Goal: Task Accomplishment & Management: Use online tool/utility

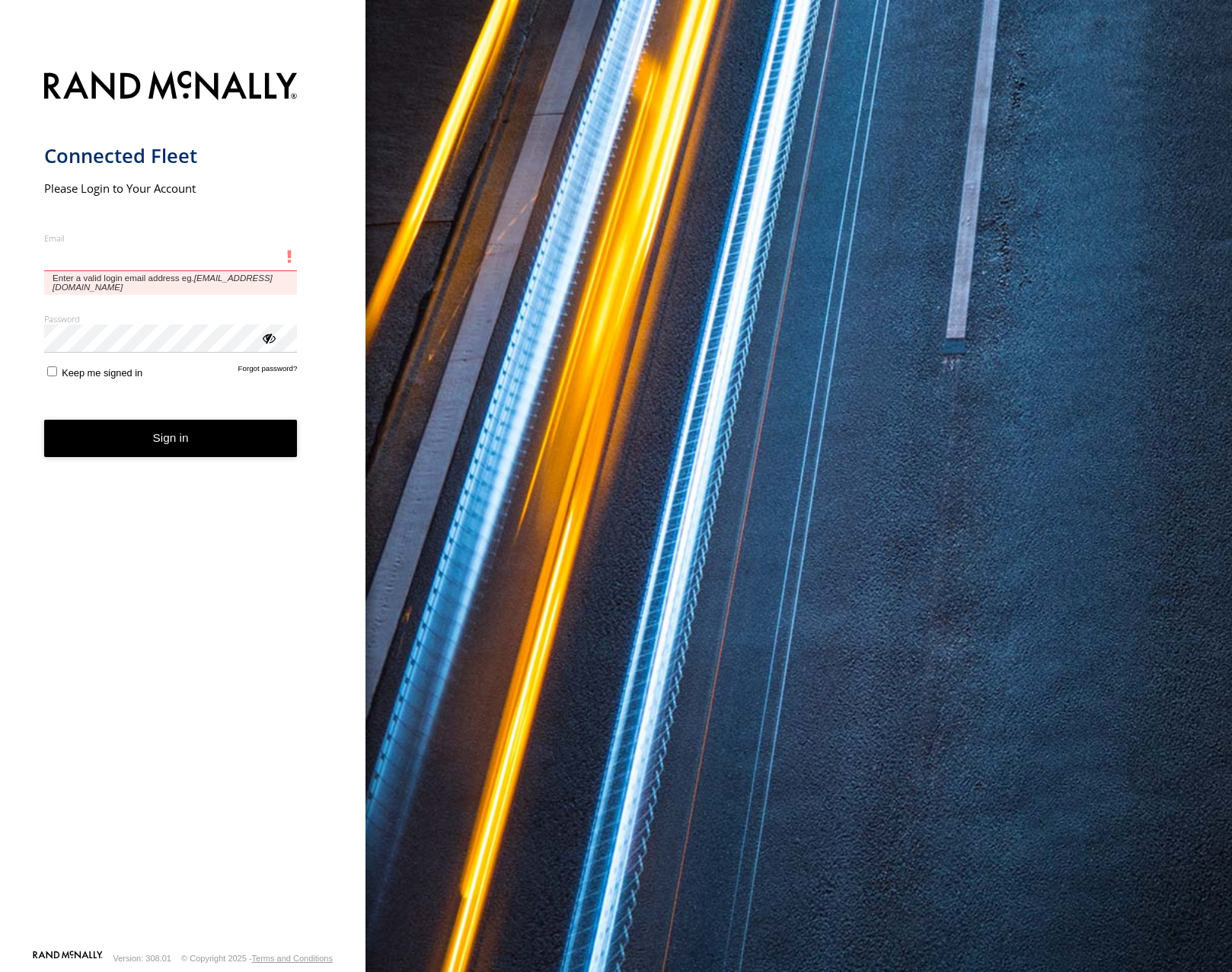
type input "**********"
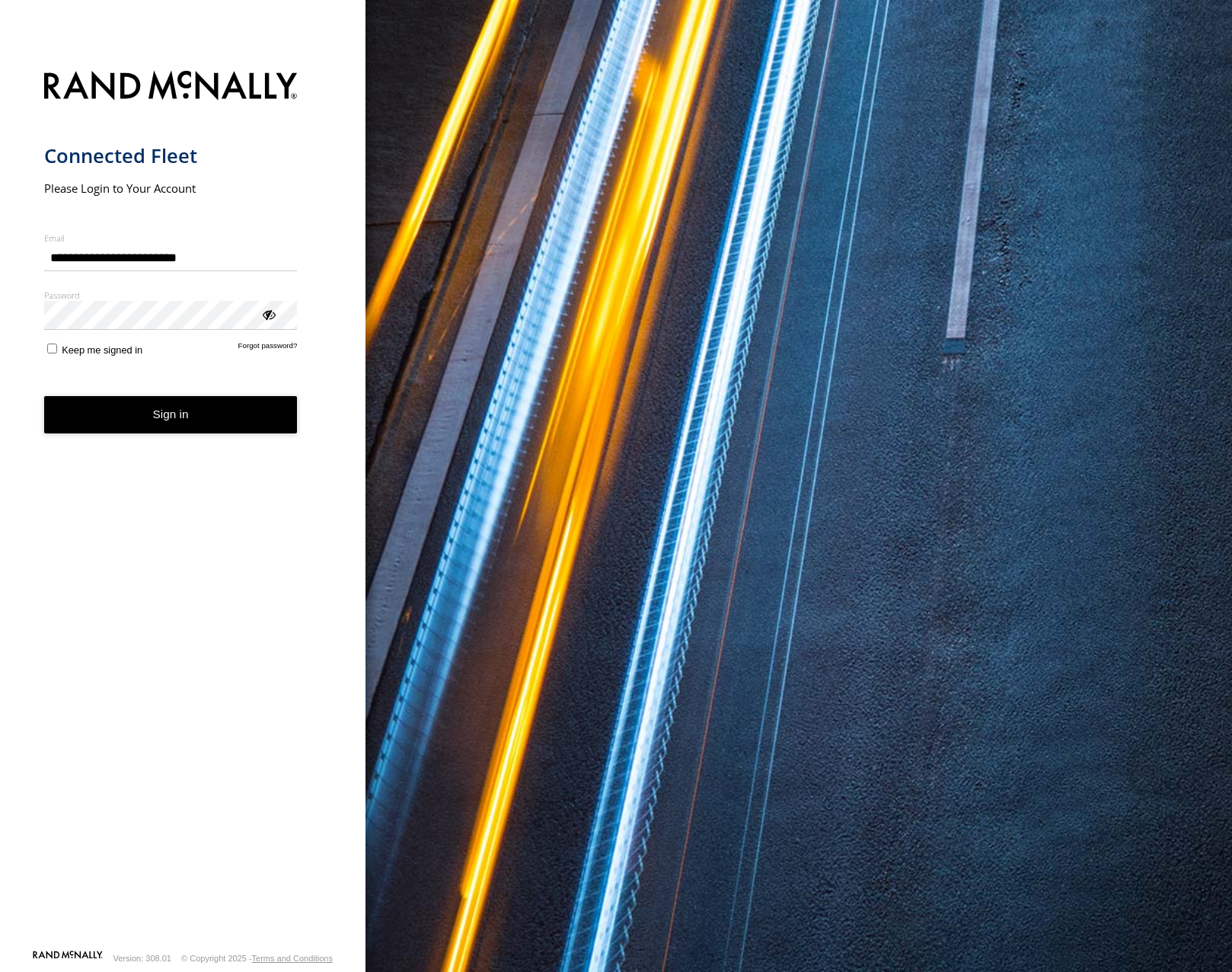
click at [152, 233] on button "Sign in" at bounding box center [171, 414] width 253 height 37
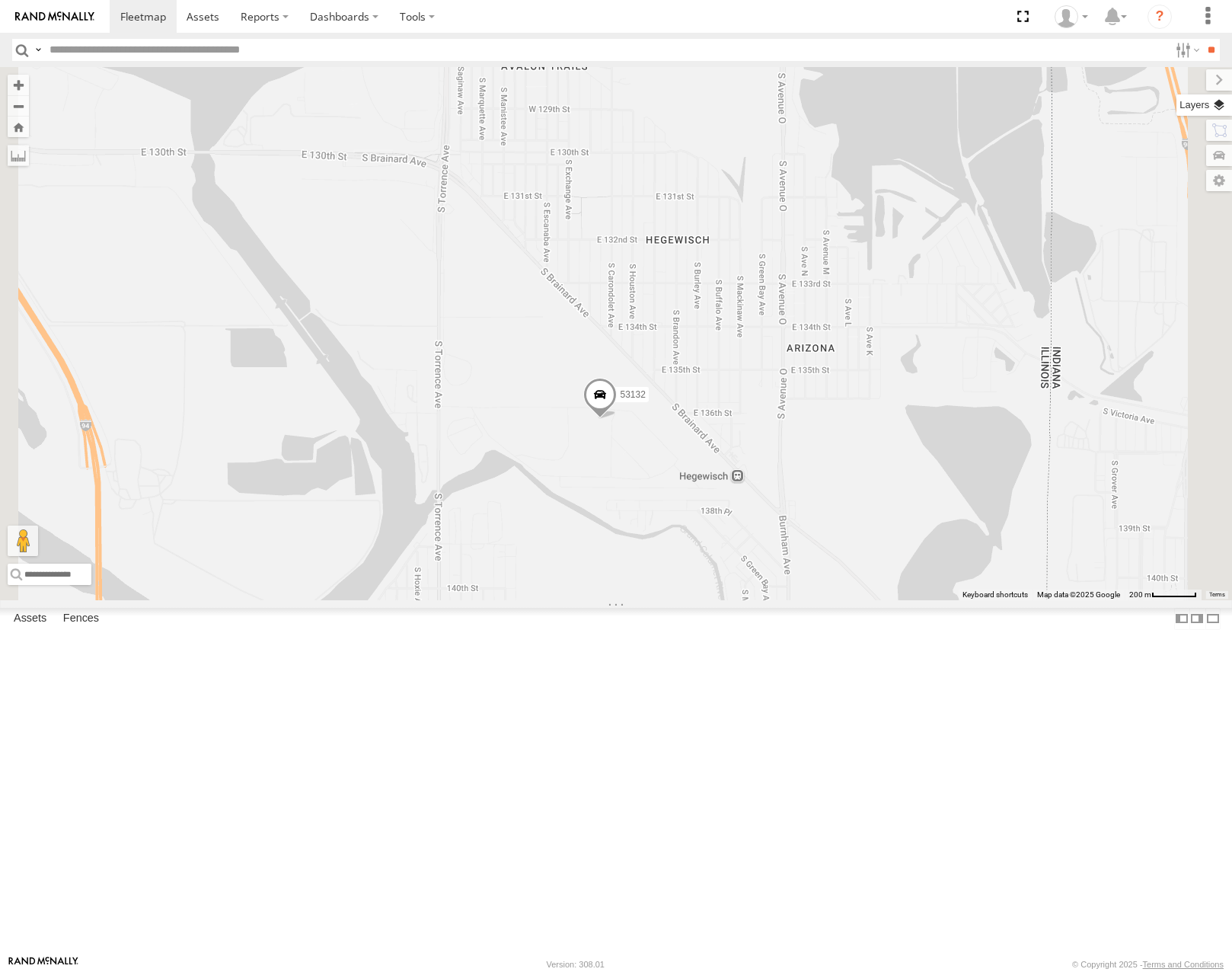
click at [1223, 107] on label at bounding box center [1204, 105] width 56 height 22
click at [0, 0] on span "Basemaps" at bounding box center [0, 0] width 0 height 0
click at [0, 0] on span "Satellite" at bounding box center [0, 0] width 0 height 0
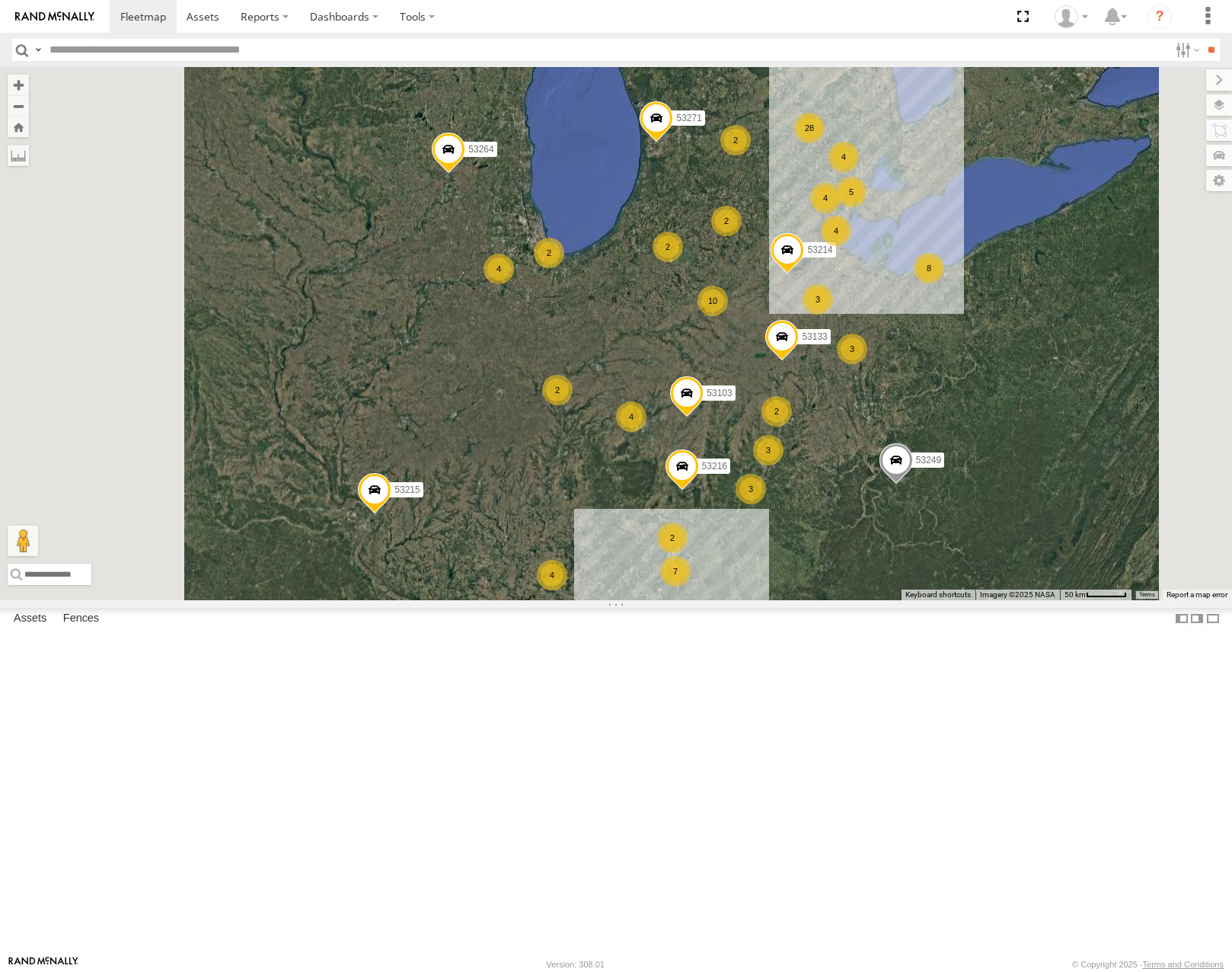
drag, startPoint x: 924, startPoint y: 471, endPoint x: 606, endPoint y: 506, distance: 319.9
click at [607, 509] on div "53215 53271 53216 53103 53221 53133 53249 53264 53146 53214 28 4 10 4 5 4 3 8 7…" at bounding box center [616, 333] width 1232 height 533
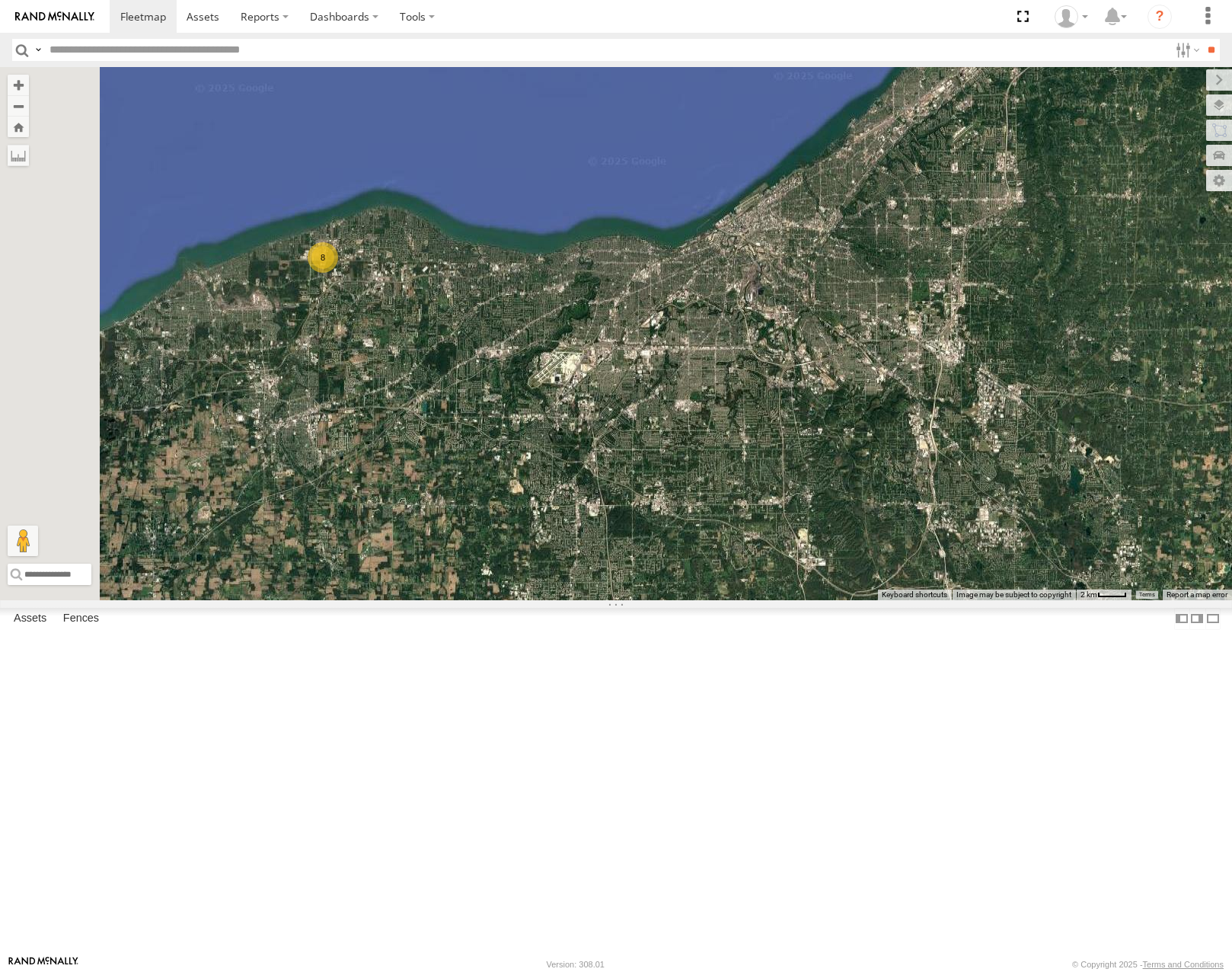
drag, startPoint x: 949, startPoint y: 493, endPoint x: 1069, endPoint y: 523, distance: 123.7
click at [1078, 520] on div "← Move left → Move right ↑ Move up ↓ Move down + Zoom in - Zoom out Home Jump l…" at bounding box center [616, 333] width 1232 height 533
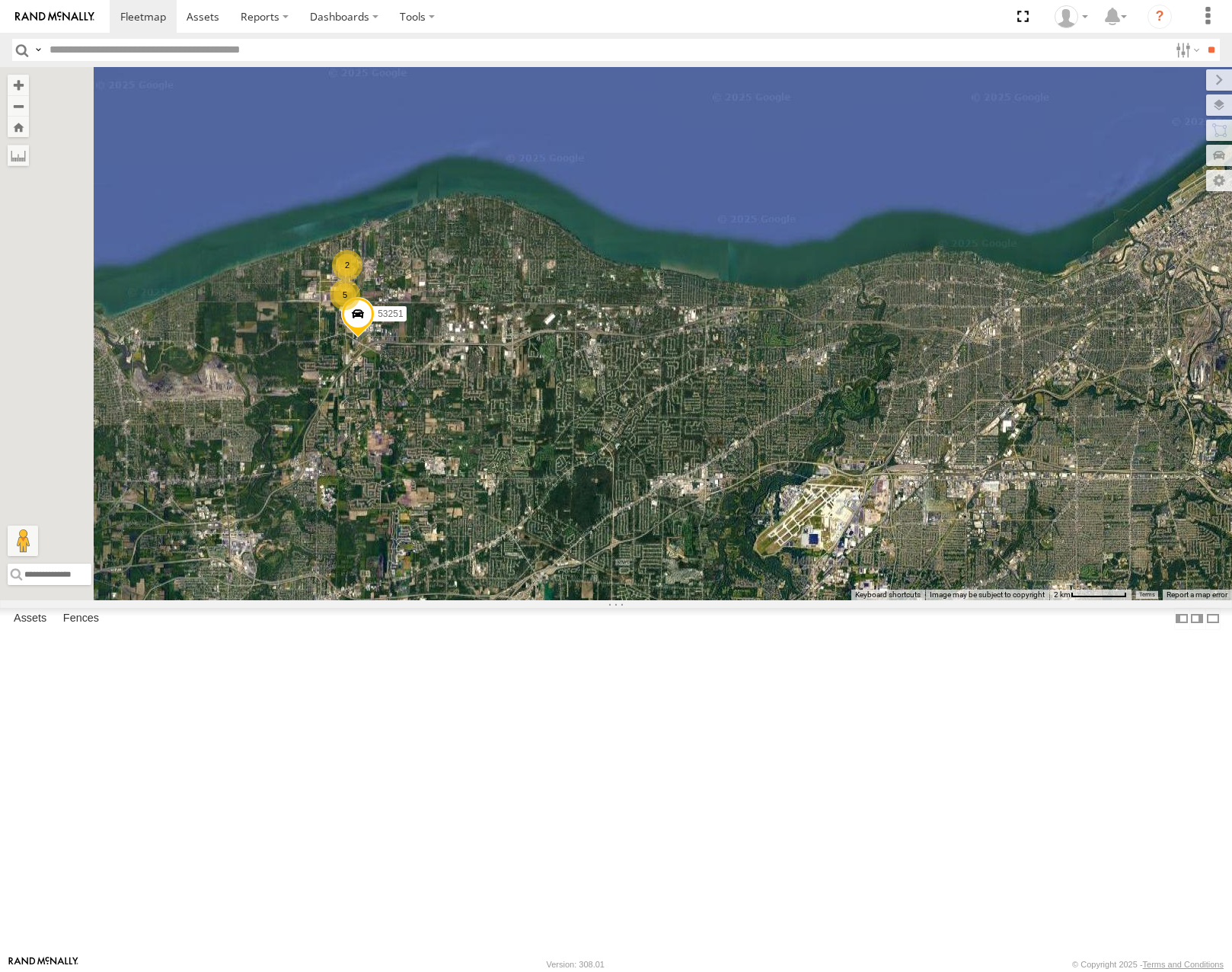
drag, startPoint x: 569, startPoint y: 375, endPoint x: 836, endPoint y: 429, distance: 272.4
click at [836, 429] on div "53215 53271 53216 53103 53221 53133 53249 53264 53146 53214 5 2 53251" at bounding box center [616, 333] width 1232 height 533
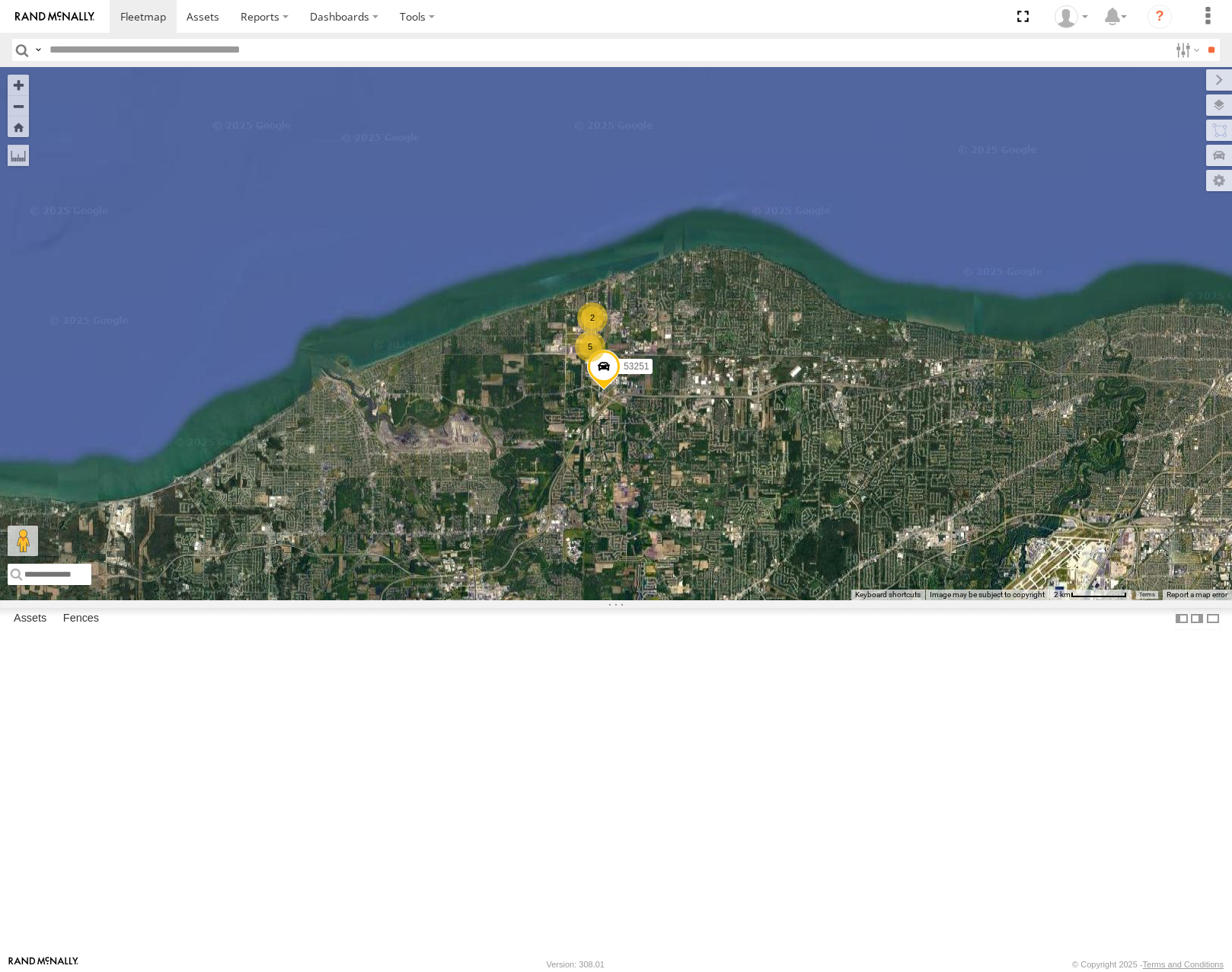
drag, startPoint x: 860, startPoint y: 517, endPoint x: 713, endPoint y: 479, distance: 151.8
click at [713, 481] on div "53215 53271 53216 53103 53221 53133 53249 53264 53146 53214 5 2 53251" at bounding box center [616, 333] width 1232 height 533
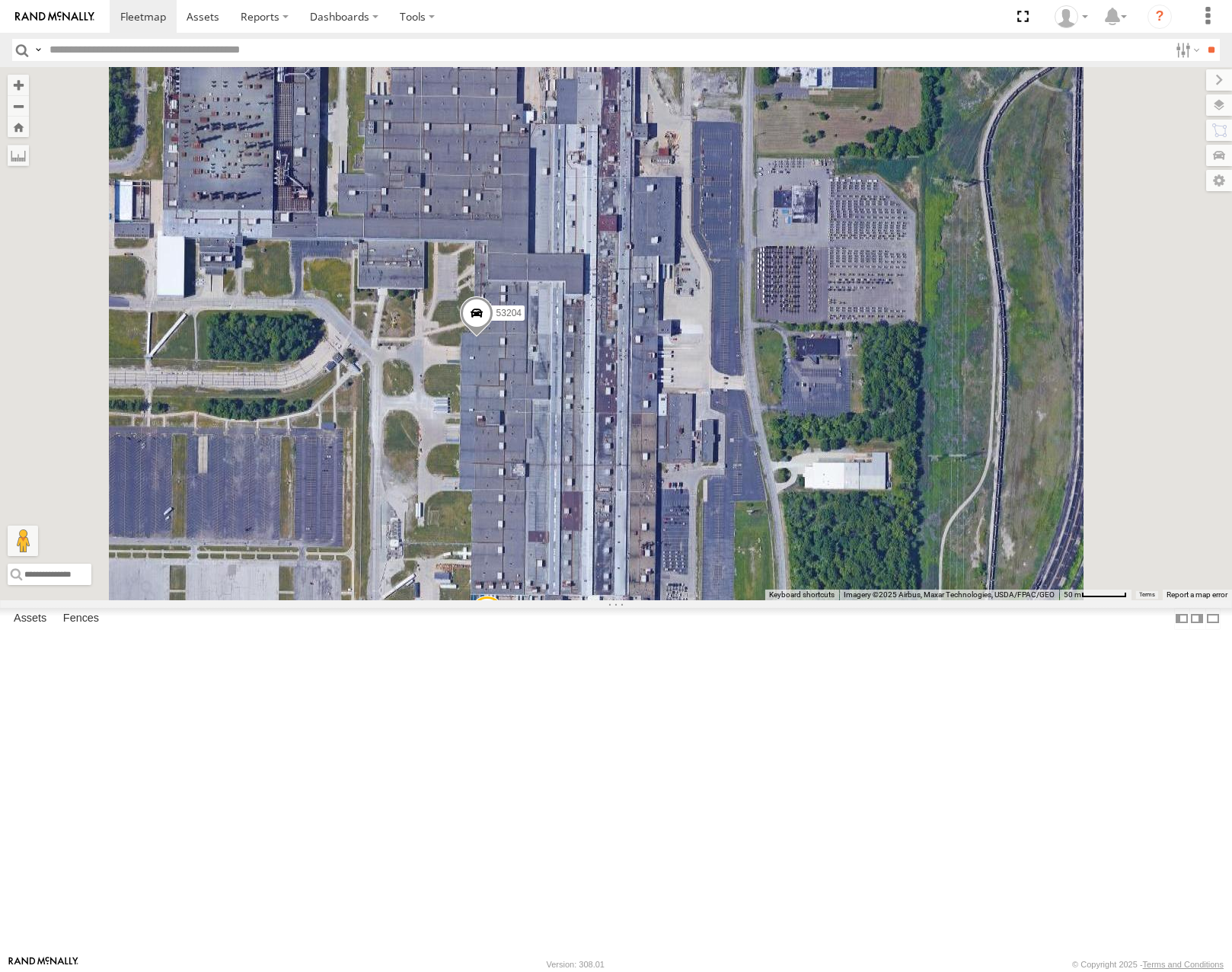
drag, startPoint x: 831, startPoint y: 545, endPoint x: 825, endPoint y: 414, distance: 131.1
click at [827, 425] on div "53215 53271 53216 53103 53221 53133 53249 53264 53146 53214 53251 53204 53235 5…" at bounding box center [616, 333] width 1232 height 533
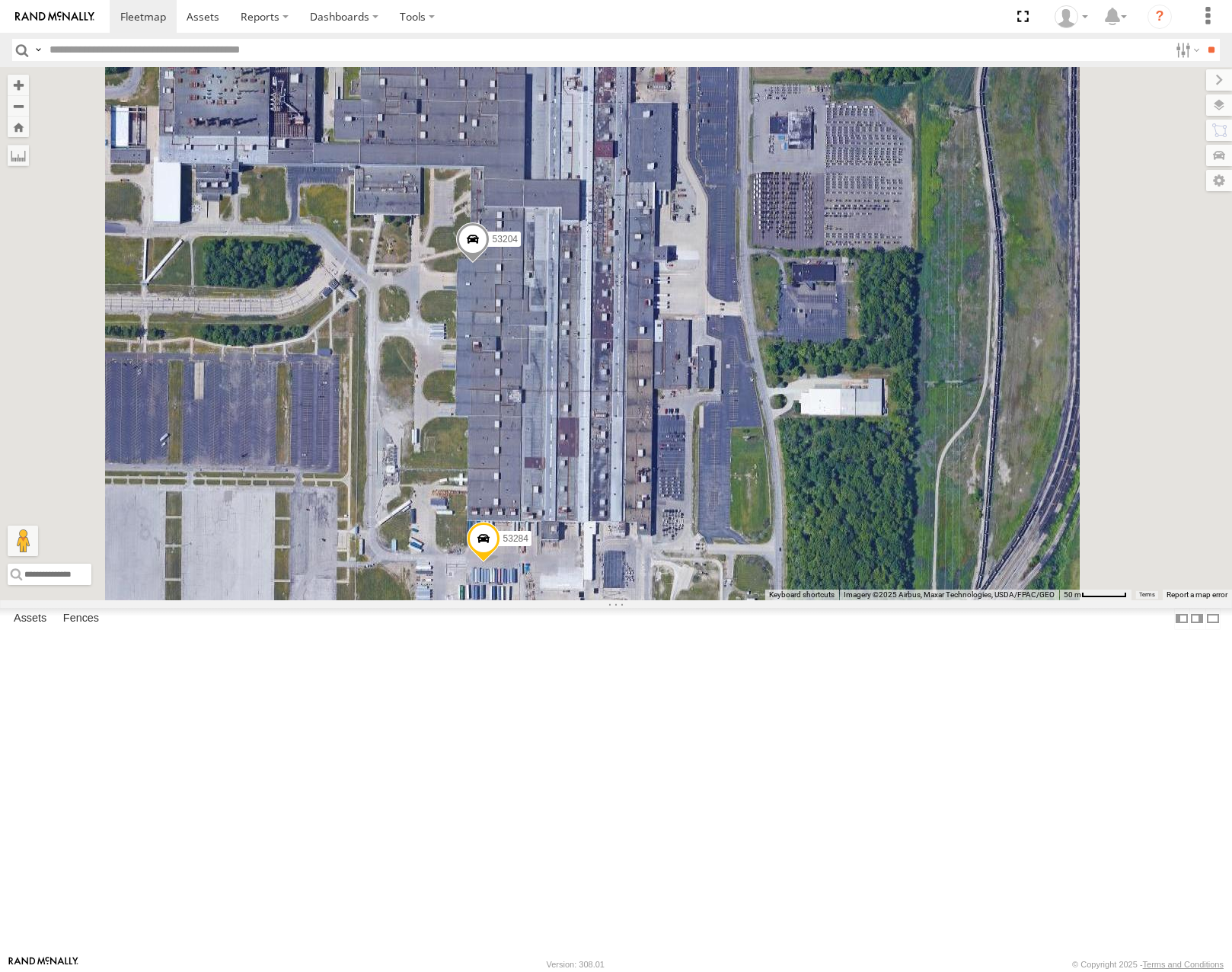
drag, startPoint x: 854, startPoint y: 351, endPoint x: 836, endPoint y: 530, distance: 179.9
click at [836, 530] on div "53215 53271 53216 53103 53221 53133 53249 53264 53146 53214 53251 53204 53235 5…" at bounding box center [616, 333] width 1232 height 533
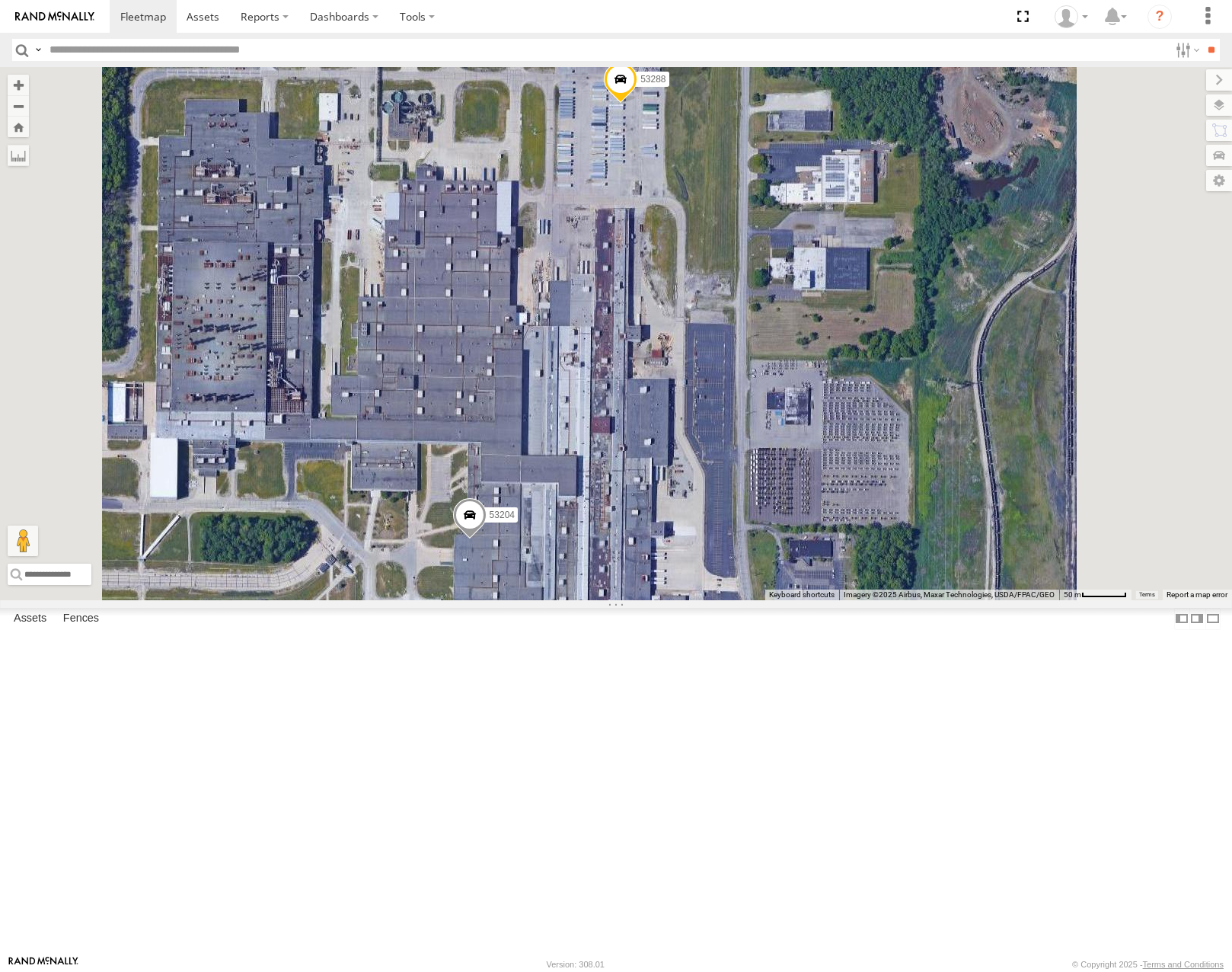
drag, startPoint x: 847, startPoint y: 282, endPoint x: 867, endPoint y: 332, distance: 53.9
click at [867, 332] on div "53215 53271 53216 53103 53221 53133 53249 53264 53146 53214 53251 53204 53235 5…" at bounding box center [616, 333] width 1232 height 533
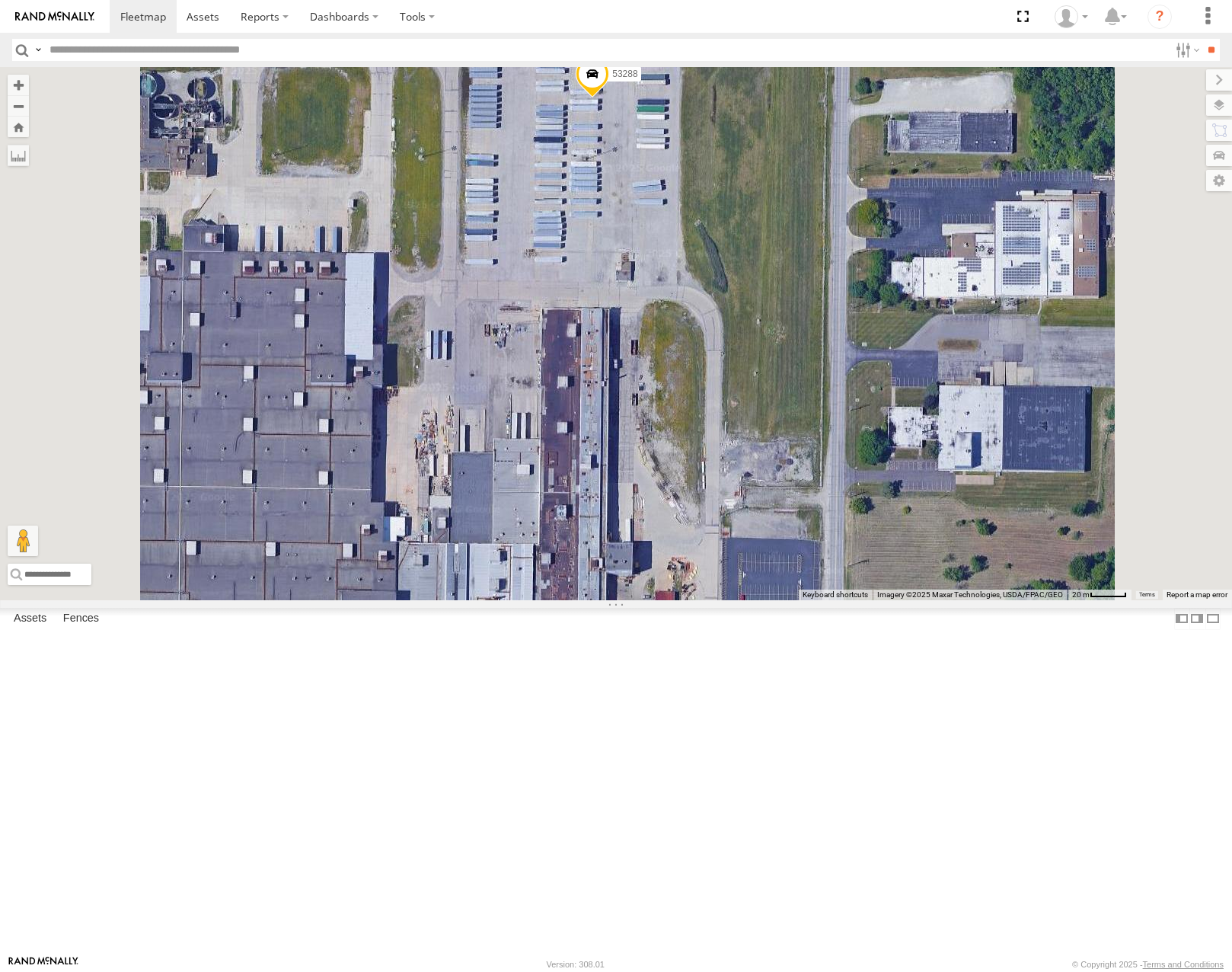
drag, startPoint x: 743, startPoint y: 306, endPoint x: 729, endPoint y: 417, distance: 111.9
click at [729, 417] on div "53215 53271 53216 53103 53221 53133 53249 53264 53146 53214 53251 53204 53235 5…" at bounding box center [616, 333] width 1232 height 533
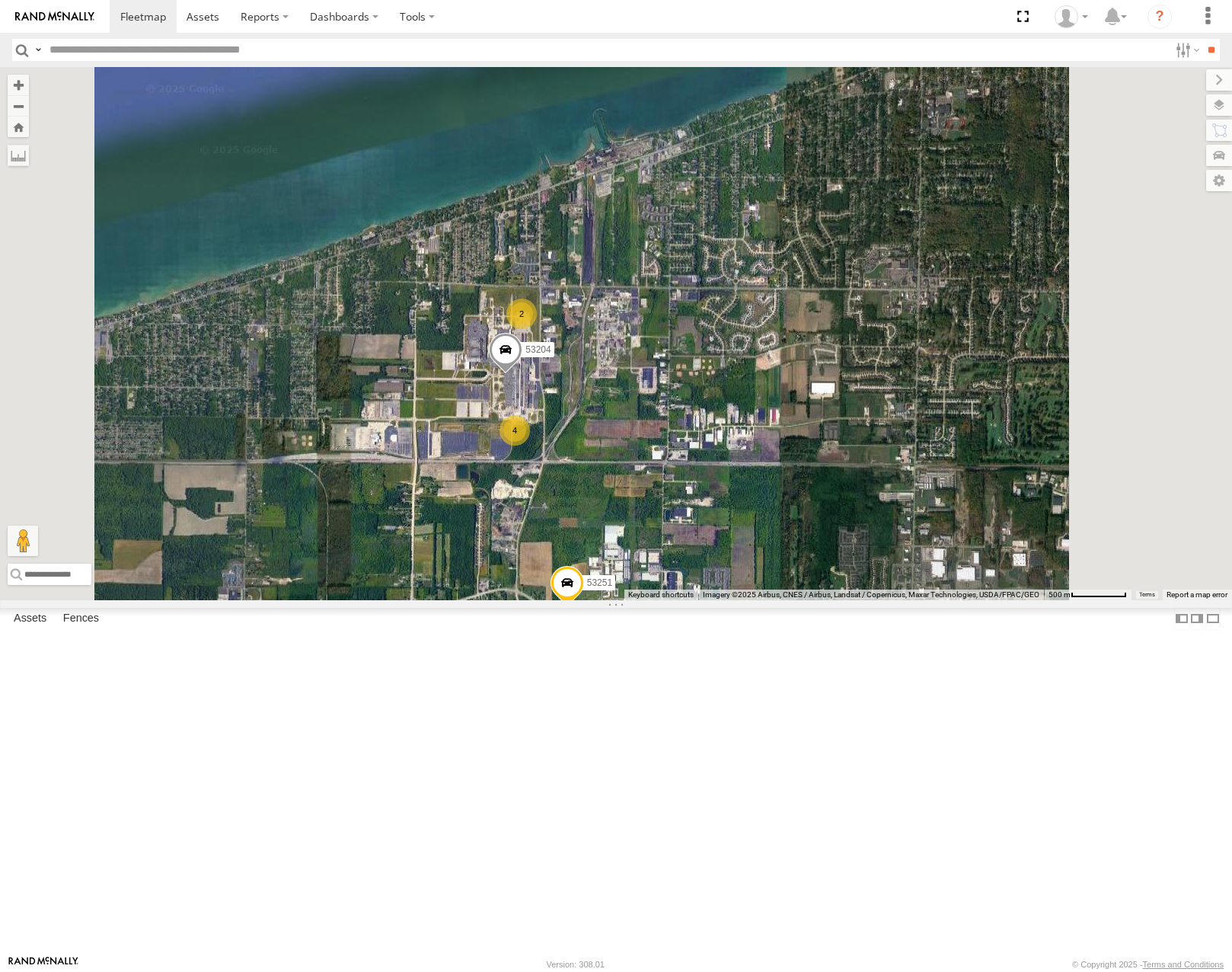
drag, startPoint x: 735, startPoint y: 723, endPoint x: 761, endPoint y: 595, distance: 130.6
click at [756, 600] on div "53215 53271 53216 53103 53221 53133 53249 53264 53146 53214 53251 53204 4 2" at bounding box center [616, 333] width 1232 height 533
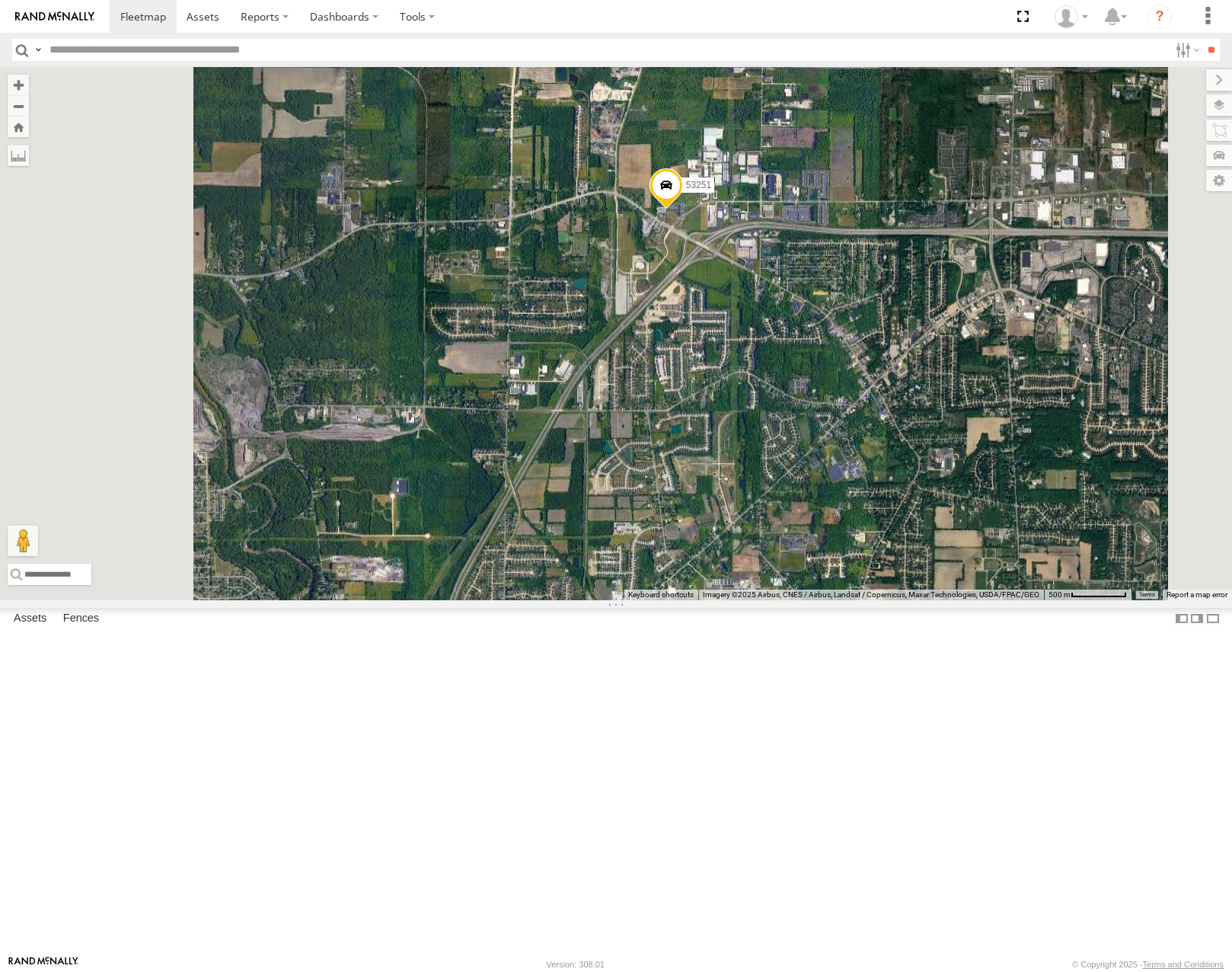
drag, startPoint x: 773, startPoint y: 605, endPoint x: 807, endPoint y: 519, distance: 92.5
click at [806, 523] on div "53215 53271 53216 53103 53221 53133 53249 53264 53146 53214 53251 53204 4 2" at bounding box center [616, 333] width 1232 height 533
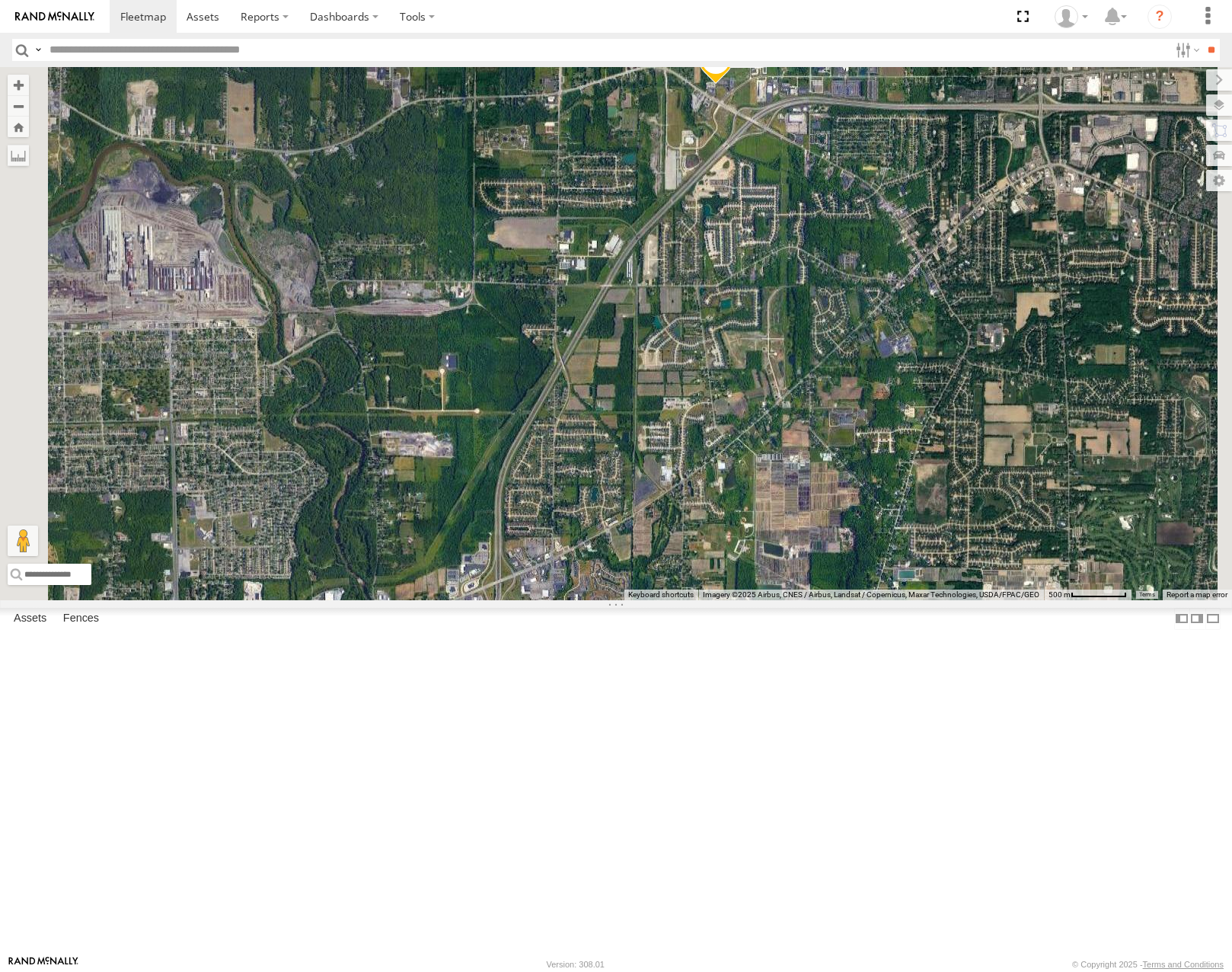
drag, startPoint x: 808, startPoint y: 412, endPoint x: 807, endPoint y: 429, distance: 17.0
click at [807, 429] on div "53215 53271 53216 53103 53221 53133 53249 53264 53146 53214 53251 53204 4 2" at bounding box center [616, 333] width 1232 height 533
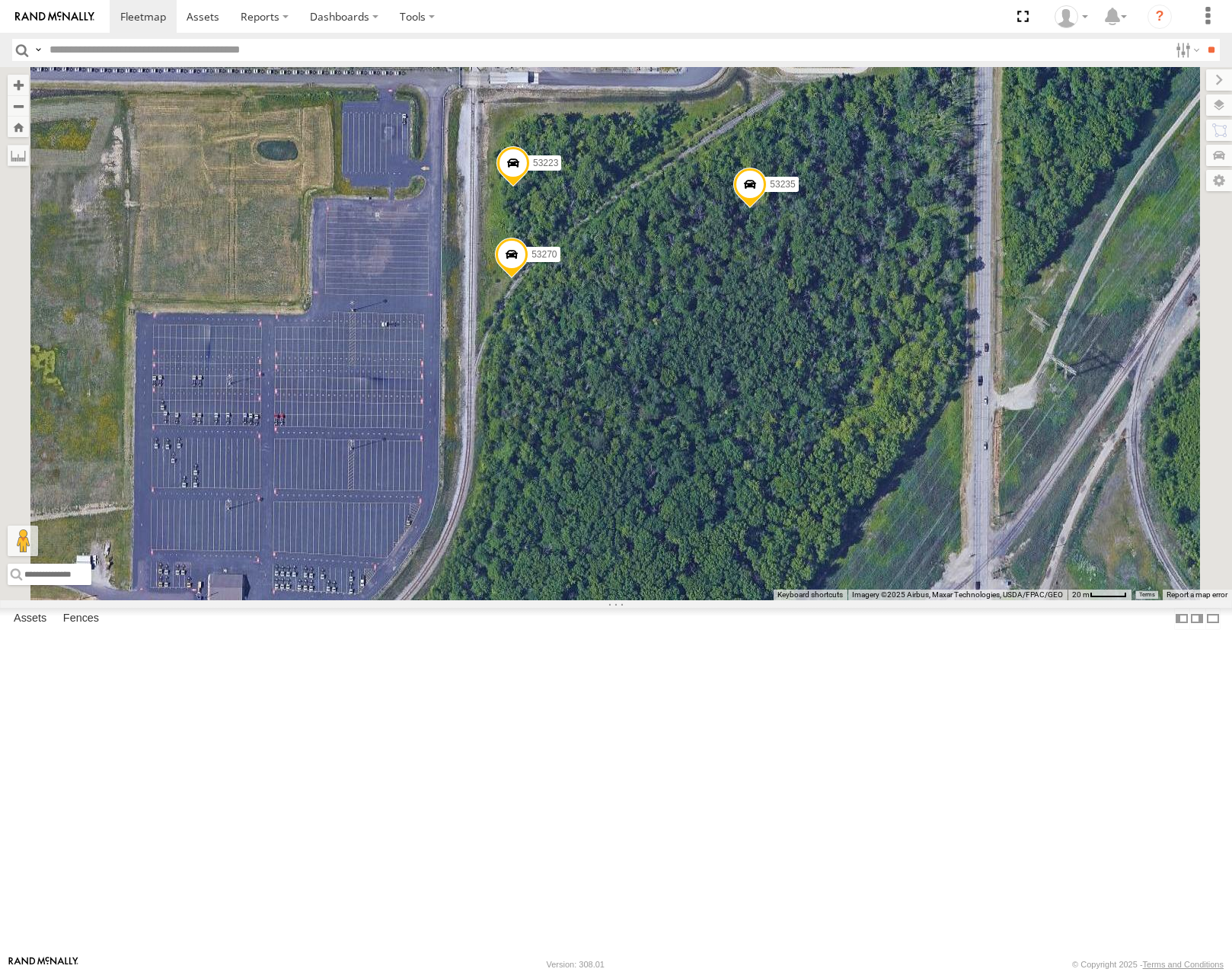
drag, startPoint x: 813, startPoint y: 270, endPoint x: 837, endPoint y: 339, distance: 73.1
click at [836, 338] on div "53215 53271 53216 53103 53221 53133 53249 53264 53146 53214 53251 53204 53235 5…" at bounding box center [616, 333] width 1232 height 533
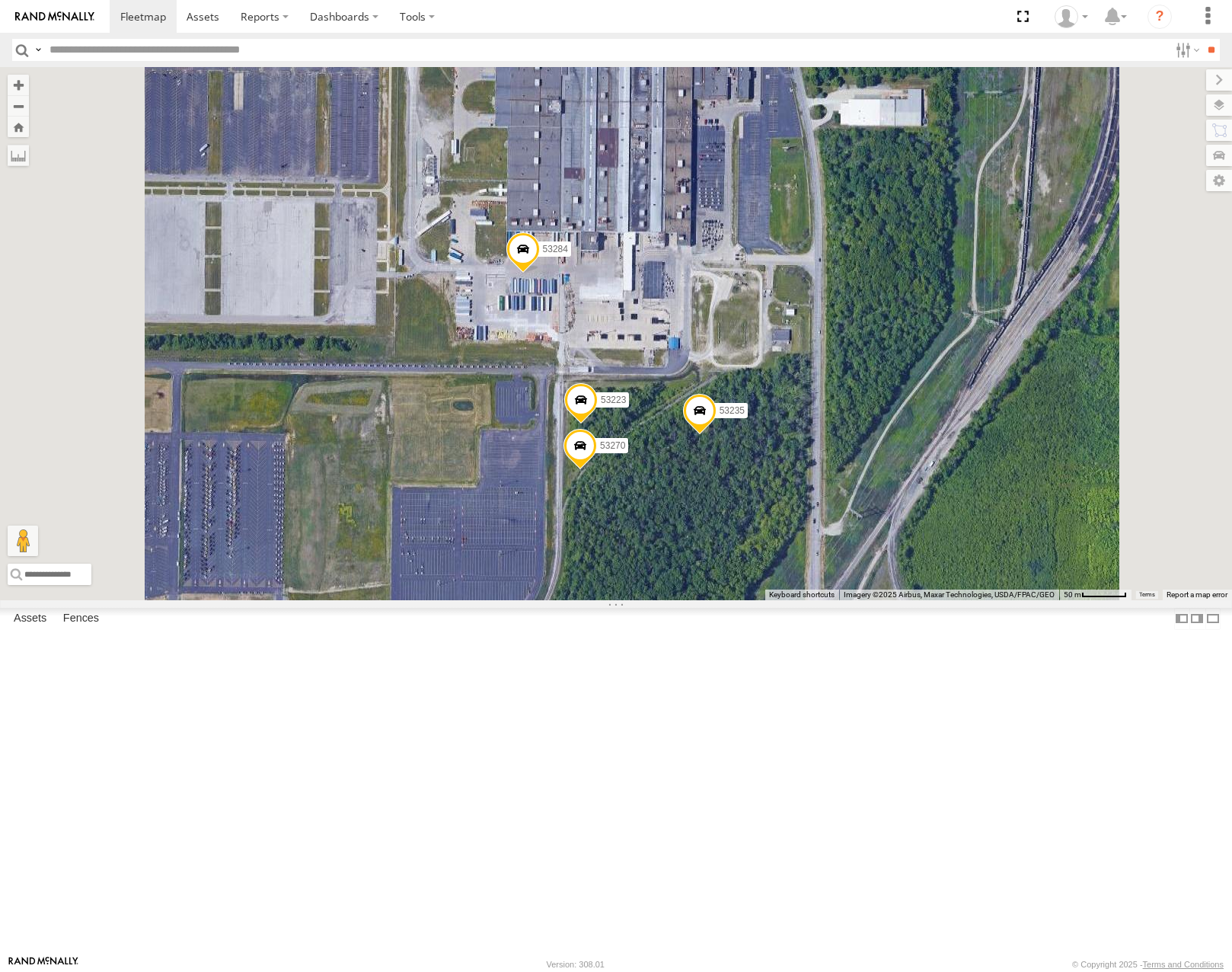
drag, startPoint x: 839, startPoint y: 446, endPoint x: 829, endPoint y: 577, distance: 131.4
click at [829, 577] on div "53215 53271 53216 53103 53221 53133 53249 53264 53146 53214 53251 53204 53235 5…" at bounding box center [616, 333] width 1232 height 533
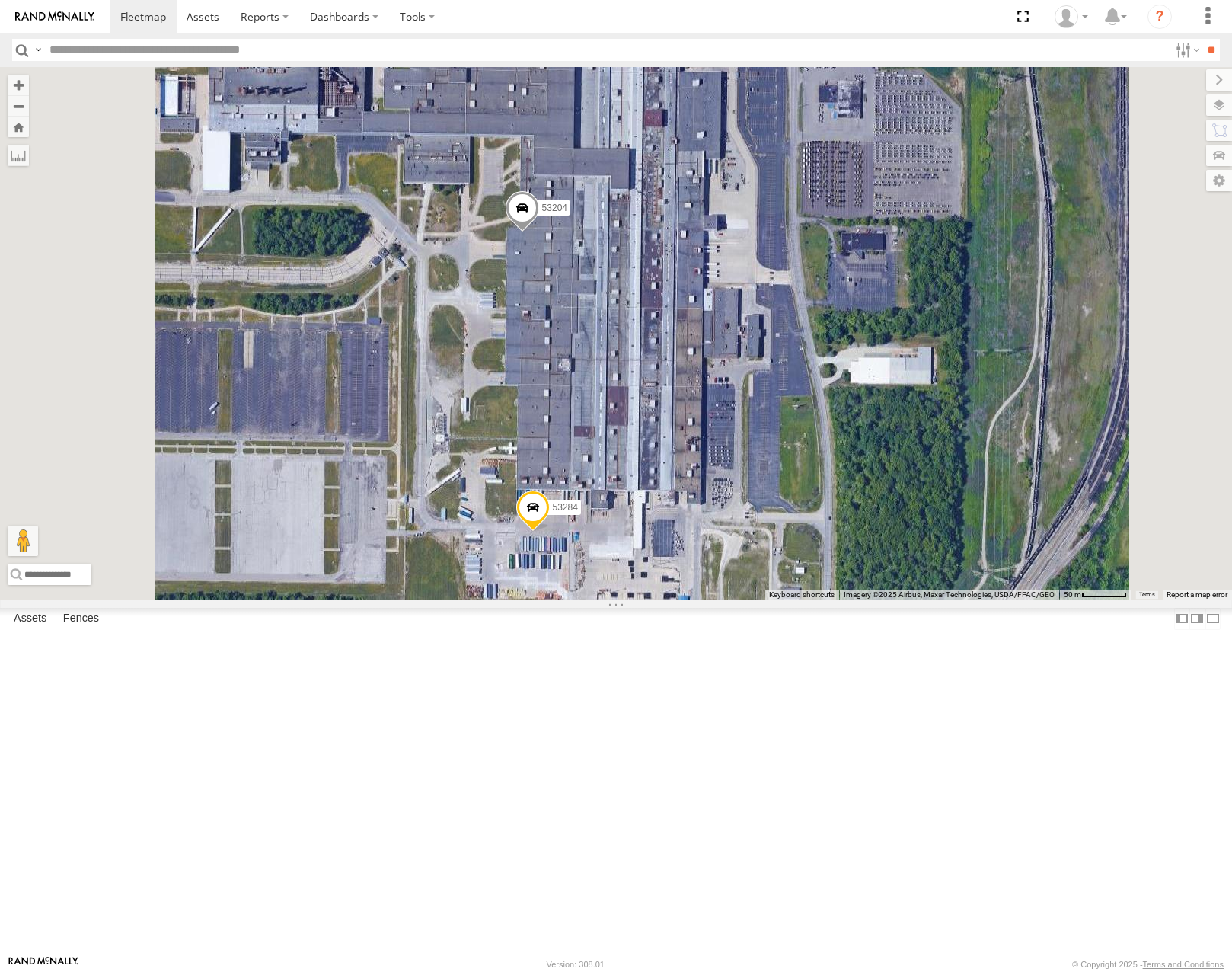
drag, startPoint x: 847, startPoint y: 404, endPoint x: 865, endPoint y: 474, distance: 72.3
click at [865, 474] on div "53215 53271 53216 53103 53221 53133 53249 53264 53146 53214 53251 53204 53235 5…" at bounding box center [616, 333] width 1232 height 533
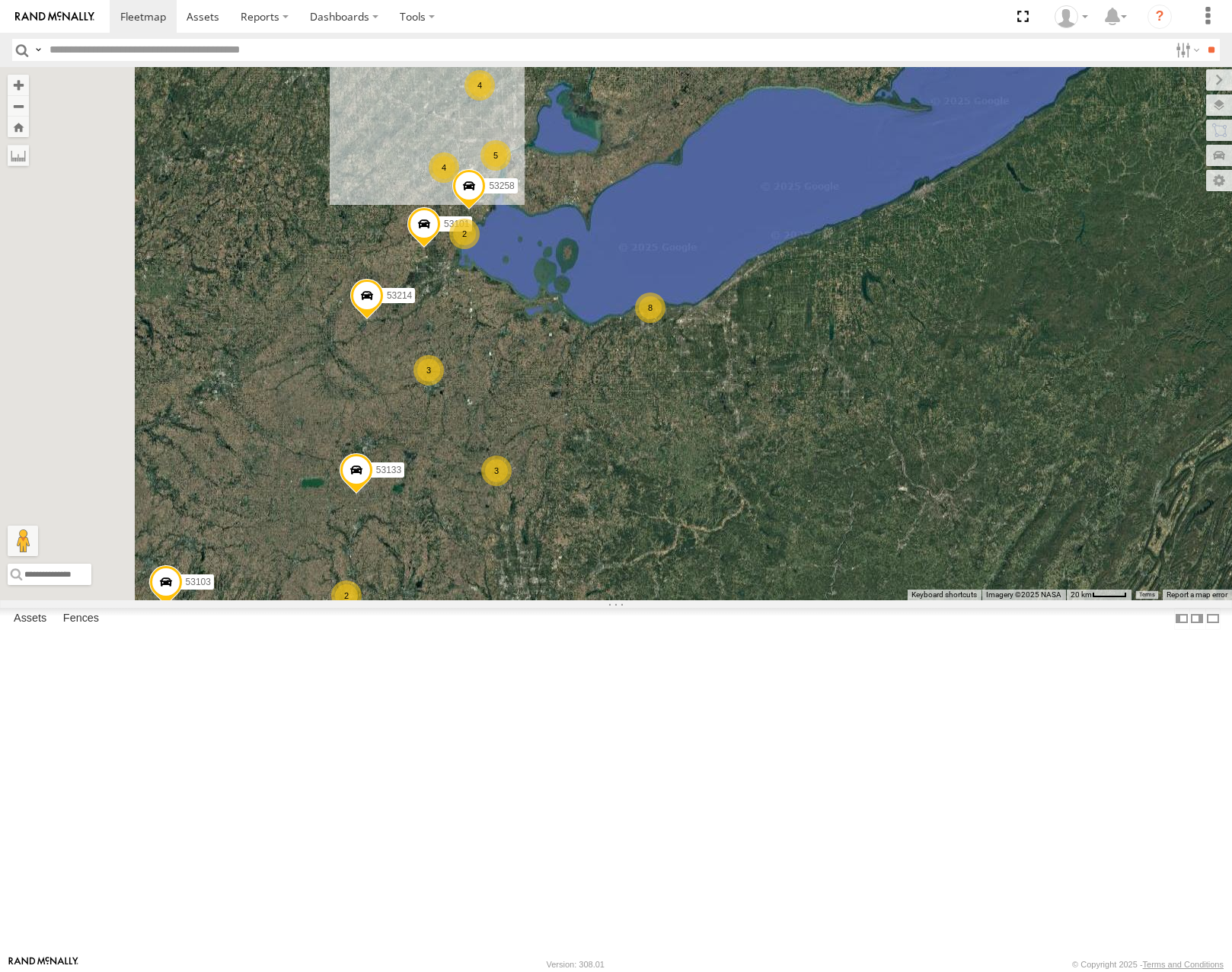
drag, startPoint x: 731, startPoint y: 499, endPoint x: 770, endPoint y: 527, distance: 48.0
click at [768, 527] on div "53215 53271 53216 53103 53221 53133 53249 53264 53146 53214 27 2 5 2 8 3 53247 …" at bounding box center [616, 333] width 1232 height 533
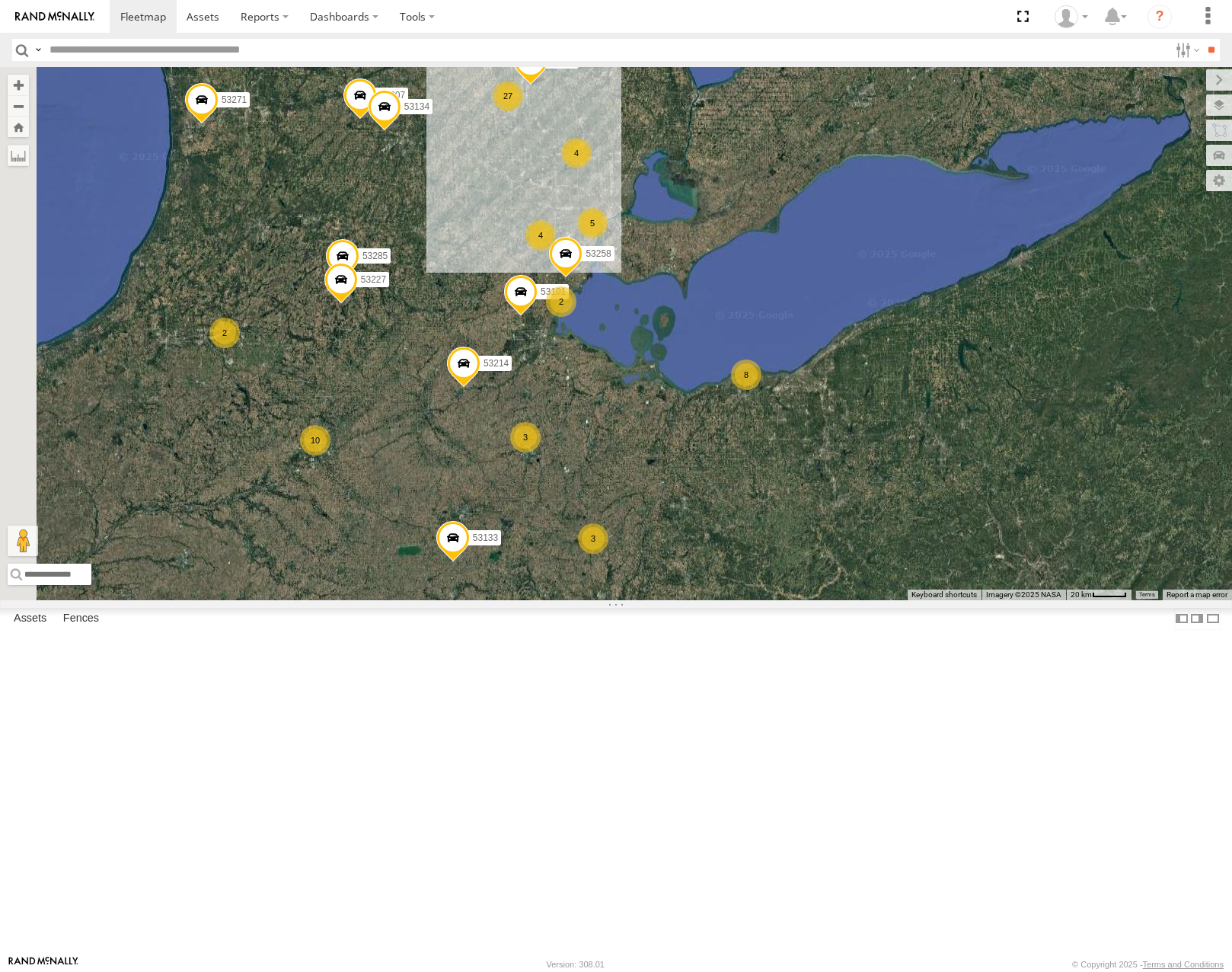
drag, startPoint x: 606, startPoint y: 406, endPoint x: 691, endPoint y: 482, distance: 114.0
click at [691, 482] on div "53215 53271 53216 53103 53221 53133 53249 53264 53146 53214 27 2 5 2 8 3 53247 …" at bounding box center [616, 333] width 1232 height 533
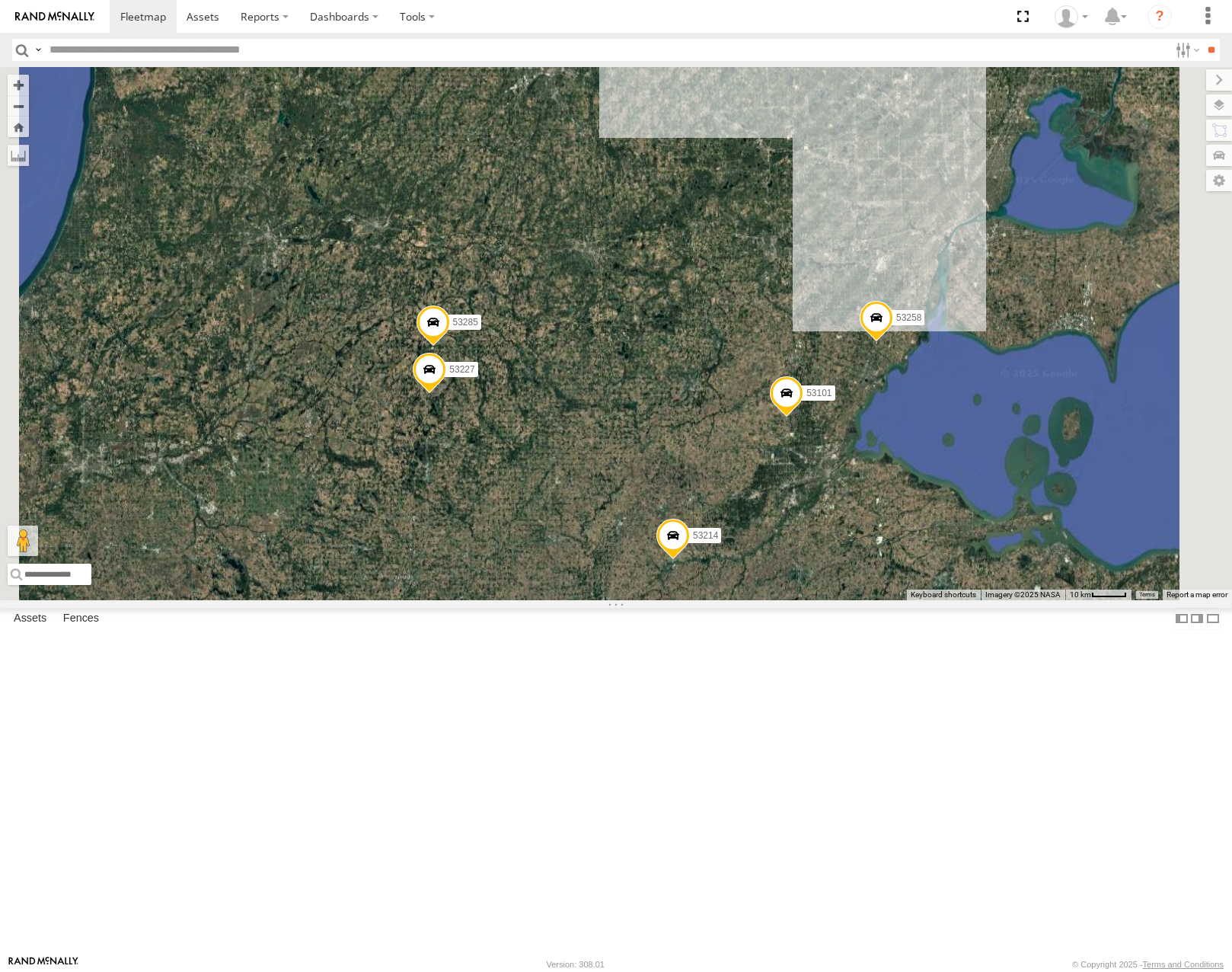
drag, startPoint x: 918, startPoint y: 621, endPoint x: 476, endPoint y: 538, distance: 449.7
click at [476, 538] on div "53271 53285 53258 53207 53101 53257 53133 53132 53214 53134 53227 53228" at bounding box center [616, 333] width 1232 height 533
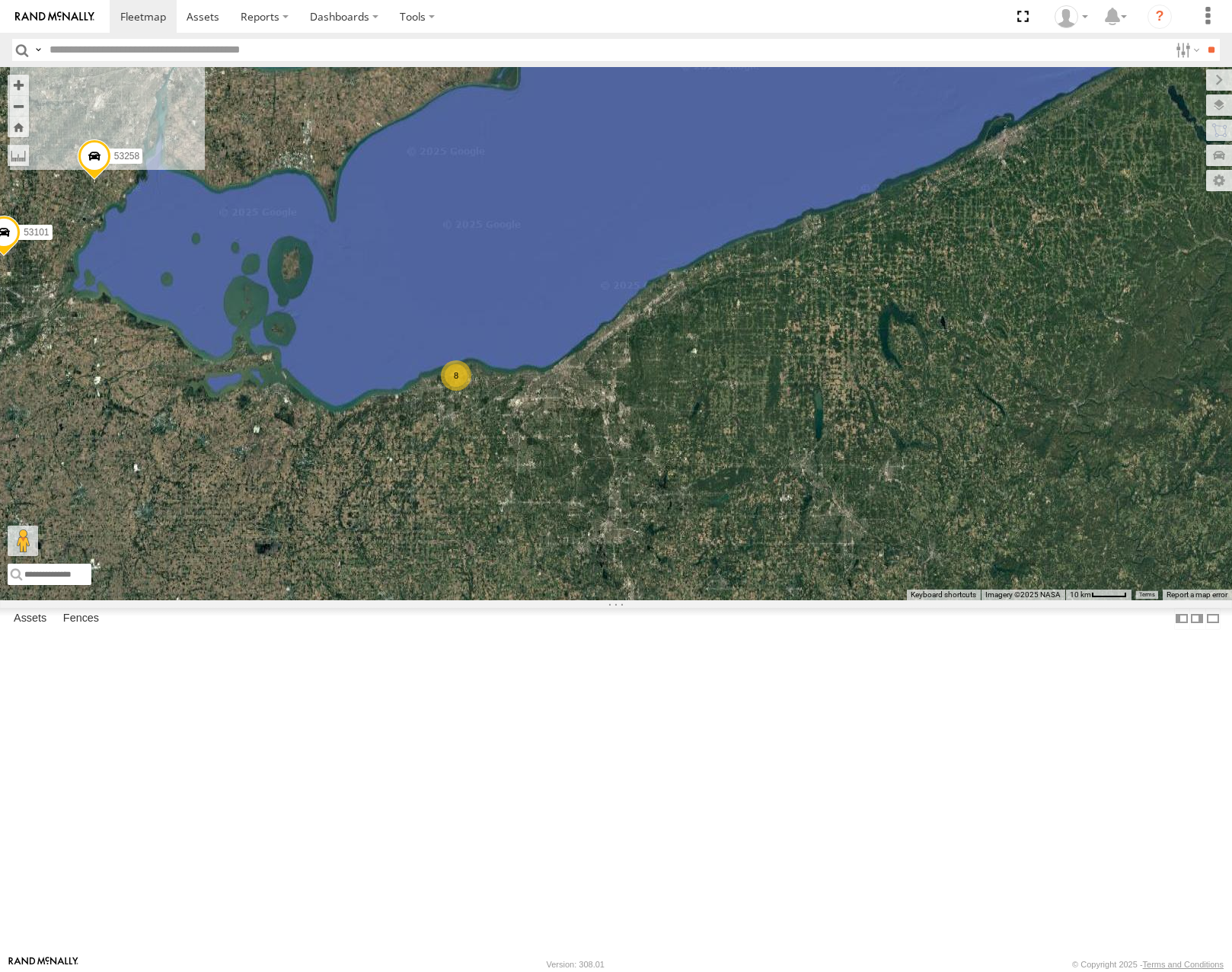
drag, startPoint x: 602, startPoint y: 585, endPoint x: 768, endPoint y: 617, distance: 169.1
click at [768, 600] on div "53271 53285 53258 53207 53101 53257 53133 53132 53214 53134 53227 53228 8" at bounding box center [616, 333] width 1232 height 533
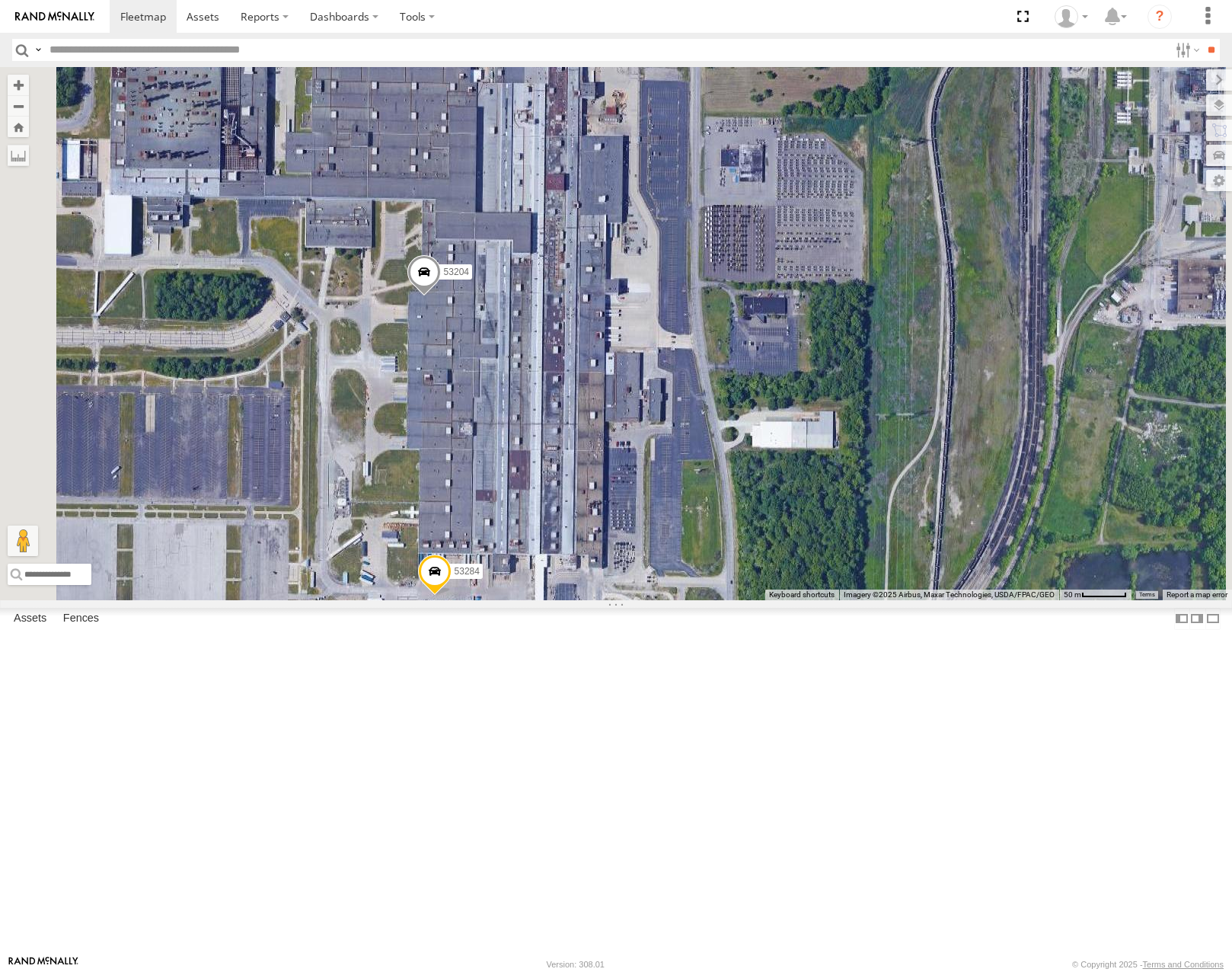
drag, startPoint x: 814, startPoint y: 455, endPoint x: 839, endPoint y: 792, distance: 337.9
click at [839, 600] on div "53251 53204 53235 53284 53223 53270" at bounding box center [616, 333] width 1232 height 533
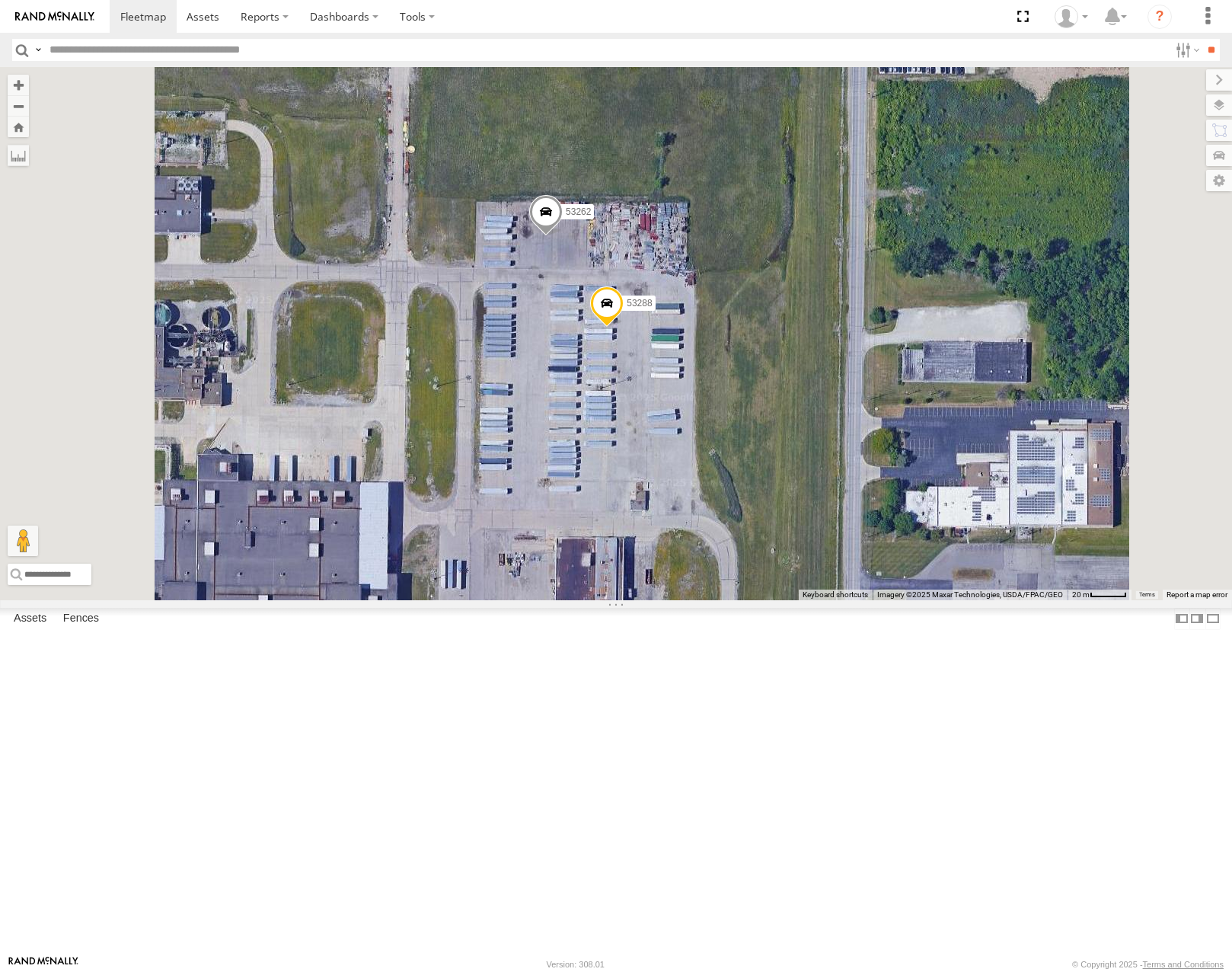
click at [563, 236] on span at bounding box center [546, 215] width 34 height 41
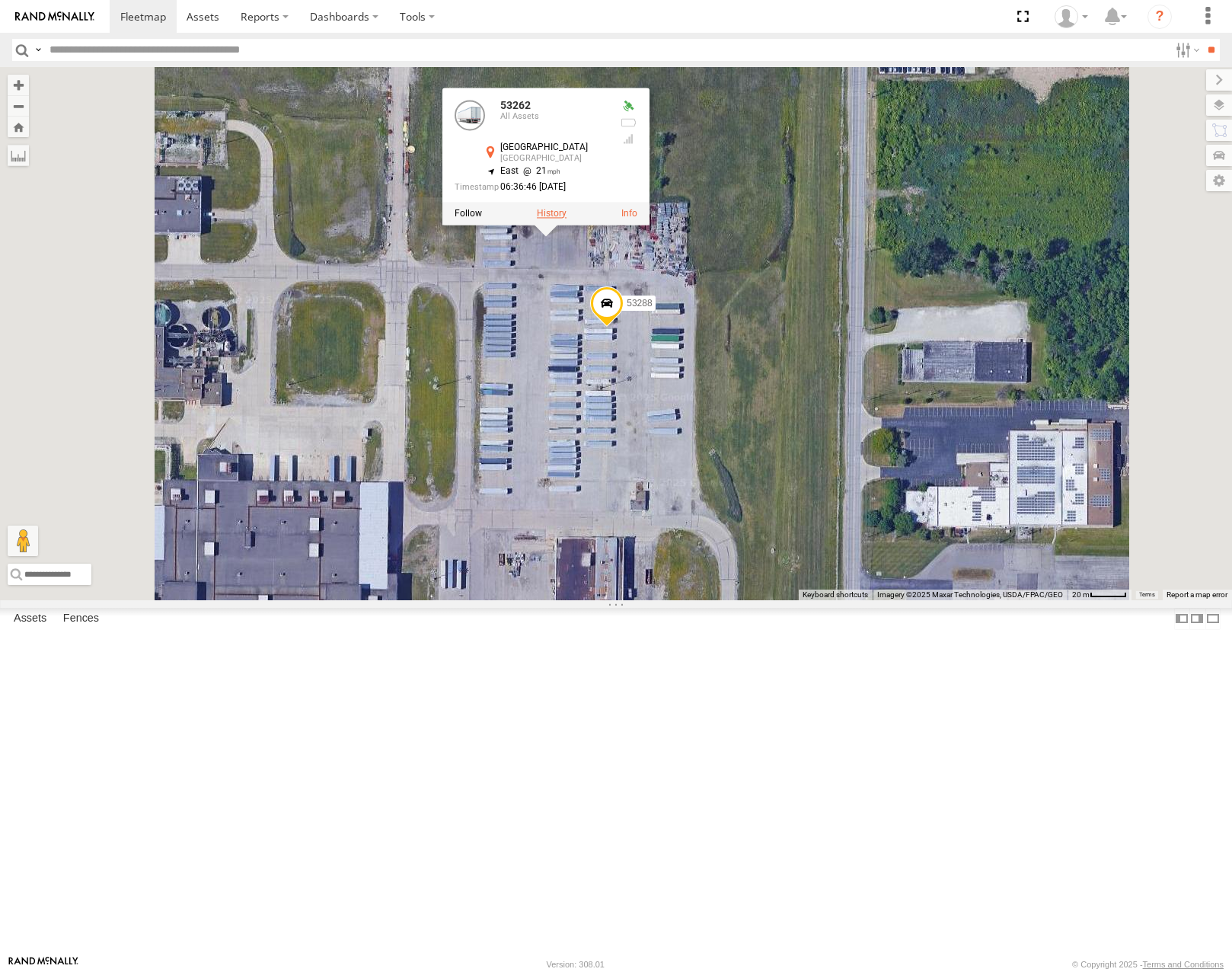
click at [566, 218] on label at bounding box center [552, 213] width 30 height 10
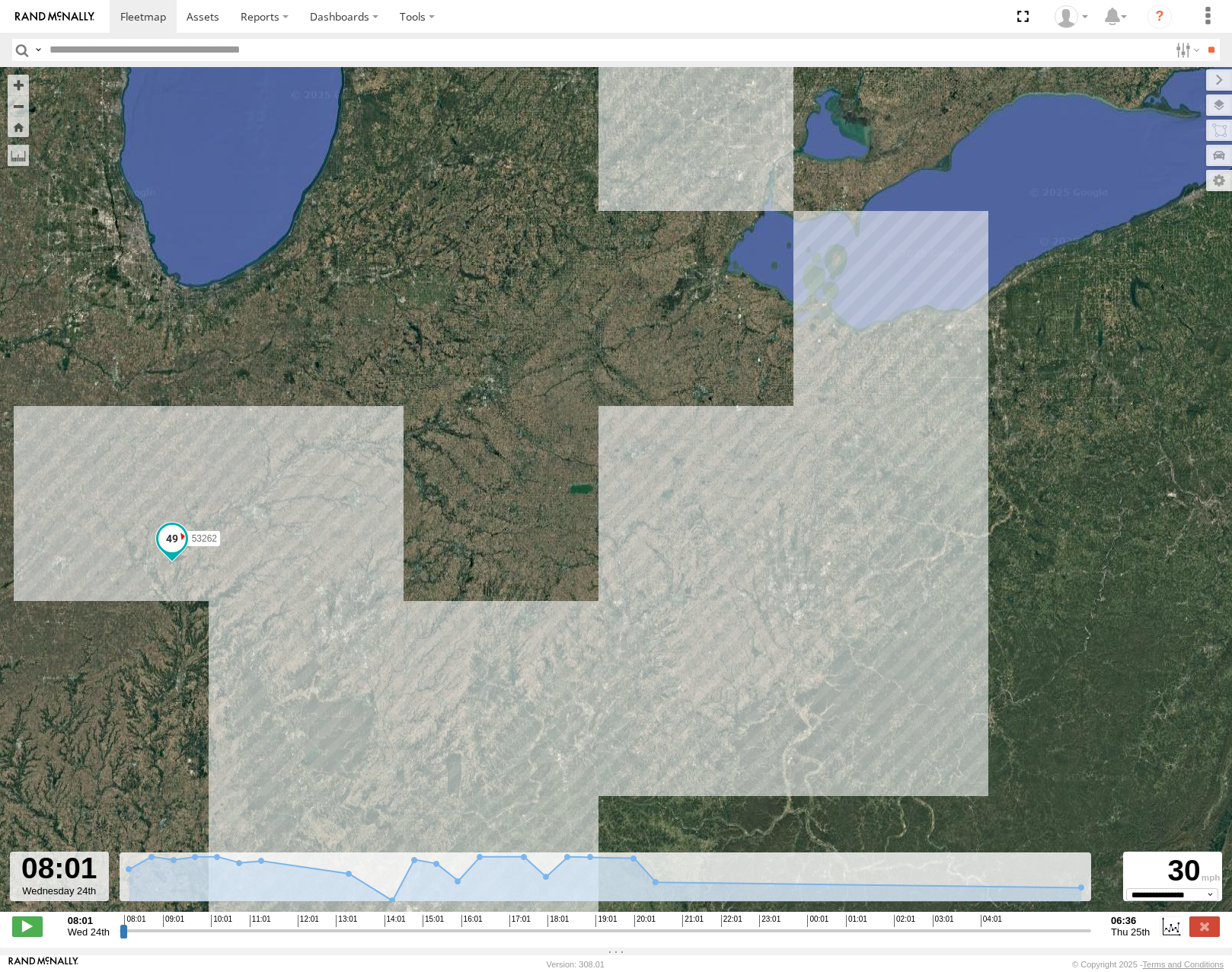
drag, startPoint x: 747, startPoint y: 377, endPoint x: 711, endPoint y: 446, distance: 77.8
click at [711, 446] on div "53262" at bounding box center [616, 497] width 1232 height 861
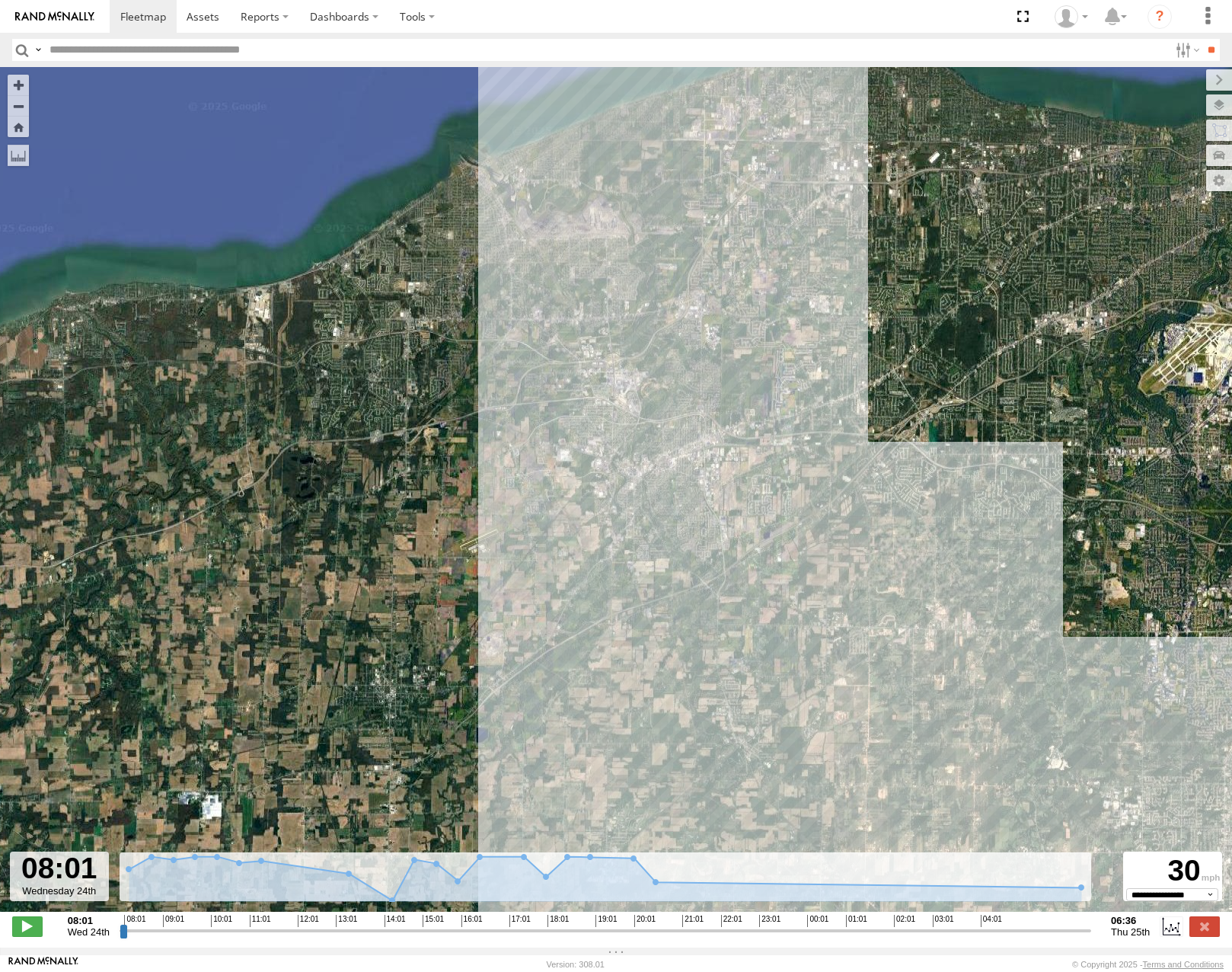
click at [0, 0] on span "Roadmap" at bounding box center [0, 0] width 0 height 0
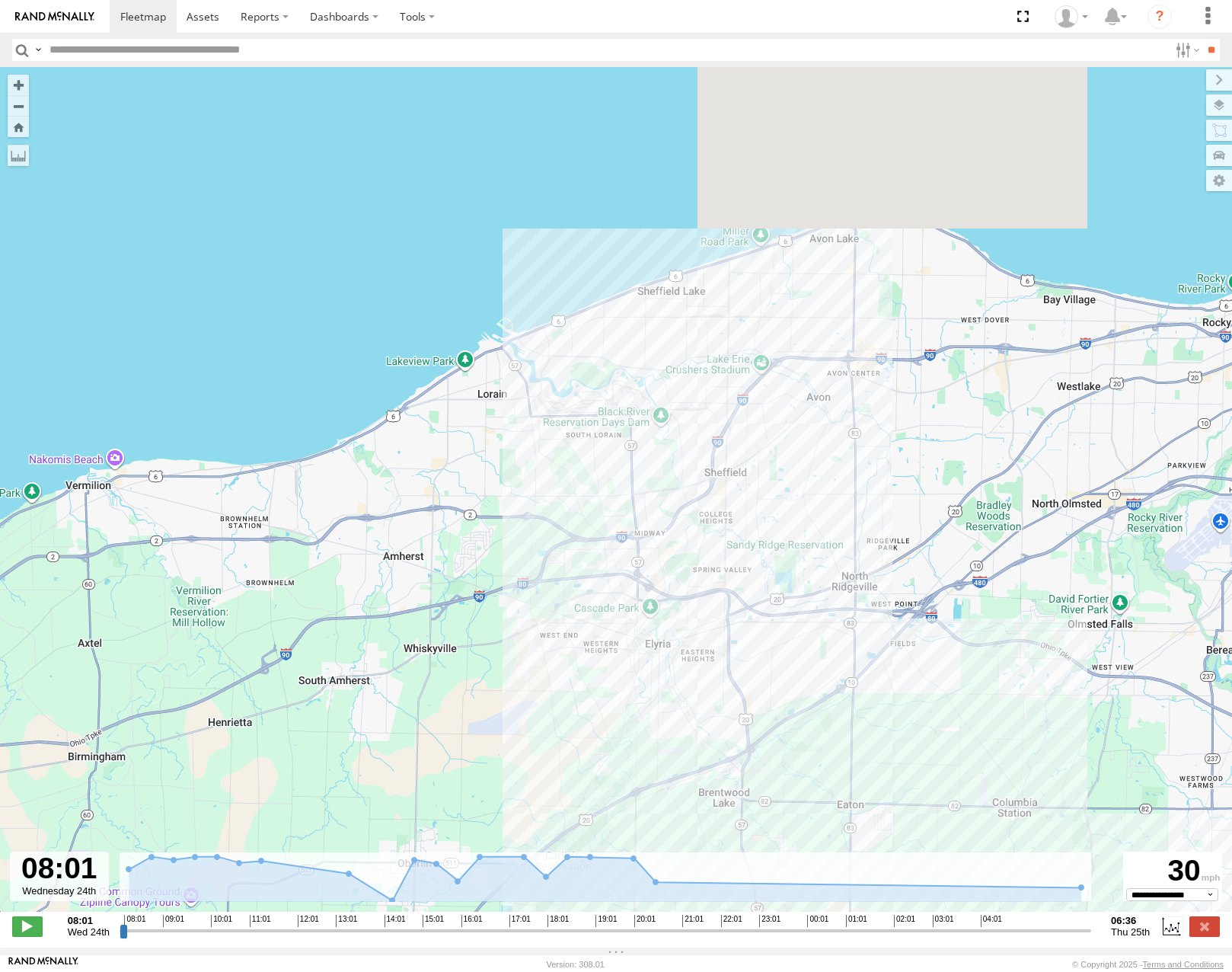
drag, startPoint x: 758, startPoint y: 328, endPoint x: 765, endPoint y: 399, distance: 71.3
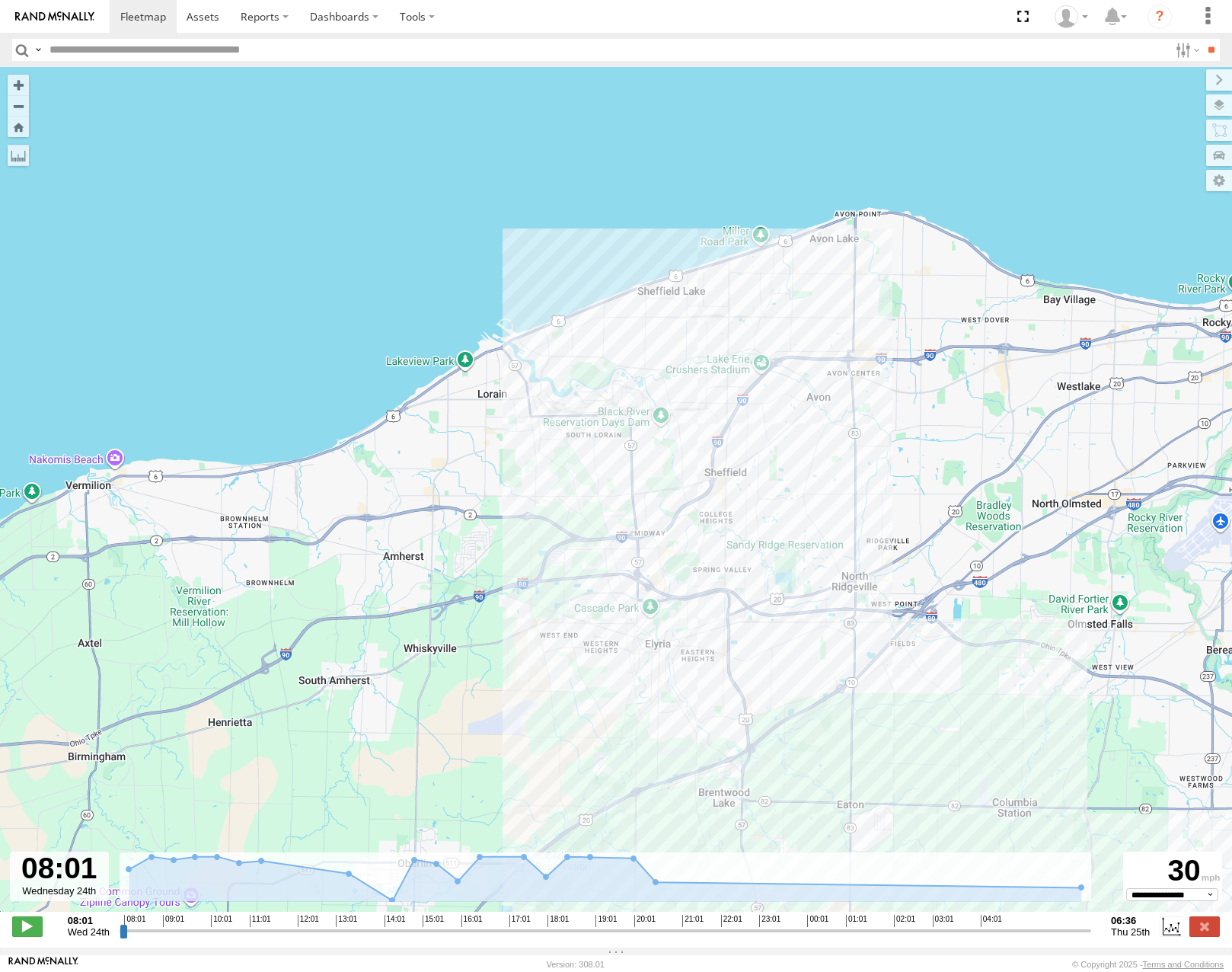
click at [765, 399] on div "53262" at bounding box center [616, 497] width 1232 height 861
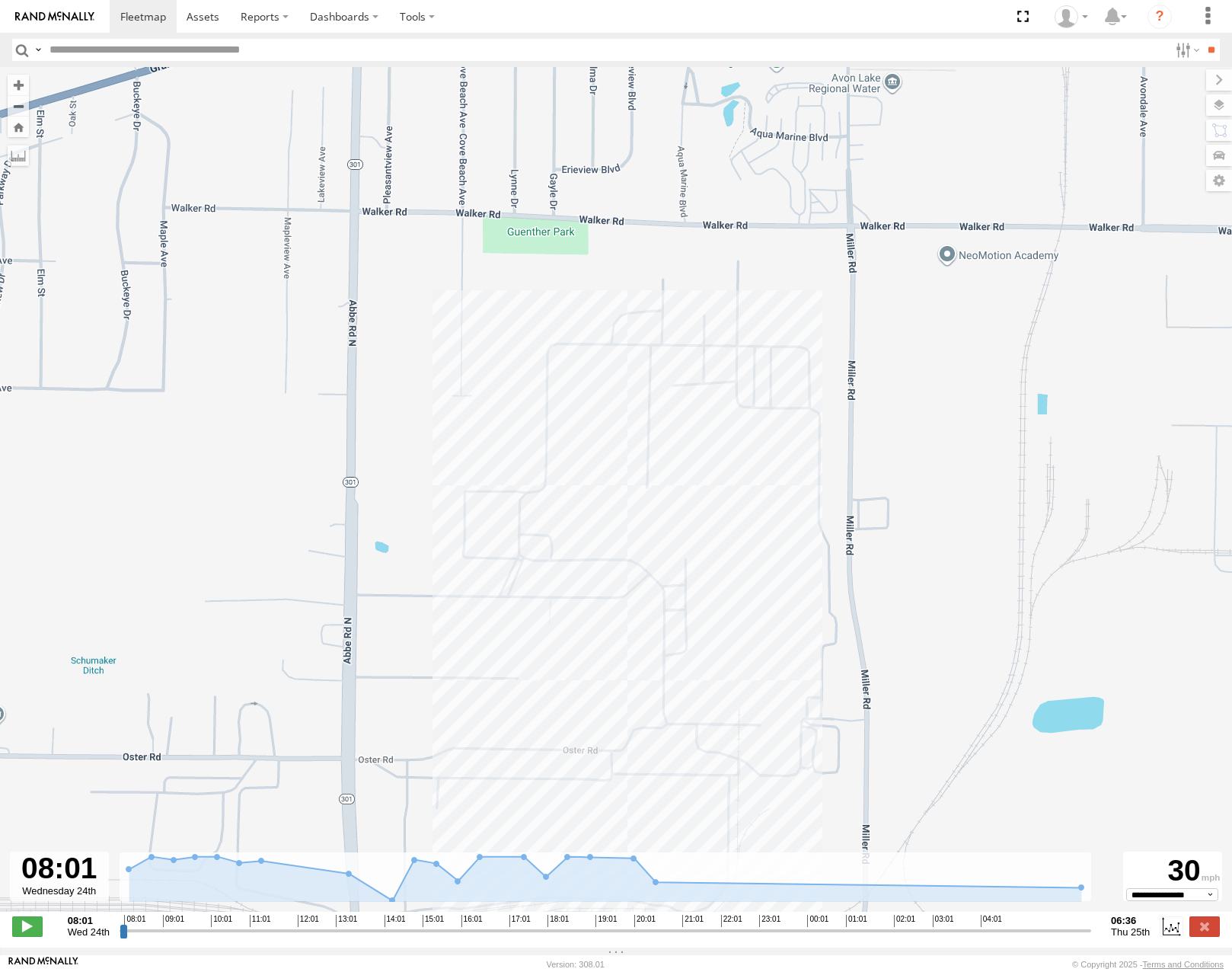
click at [0, 0] on span "Satellite" at bounding box center [0, 0] width 0 height 0
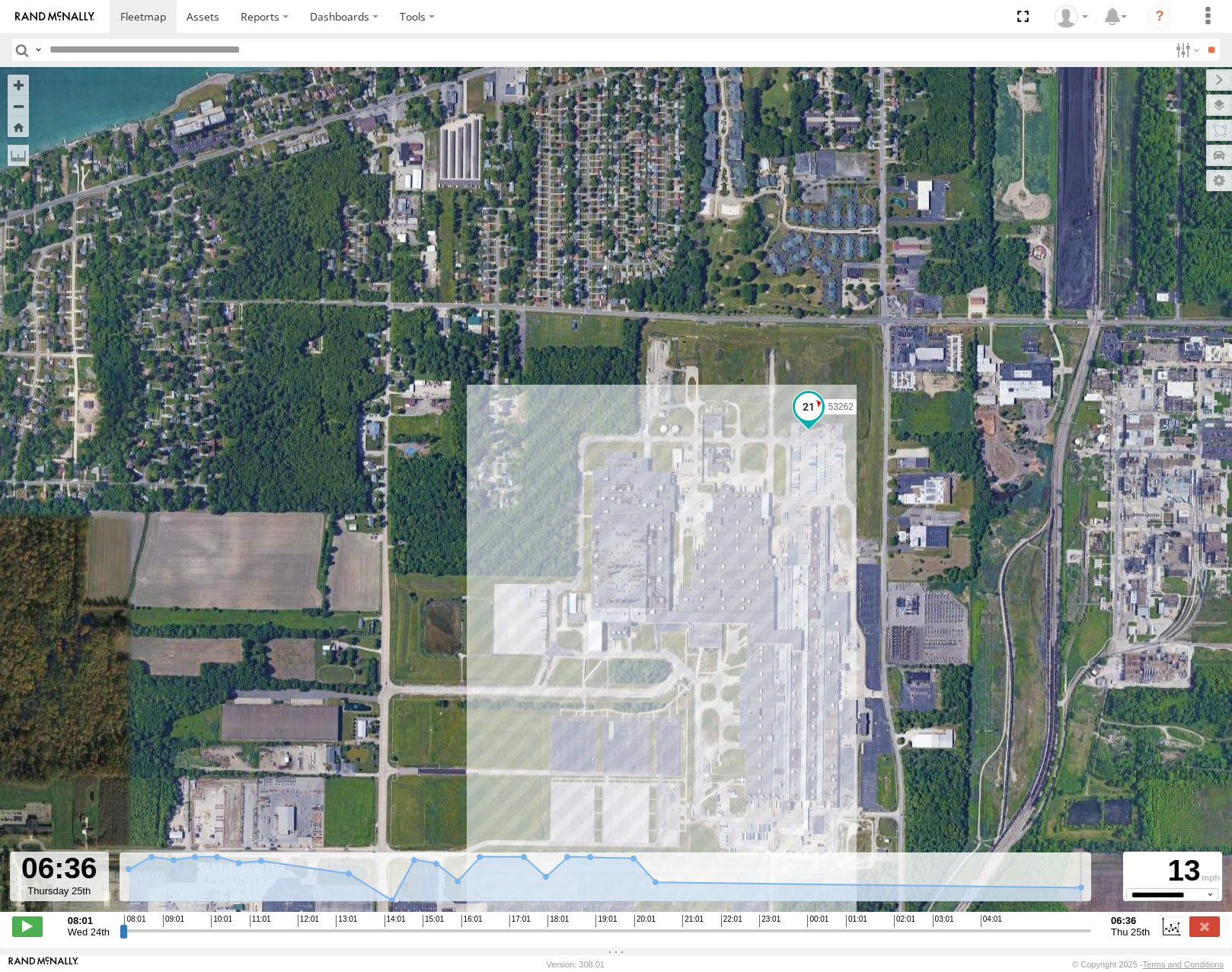
drag, startPoint x: 124, startPoint y: 936, endPoint x: 1102, endPoint y: 1004, distance: 980.4
type input "**********"
click at [1091, 937] on input "range" at bounding box center [605, 930] width 972 height 15
click at [0, 0] on span "Roadmap" at bounding box center [0, 0] width 0 height 0
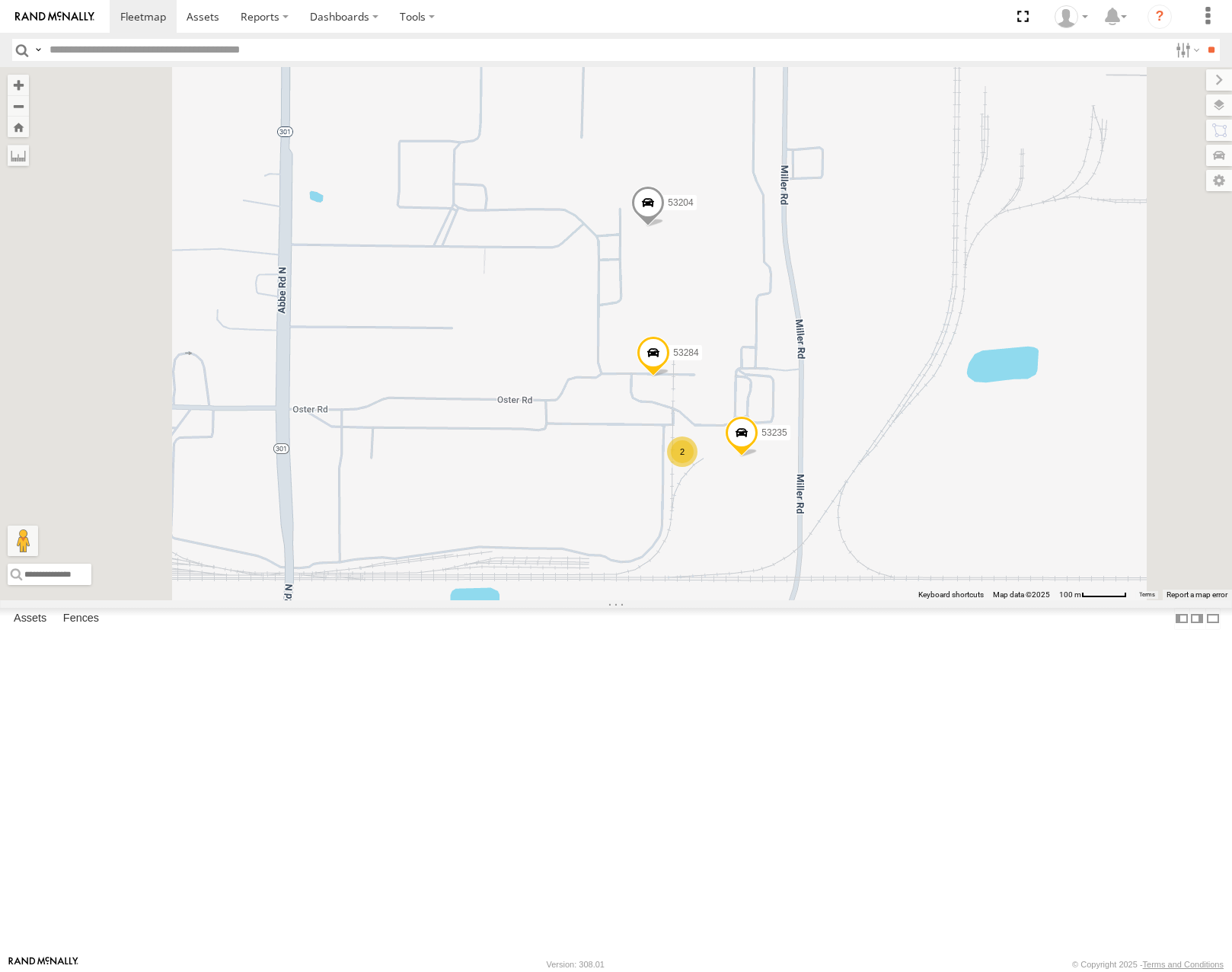
drag, startPoint x: 956, startPoint y: 286, endPoint x: 958, endPoint y: 501, distance: 215.0
click at [958, 501] on div "53215 53271 53216 53103 53221 53133 53249 53264 53146 53214 53251 53204 53235 5…" at bounding box center [616, 333] width 1232 height 533
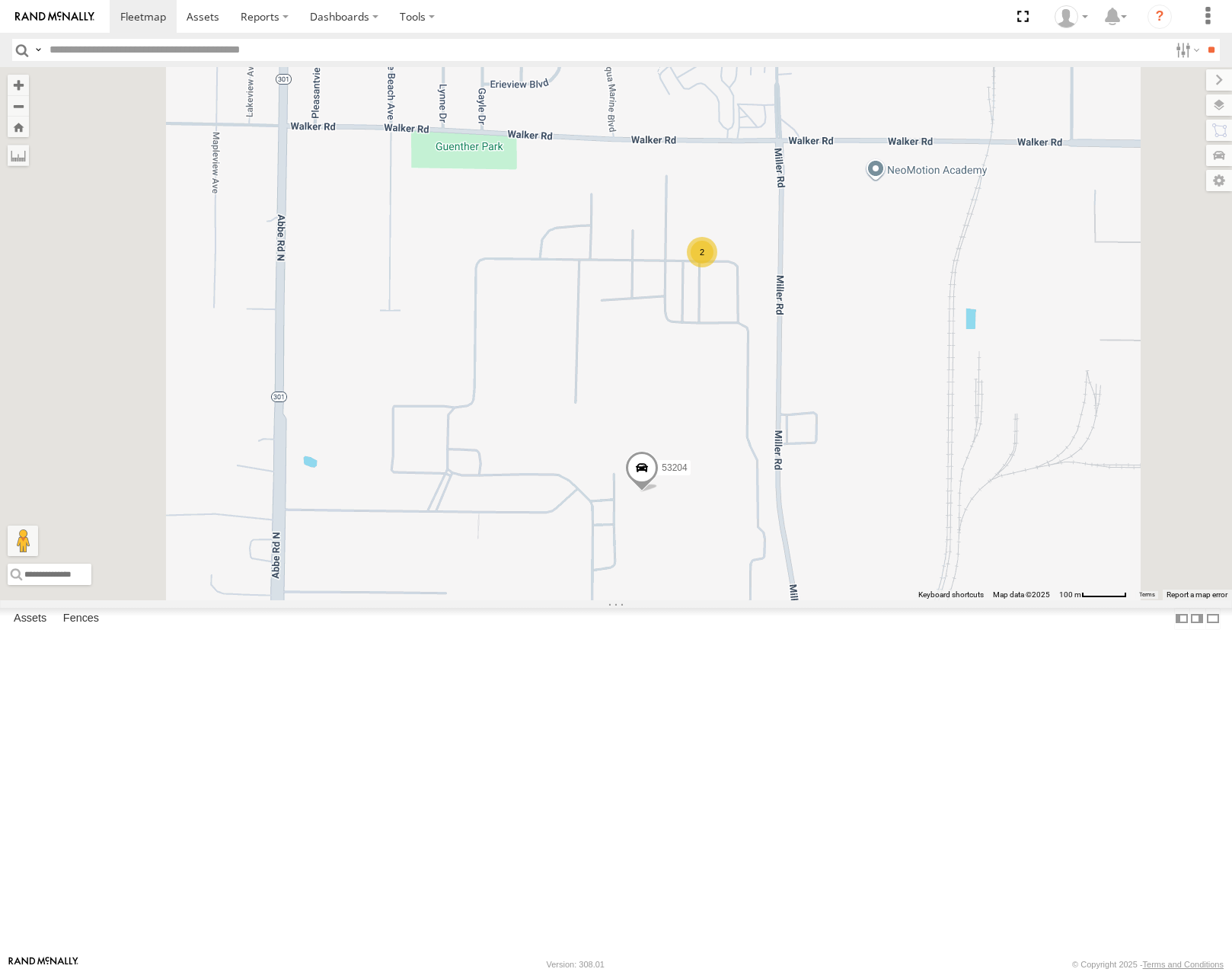
drag, startPoint x: 1003, startPoint y: 681, endPoint x: 991, endPoint y: 565, distance: 116.6
click at [991, 566] on div "53215 53271 53216 53103 53221 53133 53249 53264 53146 53214 53251 53204 53235 5…" at bounding box center [616, 333] width 1232 height 533
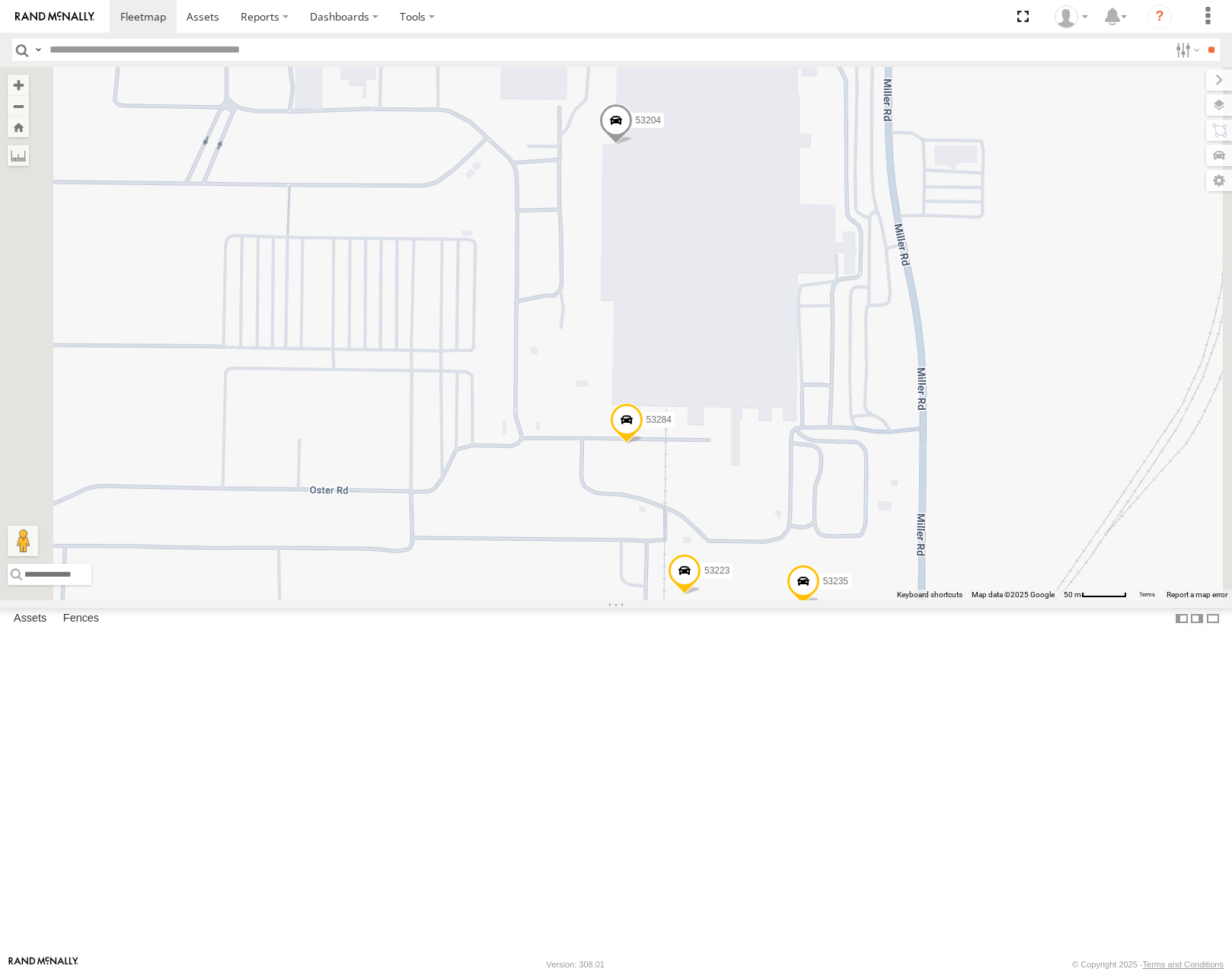
click at [701, 594] on span at bounding box center [684, 573] width 34 height 41
click at [705, 577] on label at bounding box center [690, 572] width 30 height 10
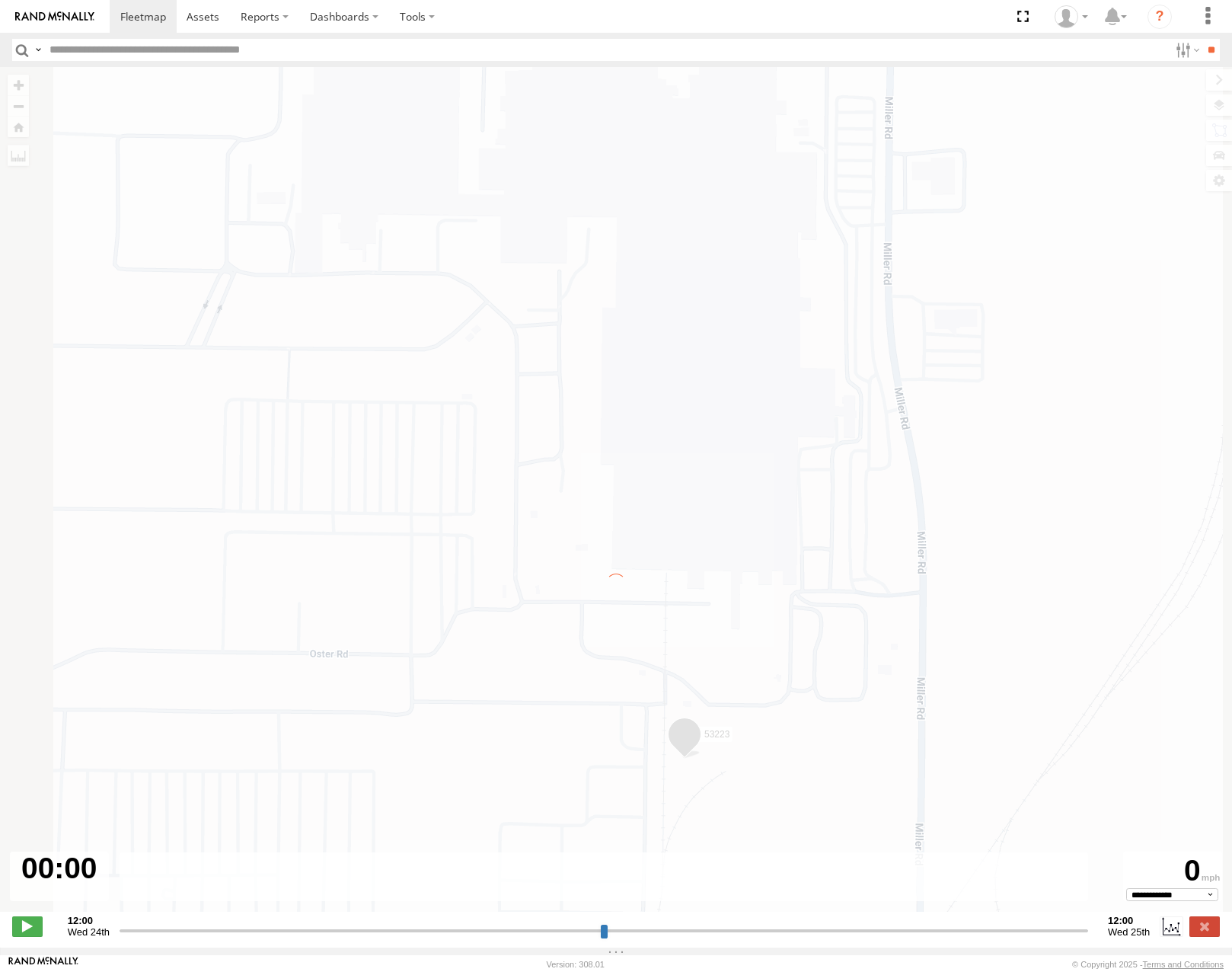
type input "**********"
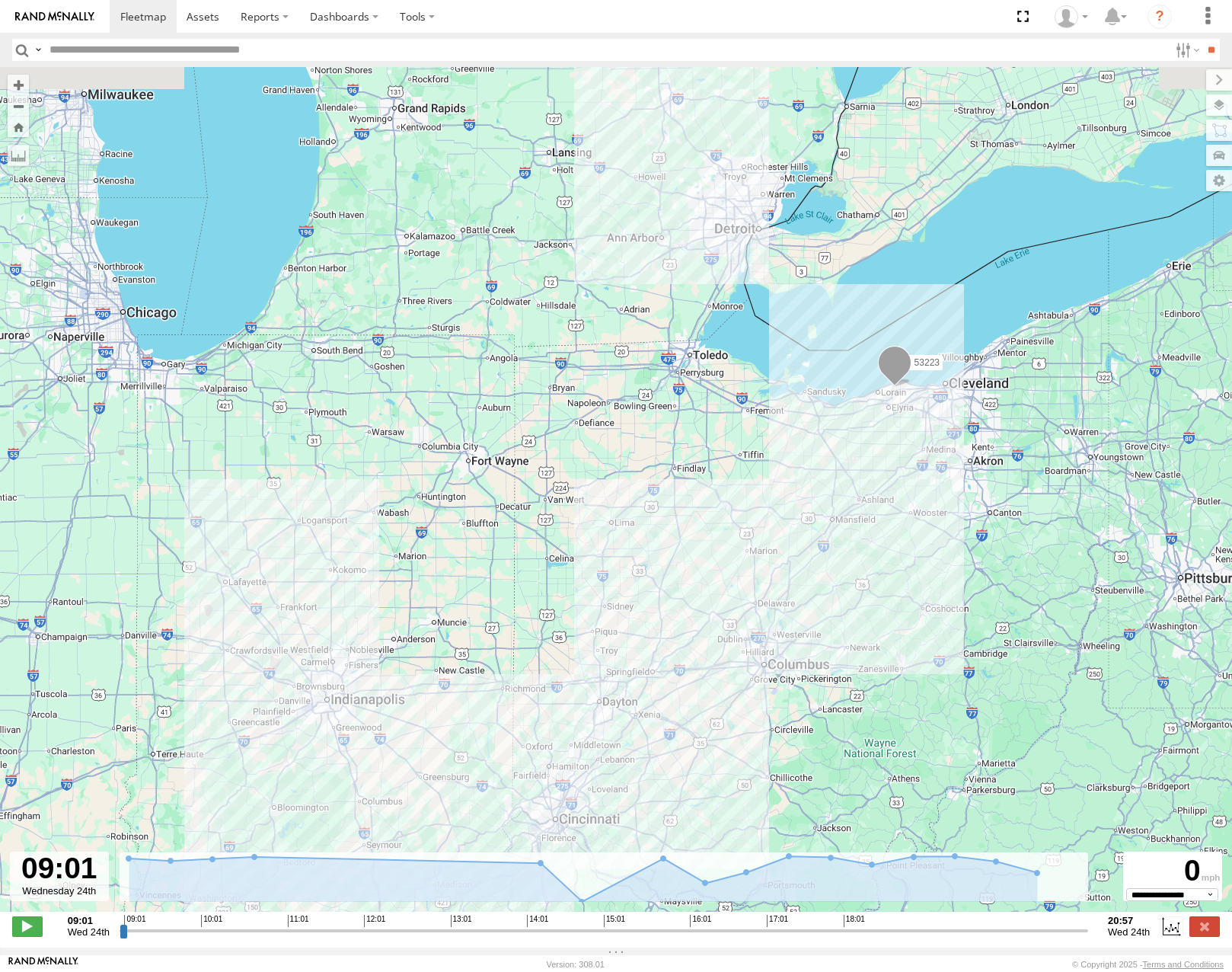
drag, startPoint x: 950, startPoint y: 395, endPoint x: 954, endPoint y: 600, distance: 205.0
click at [954, 599] on div "53223" at bounding box center [616, 497] width 1232 height 861
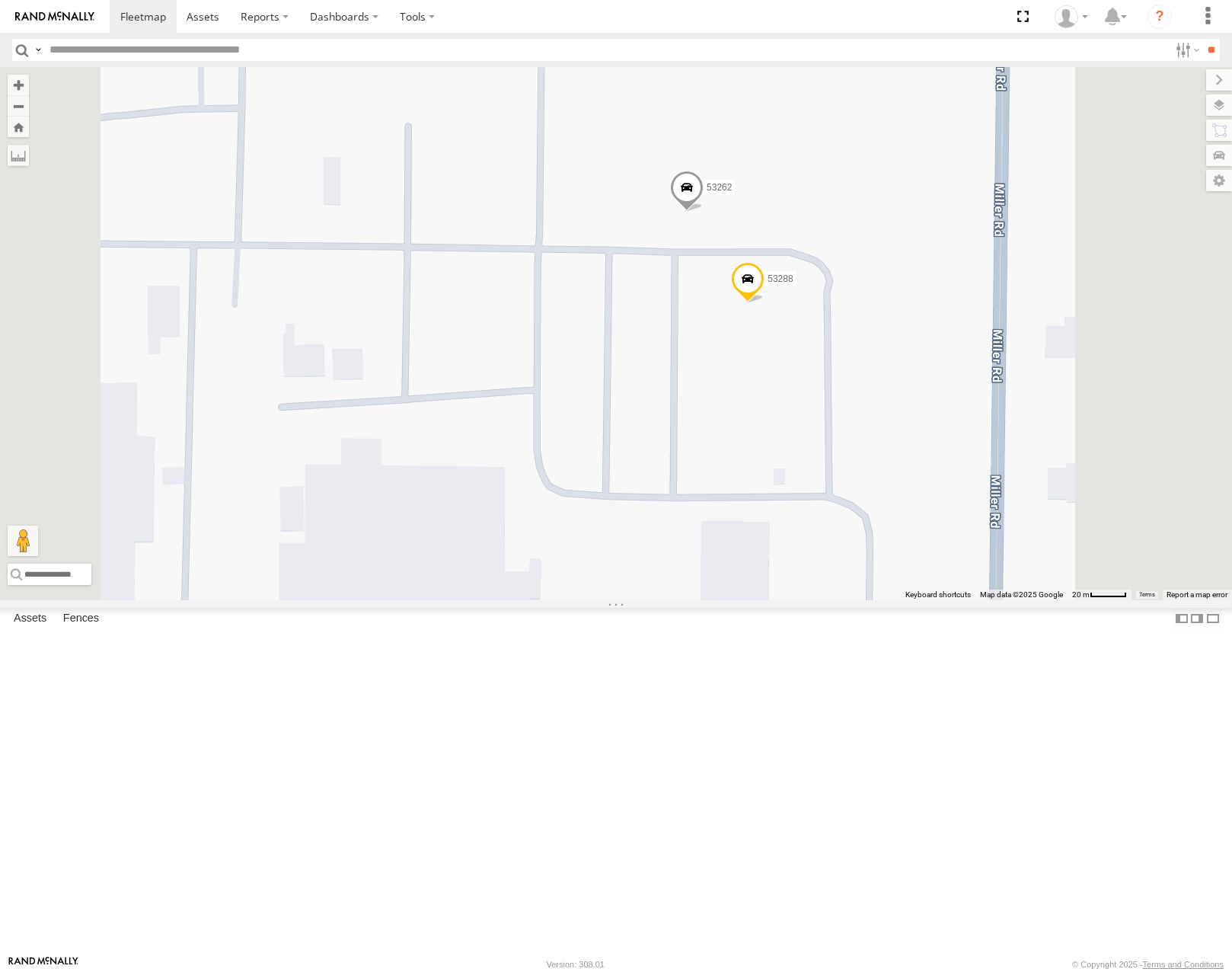
click at [765, 303] on span at bounding box center [747, 282] width 34 height 41
click at [768, 285] on label at bounding box center [753, 280] width 30 height 10
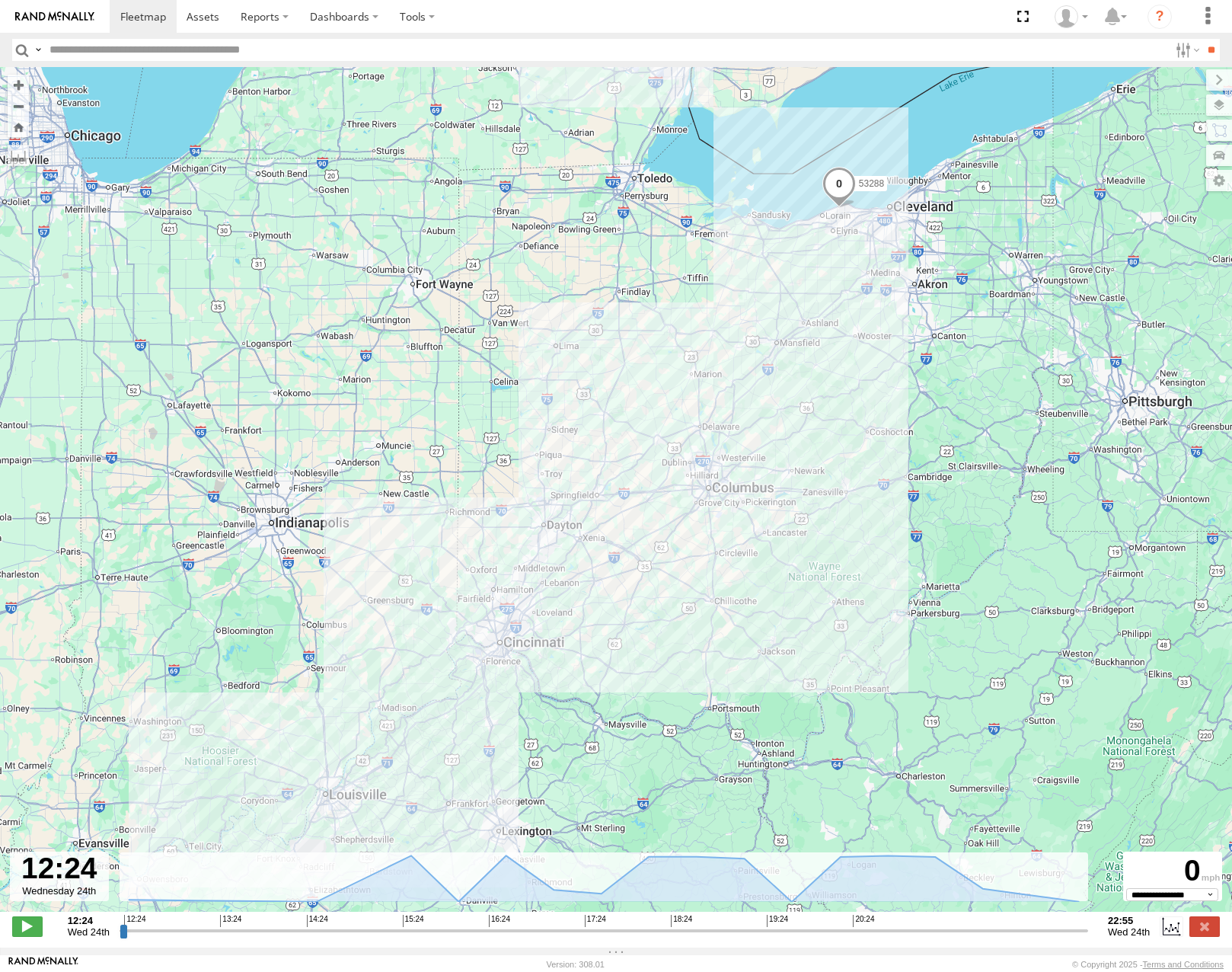
click at [944, 579] on div "53288" at bounding box center [616, 497] width 1232 height 861
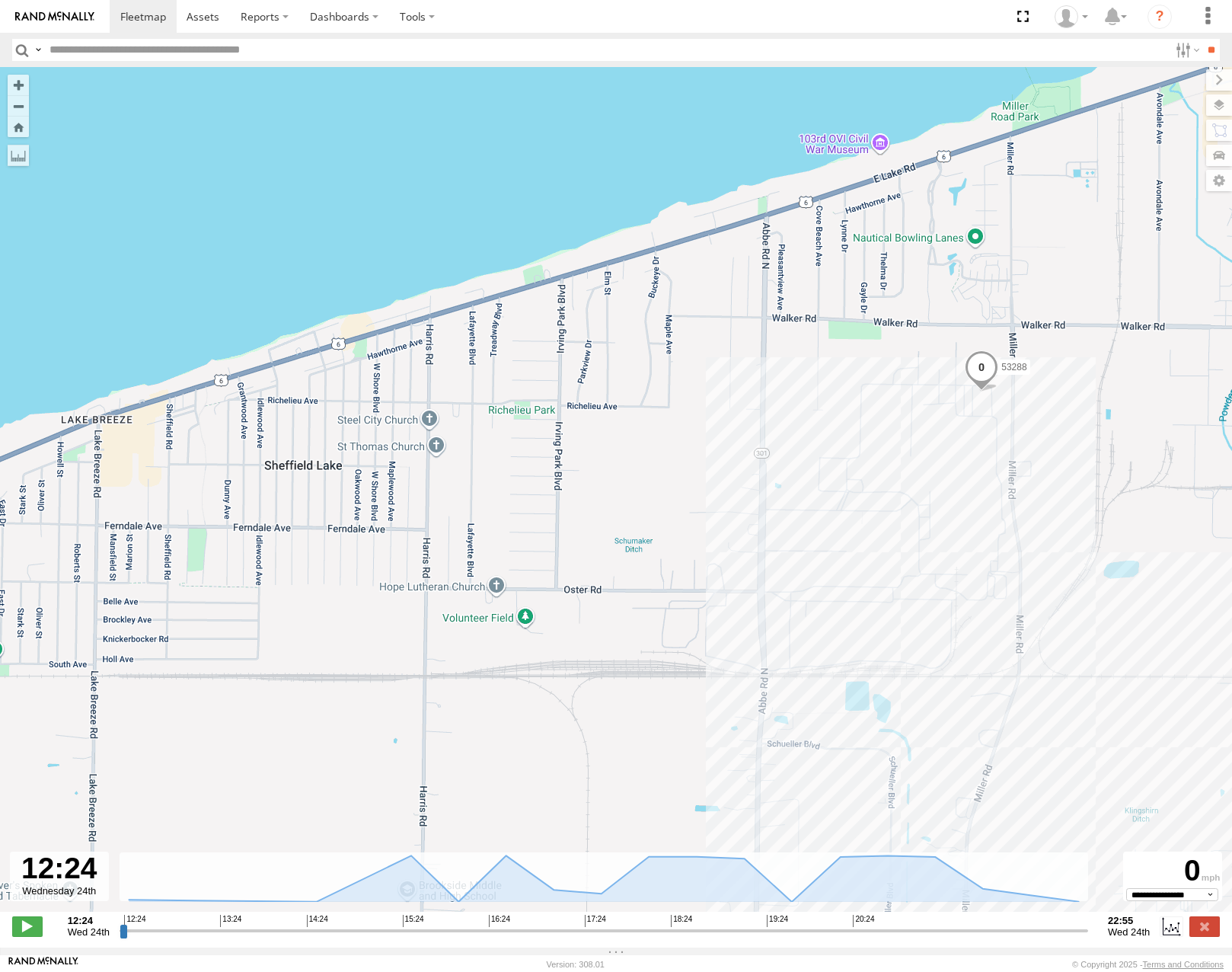
drag, startPoint x: 969, startPoint y: 528, endPoint x: 961, endPoint y: 473, distance: 55.6
click at [961, 476] on div "53288" at bounding box center [616, 497] width 1232 height 861
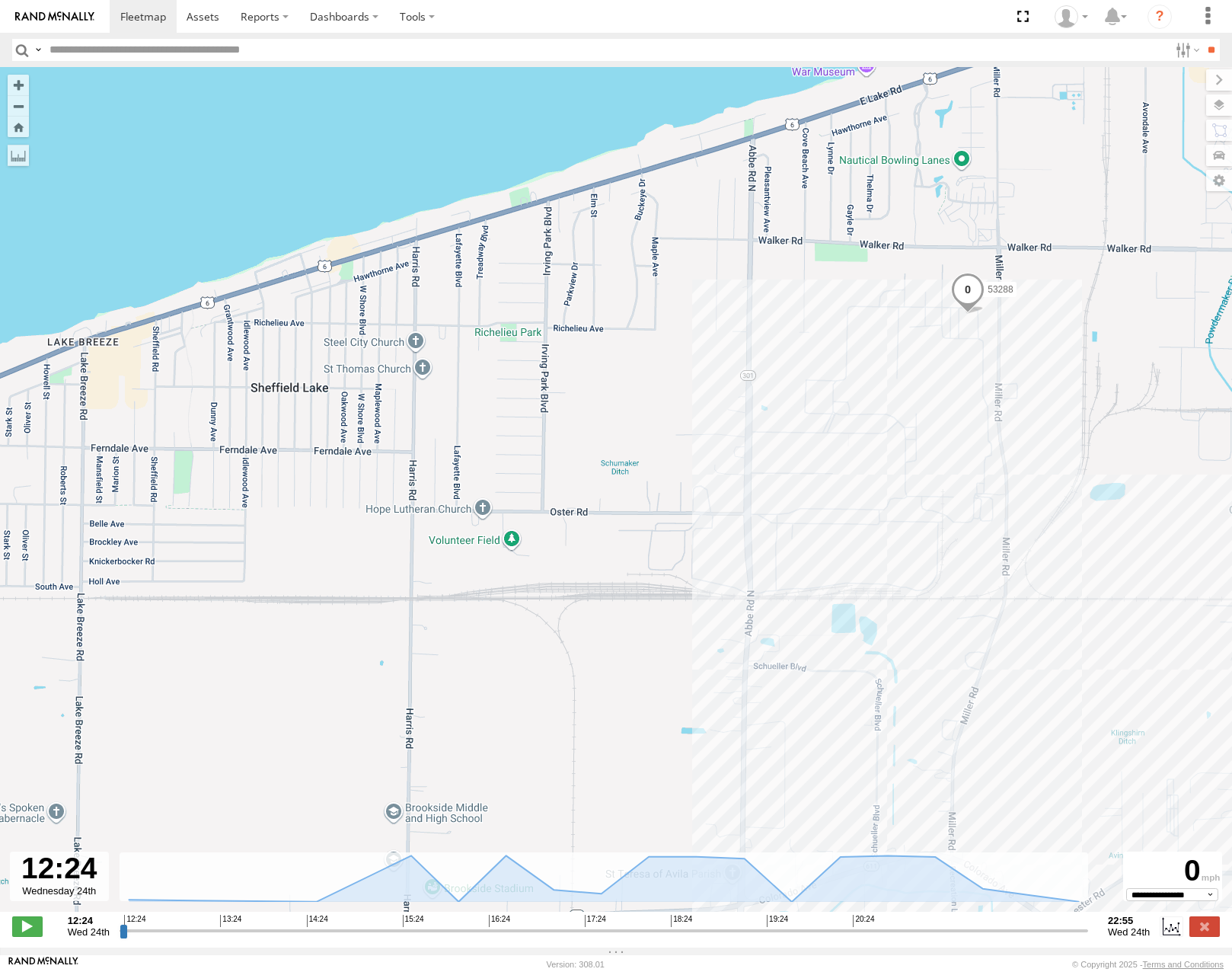
click at [1219, 110] on label at bounding box center [1219, 105] width 26 height 22
click at [0, 0] on div "Basemaps" at bounding box center [0, 0] width 0 height 0
click at [0, 0] on span "Basemaps" at bounding box center [0, 0] width 0 height 0
click at [0, 0] on span "Satellite" at bounding box center [0, 0] width 0 height 0
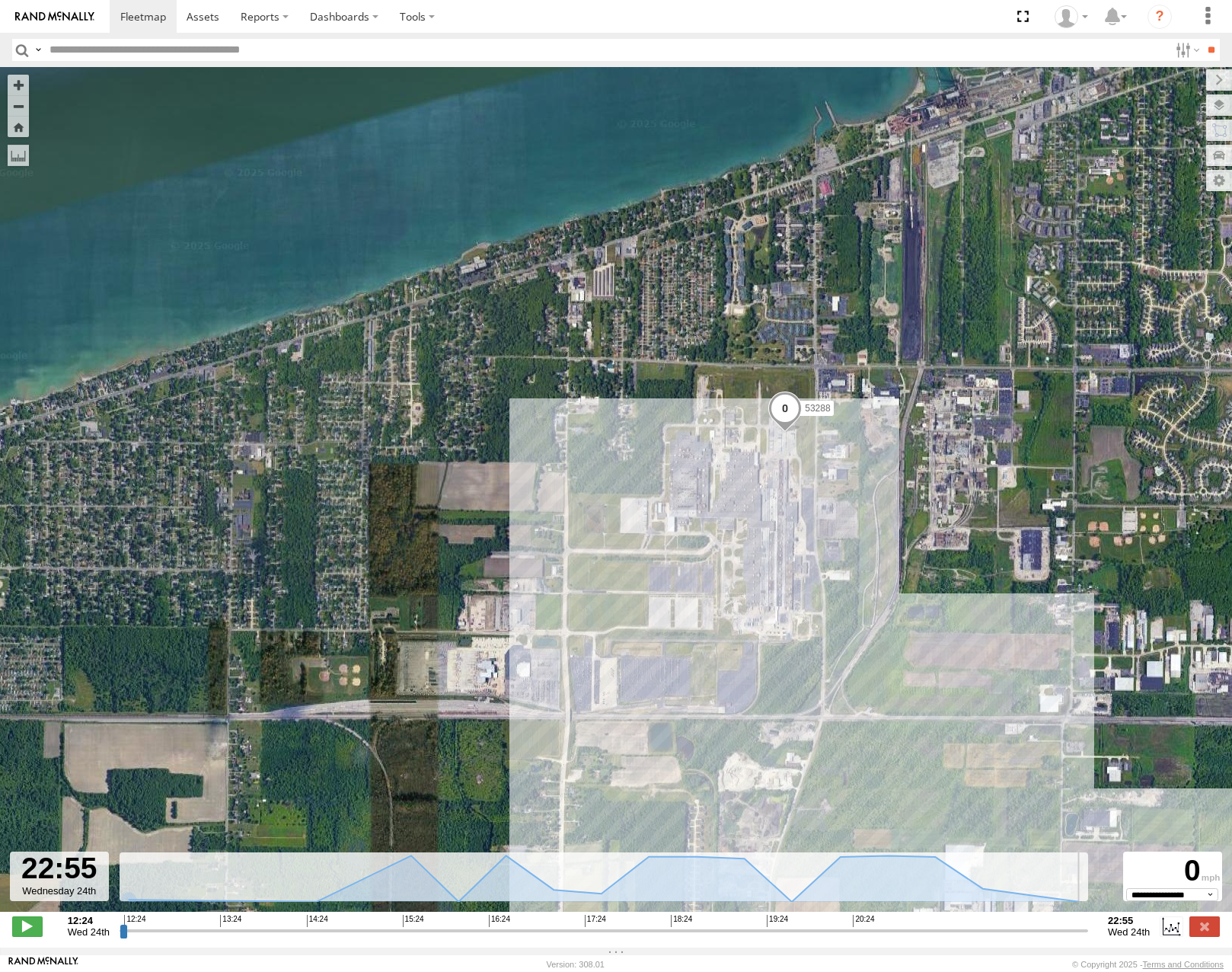
drag, startPoint x: 124, startPoint y: 939, endPoint x: 1089, endPoint y: 1011, distance: 967.7
type input "**********"
click at [1088, 937] on input "range" at bounding box center [603, 930] width 968 height 15
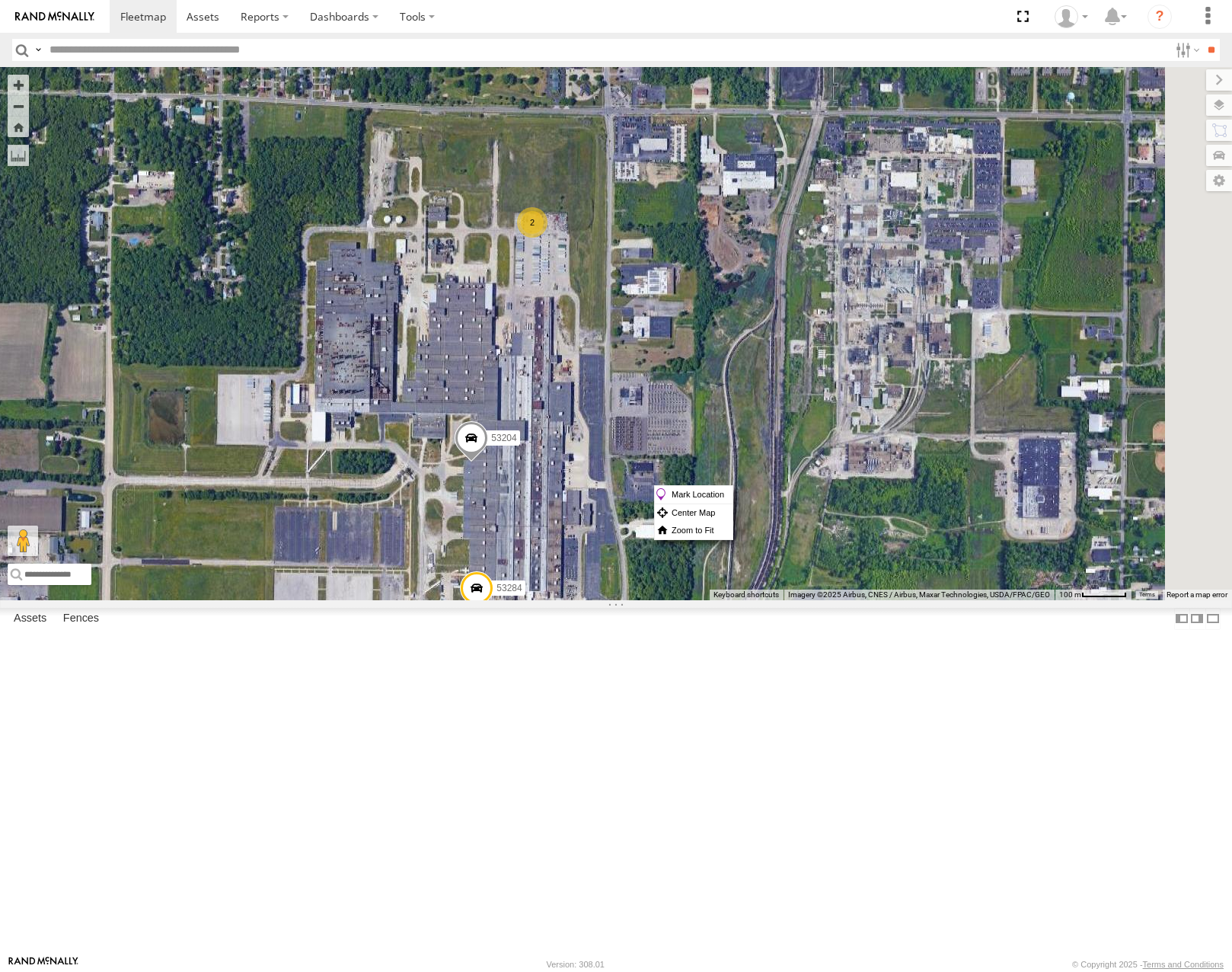
drag, startPoint x: 805, startPoint y: 737, endPoint x: 836, endPoint y: 605, distance: 135.6
click at [836, 600] on div "53215 53271 53216 53103 53221 53133 53249 53264 53146 53214 53149 53247 53285 5…" at bounding box center [616, 333] width 1232 height 533
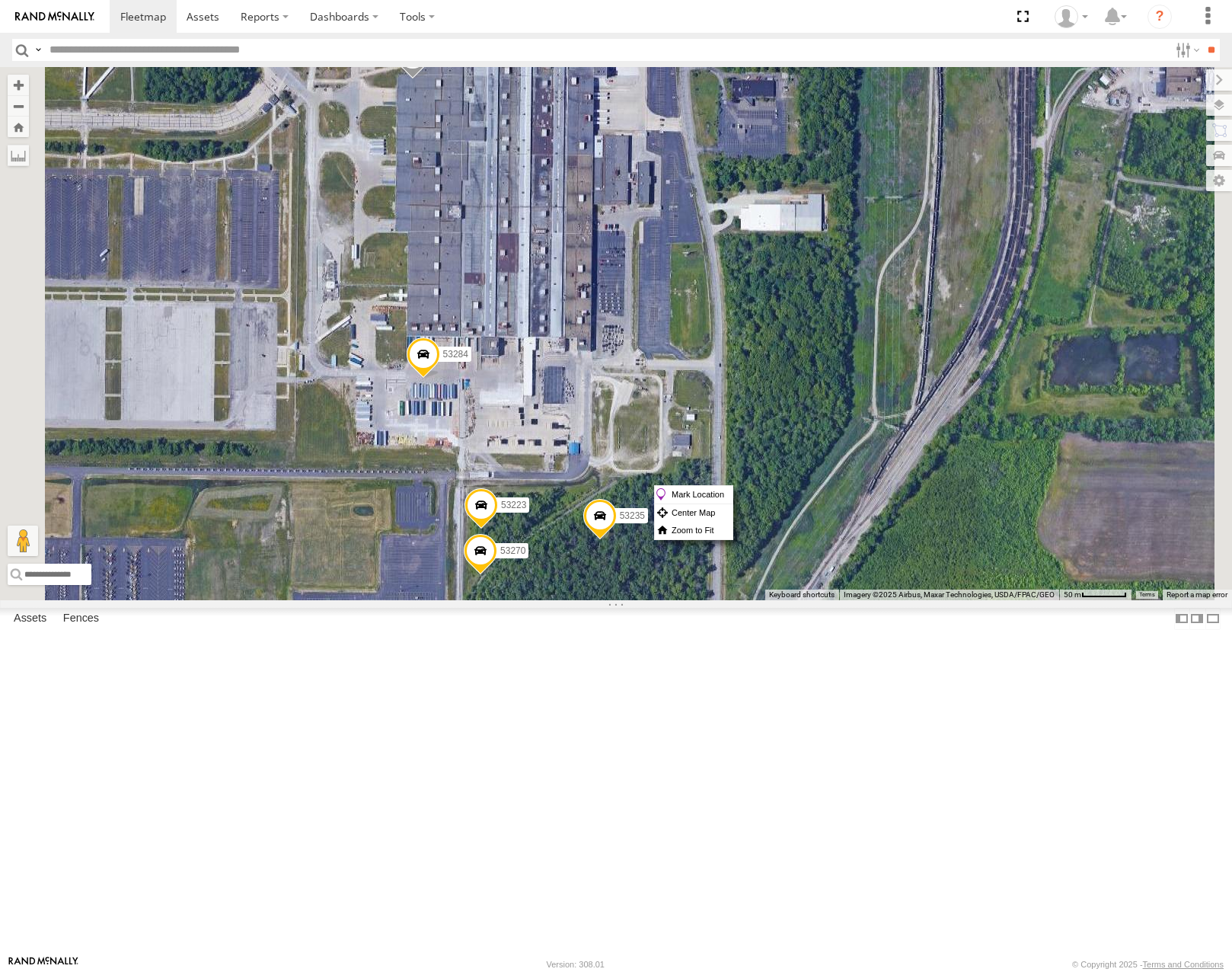
drag, startPoint x: 814, startPoint y: 610, endPoint x: 844, endPoint y: 586, distance: 38.4
click at [844, 586] on div "53215 53271 53216 53103 53221 53133 53249 53264 53146 53214 53149 53247 53285 5…" at bounding box center [616, 333] width 1232 height 533
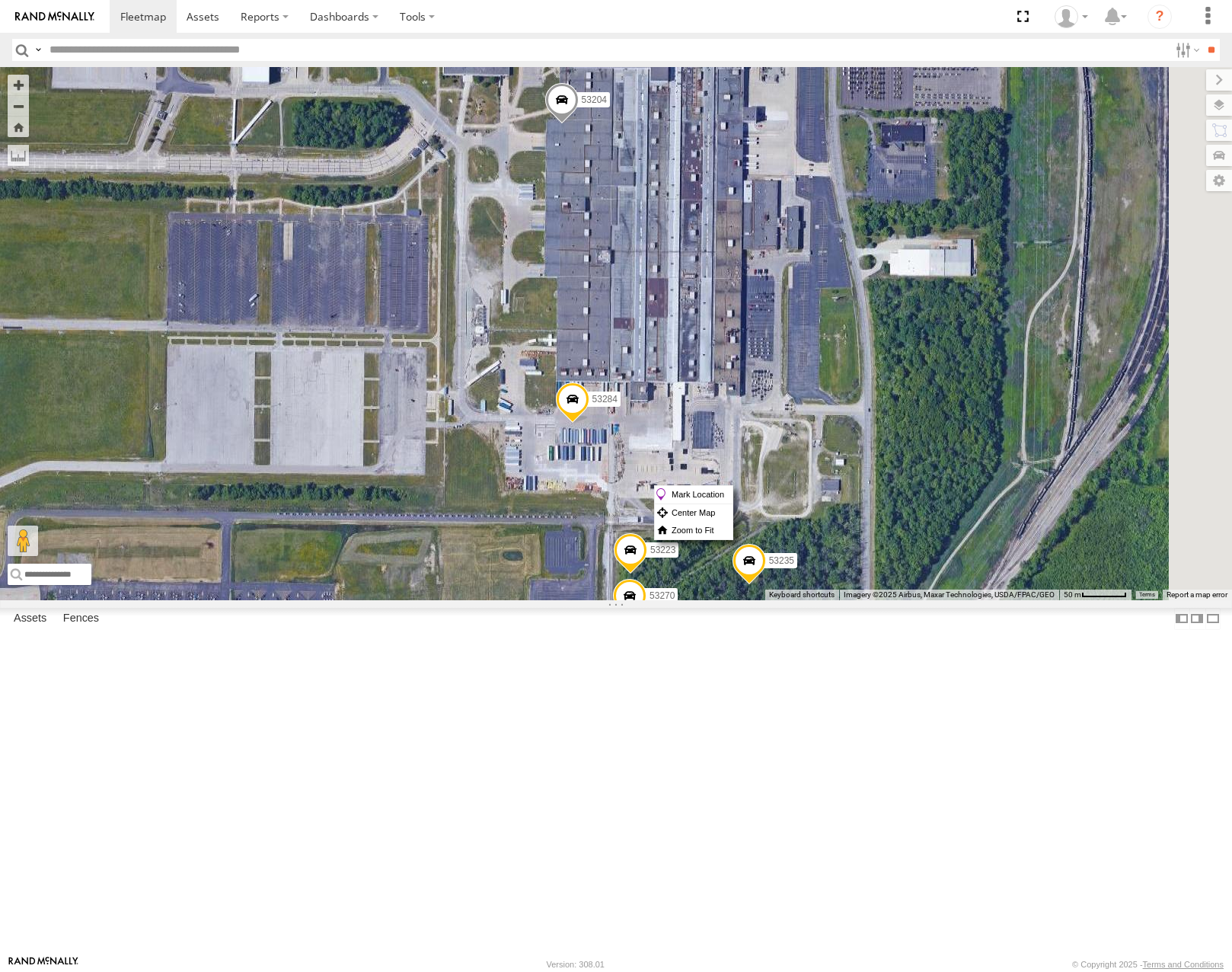
drag, startPoint x: 871, startPoint y: 515, endPoint x: 878, endPoint y: 589, distance: 74.3
click at [878, 589] on div "53215 53271 53216 53103 53221 53133 53249 53264 53146 53214 53149 53247 53285 5…" at bounding box center [616, 333] width 1232 height 533
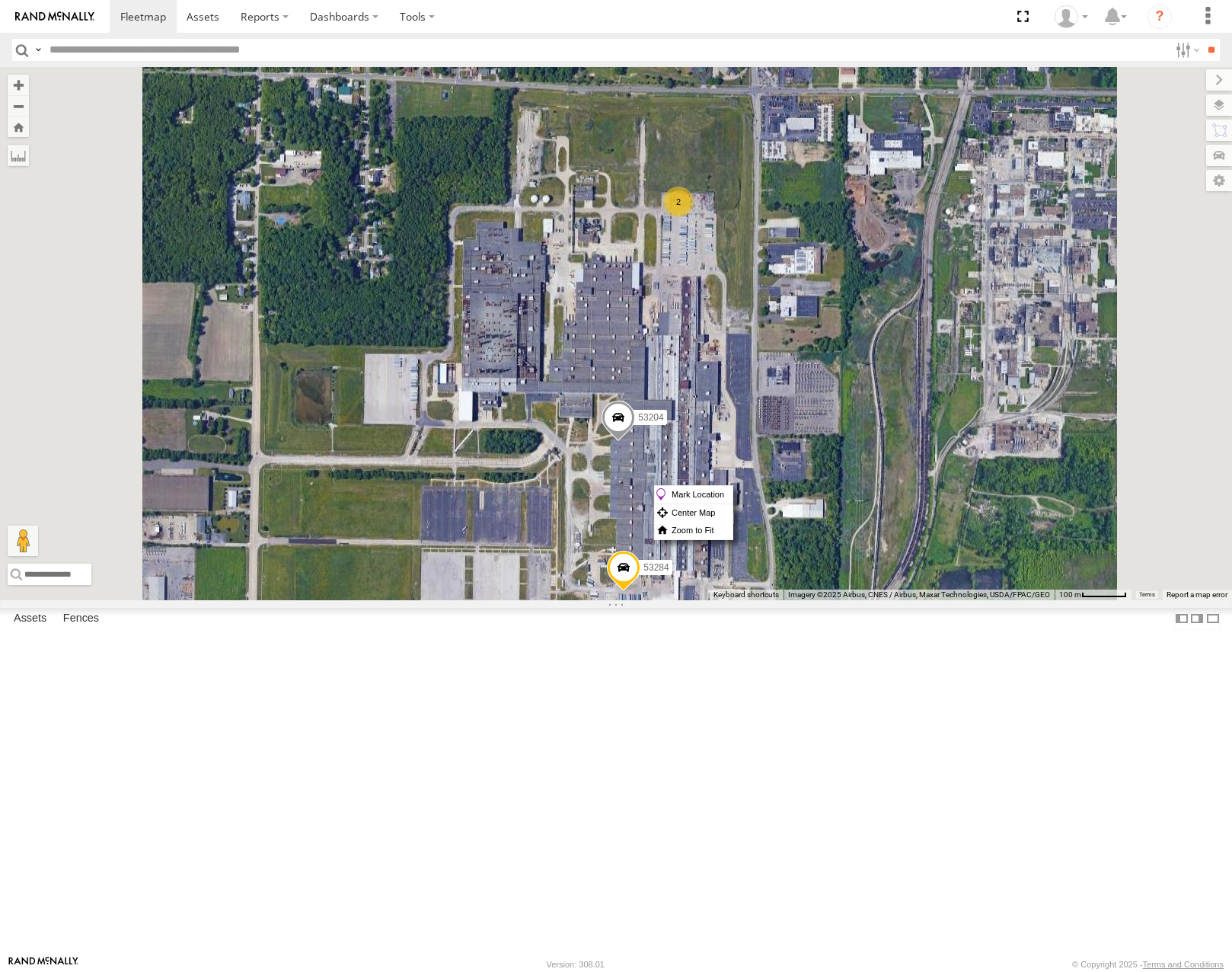
click at [85, 47] on input "text" at bounding box center [606, 50] width 1125 height 22
type input "*****"
click at [1202, 39] on input "**" at bounding box center [1211, 50] width 17 height 22
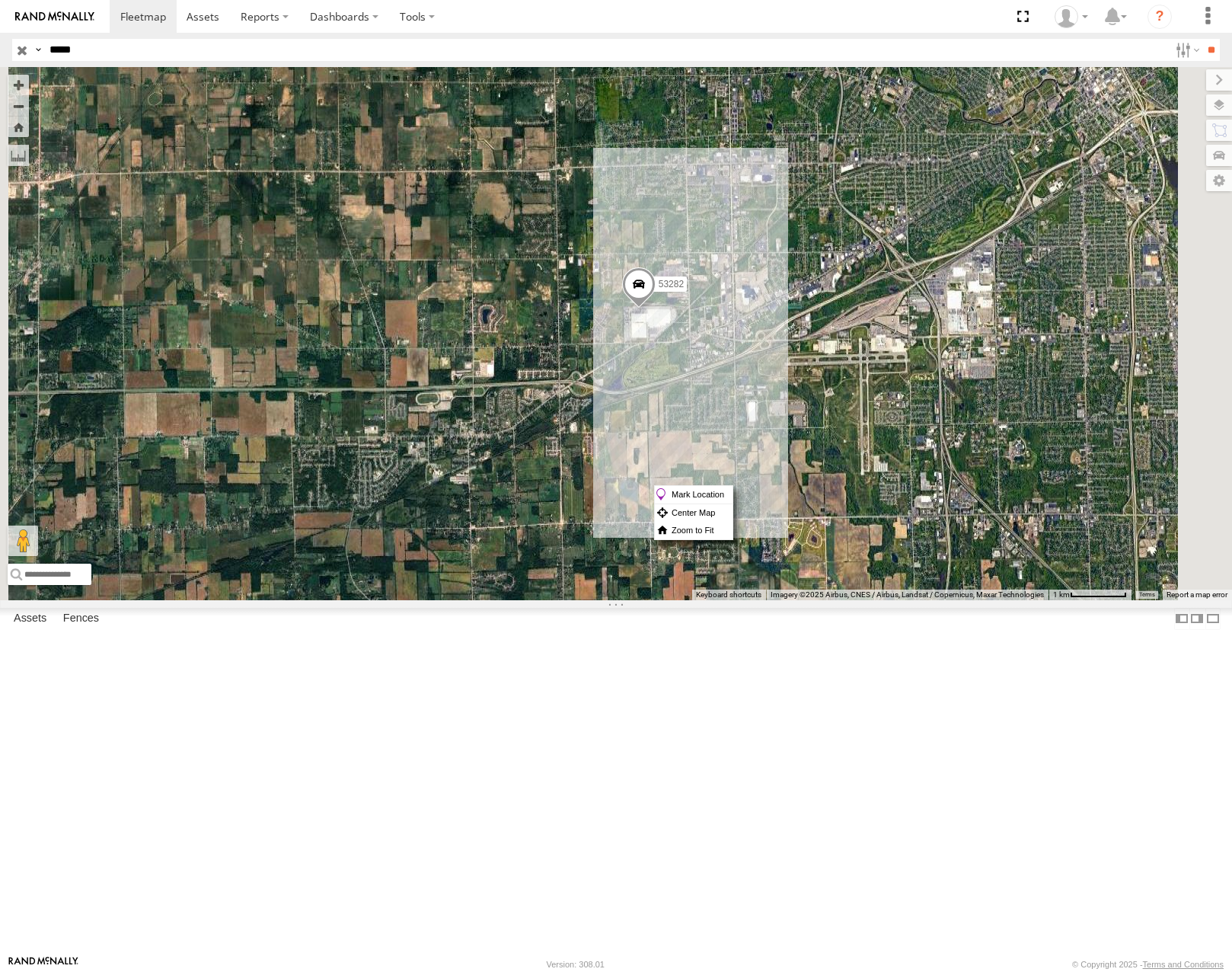
click at [17, 53] on input "button" at bounding box center [22, 50] width 20 height 22
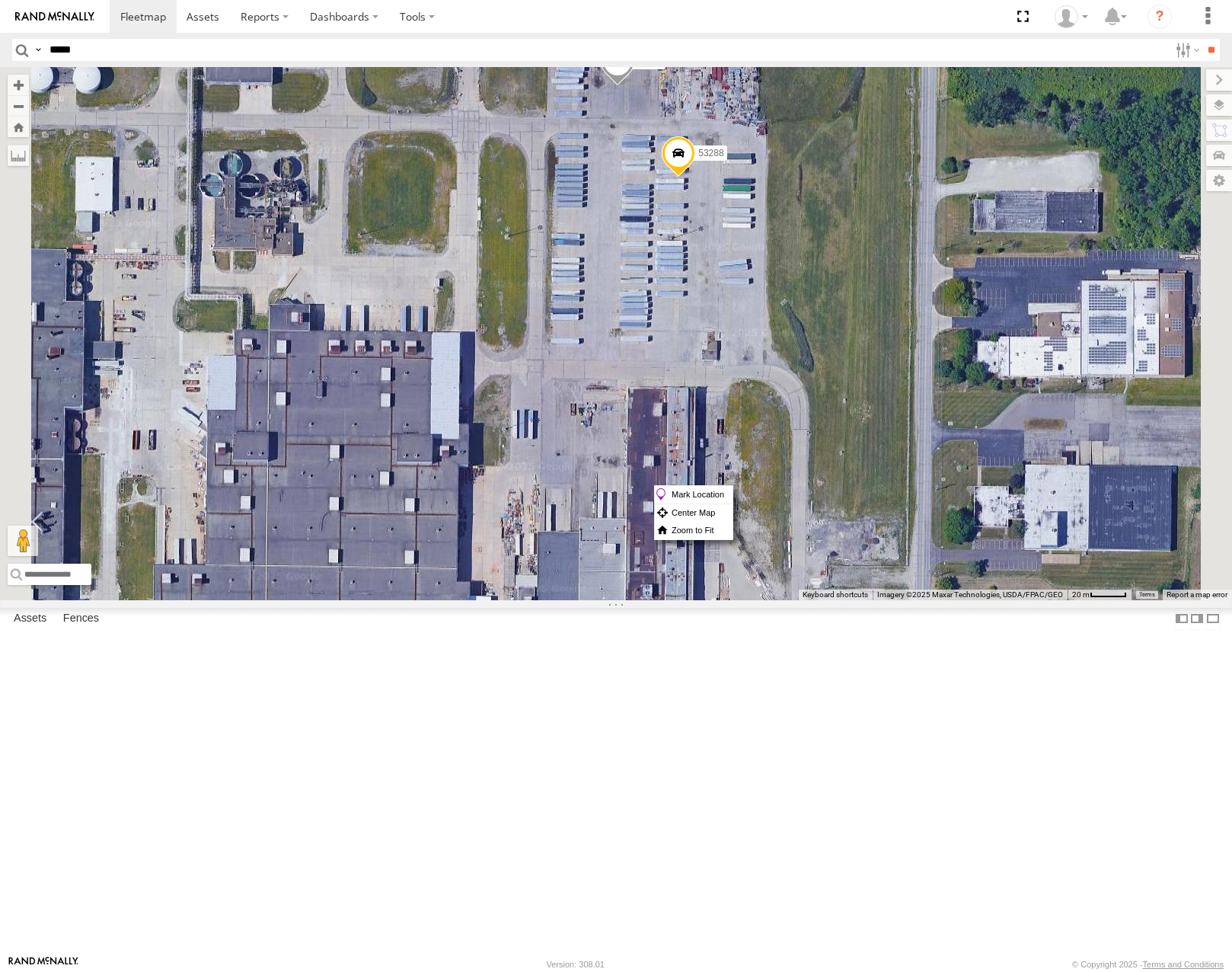
drag, startPoint x: 857, startPoint y: 586, endPoint x: 874, endPoint y: 497, distance: 90.6
click at [874, 499] on div "53215 53271 53216 53103 53221 53133 53249 53264 53146 53149 53285 53258 53207 5…" at bounding box center [616, 333] width 1232 height 533
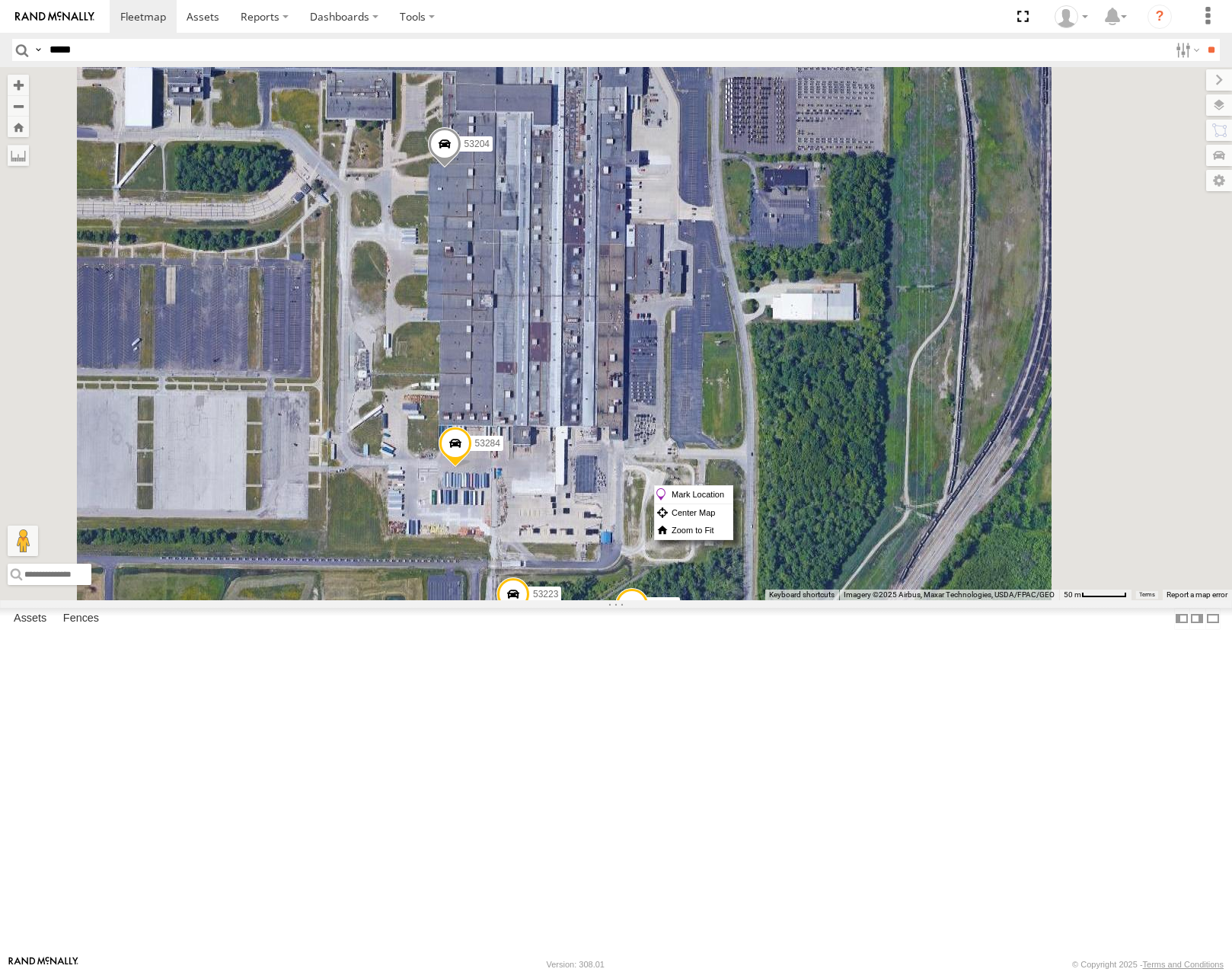
drag, startPoint x: 896, startPoint y: 693, endPoint x: 974, endPoint y: 590, distance: 129.2
click at [973, 595] on div "53215 53271 53216 53103 53221 53133 53249 53264 53146 53149 53285 53258 53207 5…" at bounding box center [616, 333] width 1232 height 533
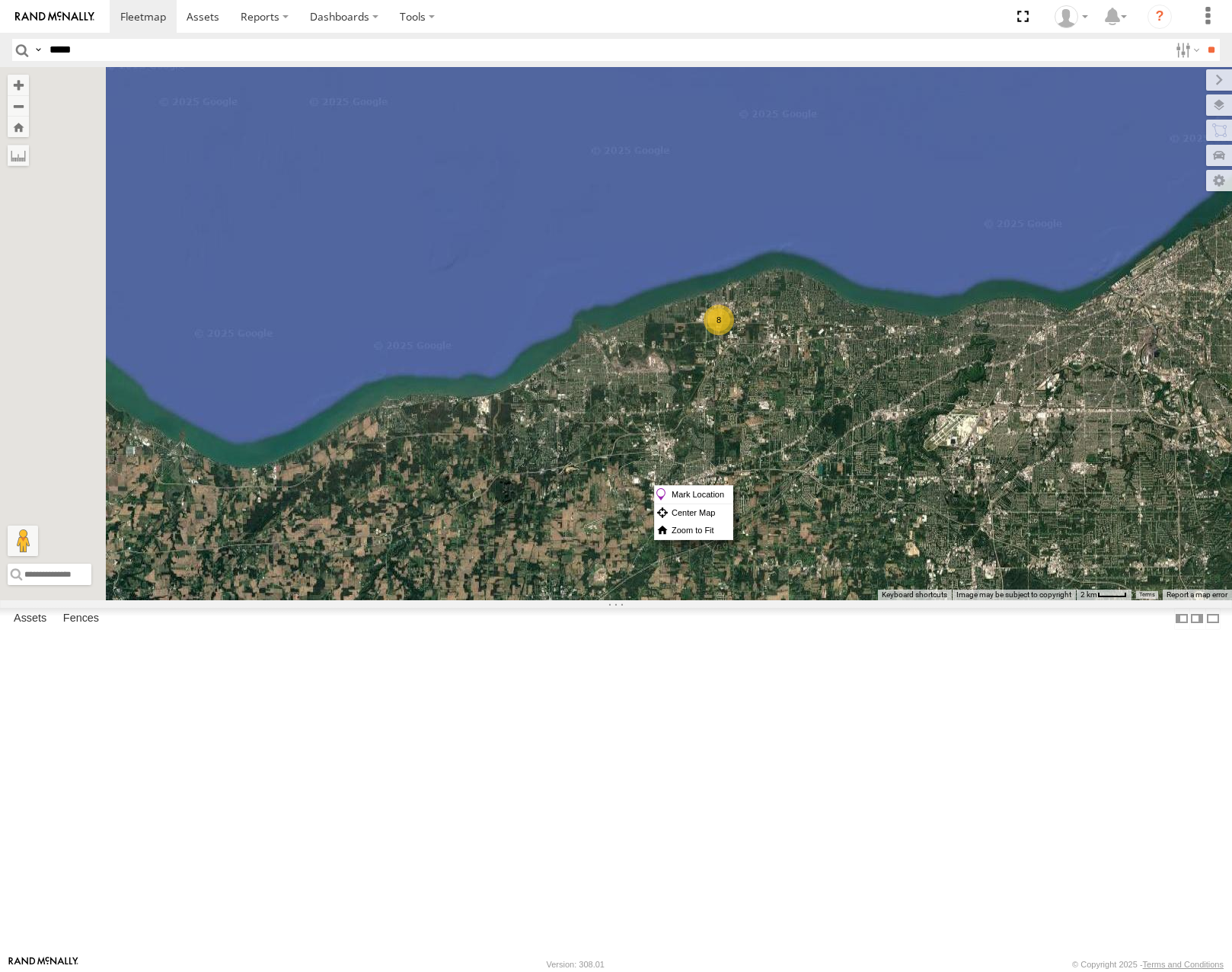
drag, startPoint x: 598, startPoint y: 387, endPoint x: 838, endPoint y: 486, distance: 259.6
click at [844, 497] on div "8" at bounding box center [616, 333] width 1232 height 533
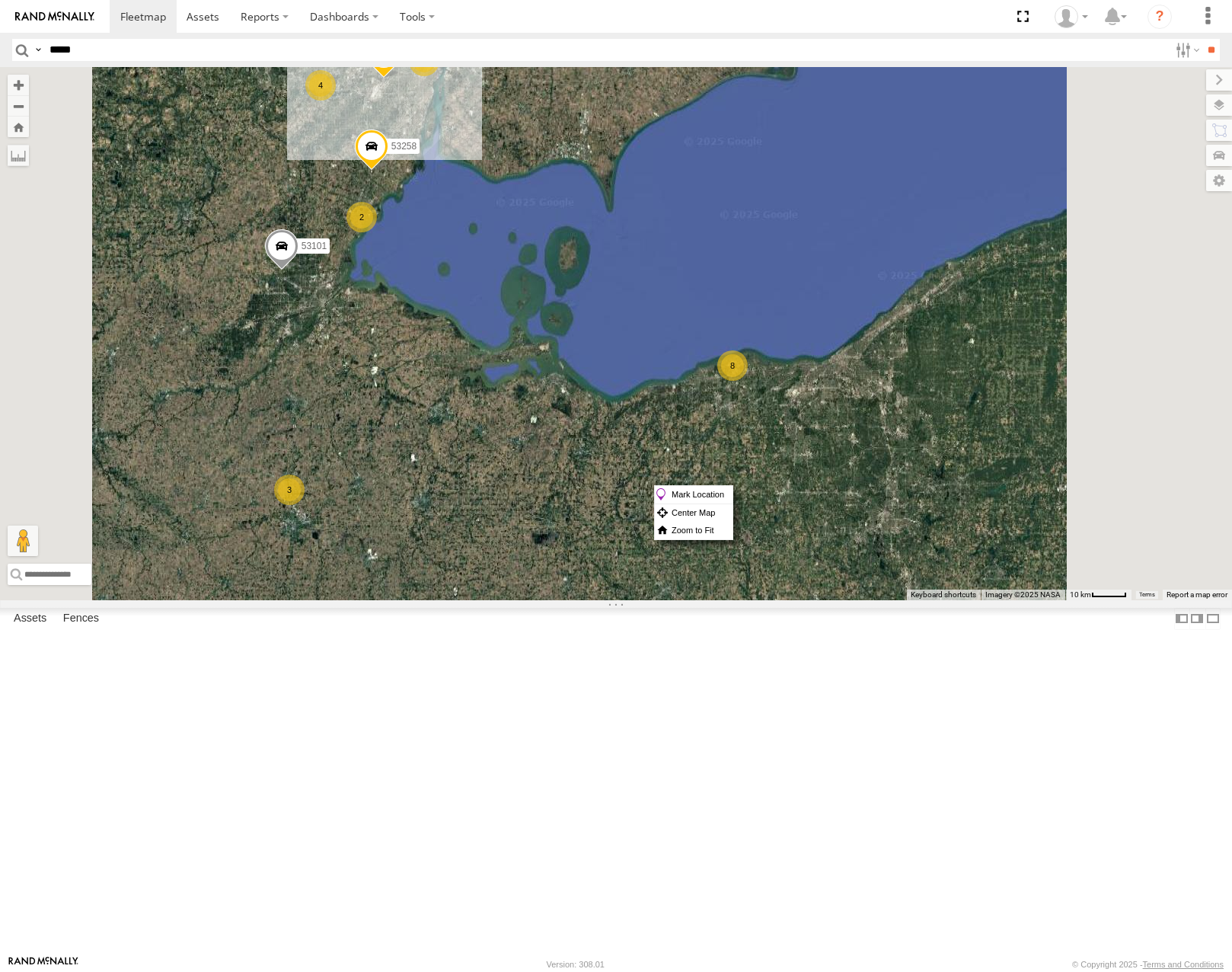
drag, startPoint x: 703, startPoint y: 383, endPoint x: 751, endPoint y: 448, distance: 80.8
click at [751, 448] on div "2 2 8 3 3 4 53258 4 53101 53269 2" at bounding box center [616, 333] width 1232 height 533
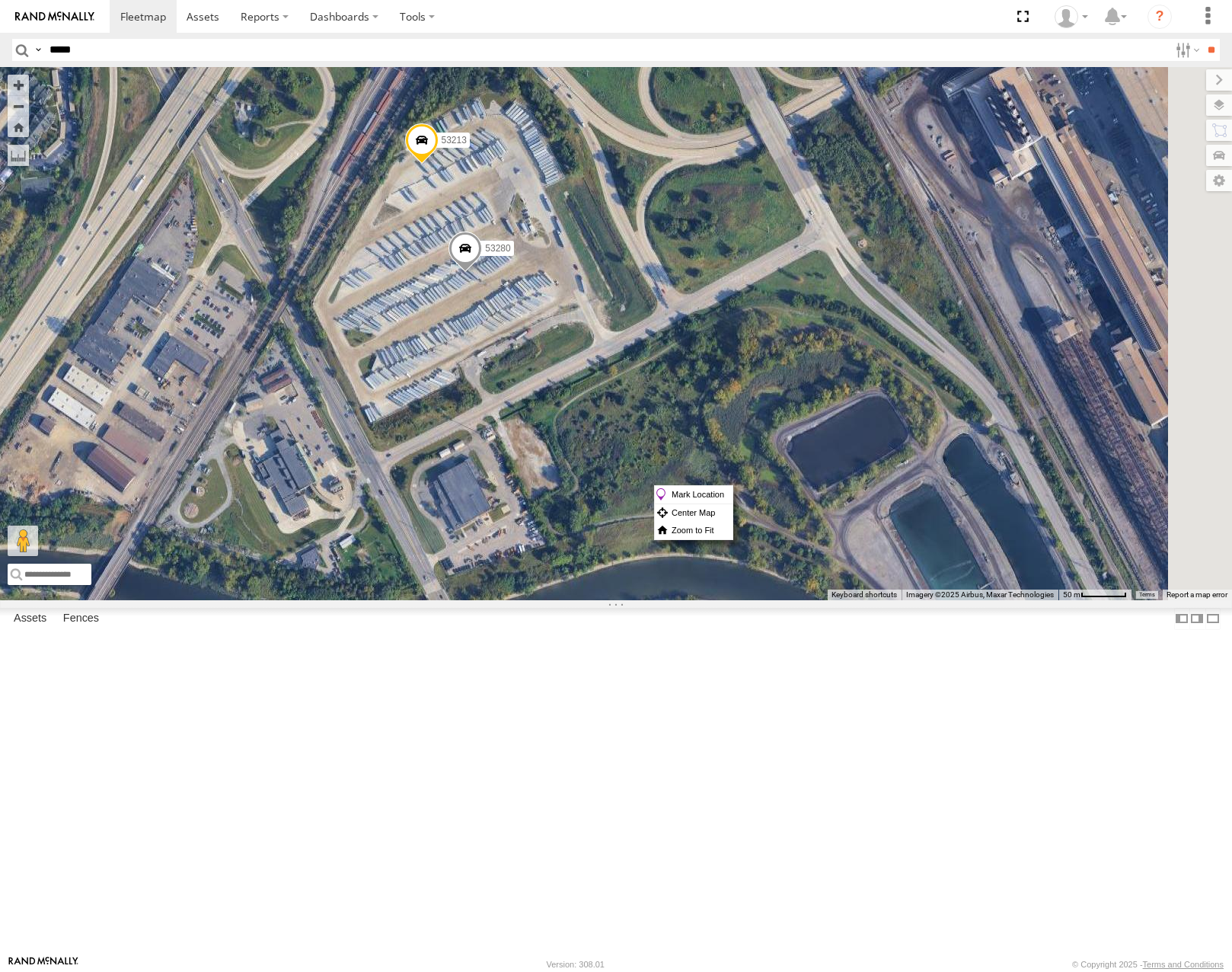
click at [439, 164] on span at bounding box center [422, 144] width 34 height 41
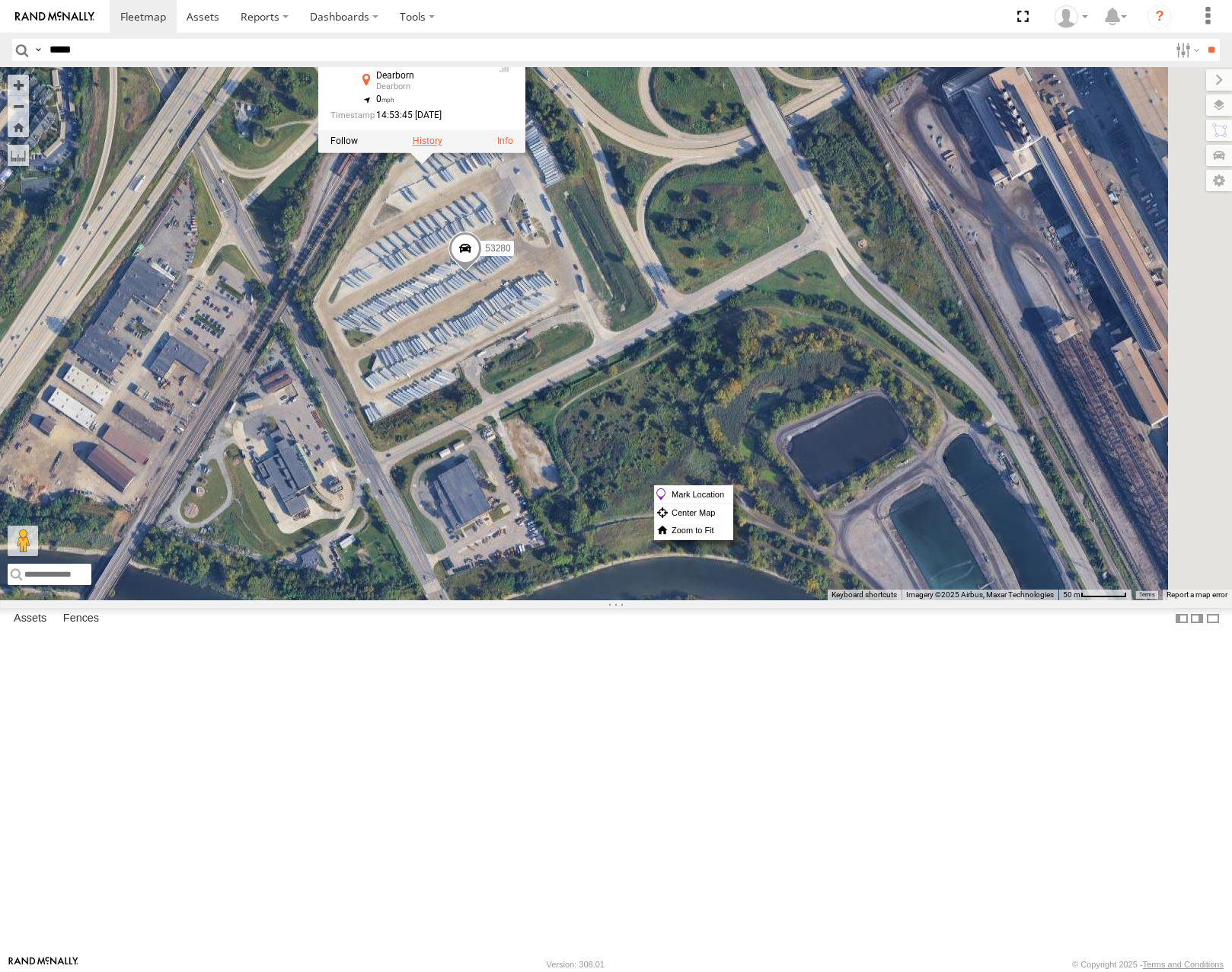
click at [442, 147] on label at bounding box center [427, 142] width 30 height 10
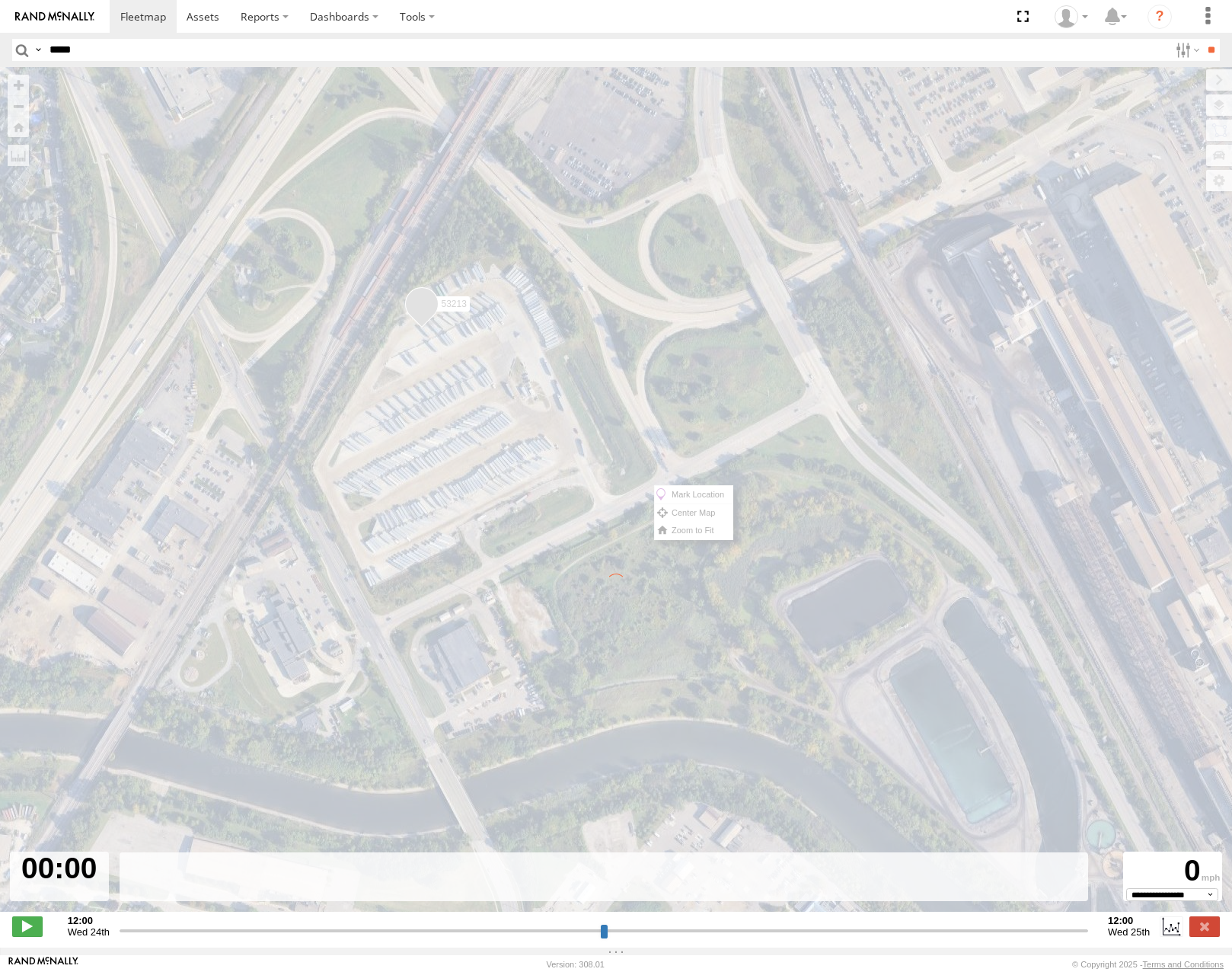
type input "**********"
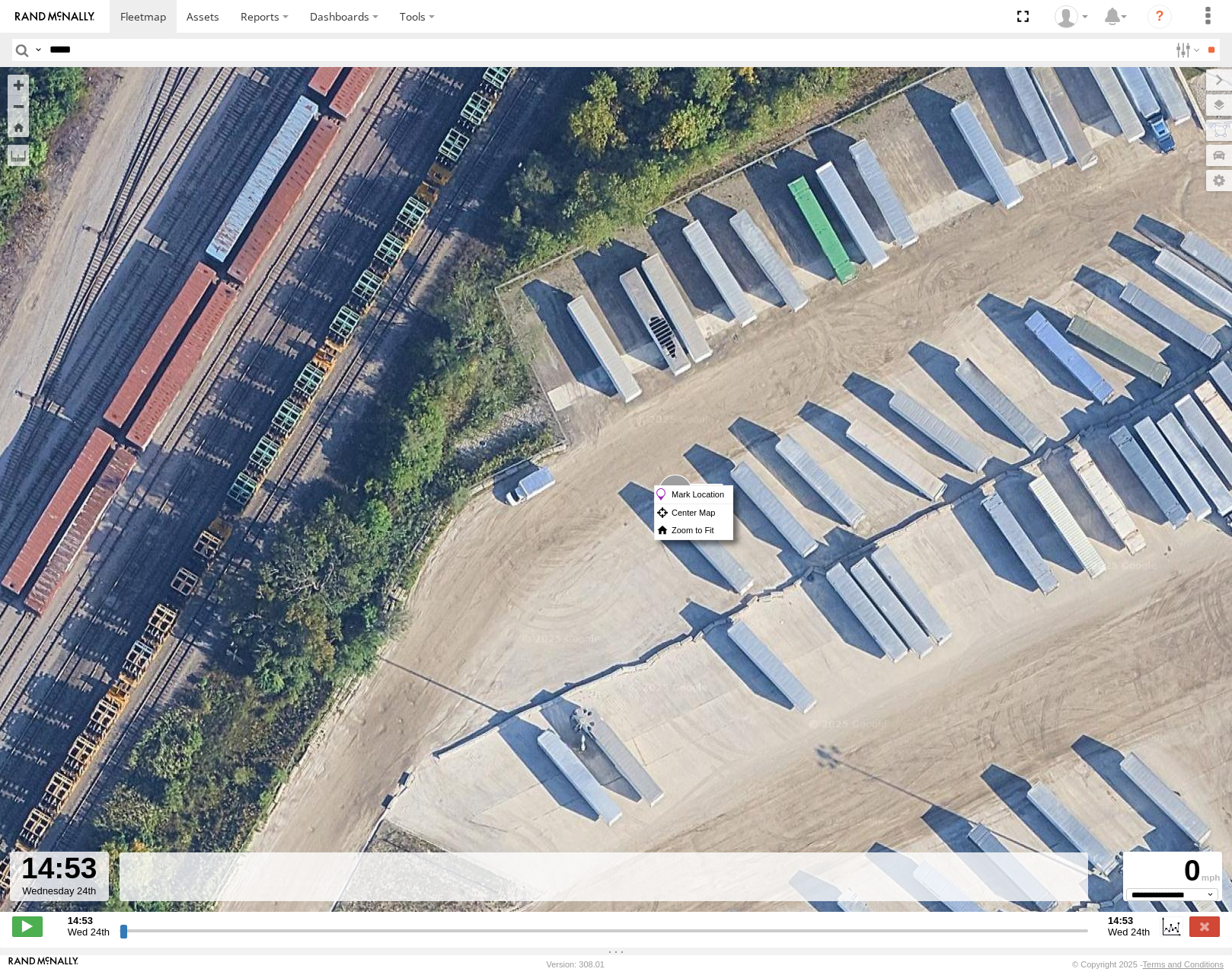
drag, startPoint x: 121, startPoint y: 936, endPoint x: 546, endPoint y: 860, distance: 431.7
click at [546, 923] on input "range" at bounding box center [603, 930] width 968 height 15
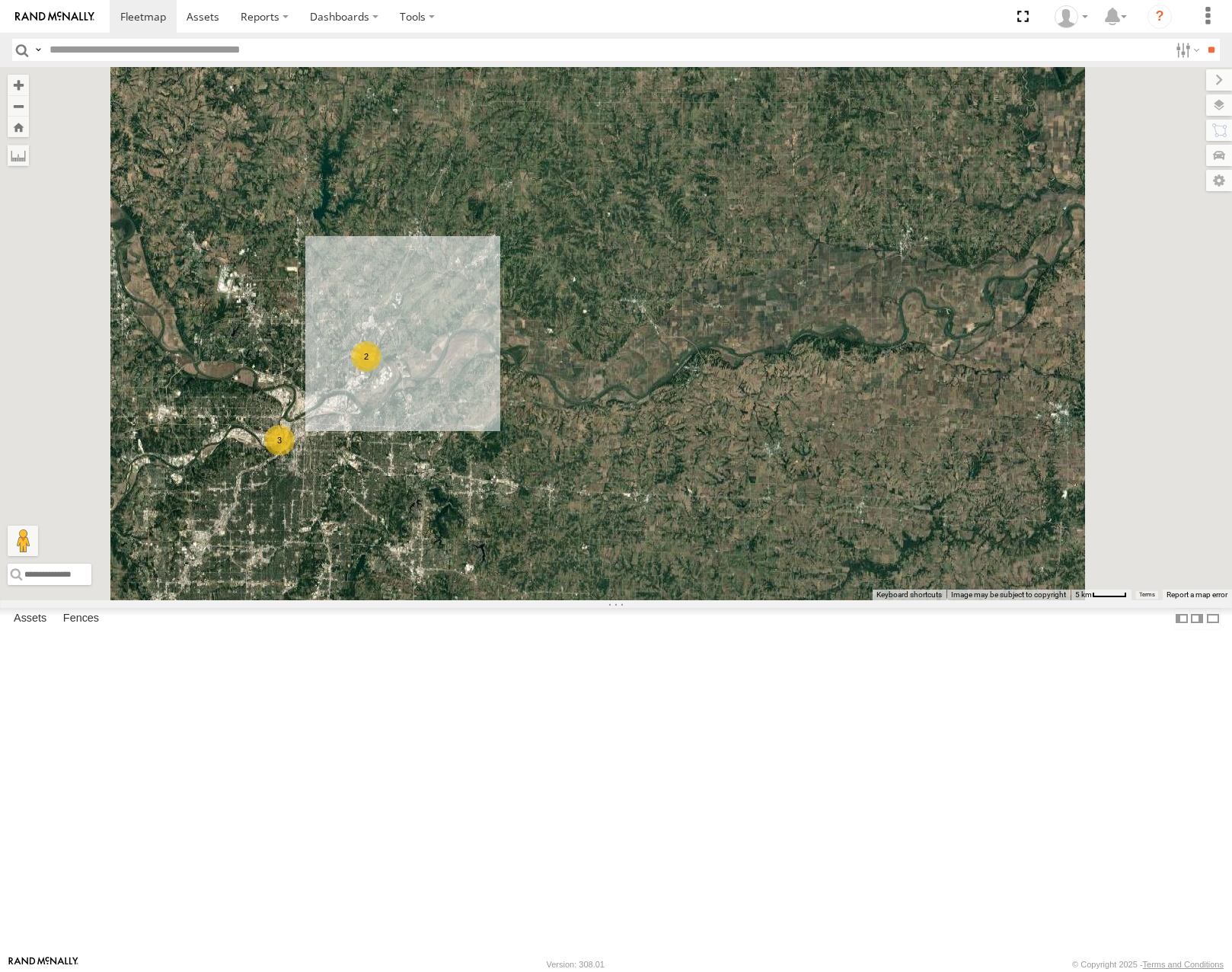
drag, startPoint x: 554, startPoint y: 604, endPoint x: 675, endPoint y: 613, distance: 121.3
click at [675, 600] on div "53215 53271 53216 53103 53221 53133 53249 53264 53146 3 2" at bounding box center [616, 333] width 1232 height 533
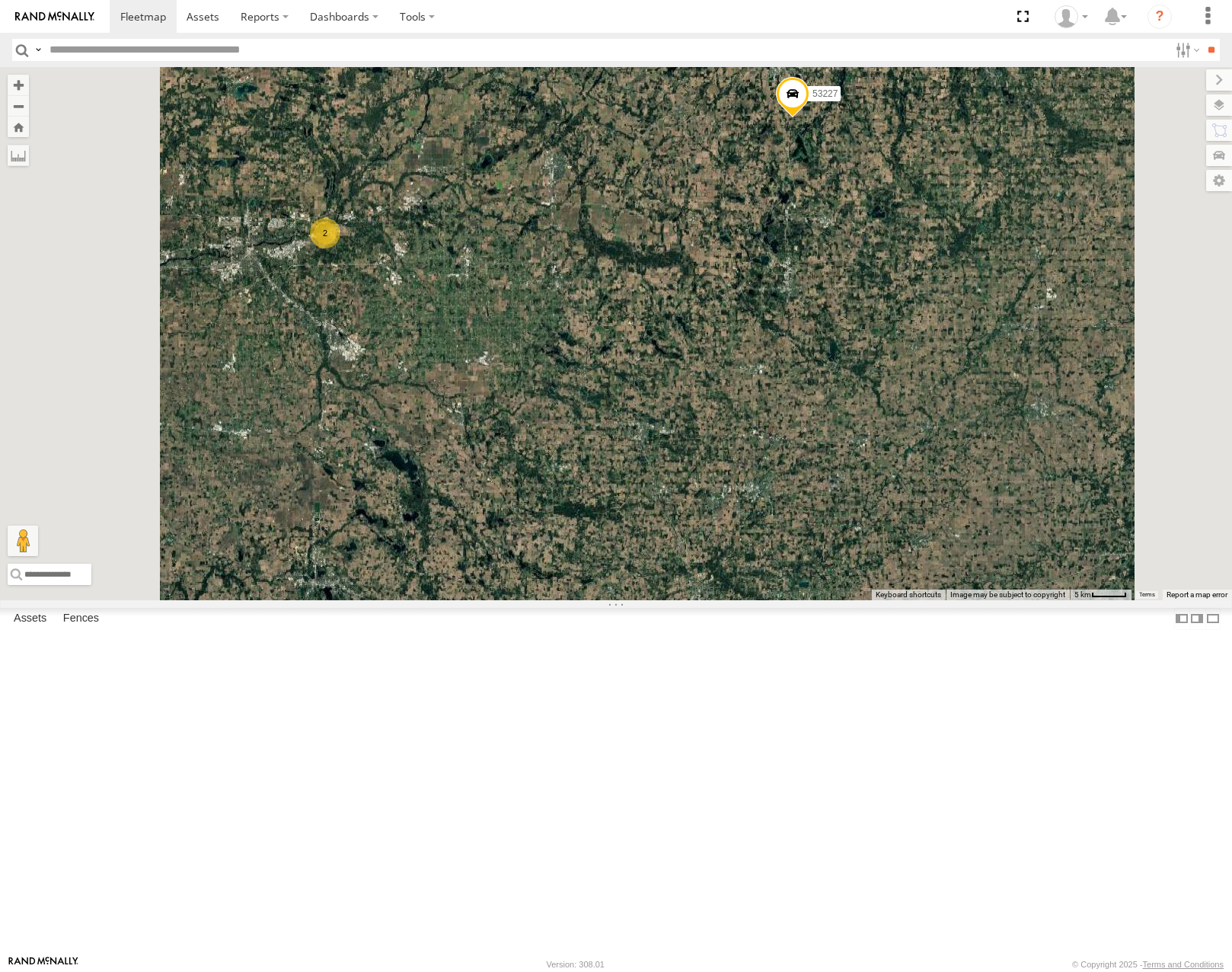
drag, startPoint x: 974, startPoint y: 379, endPoint x: 981, endPoint y: 427, distance: 48.5
click at [981, 427] on div "53215 53271 53216 53103 53221 53133 53214 53249 53264 53106 53149 53247 53285 5…" at bounding box center [616, 333] width 1232 height 533
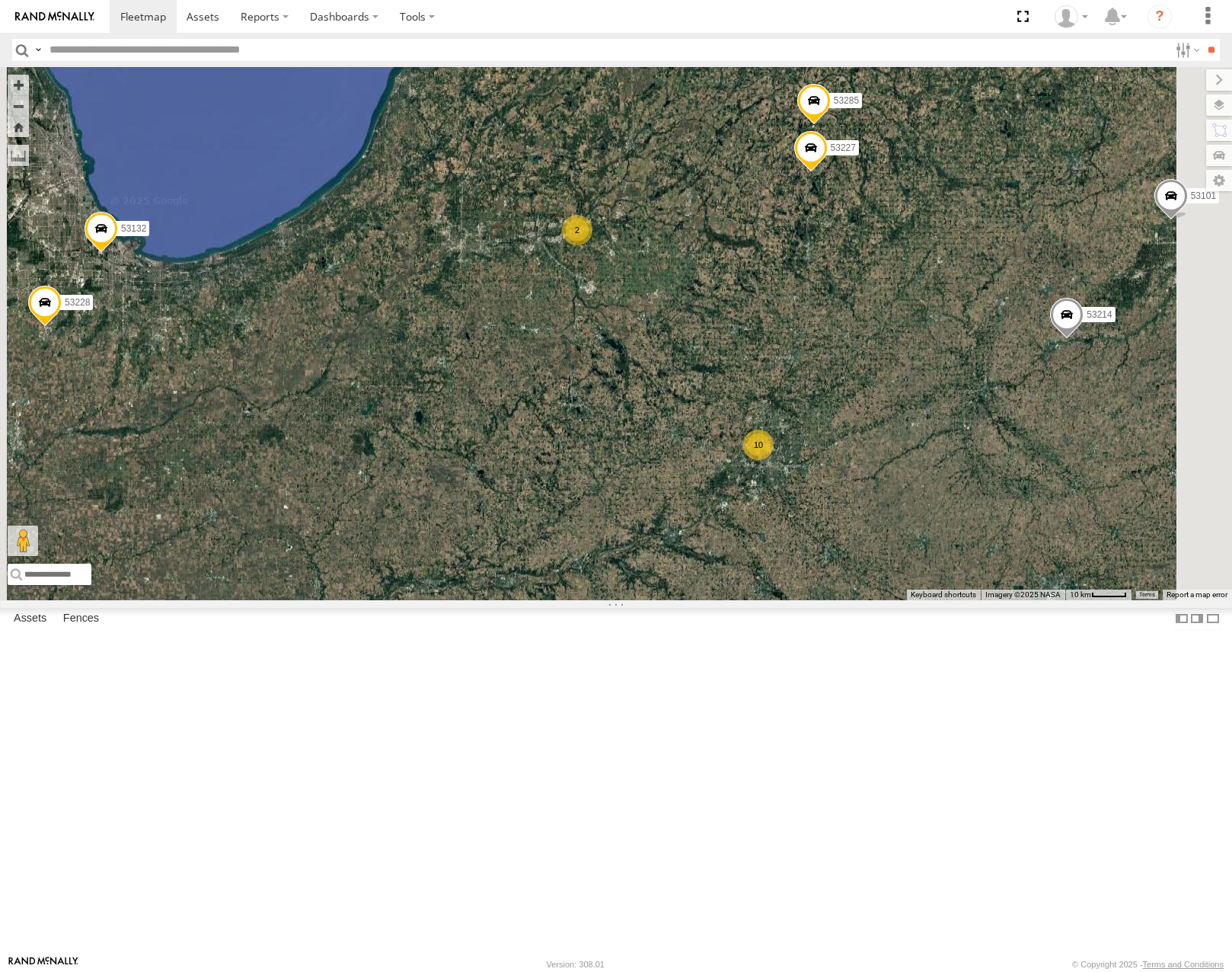
drag, startPoint x: 1021, startPoint y: 484, endPoint x: 1029, endPoint y: 450, distance: 34.9
click at [1029, 450] on div "53215 53271 53216 53103 53221 53133 53214 53249 53264 53106 53149 53247 53285 5…" at bounding box center [616, 333] width 1232 height 533
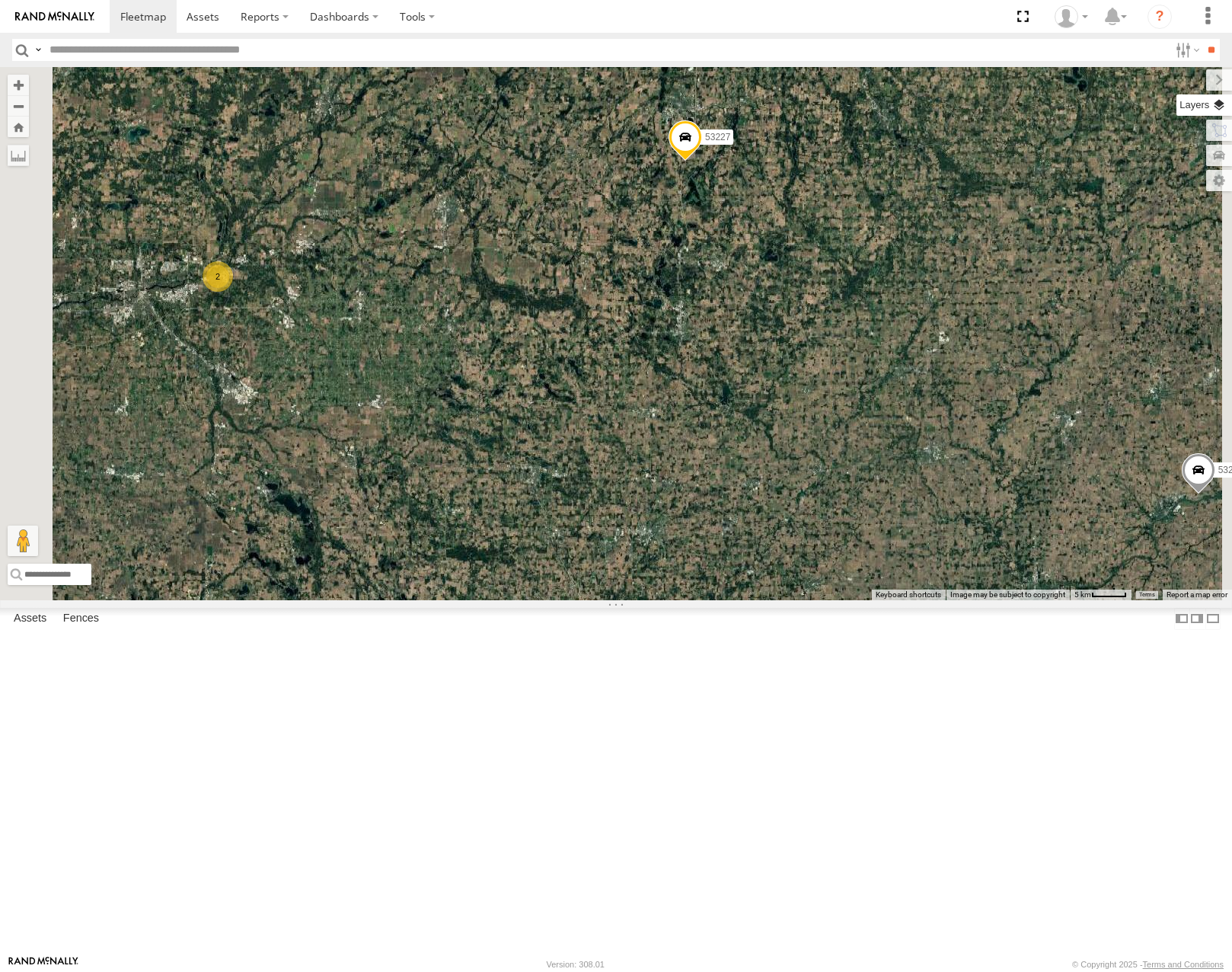
click at [1217, 104] on label at bounding box center [1204, 105] width 56 height 22
click at [0, 0] on span "Basemaps" at bounding box center [0, 0] width 0 height 0
click at [0, 0] on span "Roadmap" at bounding box center [0, 0] width 0 height 0
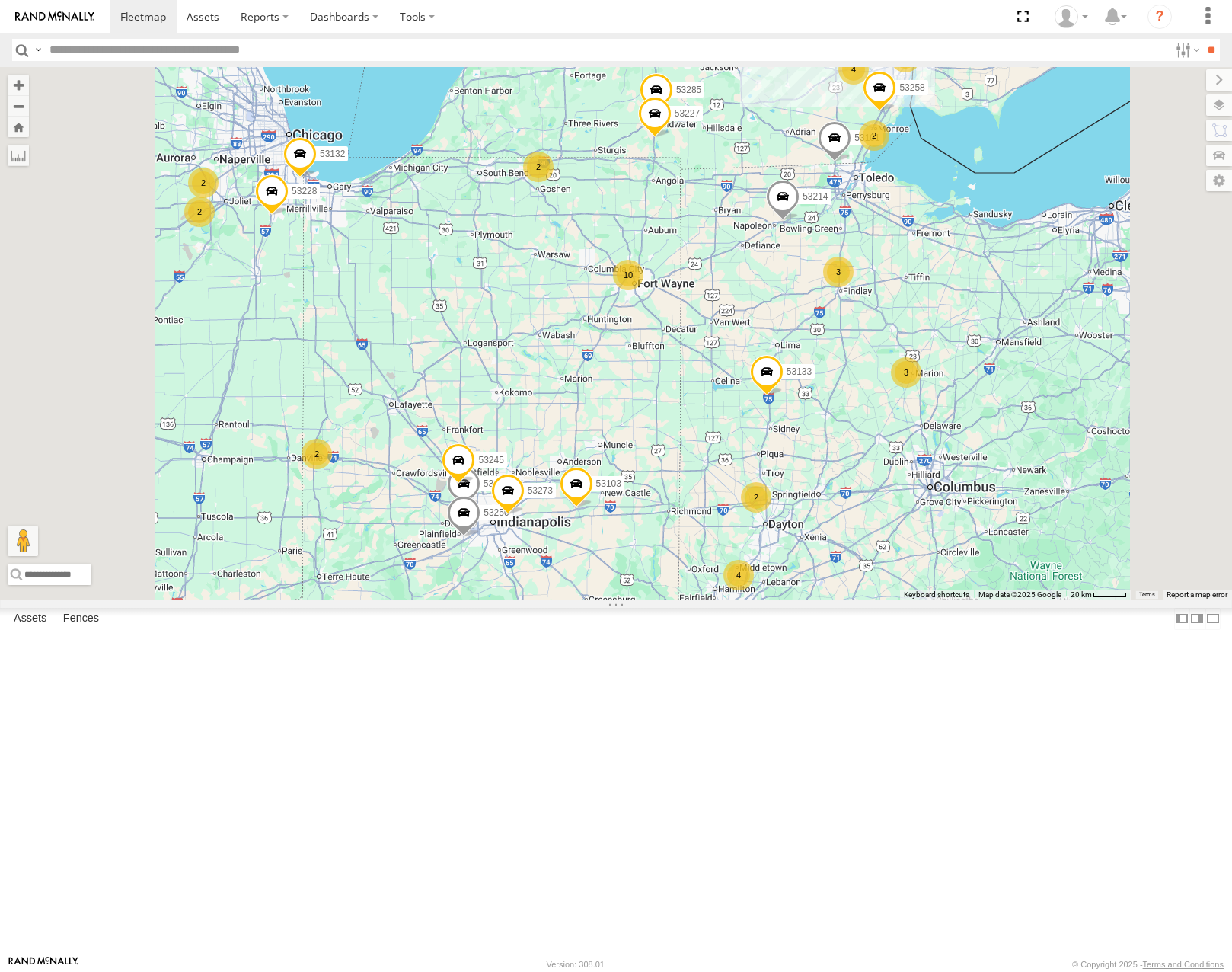
drag, startPoint x: 906, startPoint y: 466, endPoint x: 785, endPoint y: 466, distance: 121.0
click at [785, 466] on div "53271 53216 53106 53149 53247 53285 53258 53103 53207 53250 53101 53133 53132 5…" at bounding box center [616, 333] width 1232 height 533
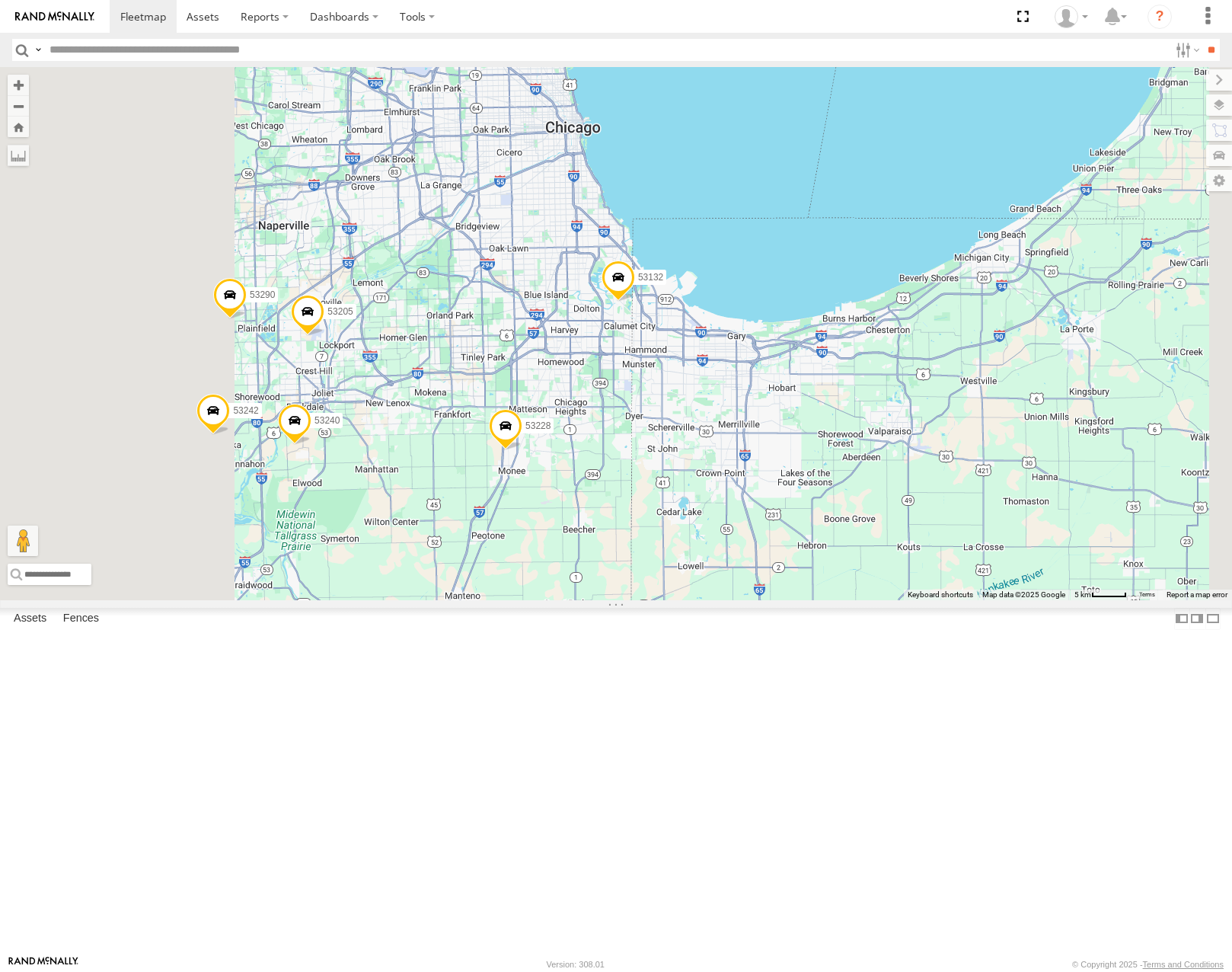
drag, startPoint x: 581, startPoint y: 513, endPoint x: 760, endPoint y: 478, distance: 182.4
click at [760, 479] on div "53271 53216 53103 53133 53214 53264 53249 53215 53146 53242 53132 53290 53240 5…" at bounding box center [616, 333] width 1232 height 533
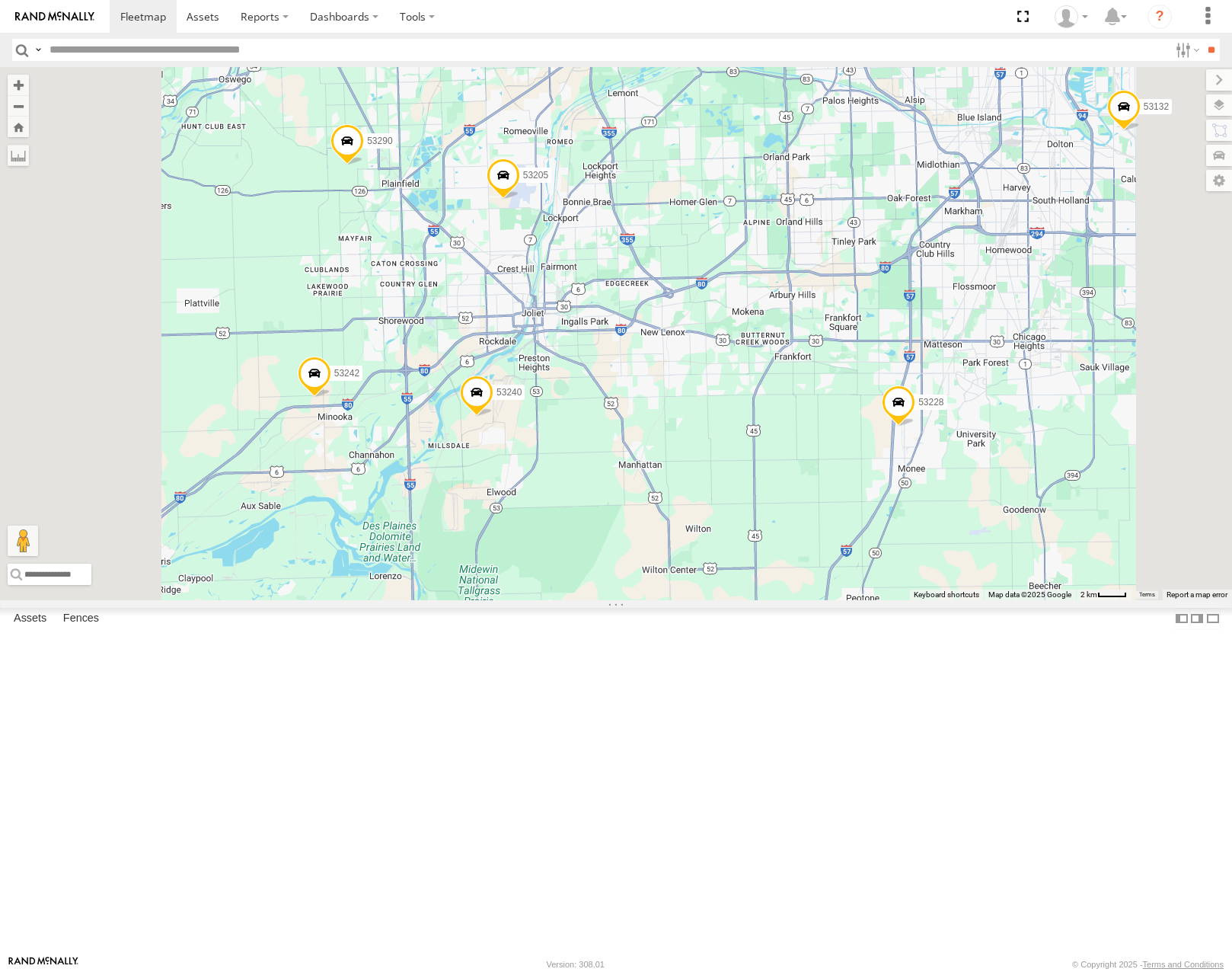
drag, startPoint x: 763, startPoint y: 515, endPoint x: 780, endPoint y: 491, distance: 29.4
click at [780, 491] on div "53271 53216 53103 53133 53214 53264 53249 53215 53146 53242 53132 53290 53240 5…" at bounding box center [616, 333] width 1232 height 533
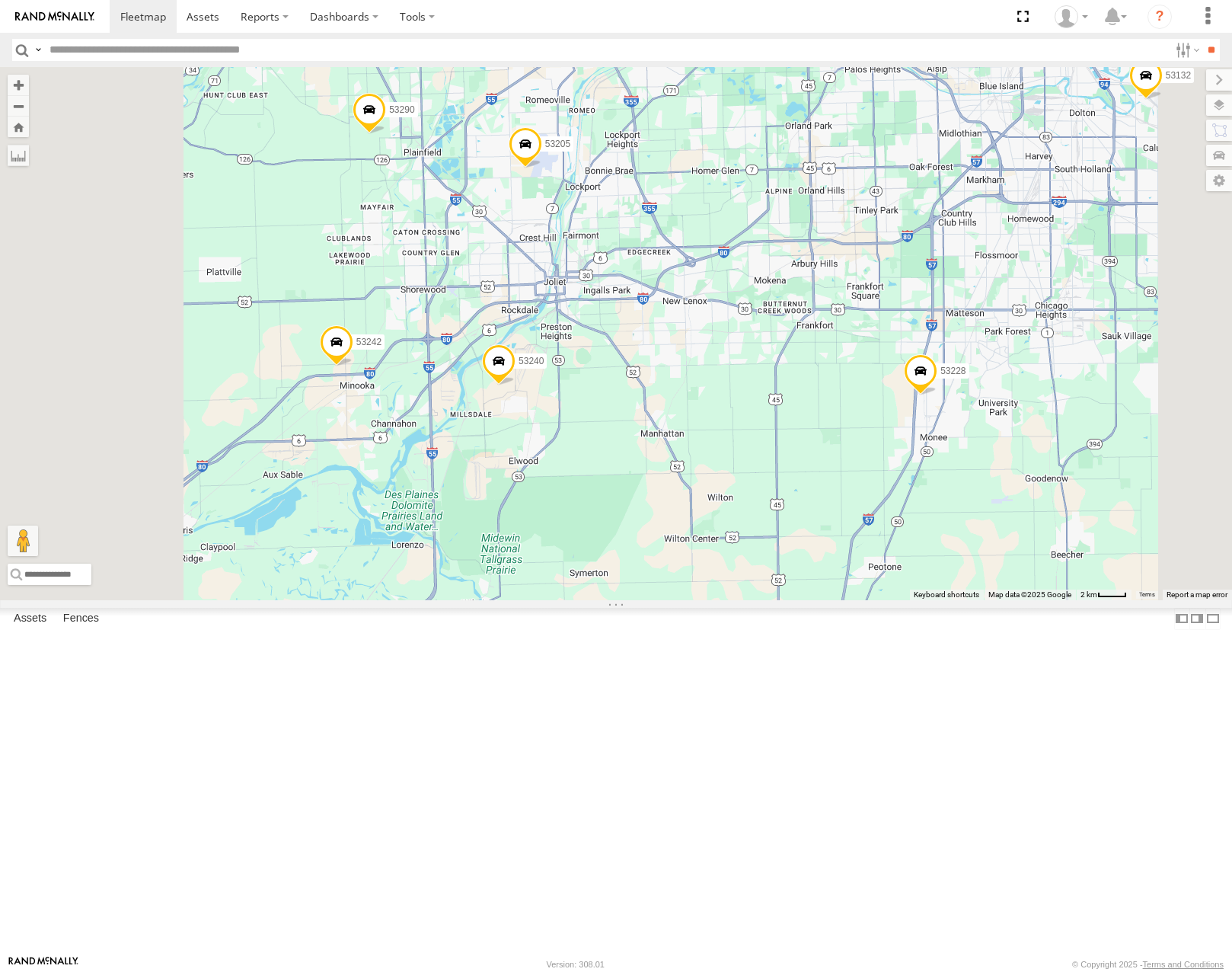
click at [0, 0] on span "Satellite" at bounding box center [0, 0] width 0 height 0
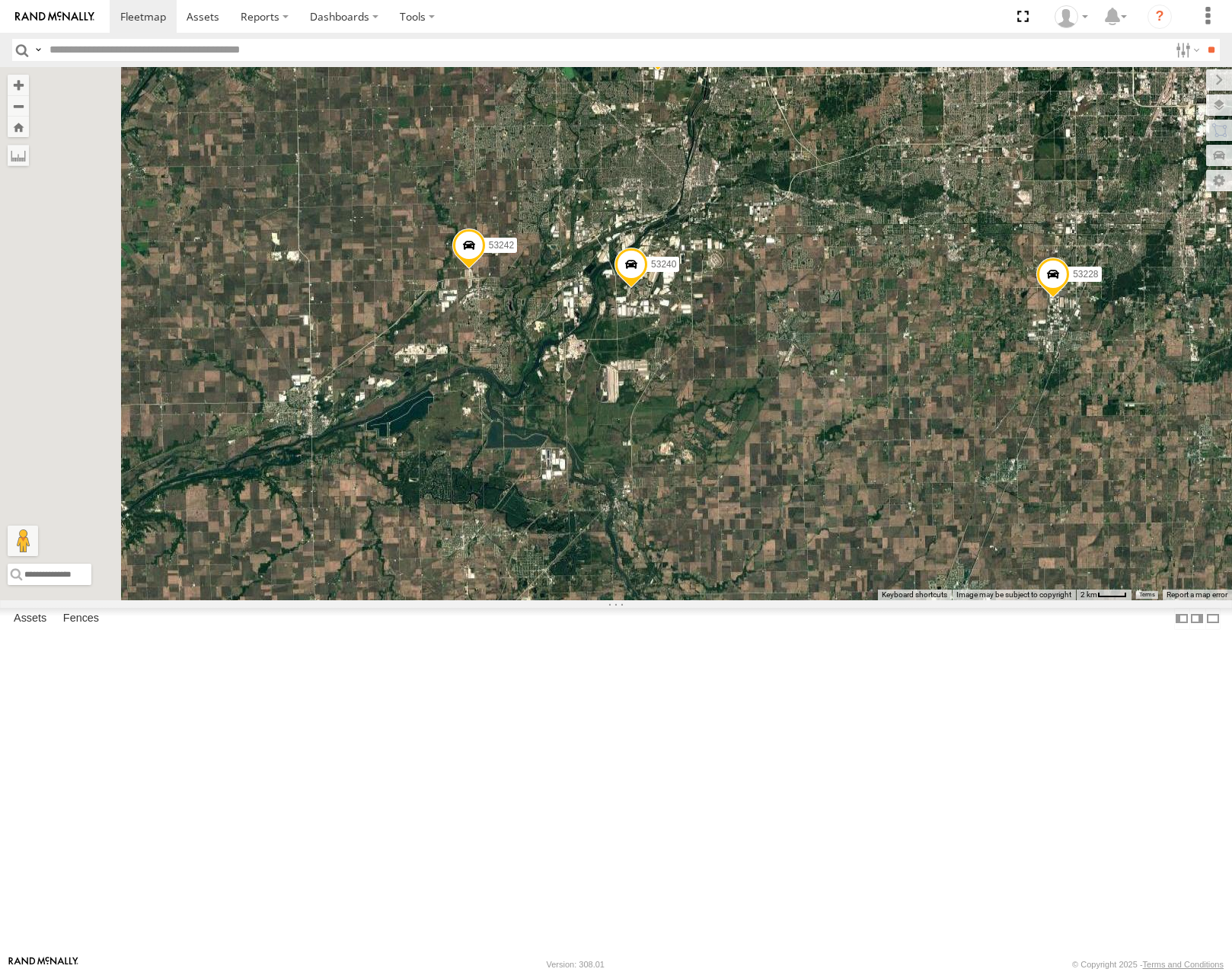
drag, startPoint x: 591, startPoint y: 442, endPoint x: 693, endPoint y: 468, distance: 105.3
click at [693, 468] on div "53271 53216 53103 53133 53214 53264 53249 53215 53146 53242 53132 53290 53240 5…" at bounding box center [616, 333] width 1232 height 533
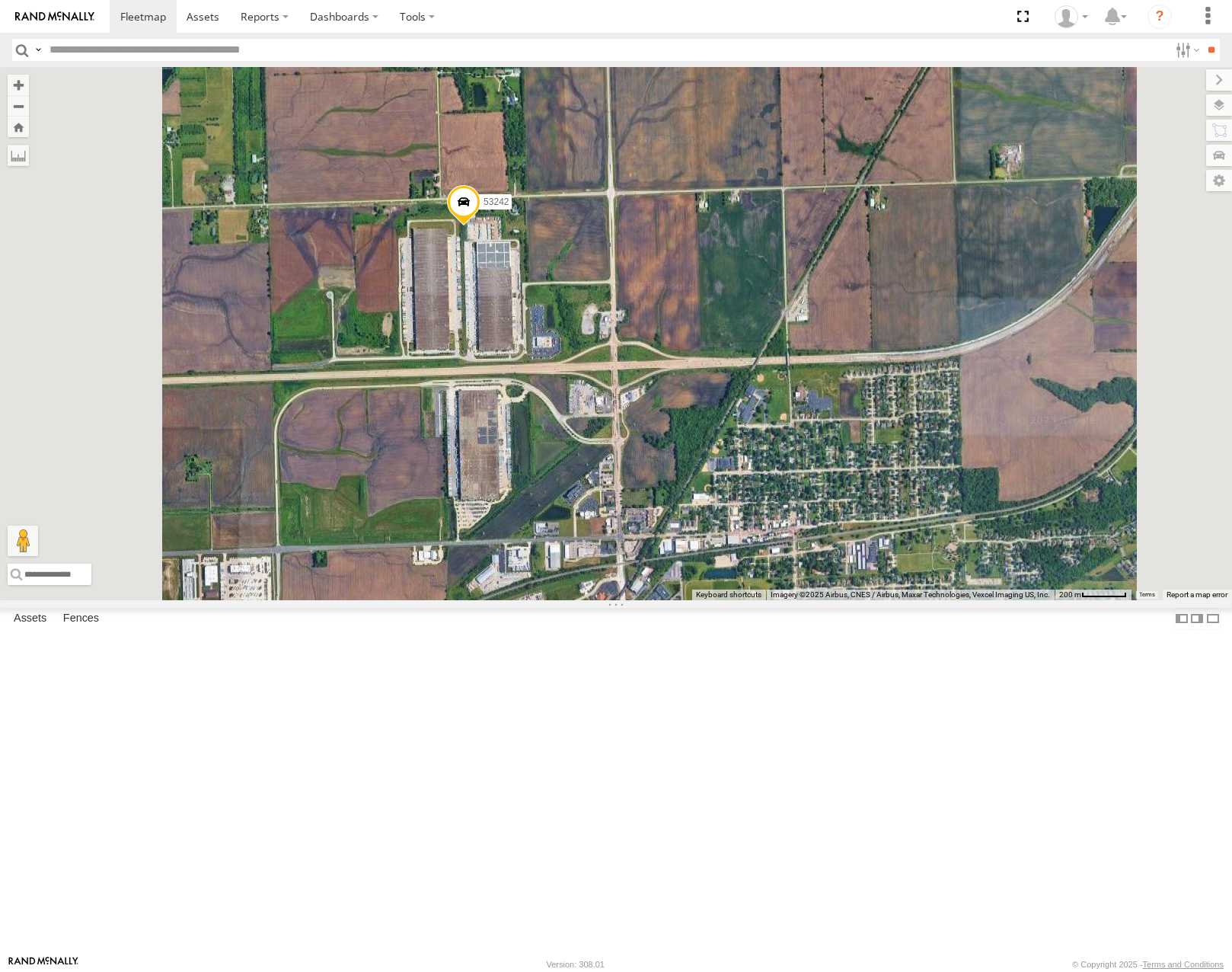
click at [0, 0] on span "Roadmap" at bounding box center [0, 0] width 0 height 0
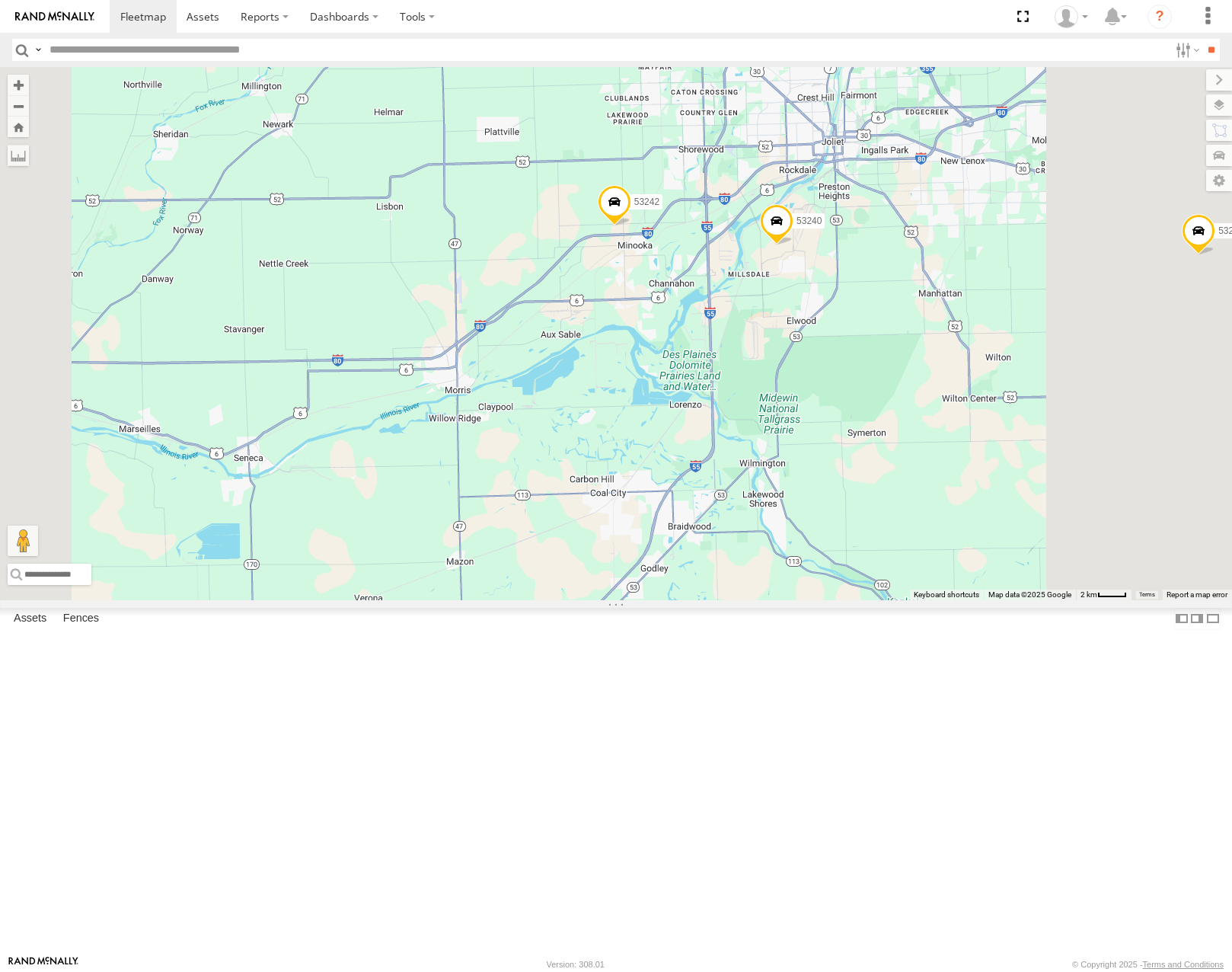
drag, startPoint x: 920, startPoint y: 360, endPoint x: 821, endPoint y: 372, distance: 99.7
click at [821, 372] on div "53271 53216 53103 53133 53214 53264 53249 53215 53146 53242 53132 53290 53240 5…" at bounding box center [616, 333] width 1232 height 533
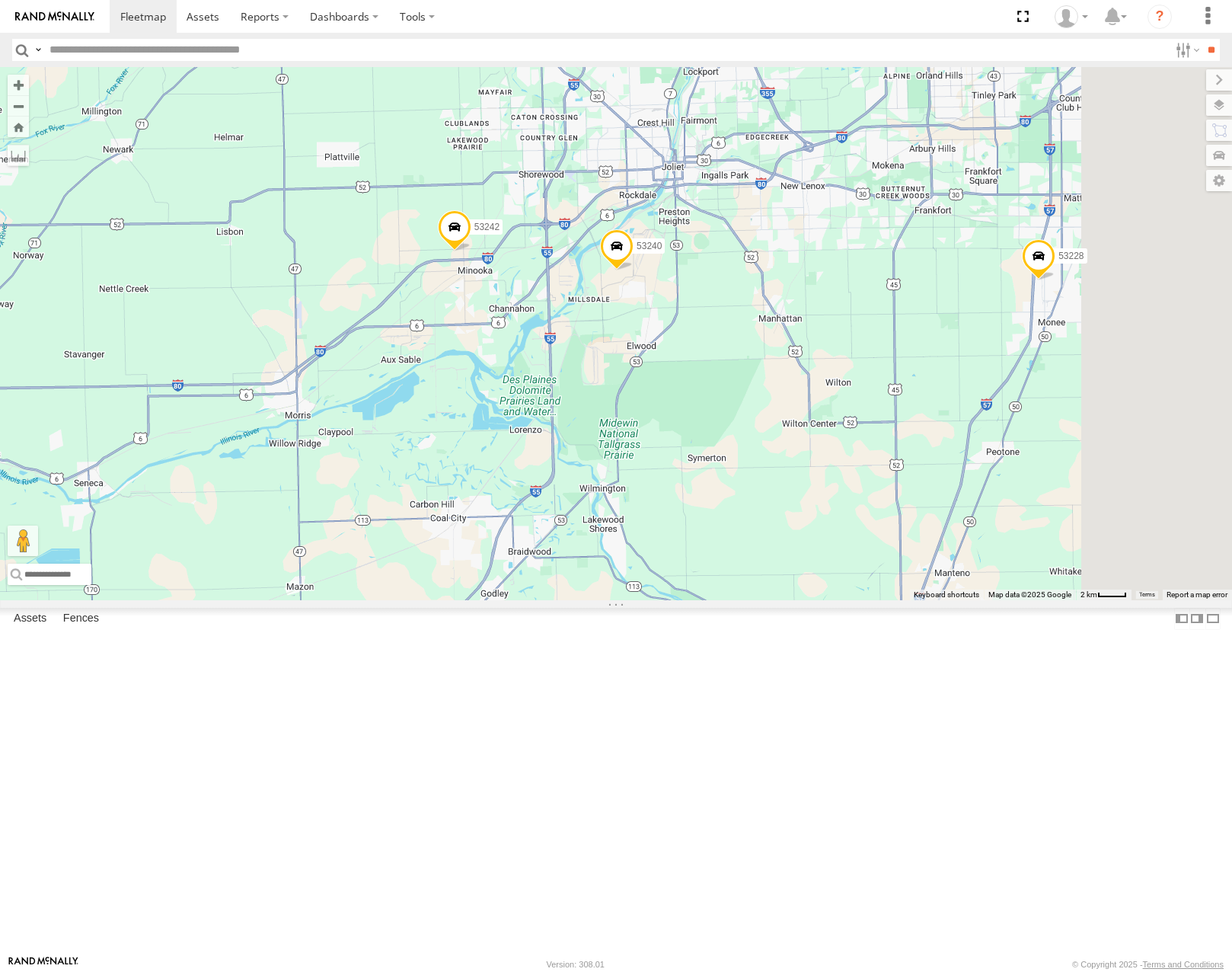
drag, startPoint x: 839, startPoint y: 305, endPoint x: 827, endPoint y: 314, distance: 15.0
click at [827, 314] on div "53271 53216 53103 53133 53214 53264 53249 53215 53146 53242 53132 53290 53240 5…" at bounding box center [616, 333] width 1232 height 533
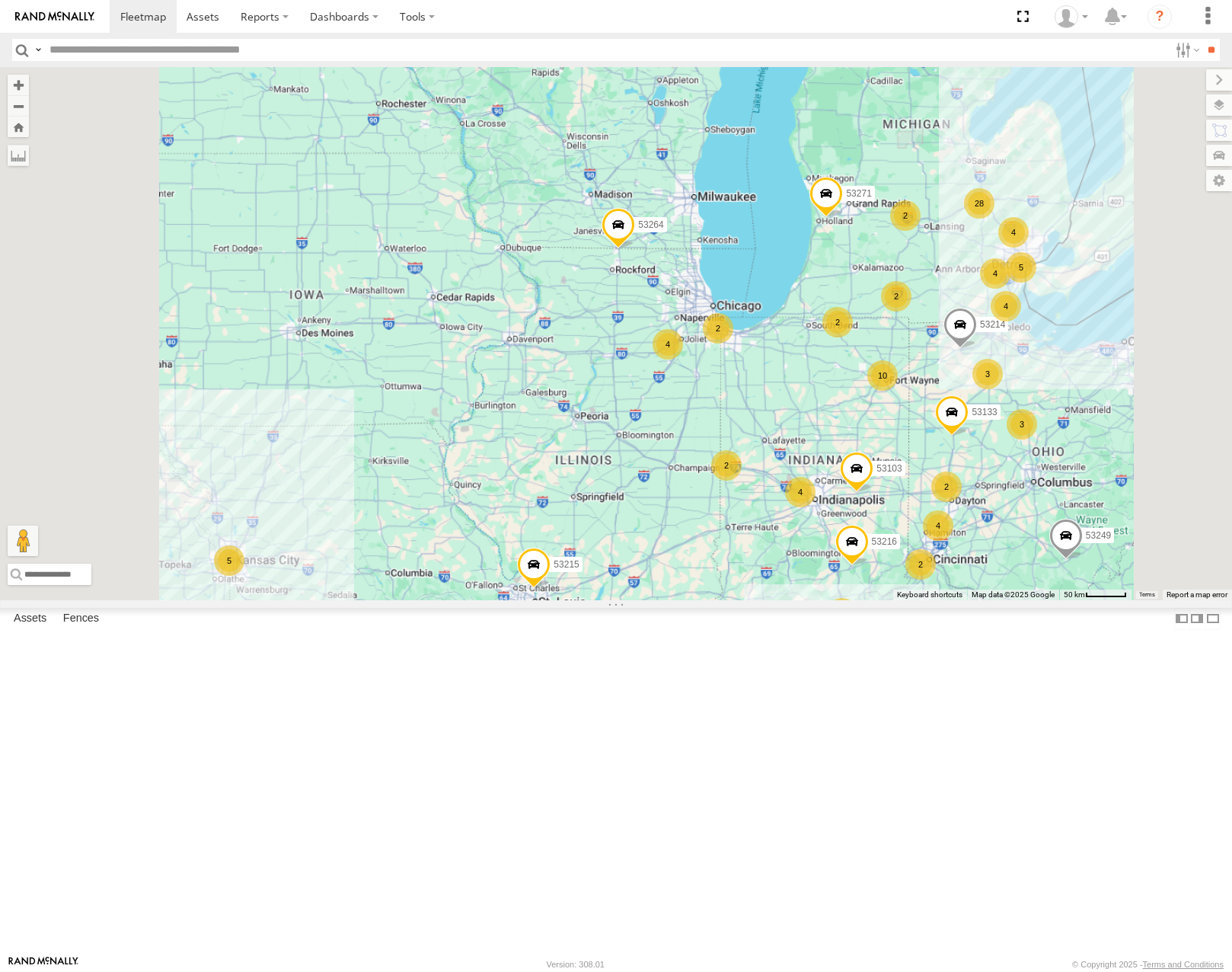
drag, startPoint x: 947, startPoint y: 497, endPoint x: 874, endPoint y: 524, distance: 77.8
click at [874, 524] on div "53271 53216 53103 53133 53214 53264 53249 53215 53146 28 4 10 4 5 4 2 7 4 3 3 2…" at bounding box center [616, 333] width 1232 height 533
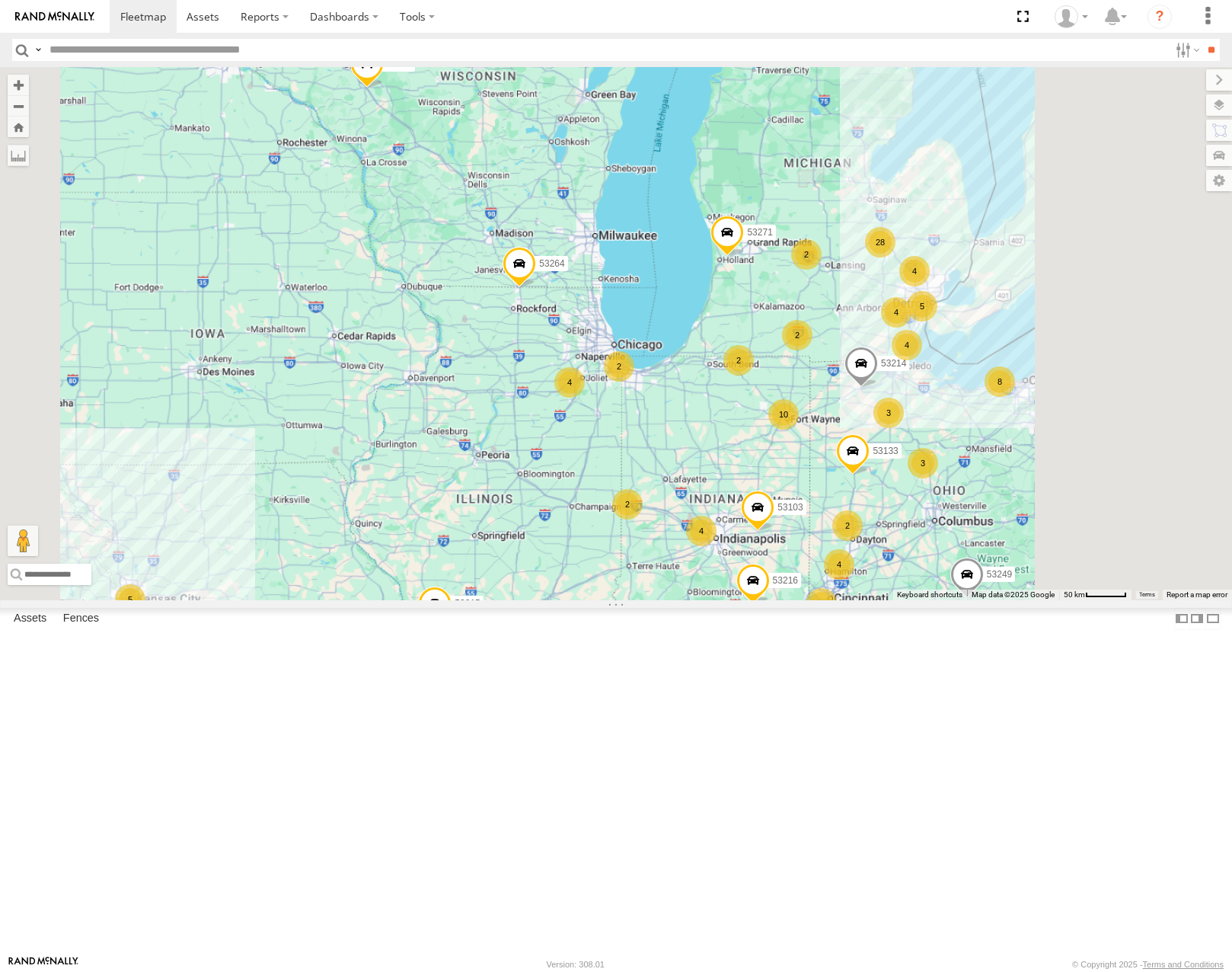
drag, startPoint x: 925, startPoint y: 479, endPoint x: 834, endPoint y: 506, distance: 94.9
click at [834, 506] on div "53271 53216 53103 53133 53214 53264 53249 53215 53146 28 4 10 4 5 4 2 7 4 3 3 2…" at bounding box center [616, 333] width 1232 height 533
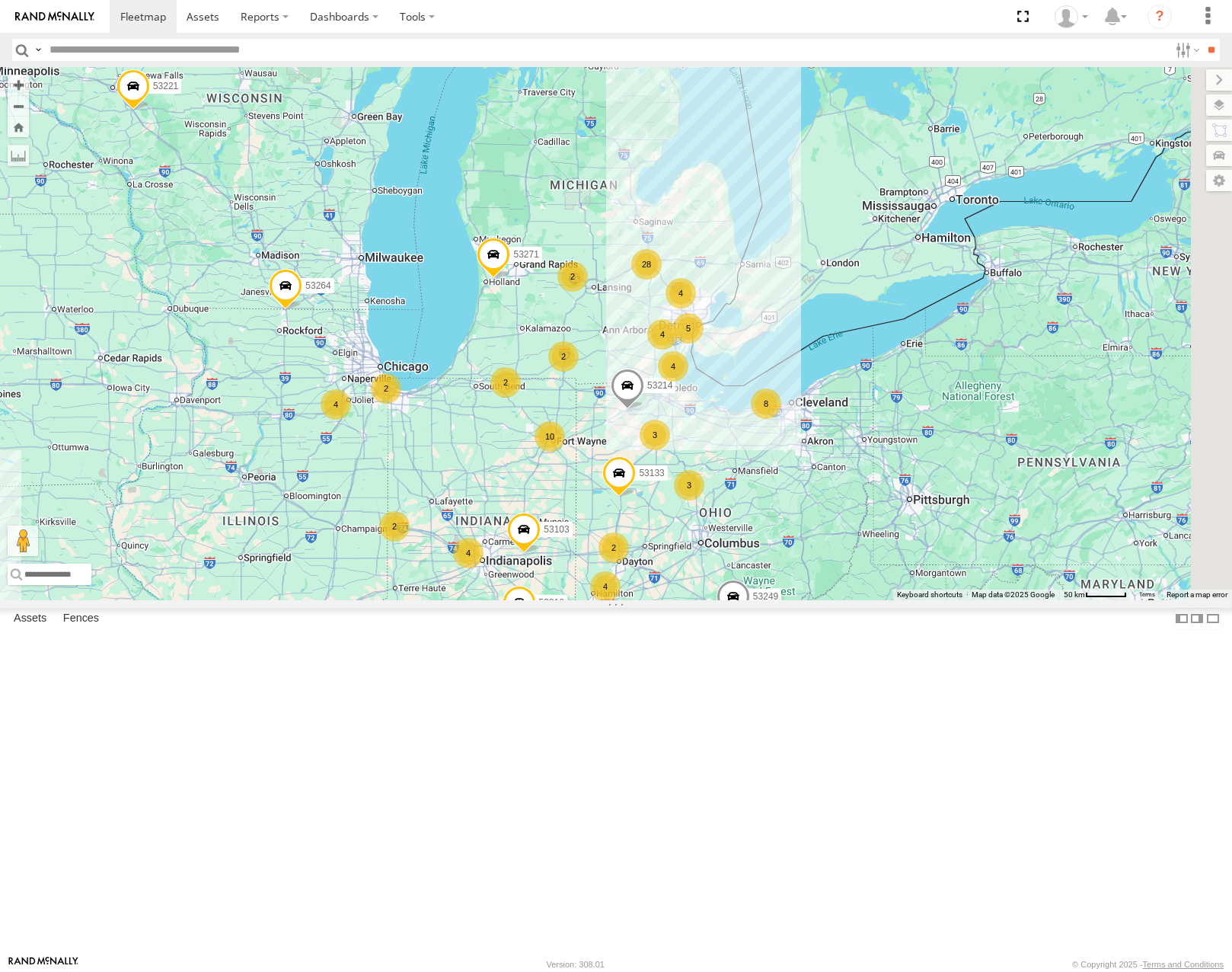
drag, startPoint x: 900, startPoint y: 530, endPoint x: 788, endPoint y: 526, distance: 112.1
click at [788, 526] on div "53271 53216 53103 53133 53214 53264 53249 53215 53146 28 4 10 4 5 4 2 7 4 3 3 2…" at bounding box center [616, 333] width 1232 height 533
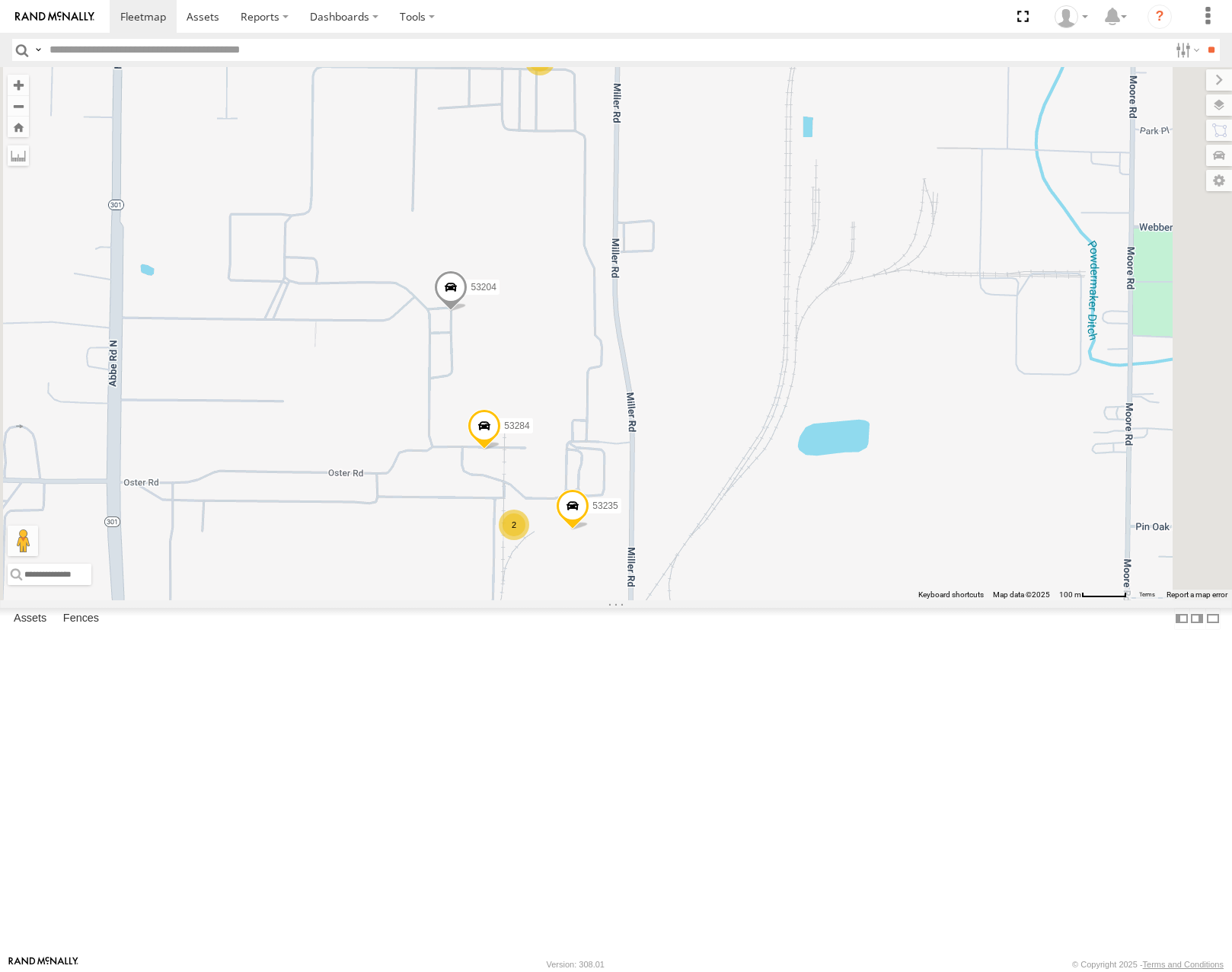
drag, startPoint x: 769, startPoint y: 445, endPoint x: 810, endPoint y: 446, distance: 41.0
click at [810, 446] on div "53271 53216 53103 53133 53214 53264 53249 53215 53146 53221 53285 53258 53207 5…" at bounding box center [616, 333] width 1232 height 533
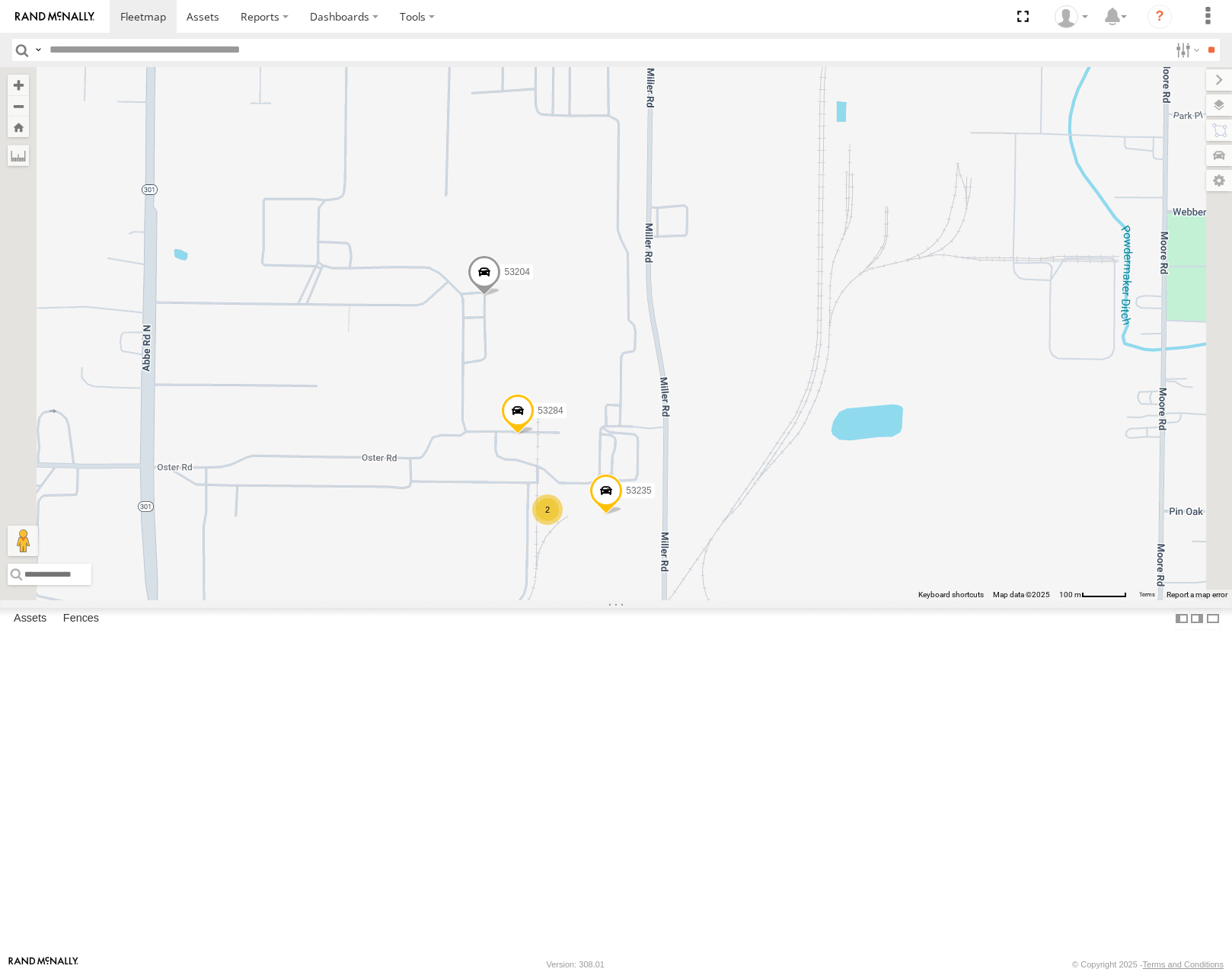
drag, startPoint x: 784, startPoint y: 450, endPoint x: 851, endPoint y: 407, distance: 79.6
click at [851, 407] on div "53271 53216 53103 53133 53214 53264 53249 53215 53146 53221 53285 53258 53207 5…" at bounding box center [616, 333] width 1232 height 533
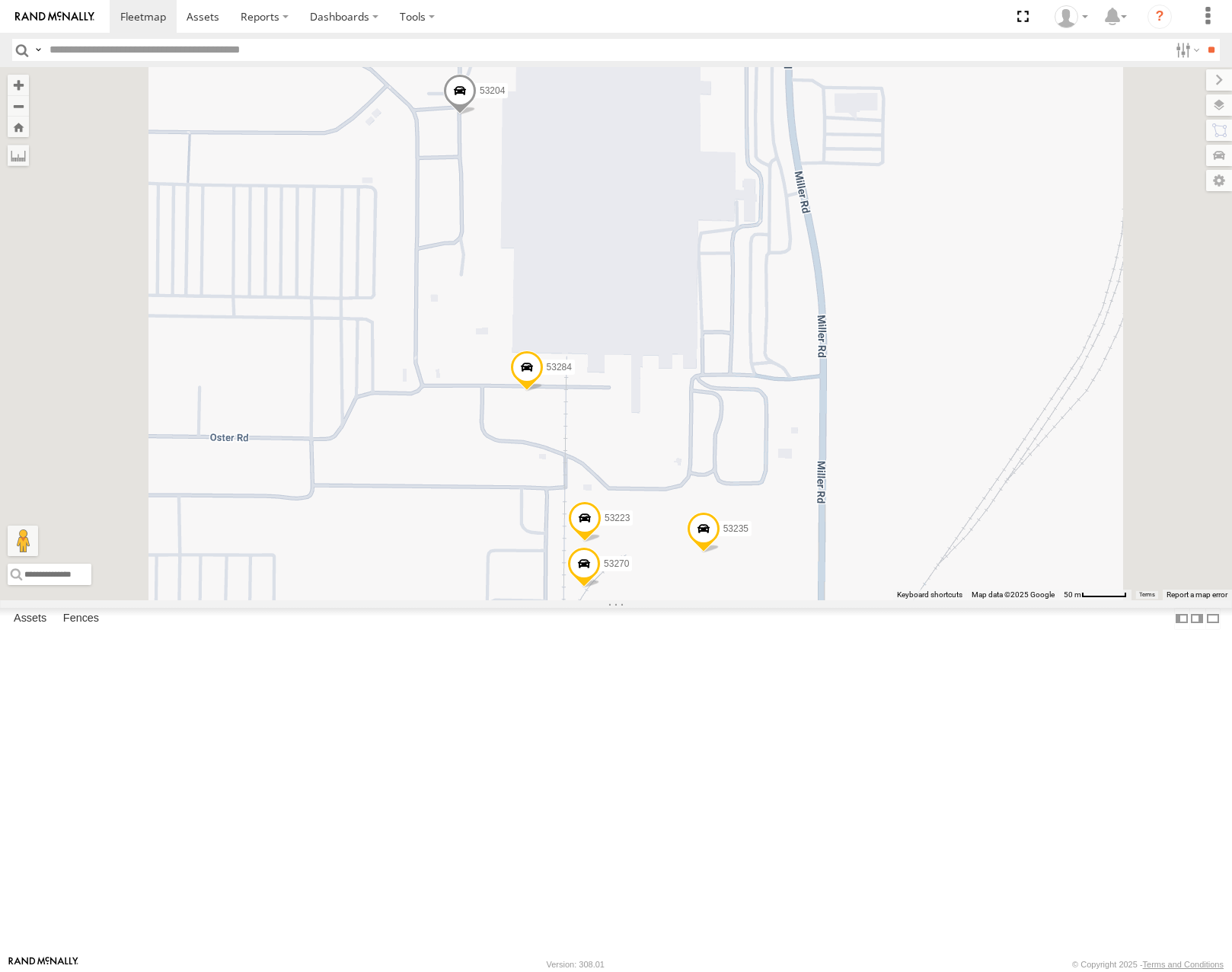
drag, startPoint x: 844, startPoint y: 528, endPoint x: 854, endPoint y: 514, distance: 17.2
click at [853, 517] on div "53271 53216 53103 53133 53214 53264 53249 53215 53146 53221 53285 53258 53207 5…" at bounding box center [616, 333] width 1232 height 533
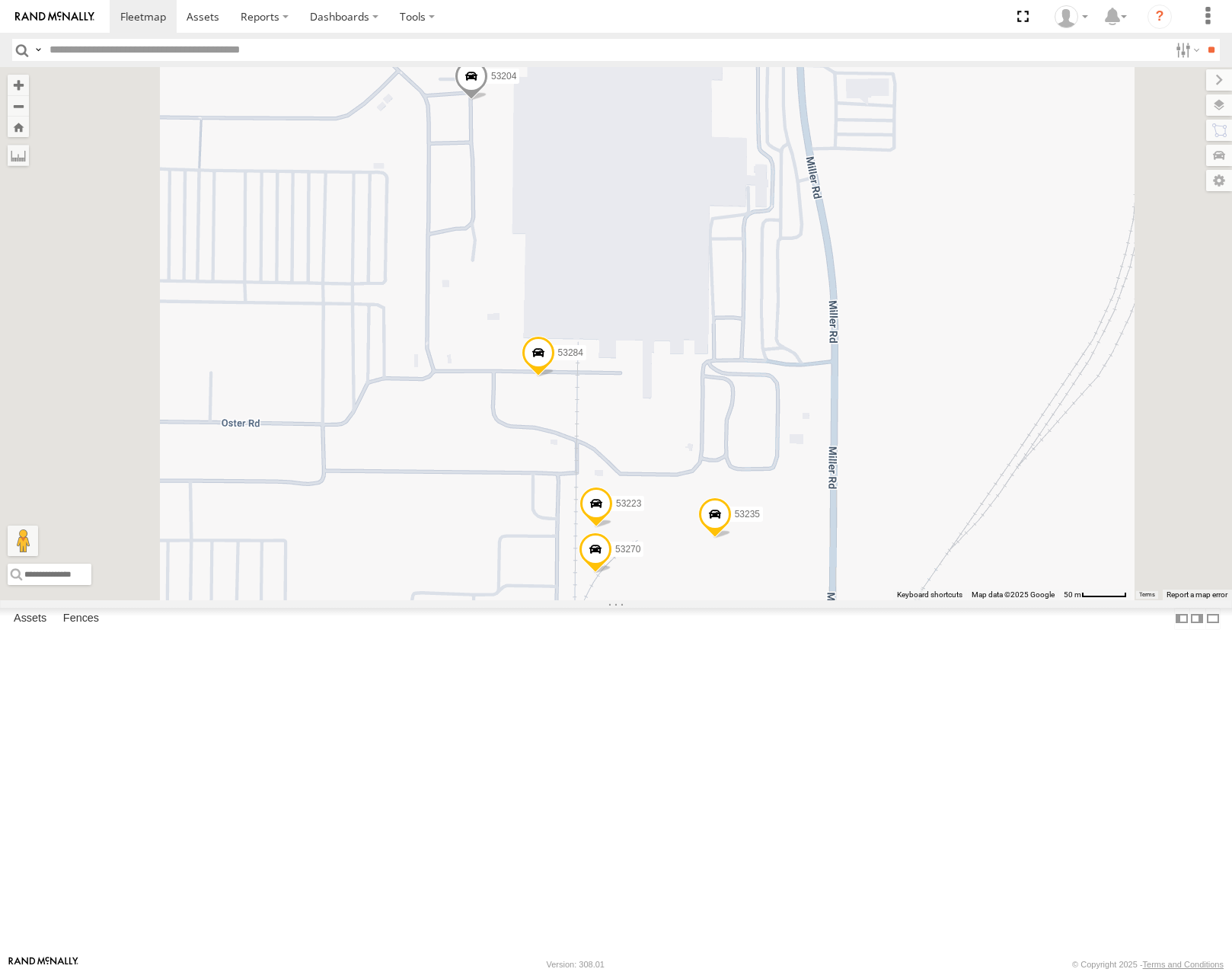
click at [0, 0] on span "Satellite" at bounding box center [0, 0] width 0 height 0
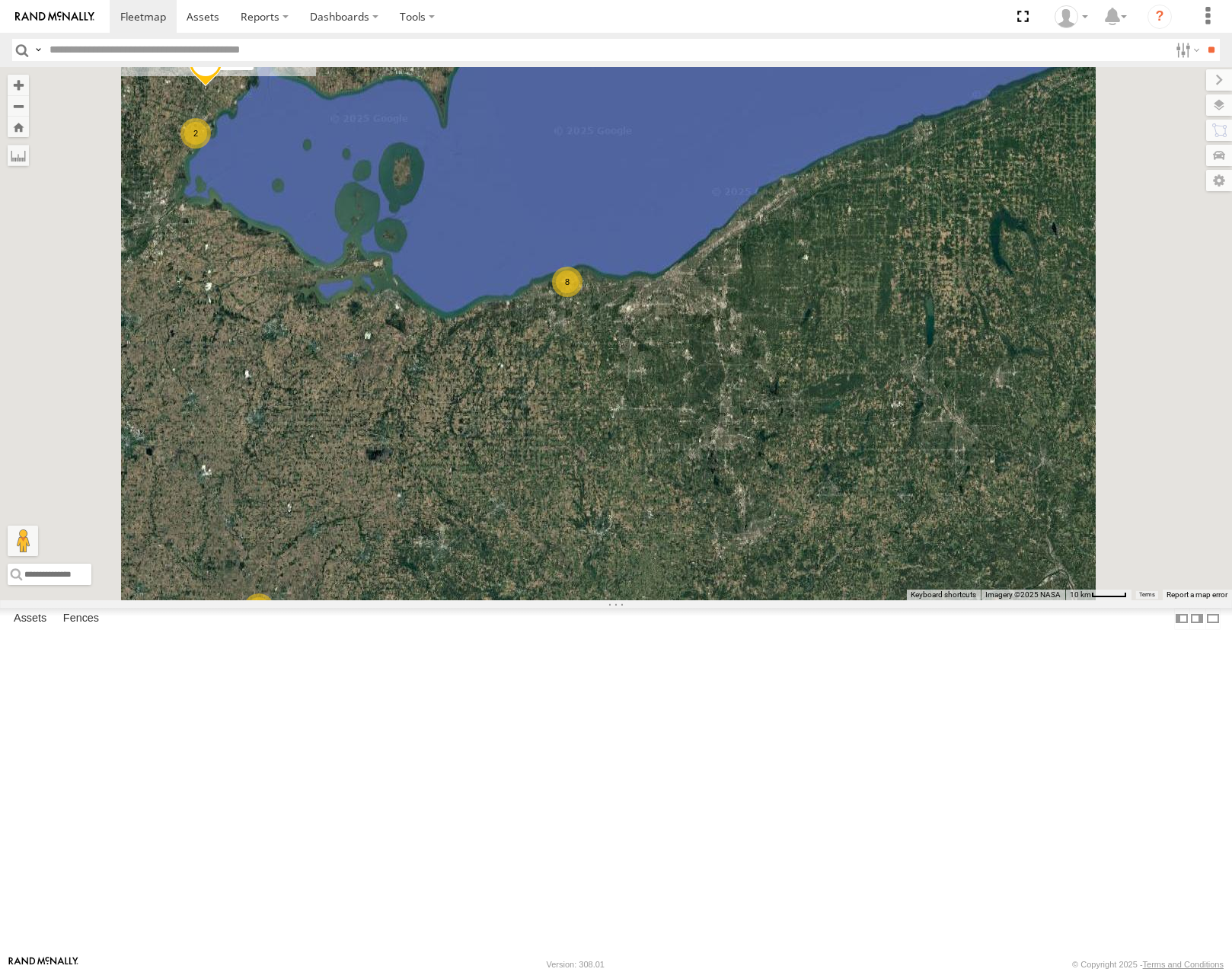
drag, startPoint x: 579, startPoint y: 485, endPoint x: 693, endPoint y: 479, distance: 114.2
click at [693, 479] on div "2 2 8 3 53258 53269 2" at bounding box center [616, 333] width 1232 height 533
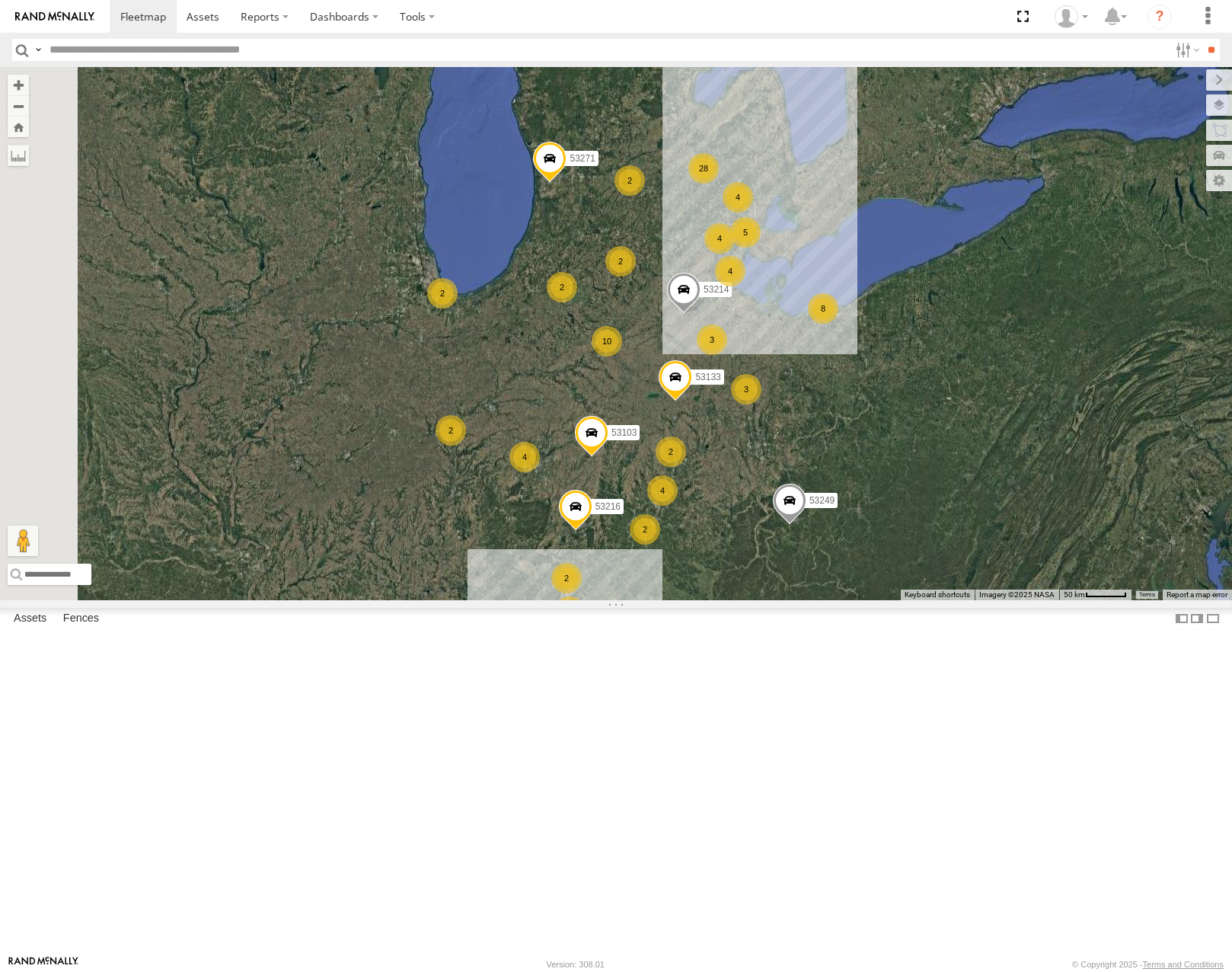
drag, startPoint x: 608, startPoint y: 499, endPoint x: 857, endPoint y: 515, distance: 249.5
click at [857, 515] on div "28 4 10 53271 4 5 53216 2 8 7 4 3 3 2 4 2 53103 2 4 4 53133 2 53214 2 2 53249 2…" at bounding box center [616, 333] width 1232 height 533
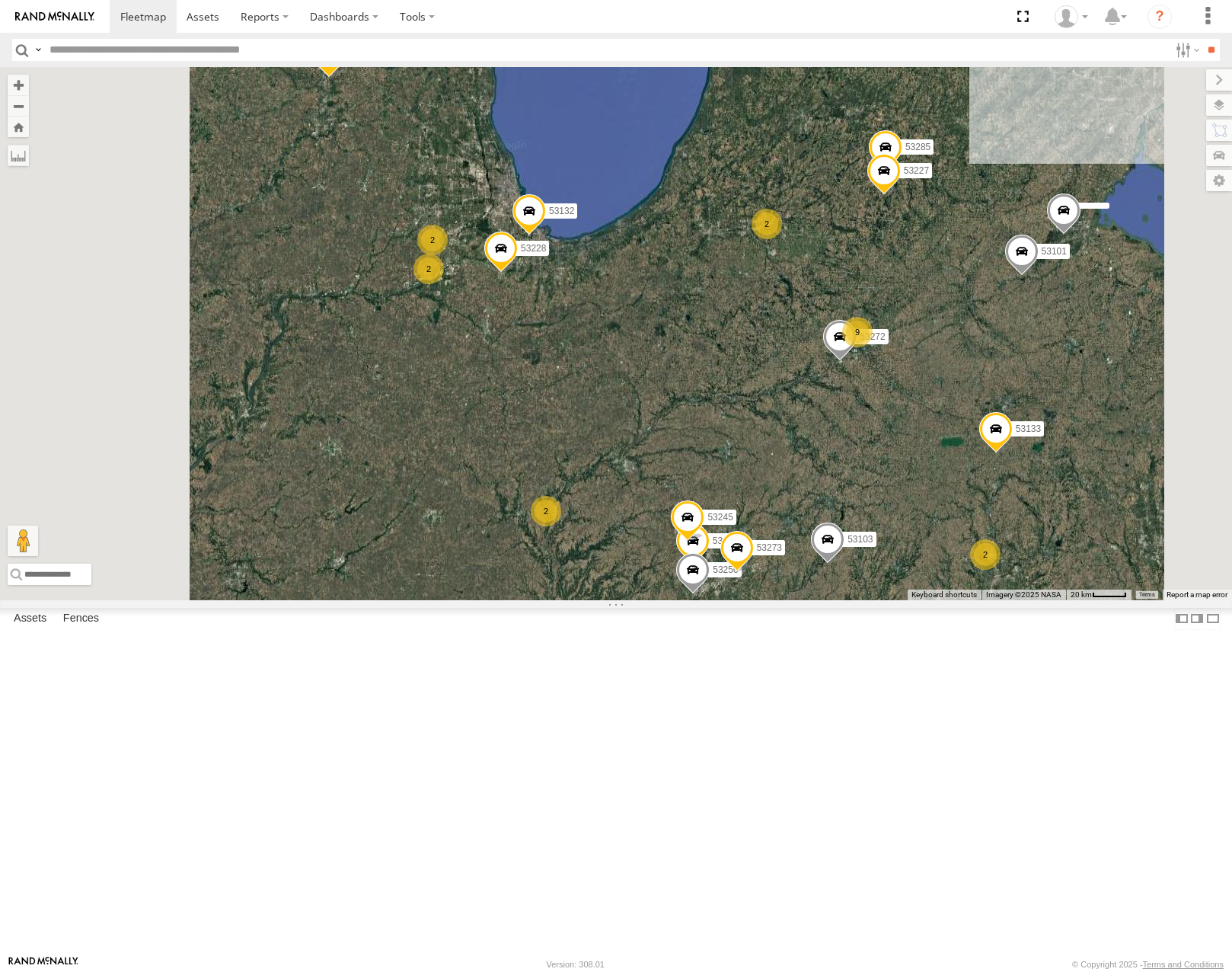
drag, startPoint x: 692, startPoint y: 390, endPoint x: 616, endPoint y: 404, distance: 77.3
click at [641, 399] on div "53132 53228 27 9 53271 53216 2 53106 53272 53149 53247 53285 2 53103 53207 5325…" at bounding box center [616, 333] width 1232 height 533
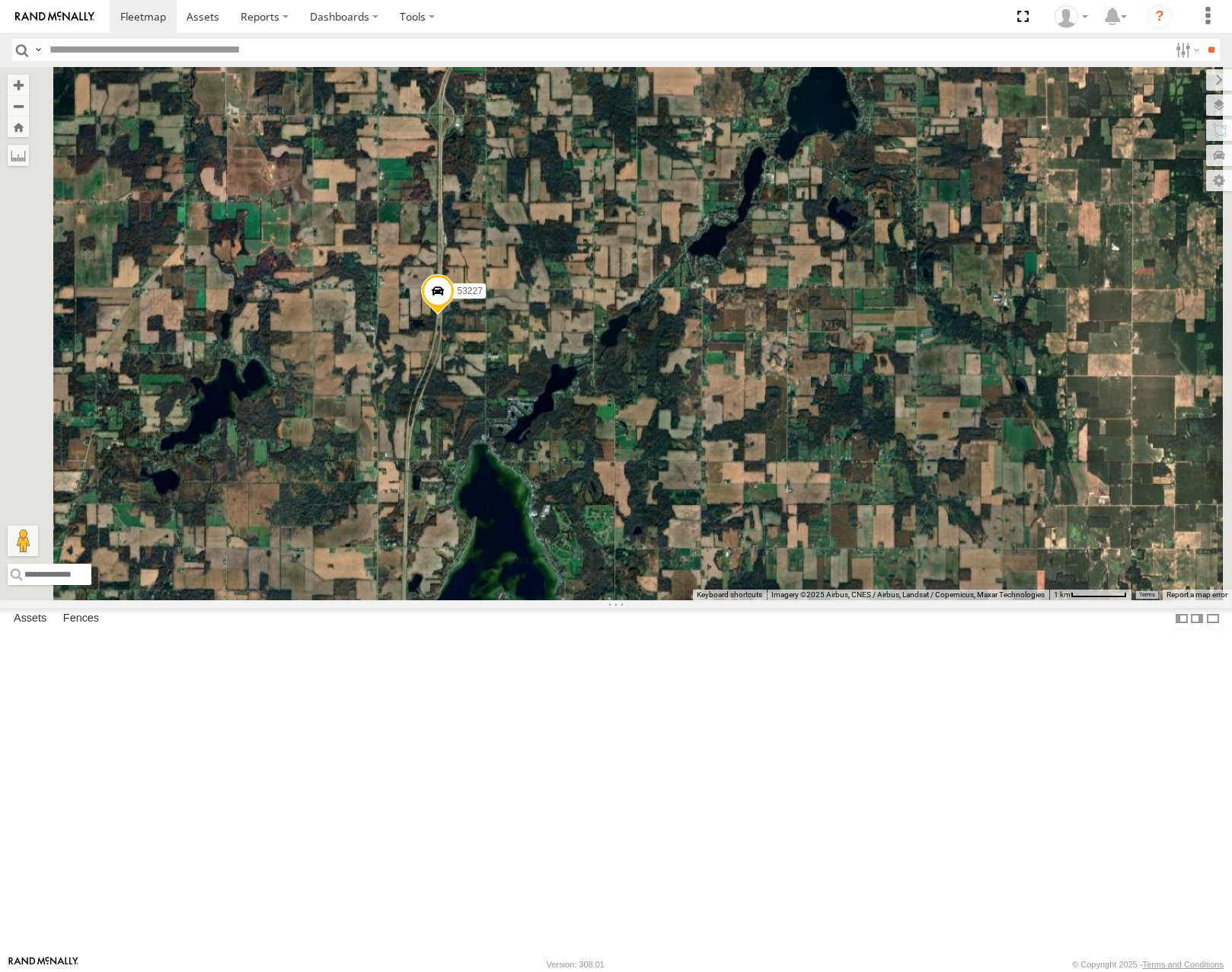
drag, startPoint x: 705, startPoint y: 302, endPoint x: 740, endPoint y: 594, distance: 294.1
click at [740, 595] on div "53132 53228 53271 53216 53106 53272 53149 53247 53285 53103 53207 53250 53101 5…" at bounding box center [616, 333] width 1232 height 533
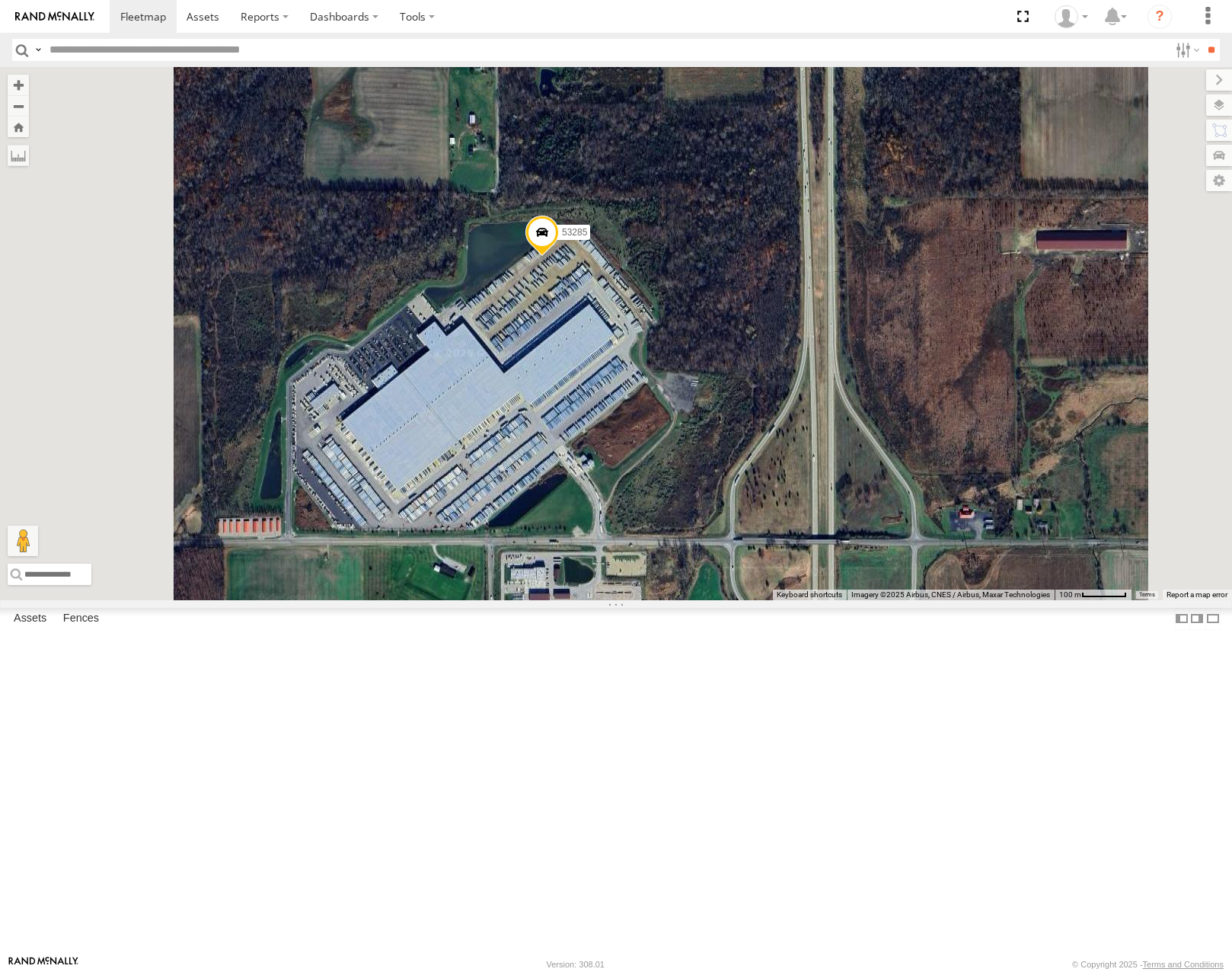
click at [559, 257] on span at bounding box center [542, 236] width 34 height 41
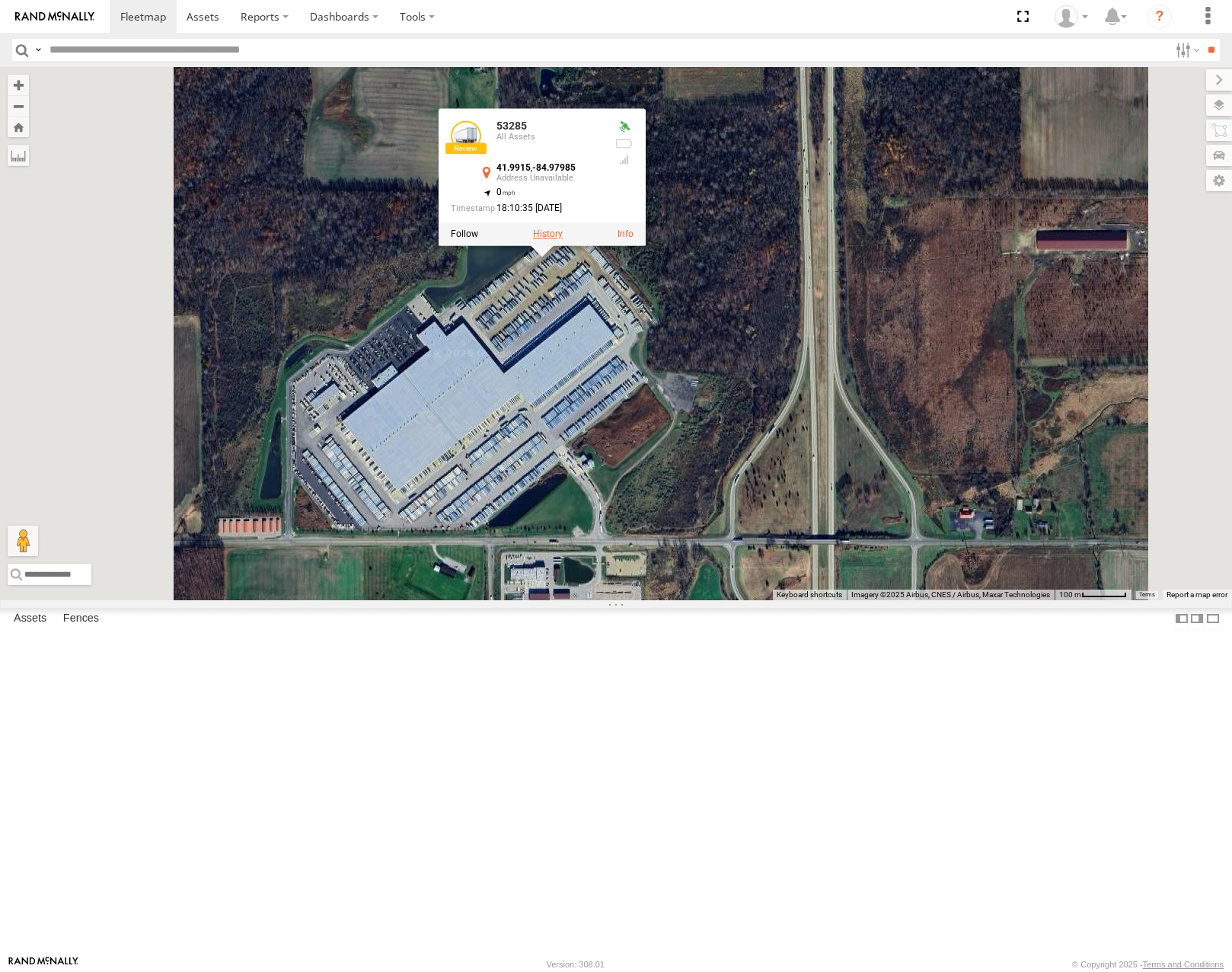
click at [563, 239] on label at bounding box center [548, 234] width 30 height 10
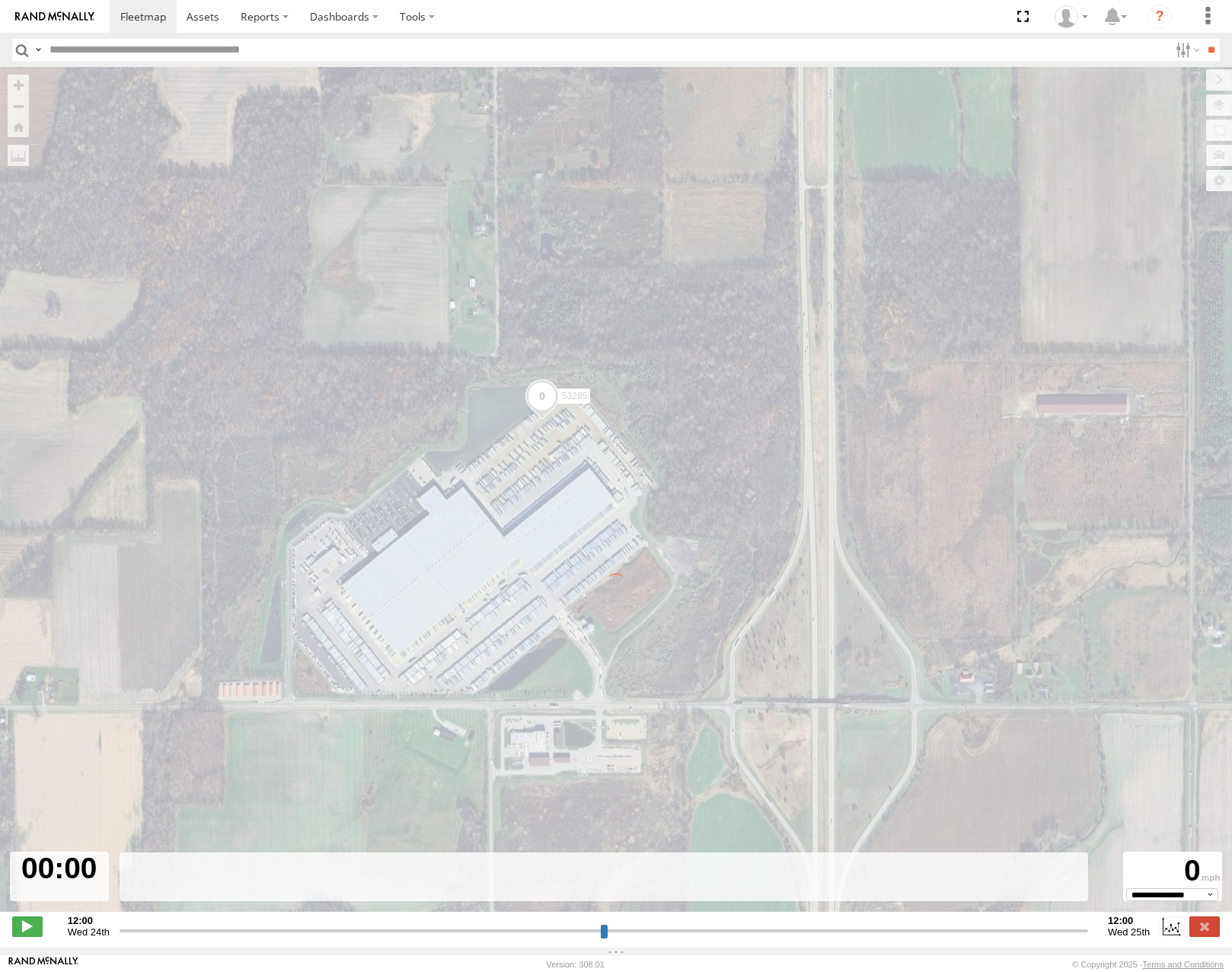
type input "**********"
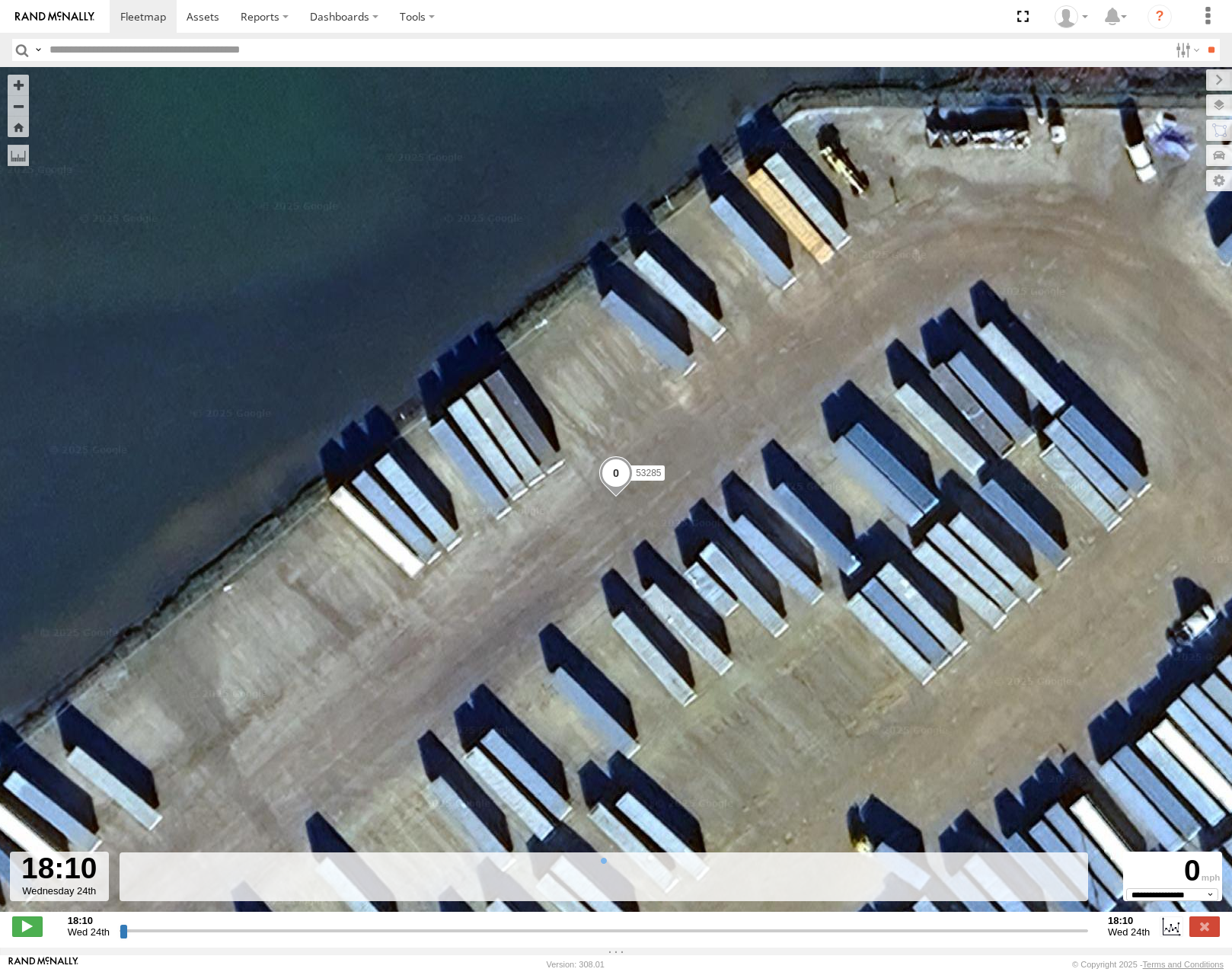
drag, startPoint x: 124, startPoint y: 941, endPoint x: 418, endPoint y: 926, distance: 294.4
click at [412, 931] on input "range" at bounding box center [603, 930] width 968 height 15
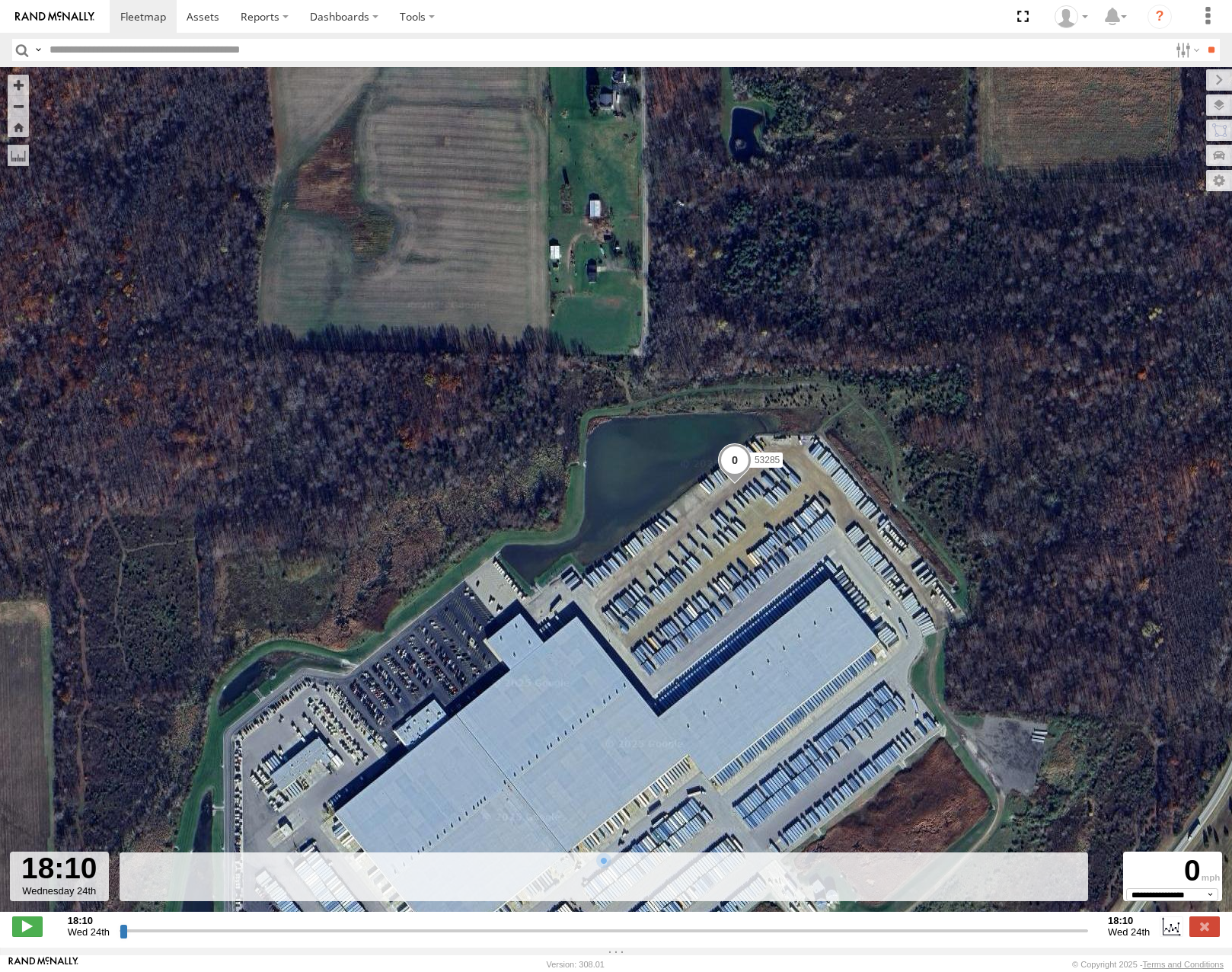
drag, startPoint x: 839, startPoint y: 600, endPoint x: 843, endPoint y: 540, distance: 60.1
click at [842, 565] on div "53285" at bounding box center [616, 497] width 1232 height 861
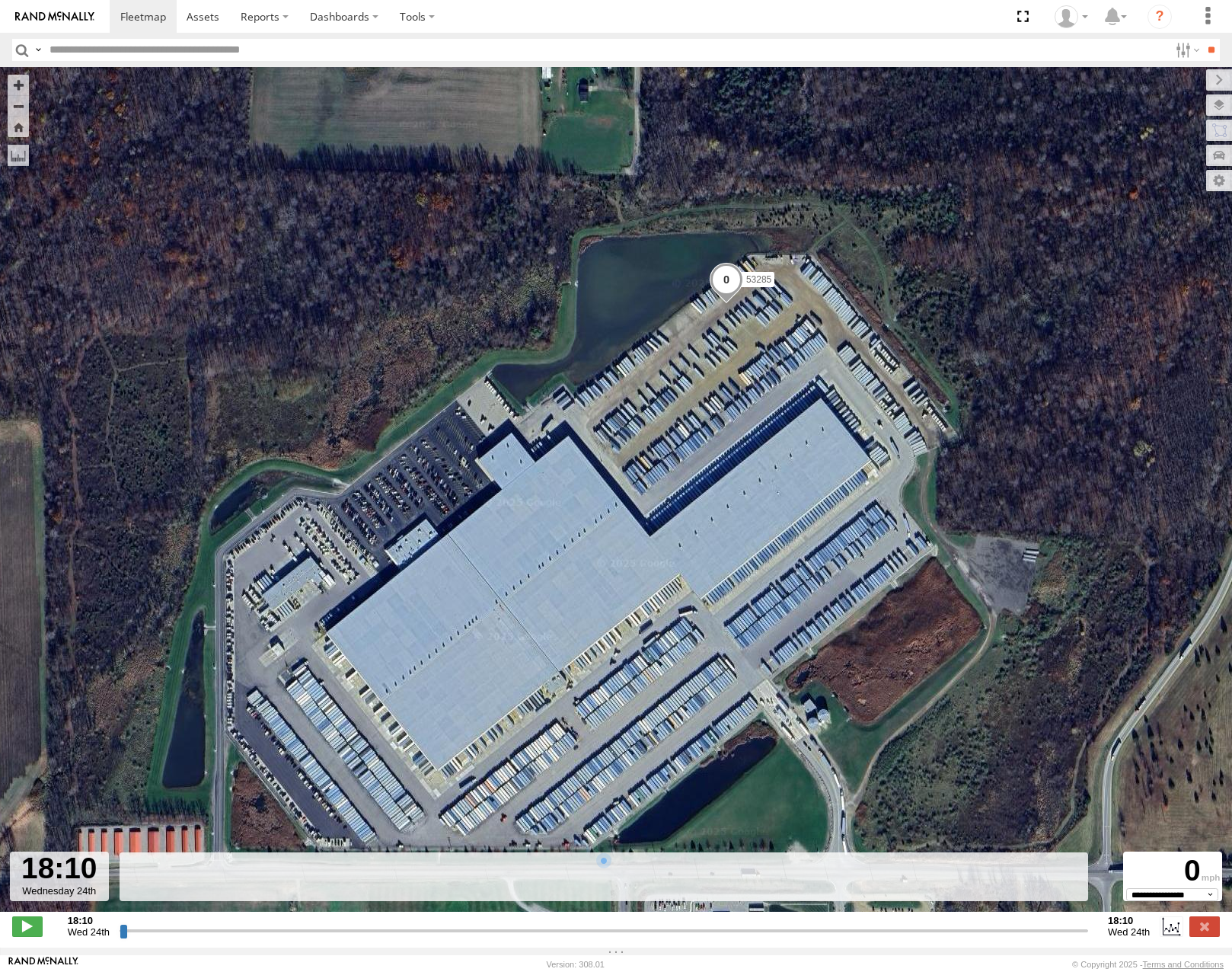
drag, startPoint x: 871, startPoint y: 296, endPoint x: 816, endPoint y: 317, distance: 58.9
click at [816, 317] on div "53285" at bounding box center [616, 497] width 1232 height 861
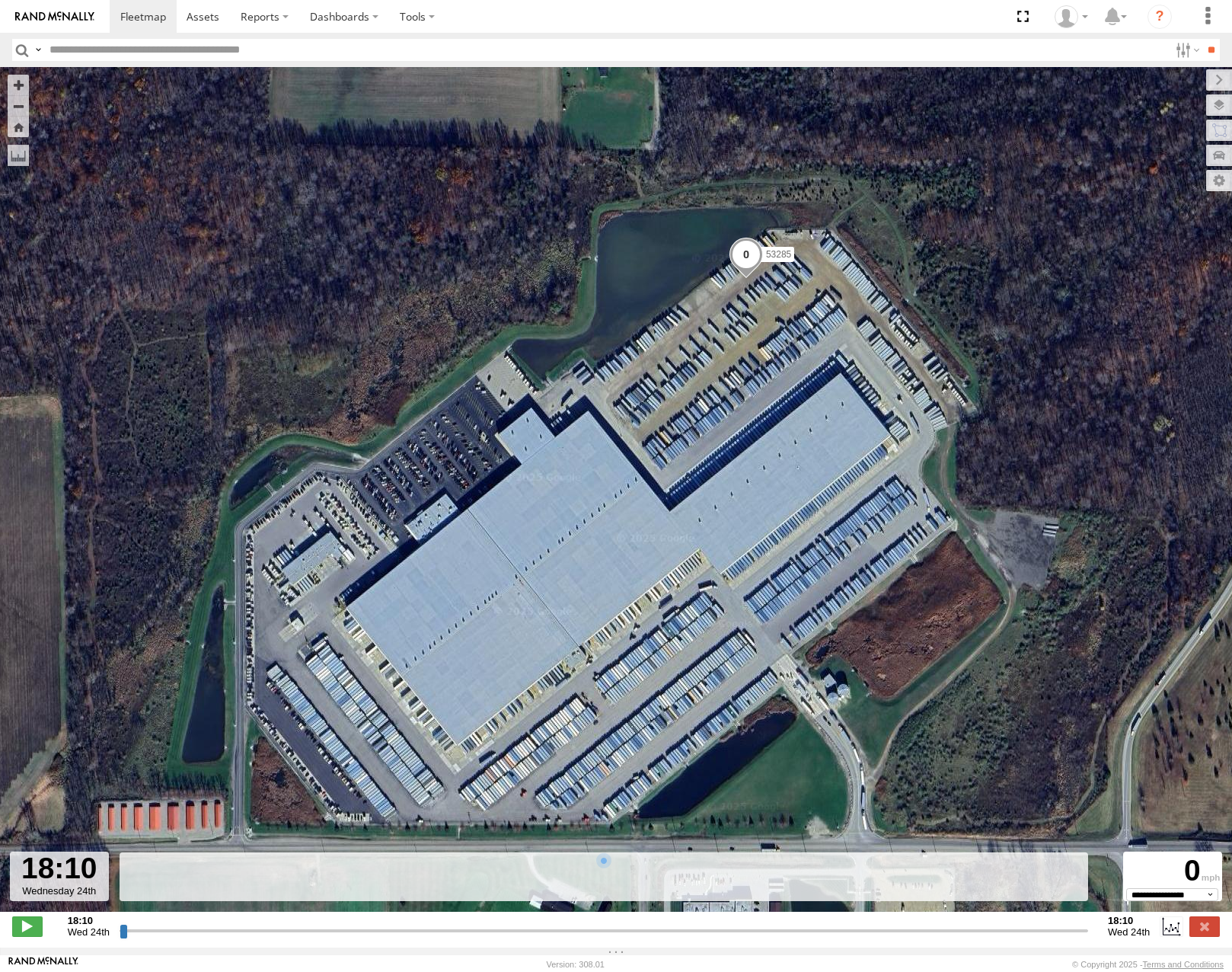
drag, startPoint x: 857, startPoint y: 559, endPoint x: 834, endPoint y: 500, distance: 63.3
click at [835, 502] on div "53285" at bounding box center [616, 497] width 1232 height 861
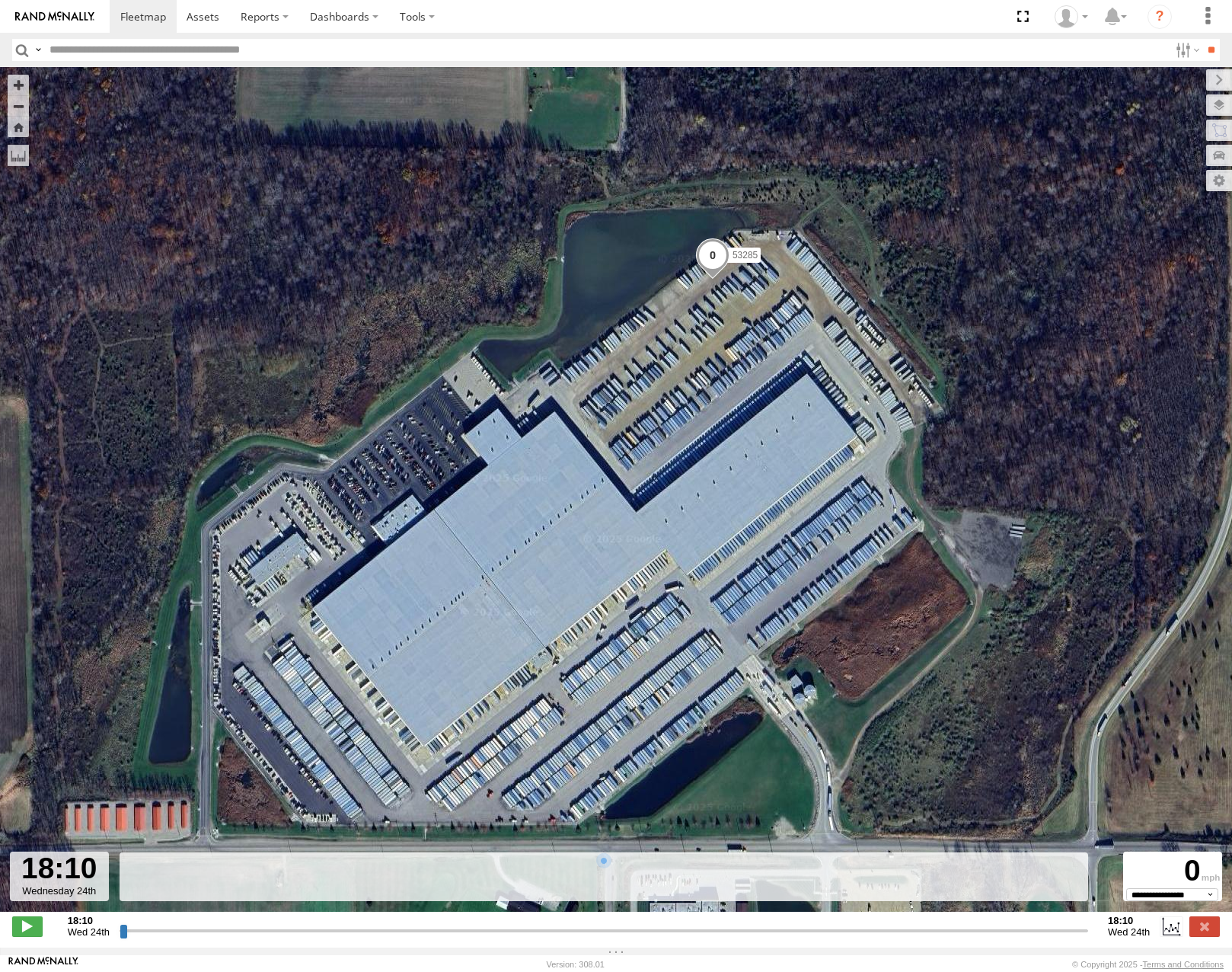
click at [807, 529] on div "53285" at bounding box center [616, 497] width 1232 height 861
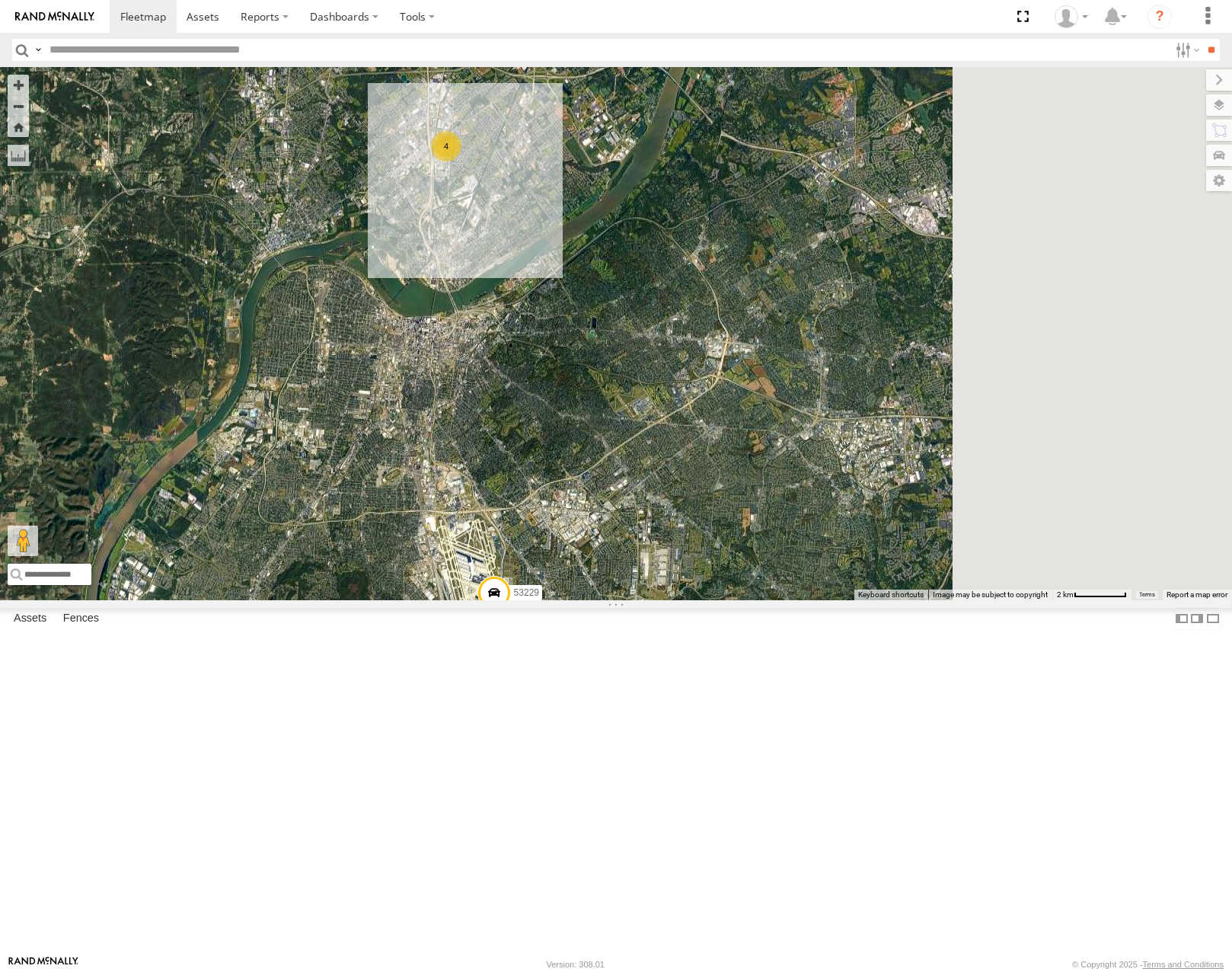
drag, startPoint x: 1093, startPoint y: 567, endPoint x: 806, endPoint y: 638, distance: 295.7
click at [741, 600] on div "53215 53271 53216 53103 53221 53133 53249 53264 53146 53207 53101 53134 53106 5…" at bounding box center [616, 333] width 1232 height 533
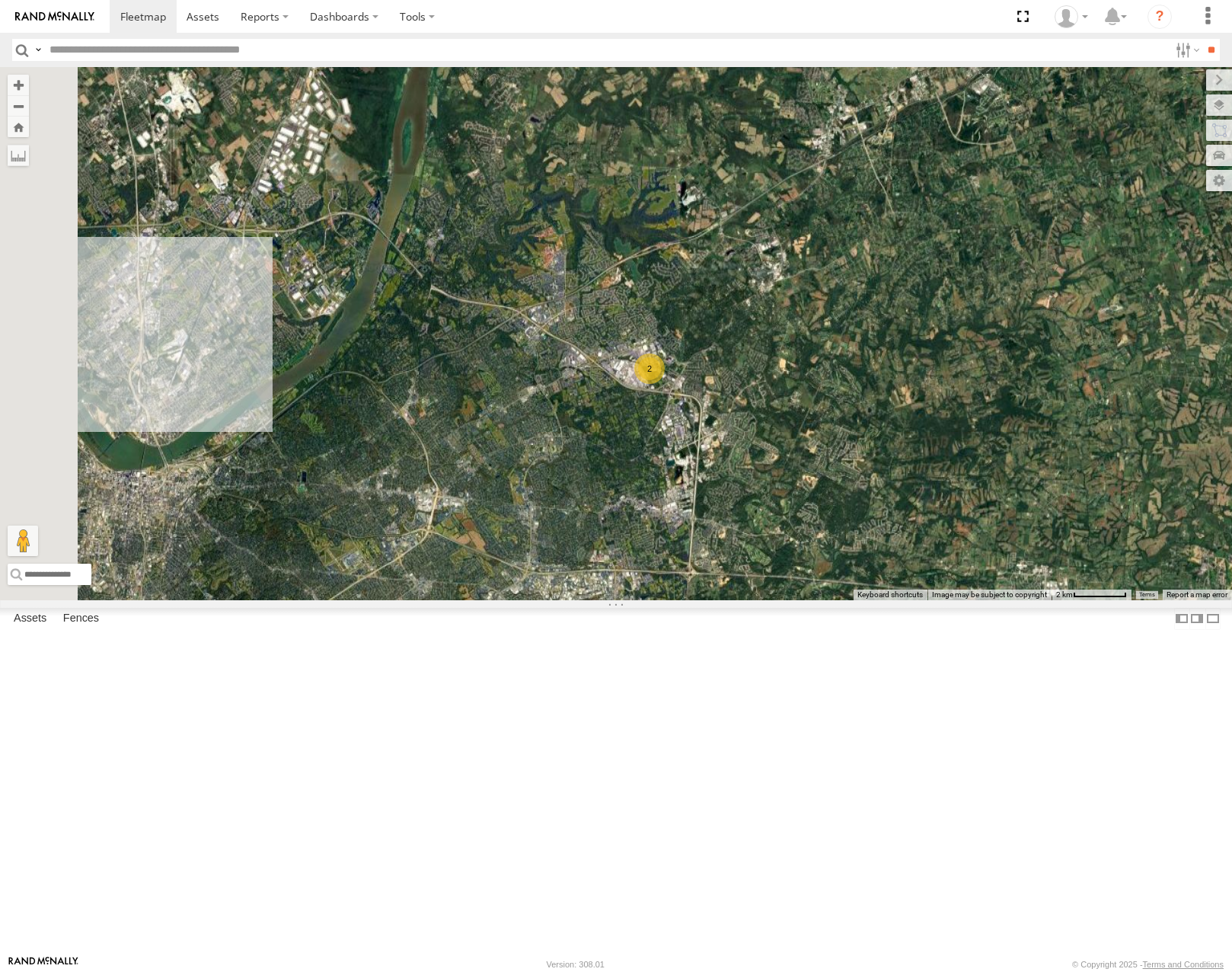
drag, startPoint x: 836, startPoint y: 658, endPoint x: 908, endPoint y: 514, distance: 161.0
click at [904, 522] on div "53215 53271 53216 53103 53221 53133 53249 53264 53146 53207 53101 53134 53106 5…" at bounding box center [616, 333] width 1232 height 533
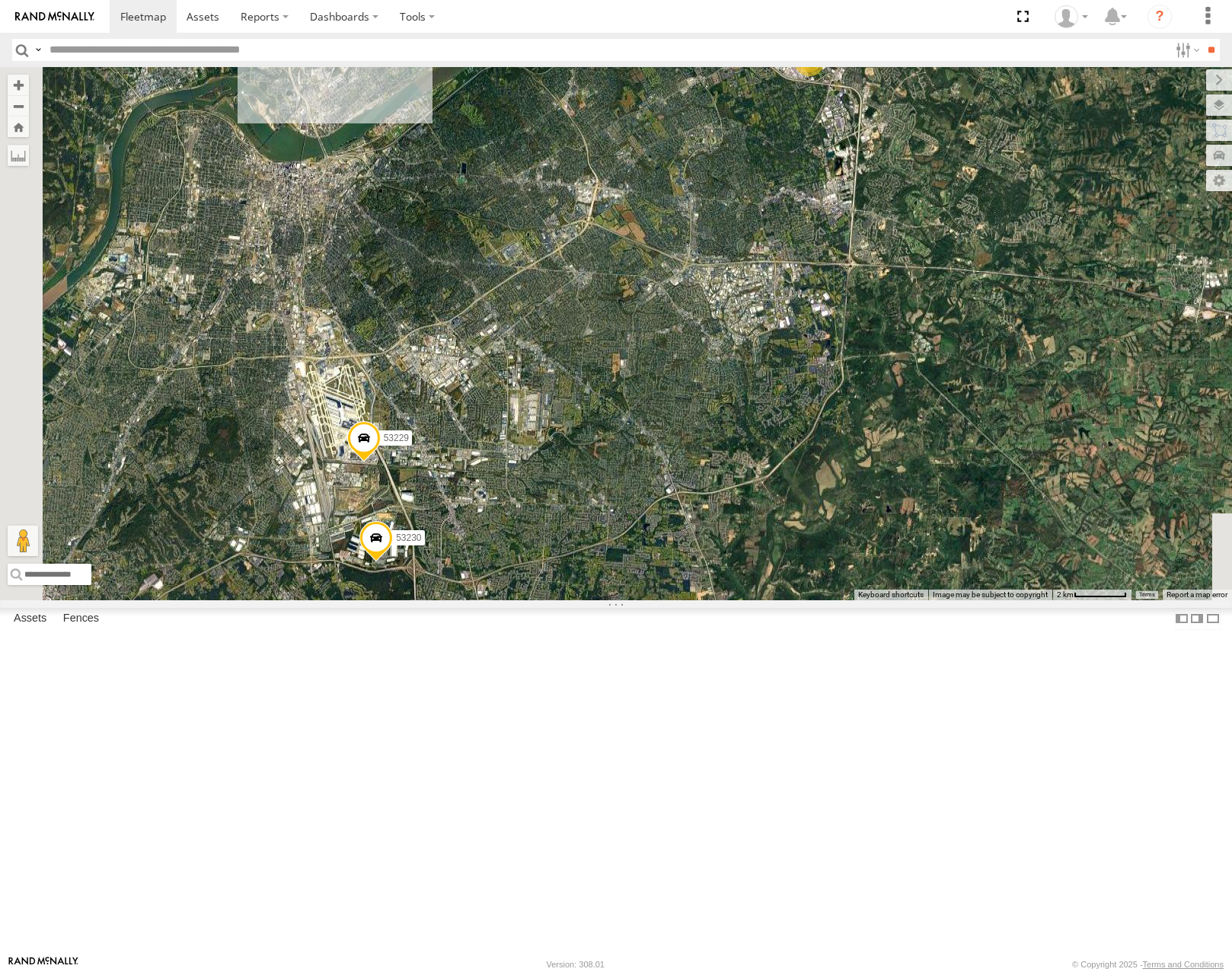
drag, startPoint x: 887, startPoint y: 702, endPoint x: 985, endPoint y: 597, distance: 143.6
click at [985, 597] on div "53215 53271 53216 53103 53221 53133 53249 53264 53146 53207 53101 53134 53106 5…" at bounding box center [616, 333] width 1232 height 533
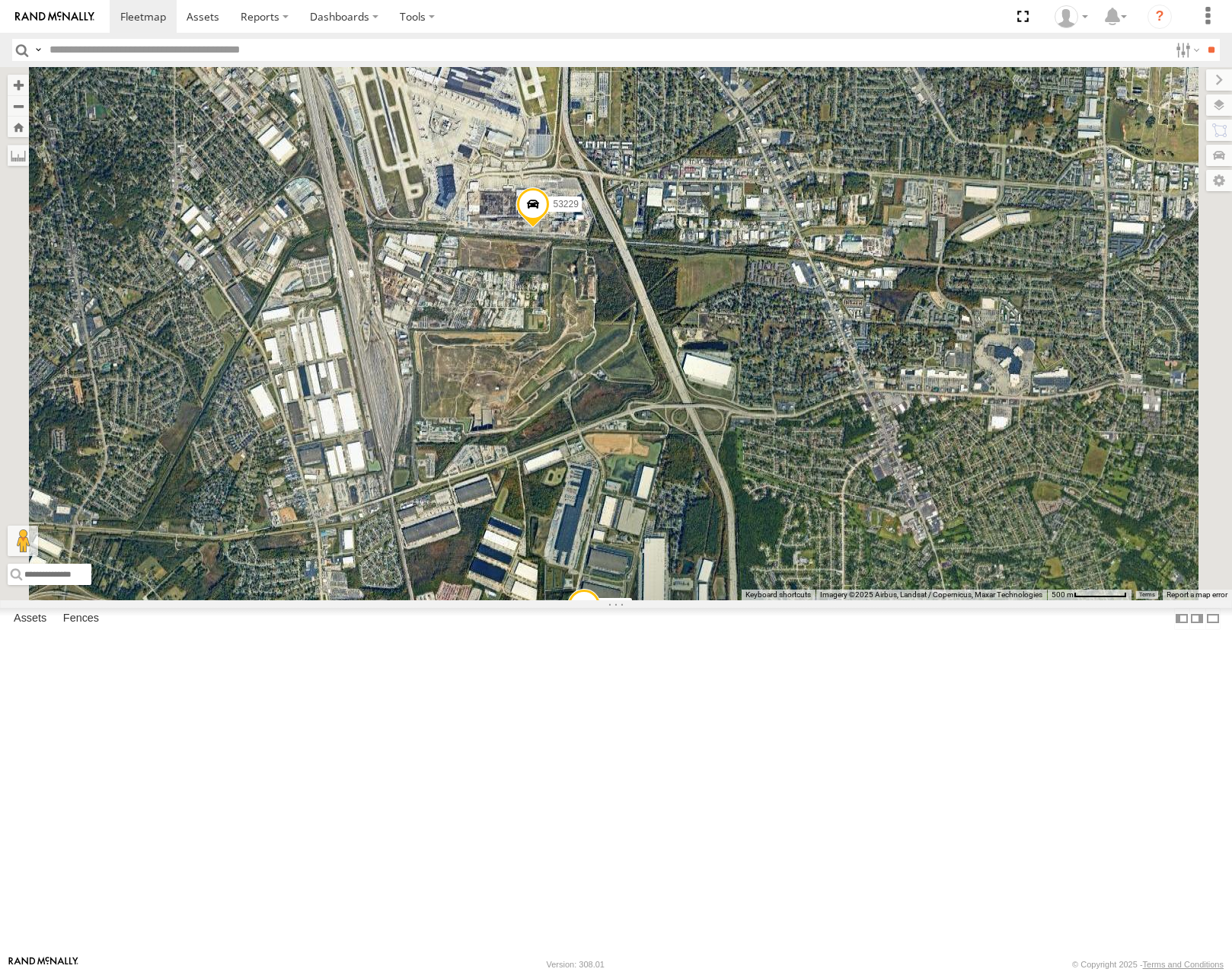
drag, startPoint x: 792, startPoint y: 390, endPoint x: 810, endPoint y: 503, distance: 114.4
click at [828, 533] on div "53215 53271 53216 53103 53221 53133 53249 53264 53146 53207 53101 53134 53106 5…" at bounding box center [616, 333] width 1232 height 533
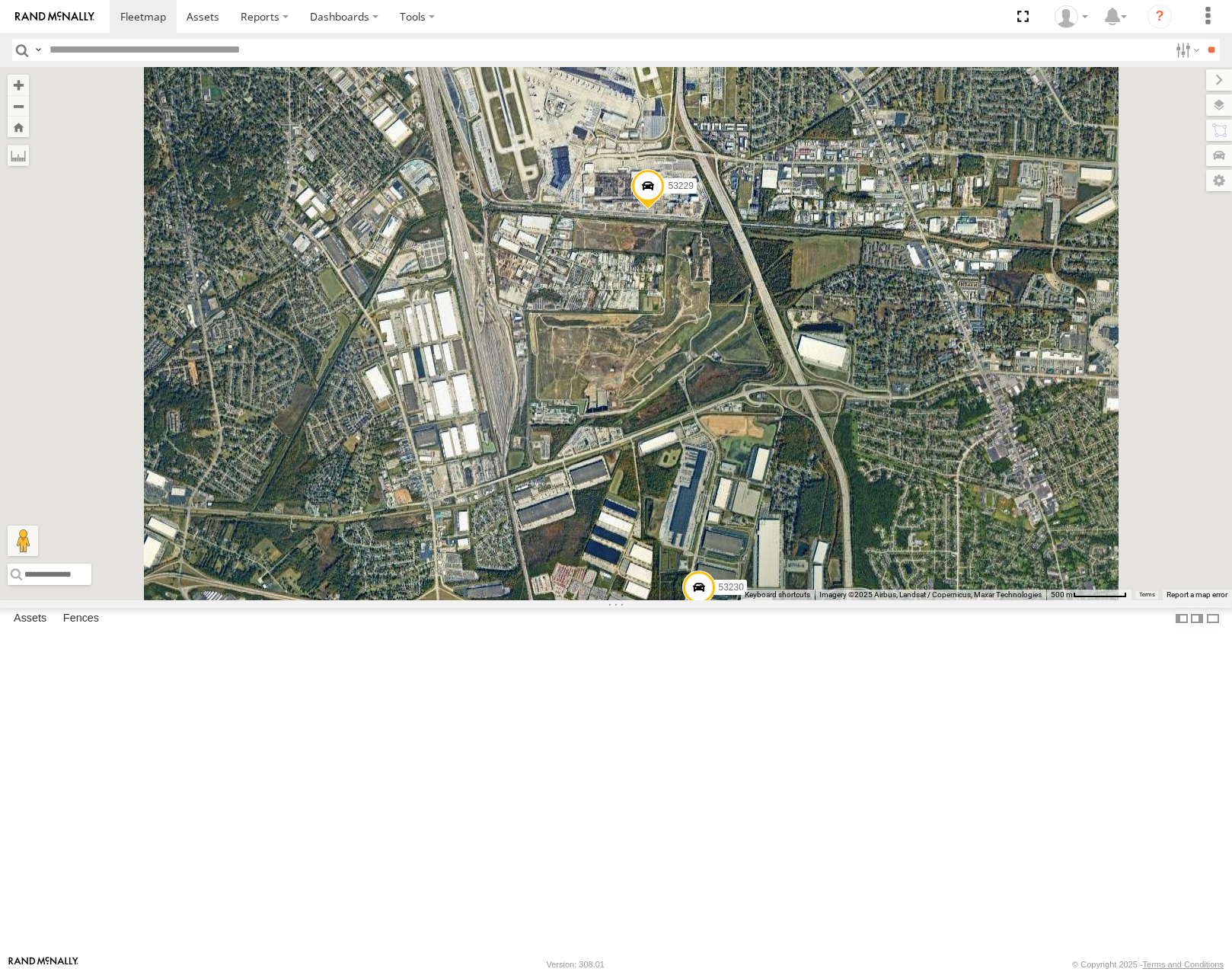
drag, startPoint x: 894, startPoint y: 607, endPoint x: 894, endPoint y: 568, distance: 39.0
click at [894, 570] on div "53215 53271 53216 53103 53221 53133 53249 53264 53146 53207 53101 53134 53106 5…" at bounding box center [616, 333] width 1232 height 533
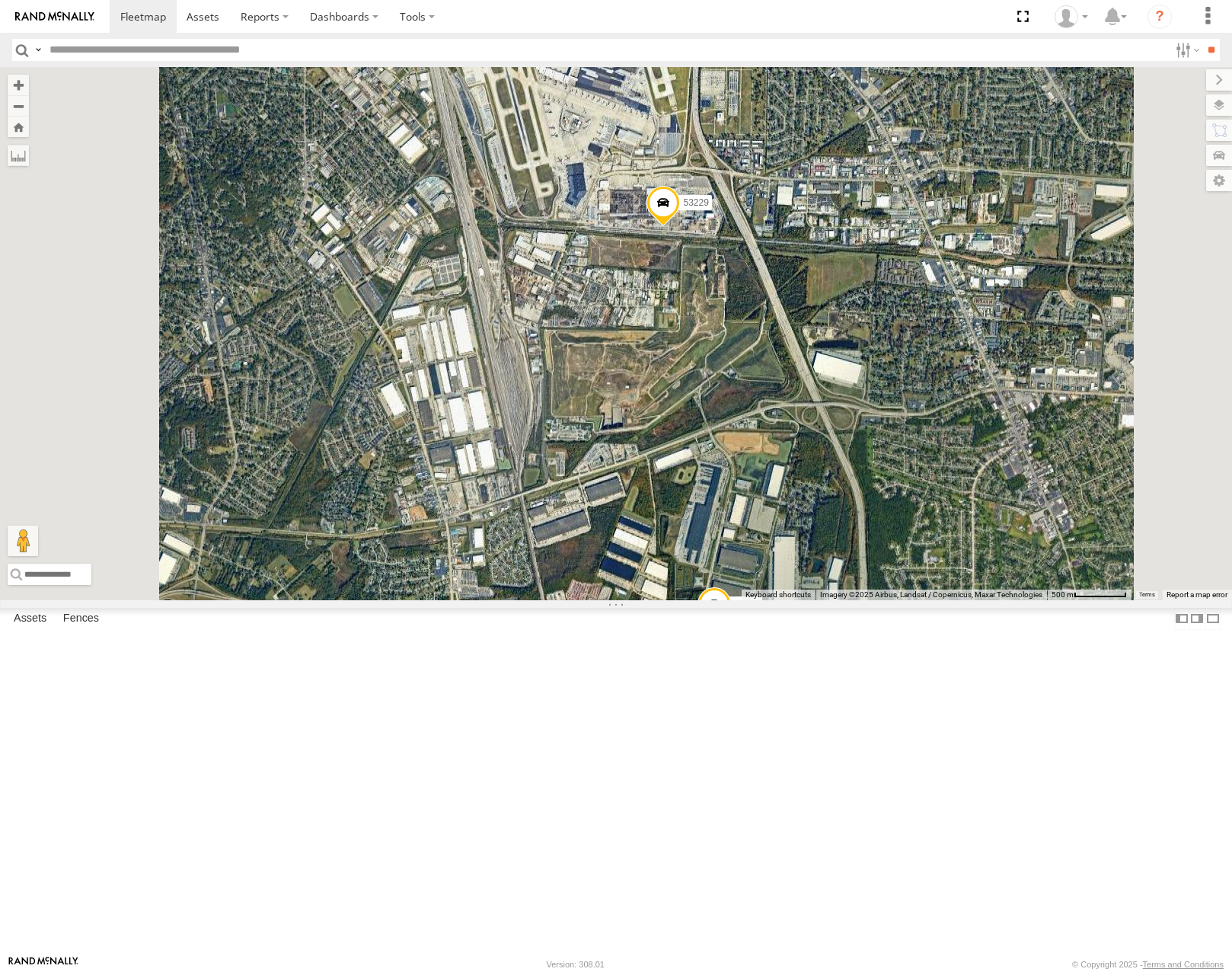
drag, startPoint x: 861, startPoint y: 586, endPoint x: 870, endPoint y: 608, distance: 23.8
click at [868, 600] on div "53215 53271 53216 53103 53221 53133 53249 53264 53146 53207 53101 53134 53106 5…" at bounding box center [616, 333] width 1232 height 533
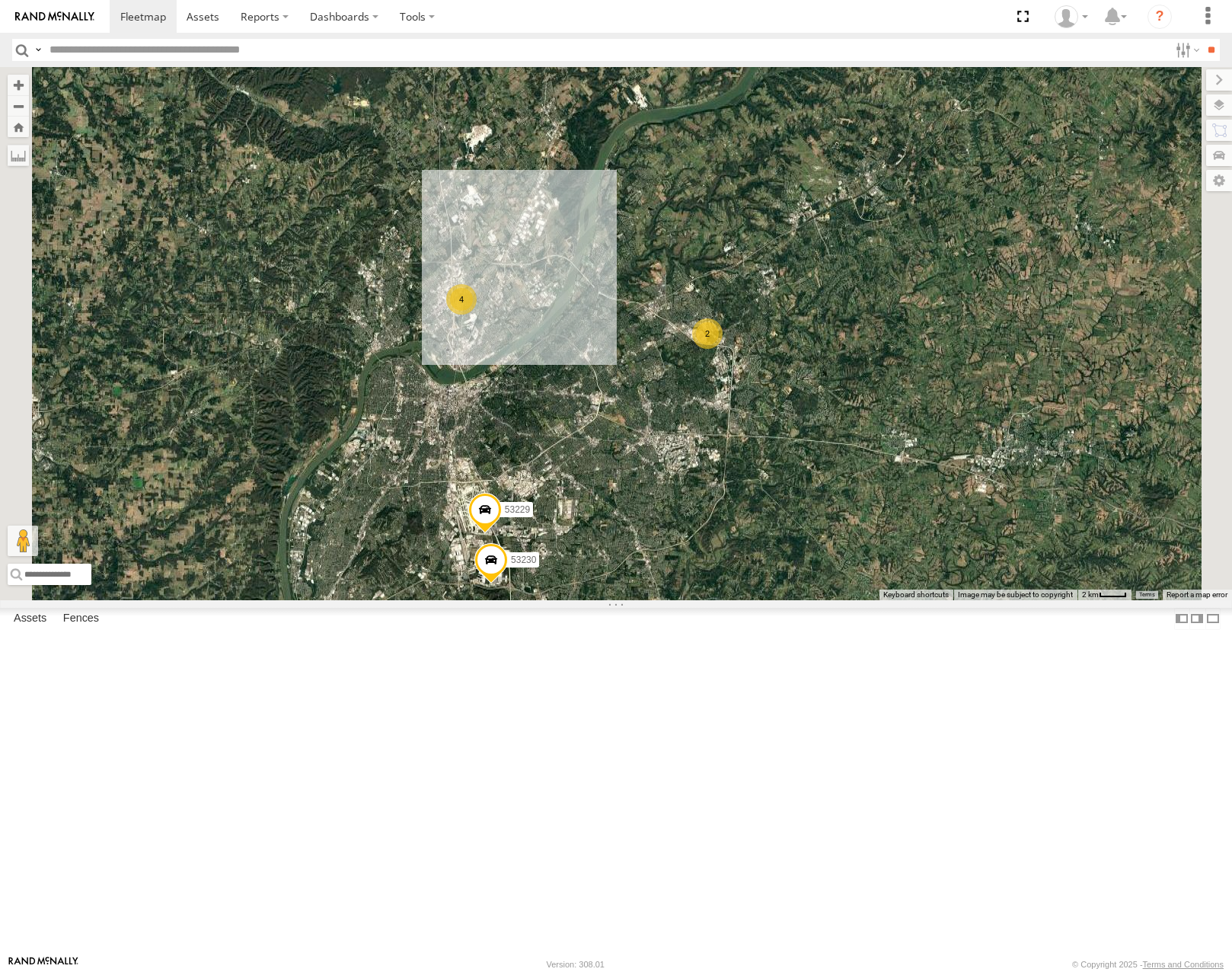
drag, startPoint x: 917, startPoint y: 419, endPoint x: 914, endPoint y: 491, distance: 72.1
click at [914, 491] on div "53215 53271 53216 53103 53221 53133 53249 53264 53146 53207 53101 53134 53106 5…" at bounding box center [616, 333] width 1232 height 533
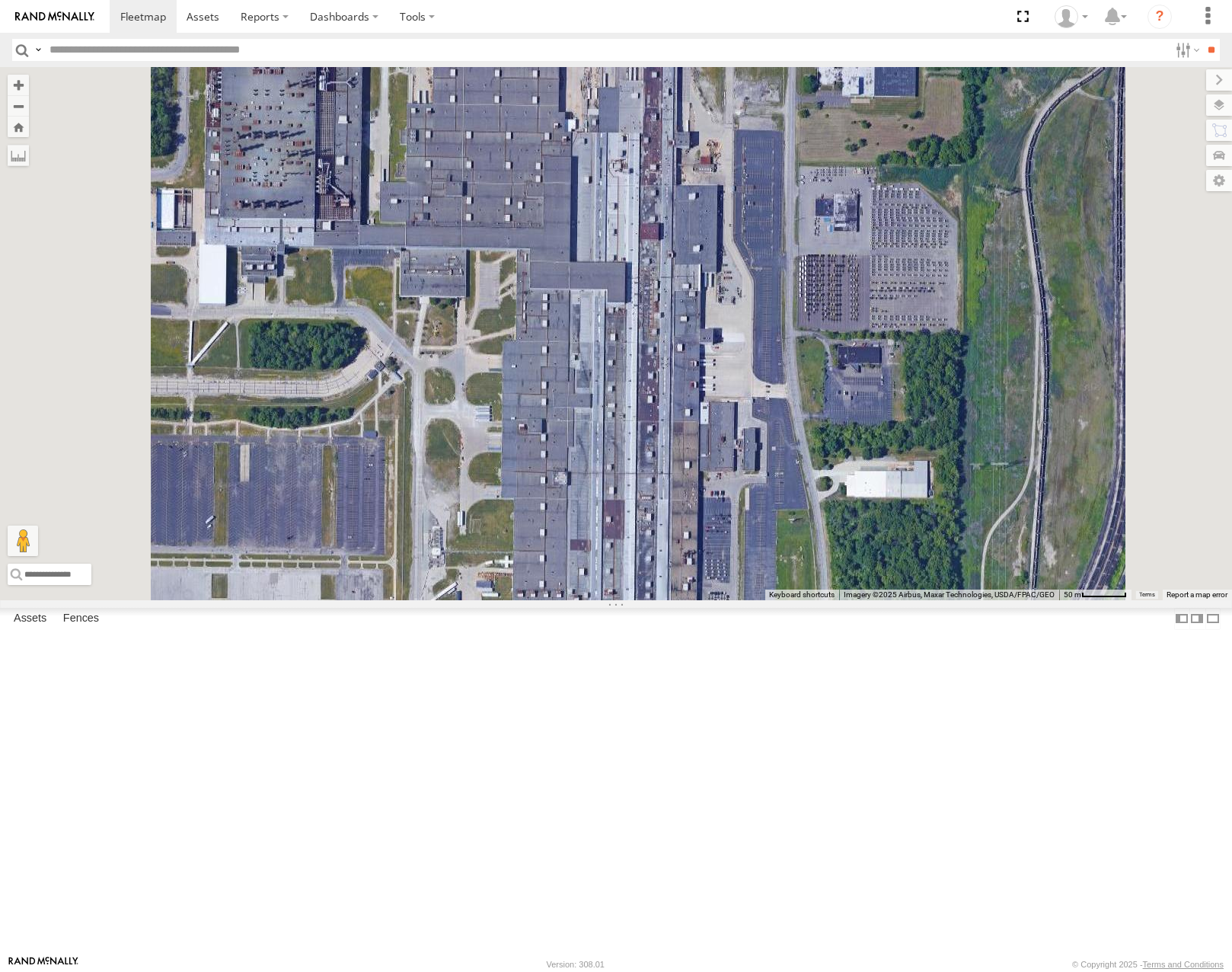
drag, startPoint x: 921, startPoint y: 204, endPoint x: 927, endPoint y: 191, distance: 14.3
click at [927, 191] on div "53215 53271 53216 53285 53221 53133 53249 53264 53146 53251 53284 53288" at bounding box center [616, 333] width 1232 height 533
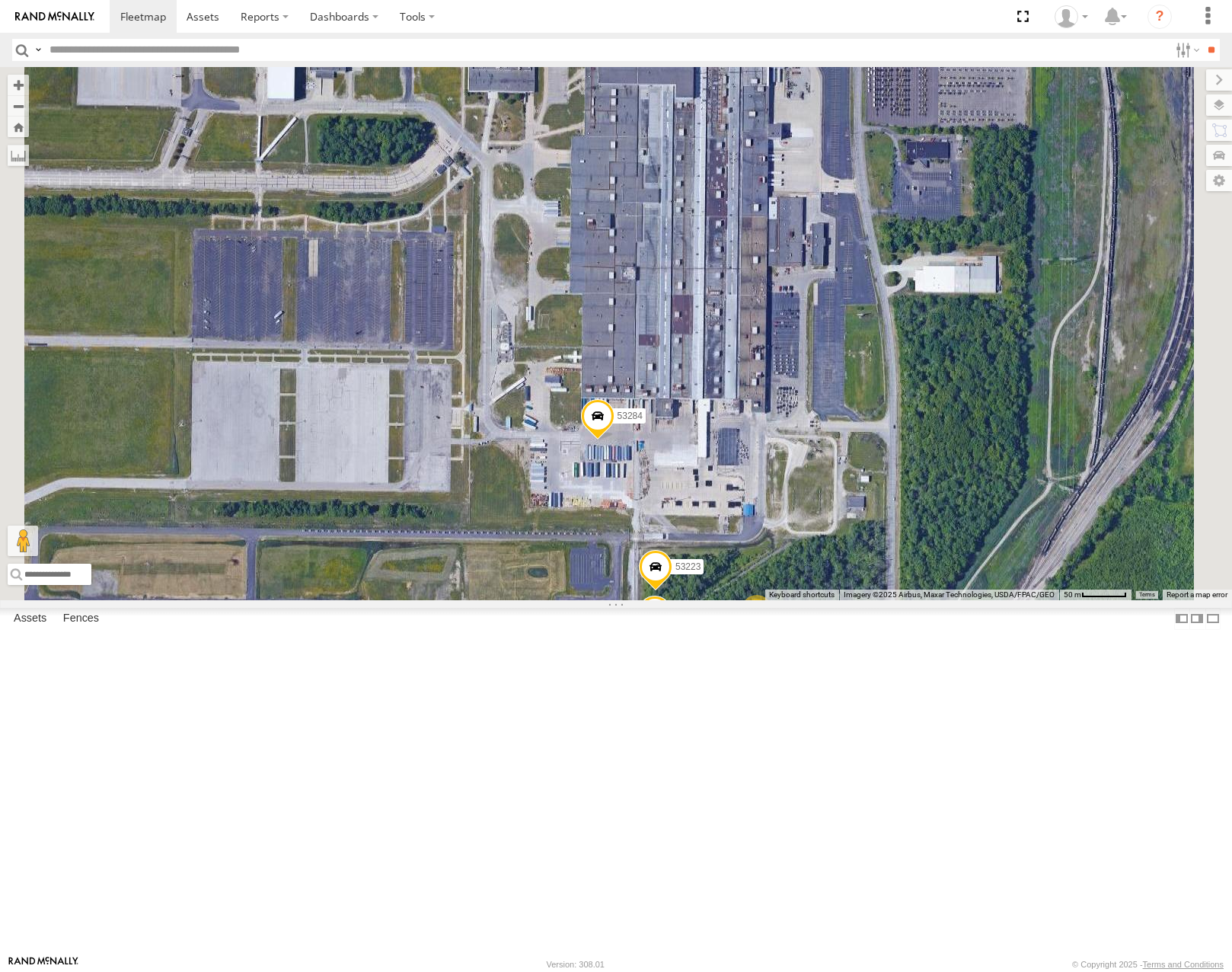
drag, startPoint x: 959, startPoint y: 406, endPoint x: 960, endPoint y: 389, distance: 17.0
click at [960, 392] on div "53215 53271 53216 53285 53221 53133 53249 53264 53146 53251 53284 53223 53288 2…" at bounding box center [616, 333] width 1232 height 533
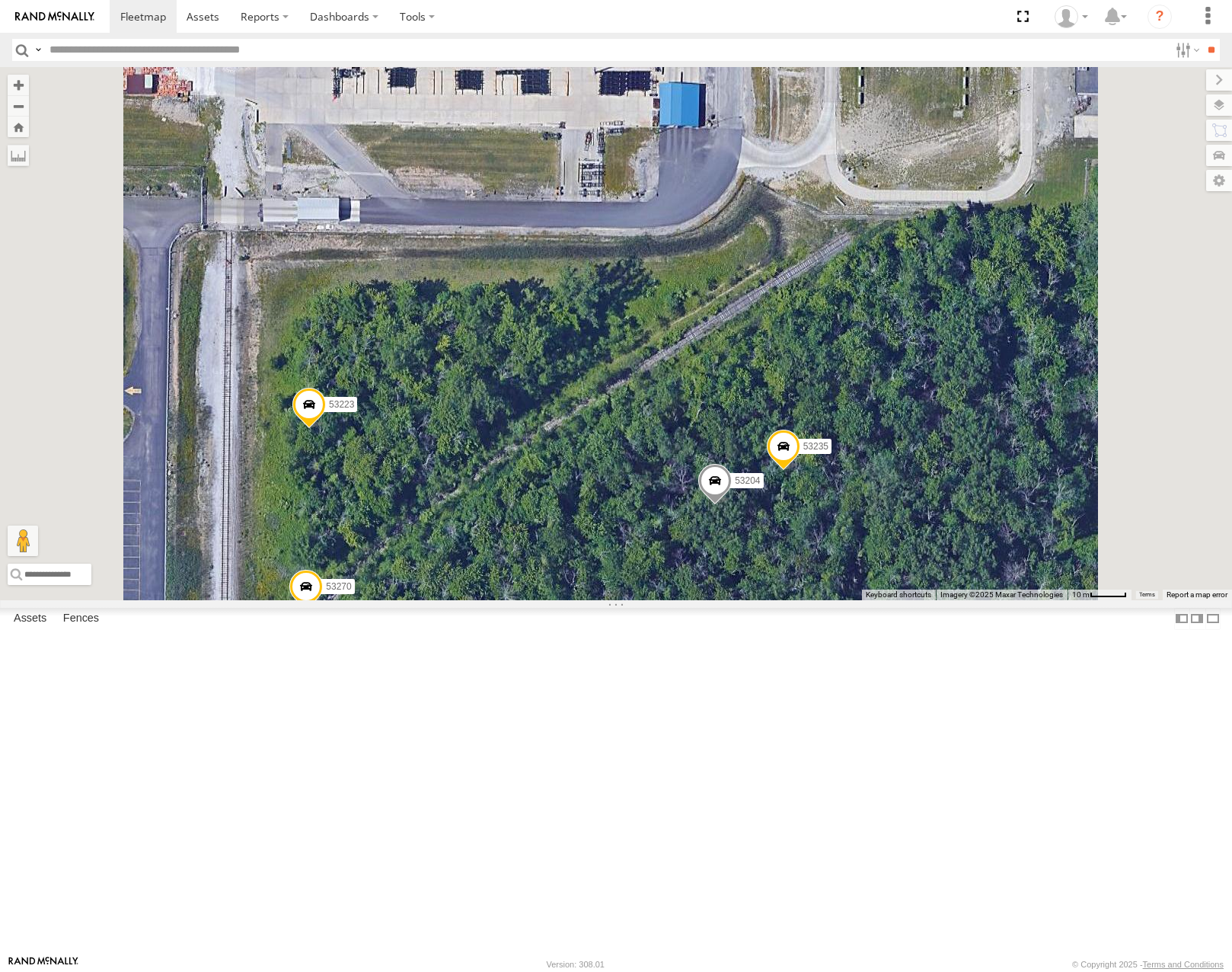
drag, startPoint x: 1000, startPoint y: 734, endPoint x: 989, endPoint y: 714, distance: 22.8
click at [992, 600] on div "53215 53271 53216 53285 53221 53133 53249 53264 53146 53251 53284 53223 53288 5…" at bounding box center [616, 333] width 1232 height 533
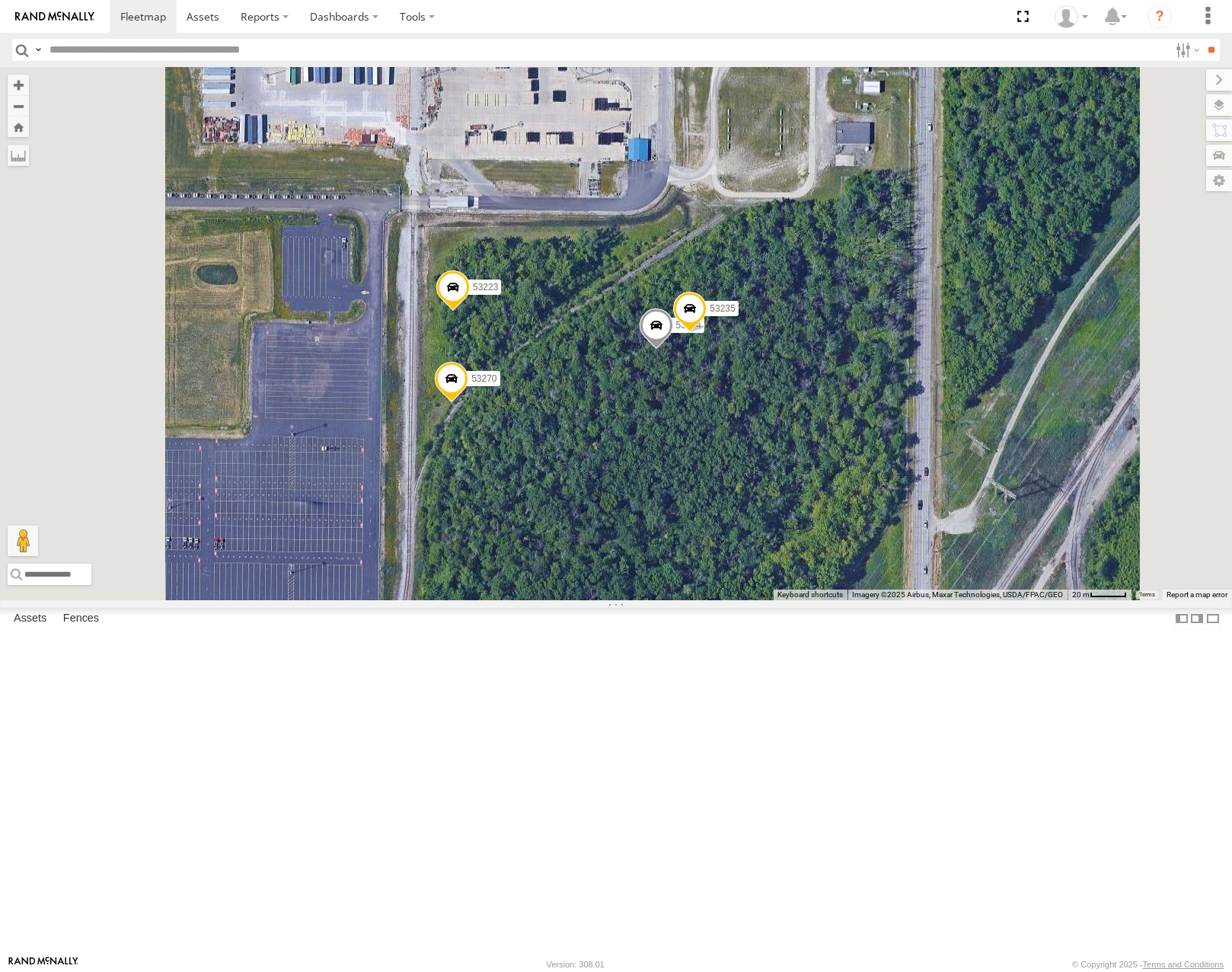
drag, startPoint x: 999, startPoint y: 370, endPoint x: 1018, endPoint y: 455, distance: 87.1
click at [1018, 455] on div "53215 53271 53216 53285 53221 53133 53249 53264 53146 53251 53284 53223 53288 5…" at bounding box center [616, 333] width 1232 height 533
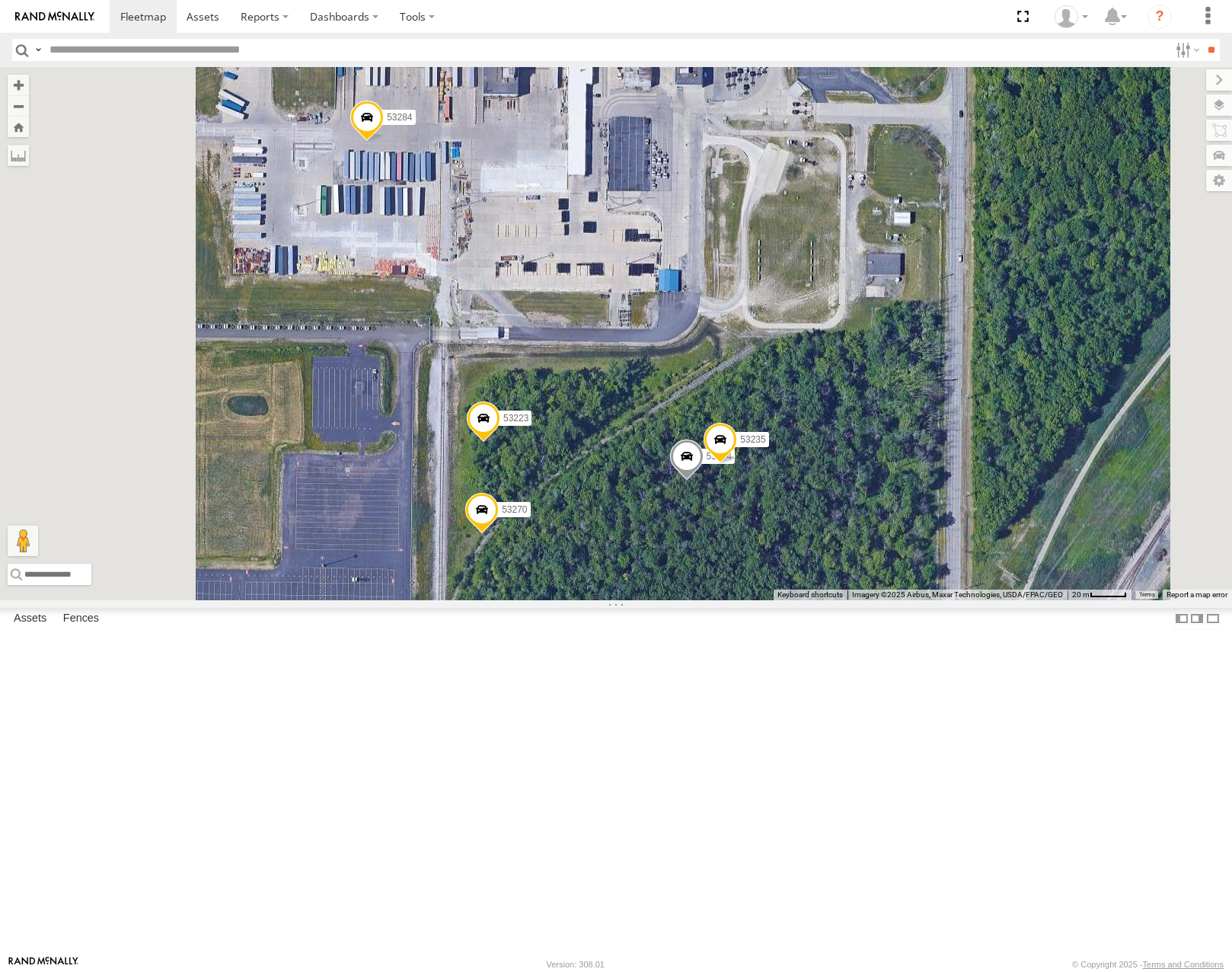
drag, startPoint x: 981, startPoint y: 419, endPoint x: 1028, endPoint y: 569, distance: 157.2
click at [1028, 568] on div "53215 53271 53216 53285 53221 53133 53249 53264 53146 53251 53284 53223 53288 5…" at bounding box center [616, 333] width 1232 height 533
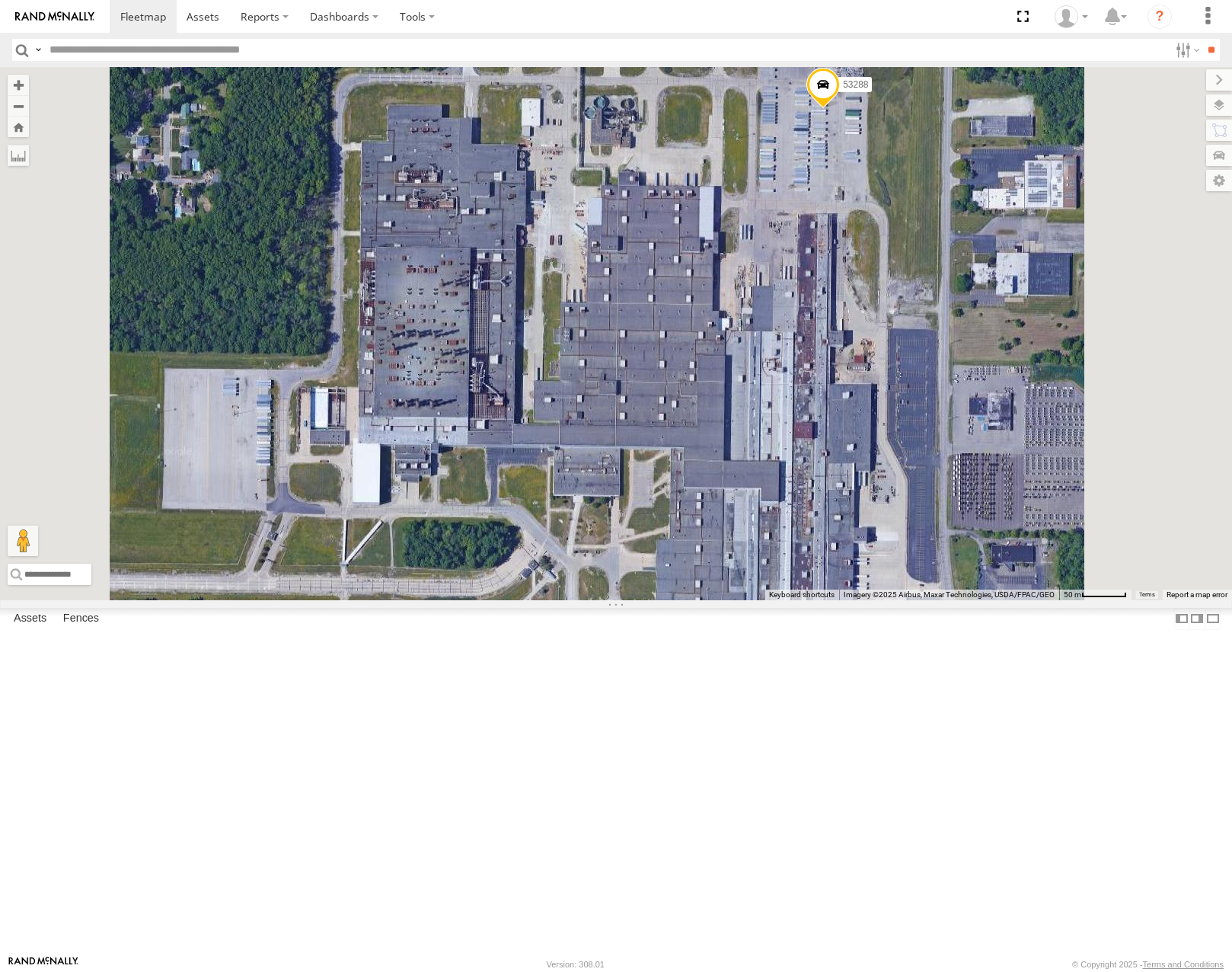
drag, startPoint x: 1022, startPoint y: 574, endPoint x: 1003, endPoint y: 413, distance: 162.1
click at [1003, 413] on div "53215 53271 53216 53285 53221 53133 53249 53264 53146 53251 53284 53262 53288" at bounding box center [616, 333] width 1232 height 533
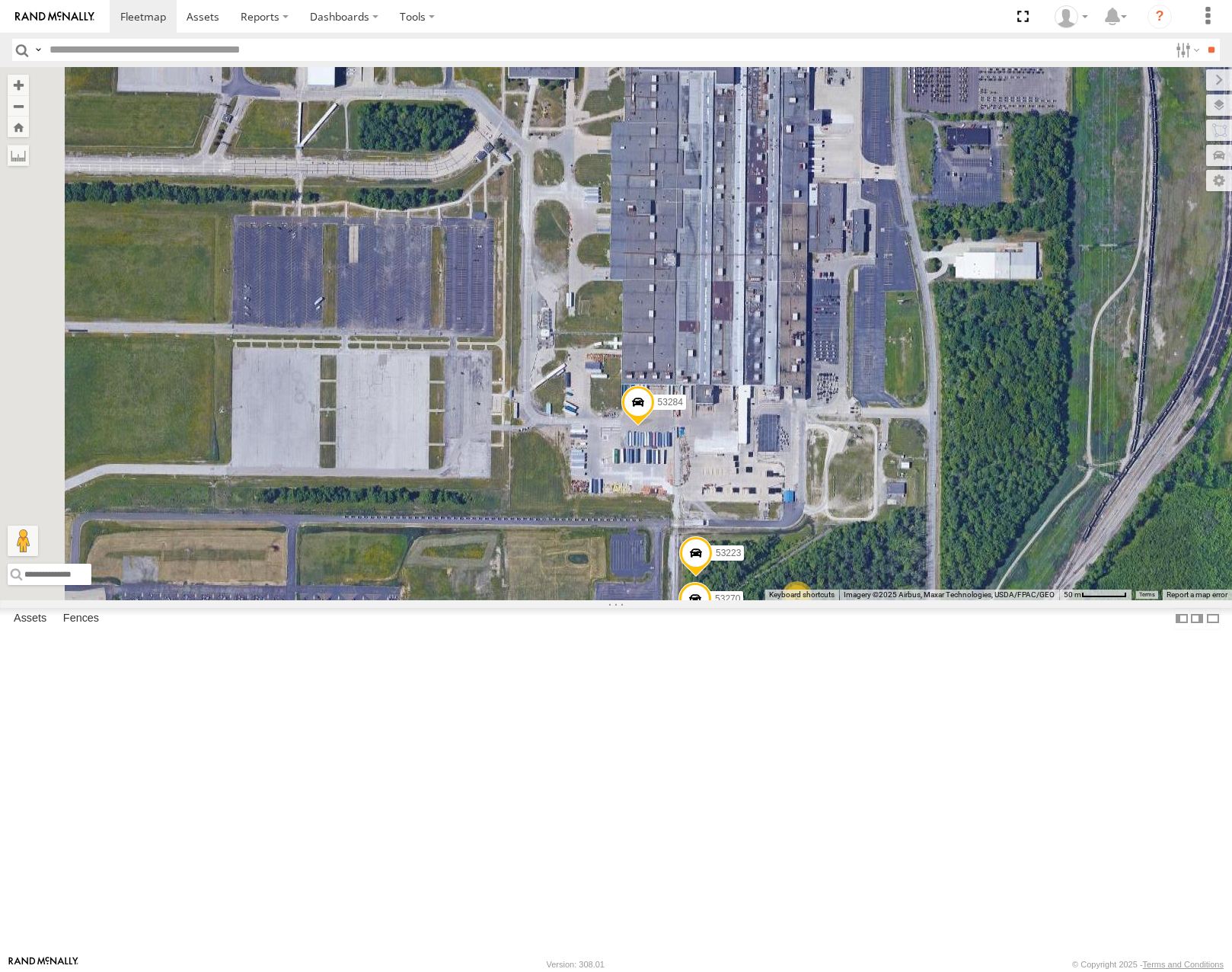
drag, startPoint x: 977, startPoint y: 634, endPoint x: 998, endPoint y: 508, distance: 127.7
click at [998, 509] on div "53215 53271 53216 53285 53221 53133 53249 53264 53146 53251 53284 53262 53288 5…" at bounding box center [616, 333] width 1232 height 533
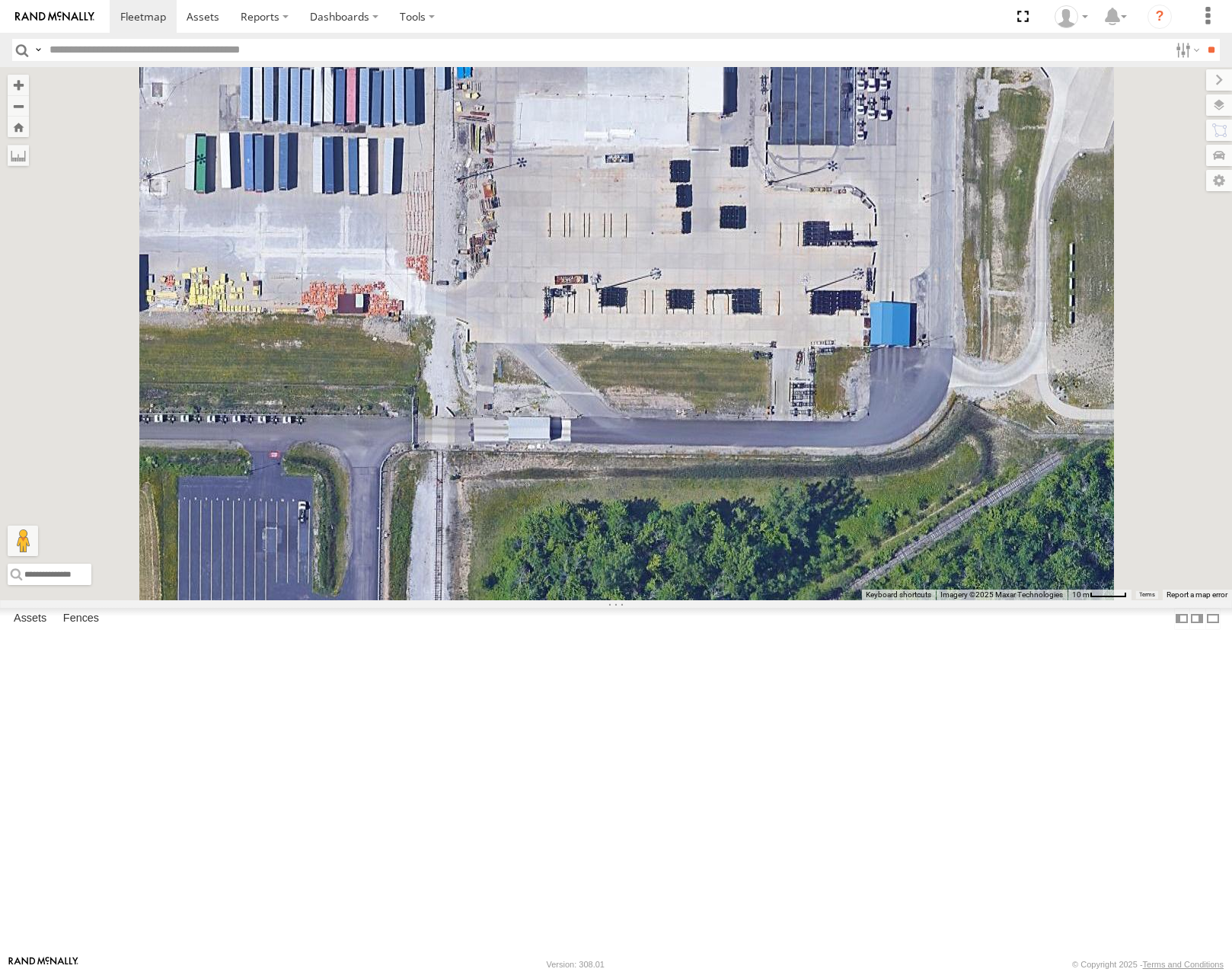
drag, startPoint x: 1149, startPoint y: 683, endPoint x: 1085, endPoint y: 531, distance: 164.9
click at [1087, 534] on div "53215 53271 53216 53285 53221 53133 53249 53264 53146 53251 53284 53262 53288 5…" at bounding box center [616, 333] width 1232 height 533
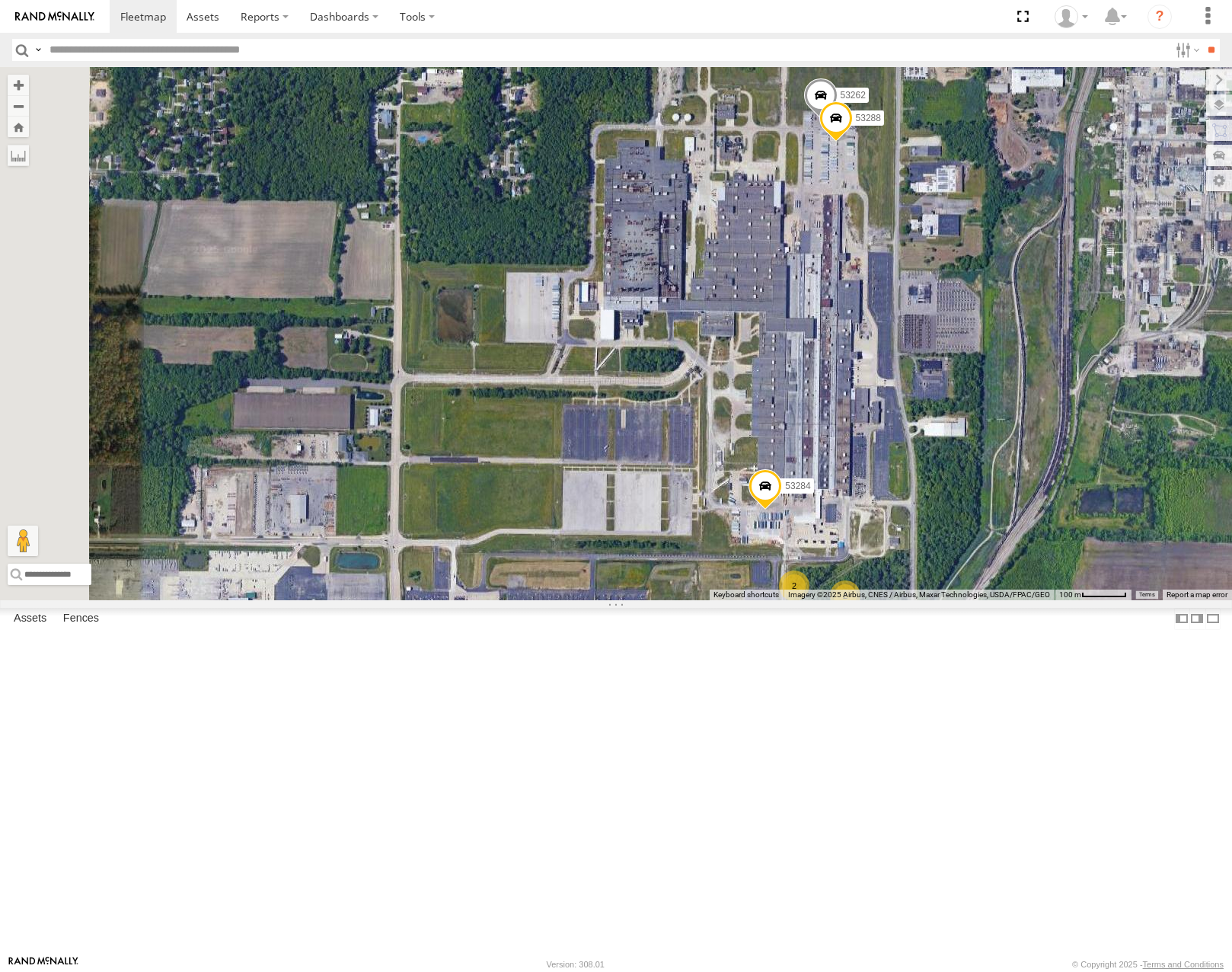
drag, startPoint x: 989, startPoint y: 325, endPoint x: 1047, endPoint y: 497, distance: 181.5
click at [1051, 589] on div "53215 53271 53216 53285 53221 53133 53249 53264 53146 53251 53284 53262 53288 2…" at bounding box center [616, 333] width 1232 height 533
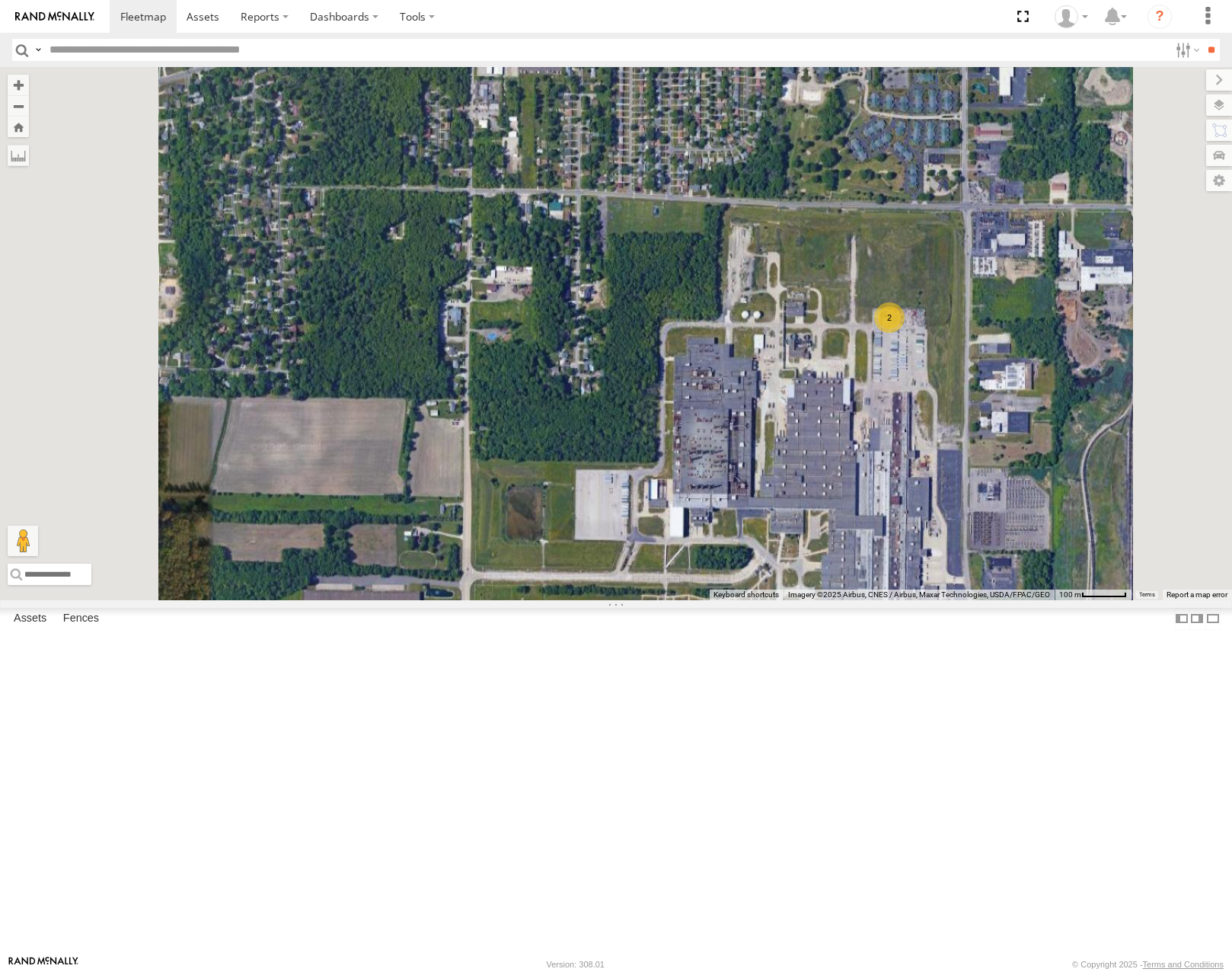
drag, startPoint x: 1040, startPoint y: 724, endPoint x: 1055, endPoint y: 532, distance: 192.6
click at [1056, 540] on div "53215 53271 53216 53285 53221 53133 53249 53264 53146 53251 53284 2" at bounding box center [616, 333] width 1232 height 533
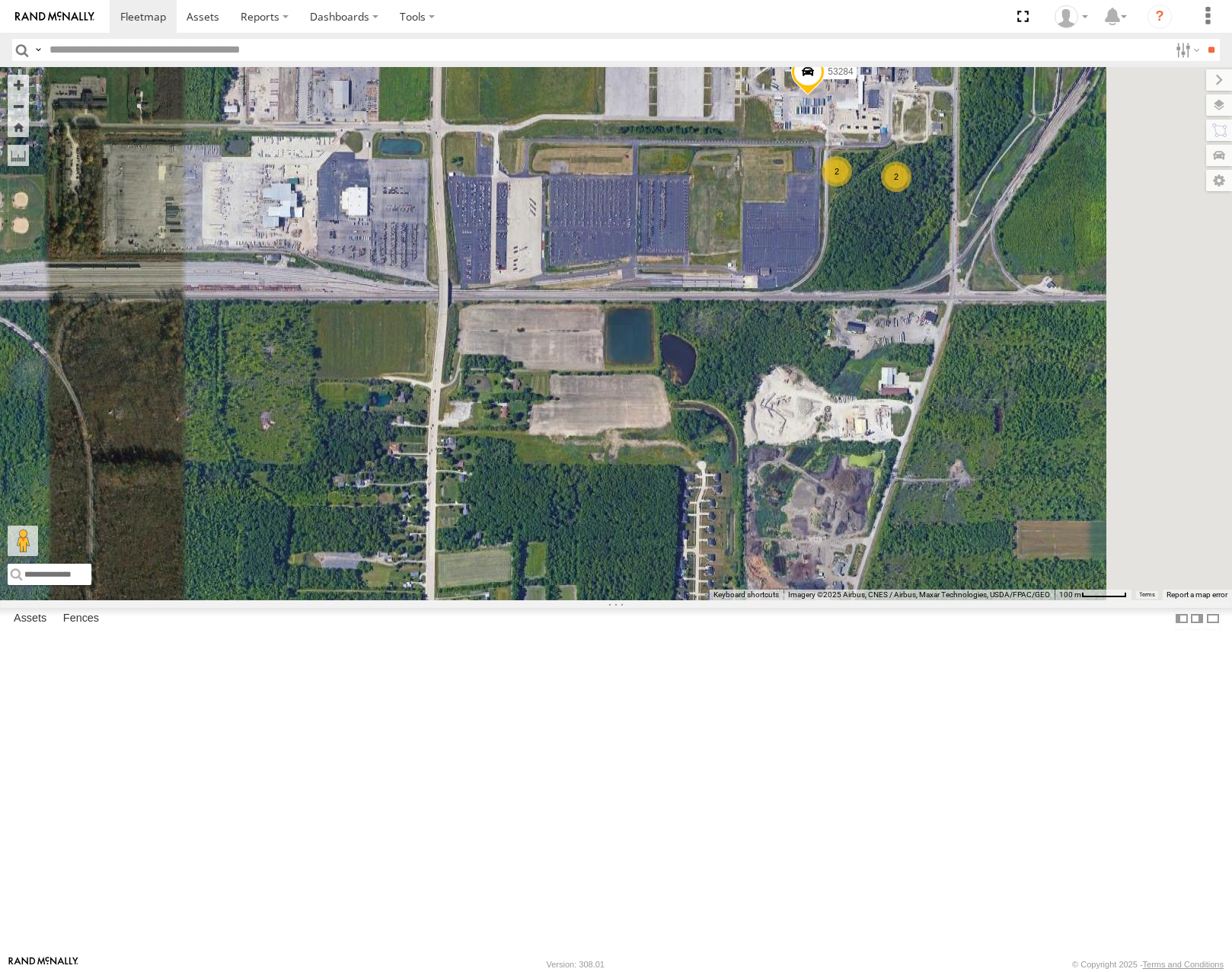
drag, startPoint x: 1046, startPoint y: 493, endPoint x: 990, endPoint y: 544, distance: 75.7
click at [990, 544] on div "53215 53271 53216 53285 53221 53133 53249 53264 53146 53251 53284 2 2 2" at bounding box center [616, 333] width 1232 height 533
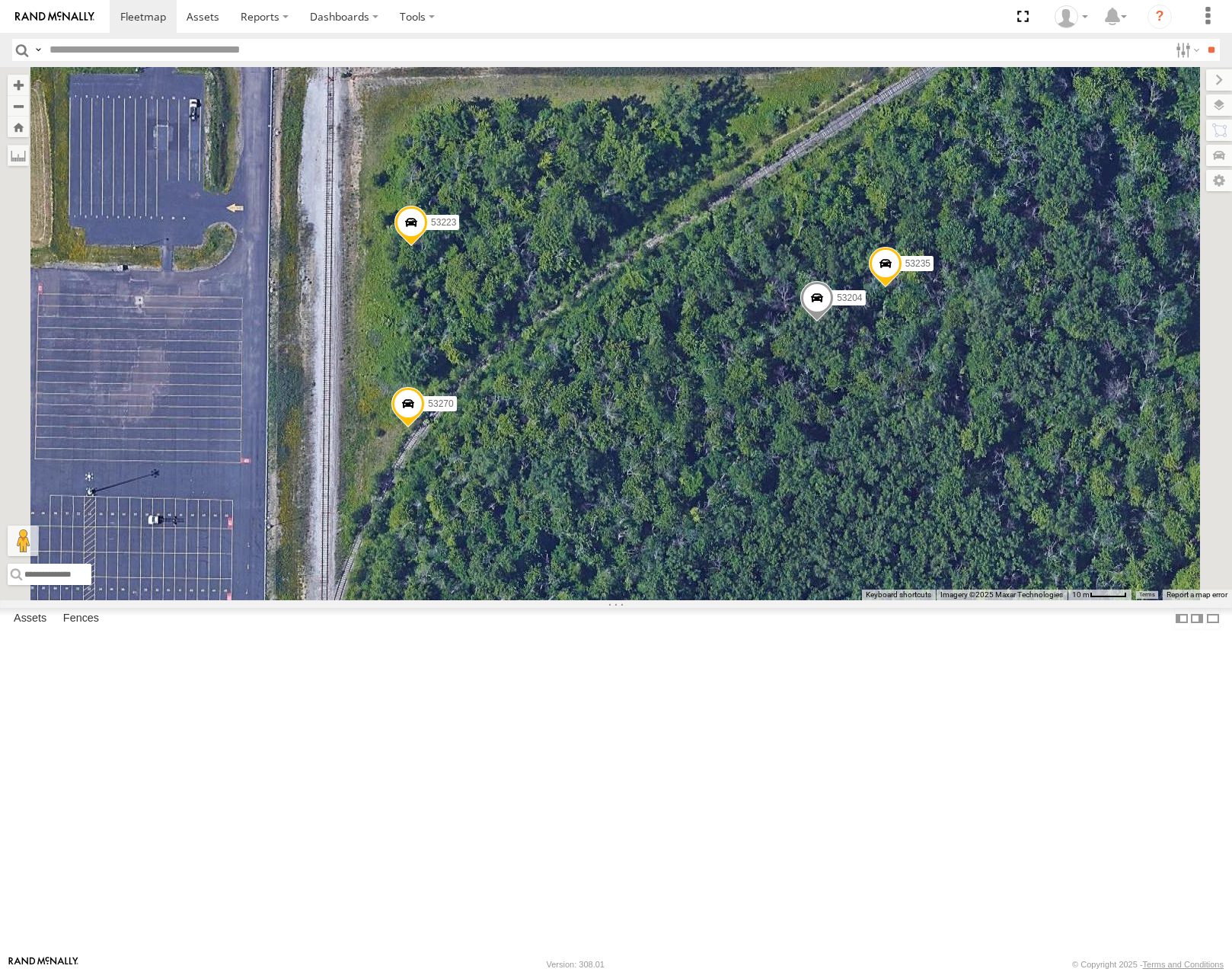
drag, startPoint x: 1062, startPoint y: 517, endPoint x: 1067, endPoint y: 527, distance: 11.2
click at [1067, 527] on div "53215 53271 53216 53285 53221 53133 53249 53264 53146 53251 53284 53223 53270 5…" at bounding box center [616, 333] width 1232 height 533
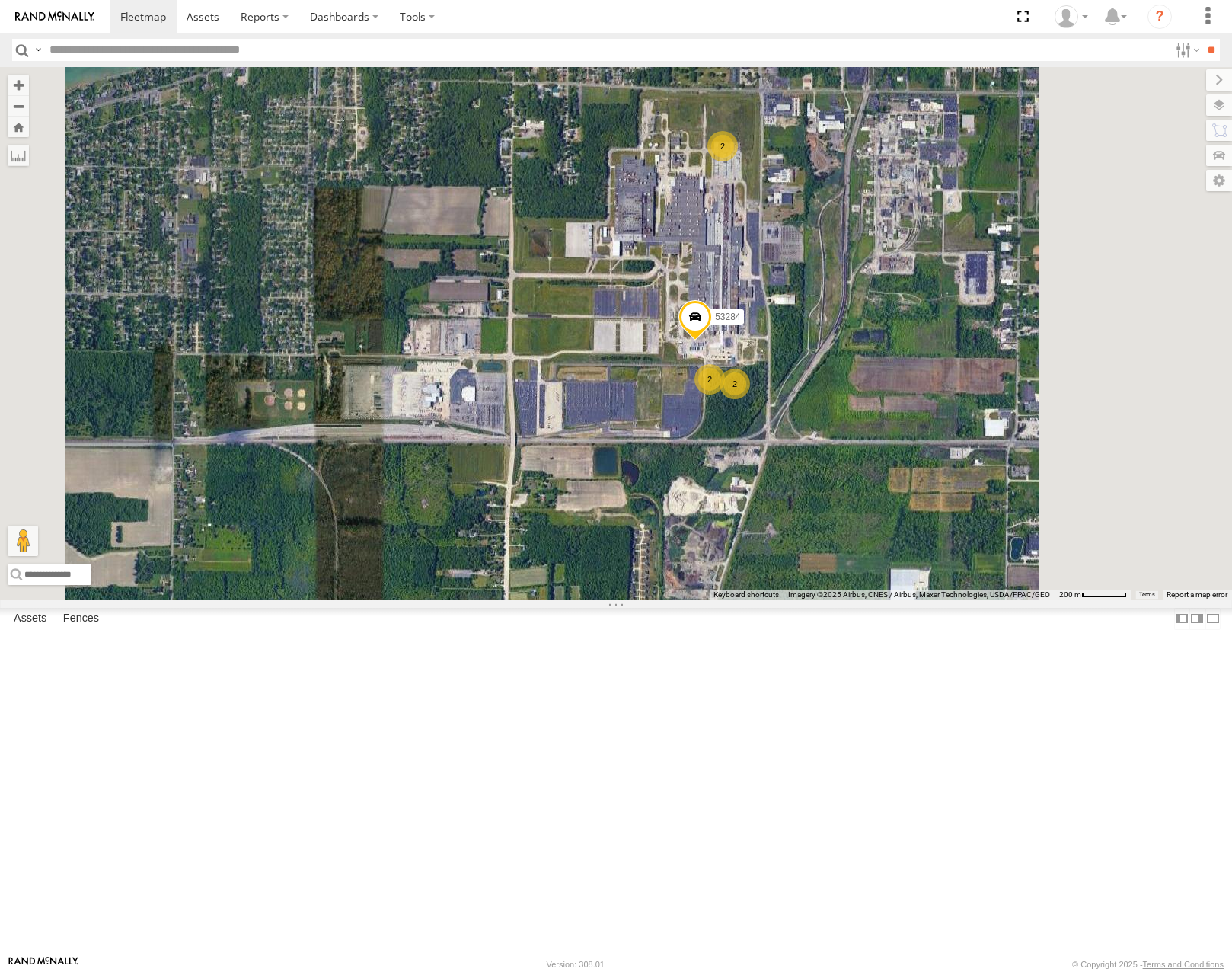
drag, startPoint x: 1008, startPoint y: 405, endPoint x: 1007, endPoint y: 413, distance: 8.1
click at [1007, 413] on div "53215 53271 53216 53285 53221 53133 53249 53264 53146 53251 53284 2 2 2" at bounding box center [616, 333] width 1232 height 533
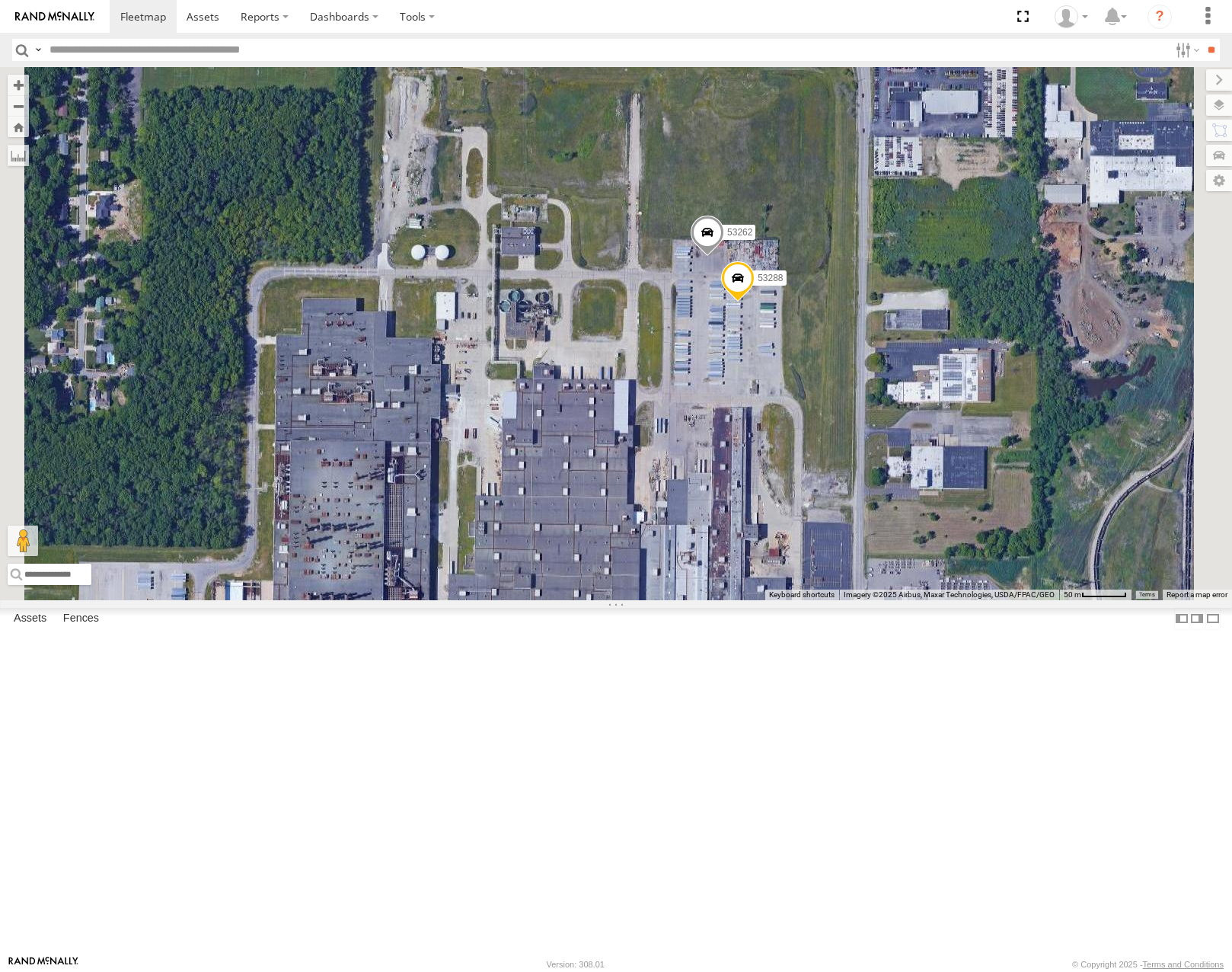
click at [988, 485] on div "53215 53271 53216 53285 53221 53133 53249 53264 53146 53251 53284 53262 53288" at bounding box center [616, 333] width 1232 height 533
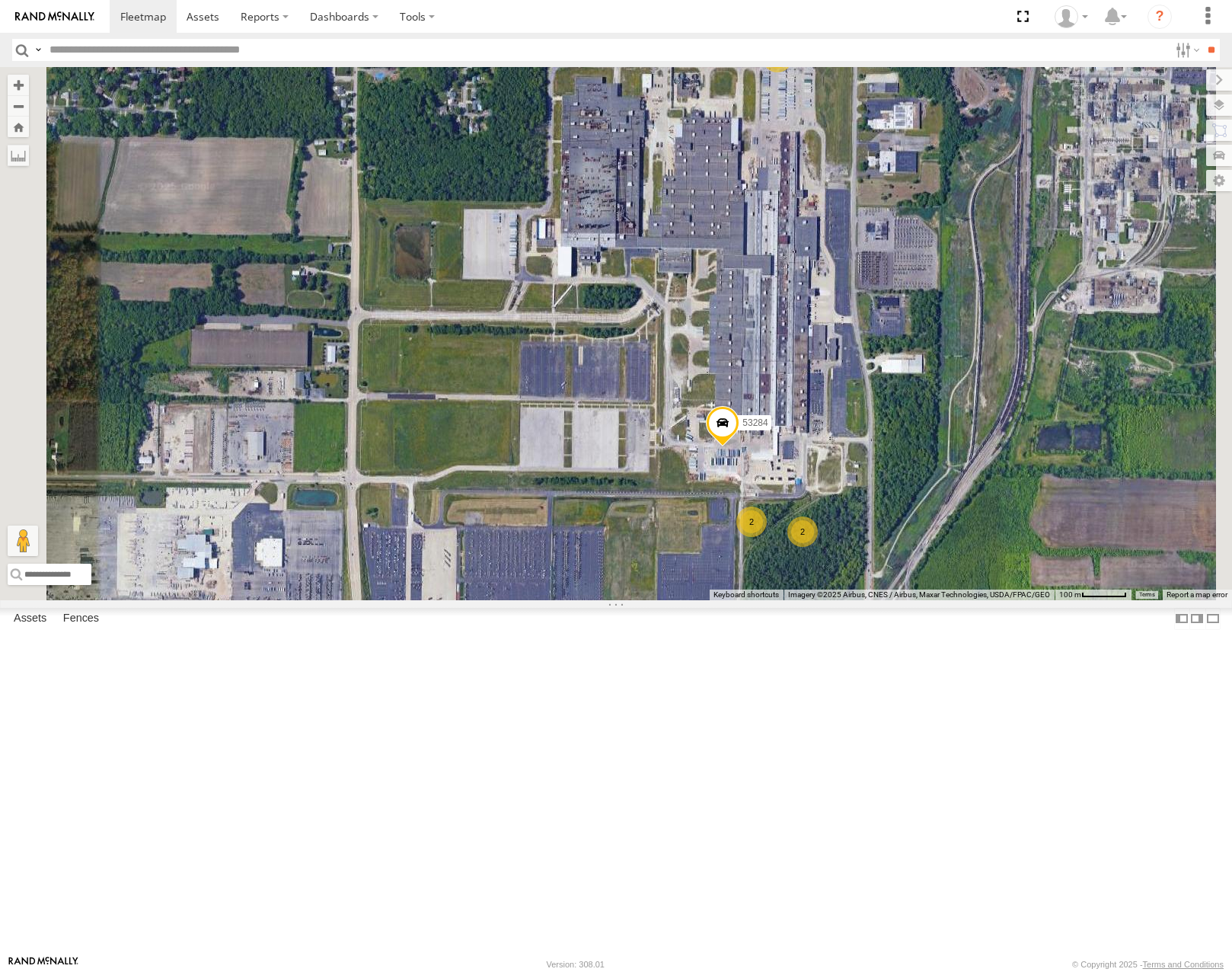
drag, startPoint x: 1053, startPoint y: 596, endPoint x: 1057, endPoint y: 455, distance: 141.1
click at [1057, 456] on div "53215 53271 53216 53285 53221 53133 53249 53264 53146 53251 53284 2 2 2" at bounding box center [616, 333] width 1232 height 533
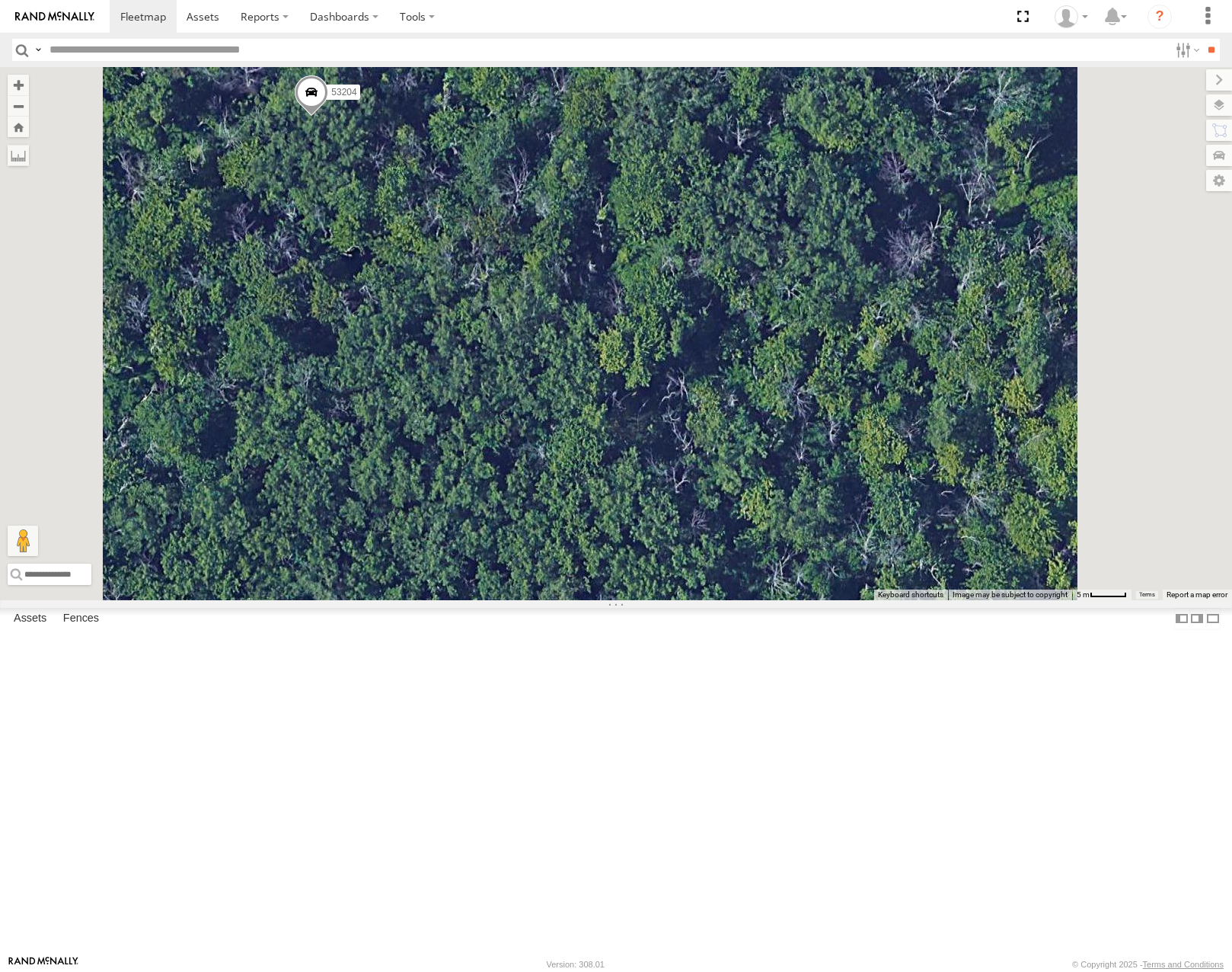
drag, startPoint x: 830, startPoint y: 395, endPoint x: 954, endPoint y: 439, distance: 131.6
click at [954, 439] on div "53215 53271 53216 53285 53221 53133 53249 53264 53146 53251 53284 53223 53270 5…" at bounding box center [616, 333] width 1232 height 533
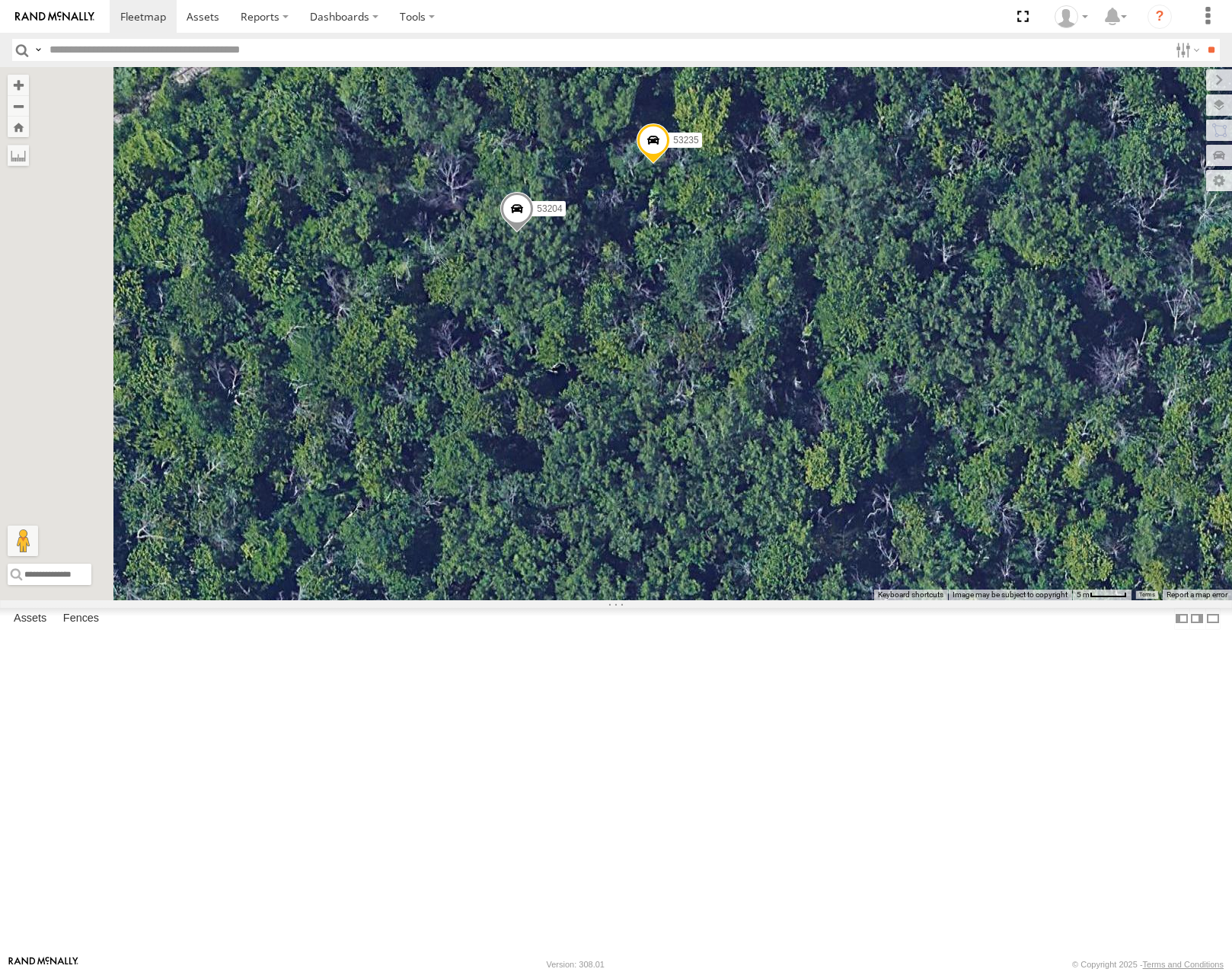
drag, startPoint x: 916, startPoint y: 509, endPoint x: 920, endPoint y: 516, distance: 8.1
click at [920, 516] on div "53215 53271 53216 53285 53221 53133 53249 53264 53146 53251 53284 53223 53270 5…" at bounding box center [616, 333] width 1232 height 533
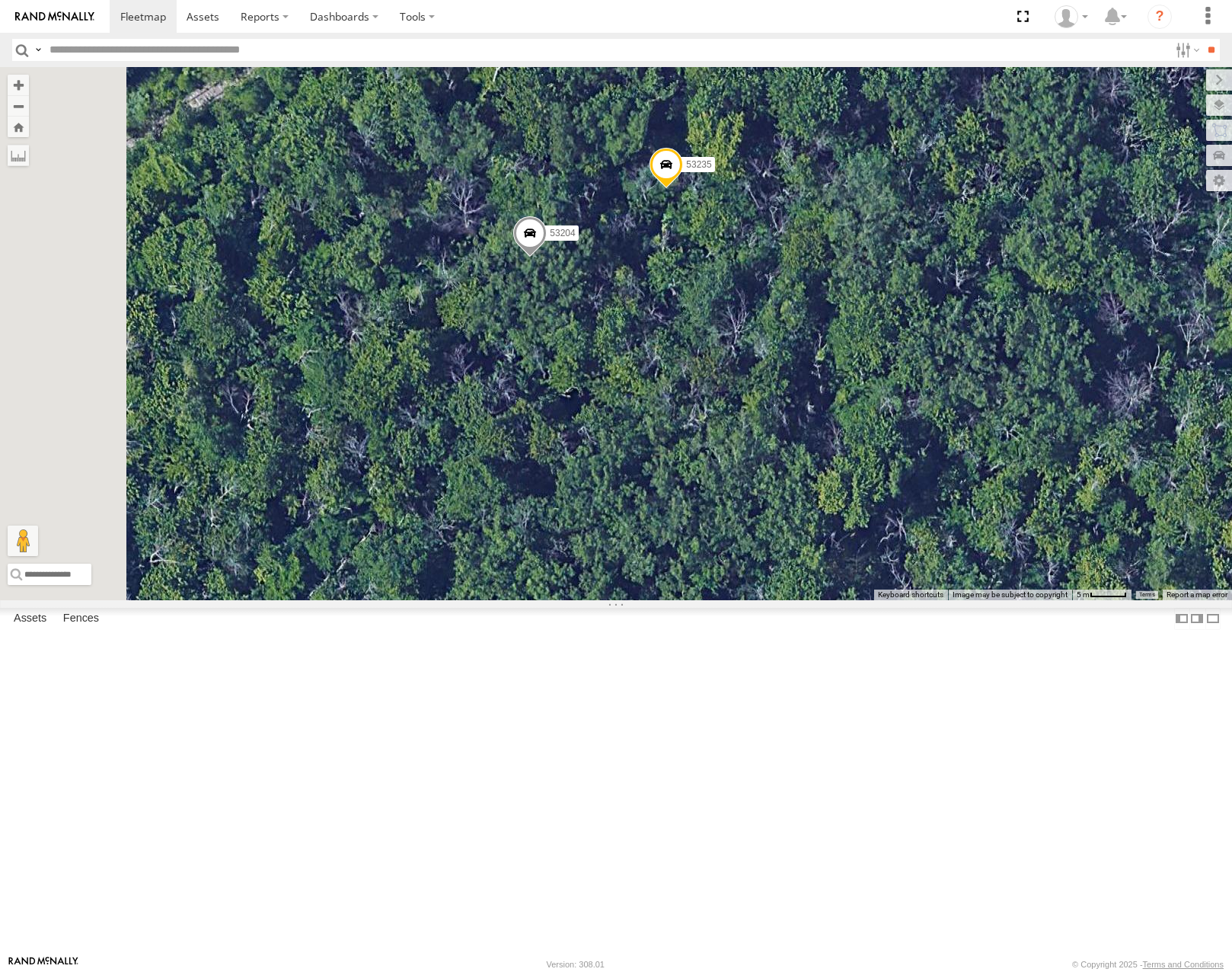
drag, startPoint x: 956, startPoint y: 485, endPoint x: 968, endPoint y: 495, distance: 15.6
click at [968, 495] on div "53215 53271 53216 53285 53221 53133 53249 53264 53146 53251 53284 53223 53270 5…" at bounding box center [616, 333] width 1232 height 533
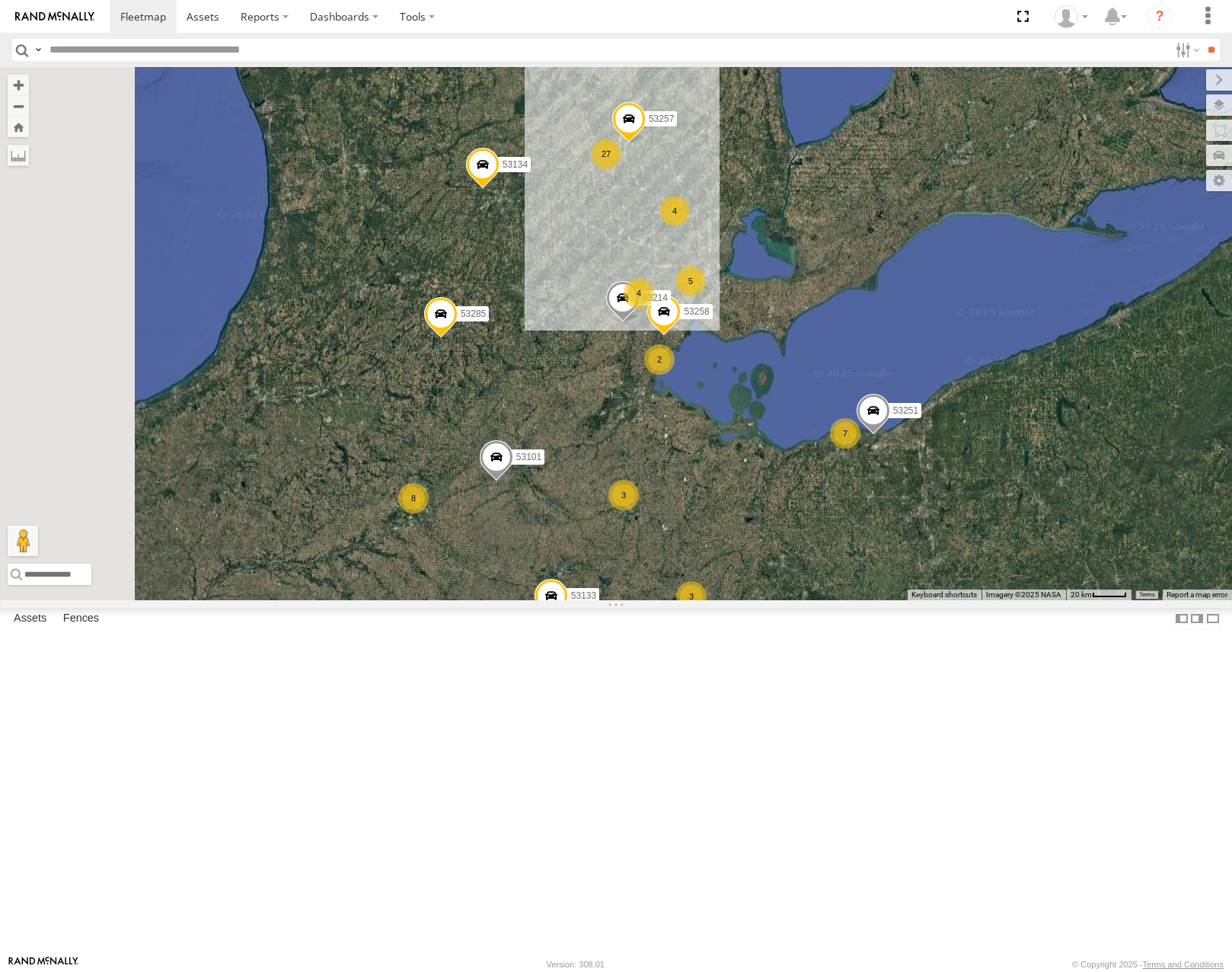
drag, startPoint x: 592, startPoint y: 394, endPoint x: 833, endPoint y: 532, distance: 277.7
click at [833, 532] on div "27 8 2 5 2 7 3 3 53285 4 53251 53258 53103 2 4 3 53101 53257 53133 53214 53249 …" at bounding box center [616, 333] width 1232 height 533
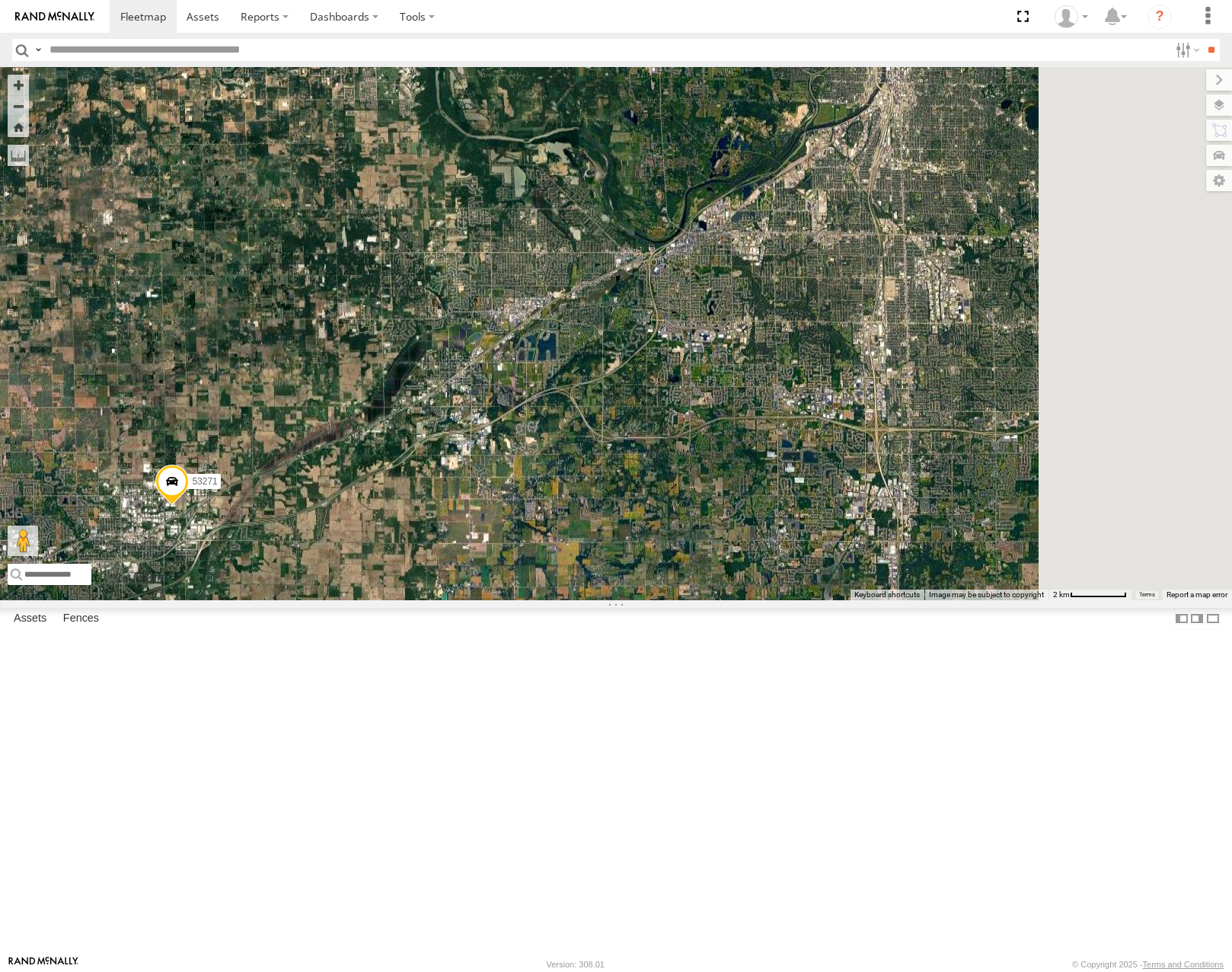
drag, startPoint x: 865, startPoint y: 351, endPoint x: 762, endPoint y: 466, distance: 154.4
click at [717, 540] on div "53285 53251 53258 53103 53101 53257 53133 53214 53249 53134 53271 53149 53207 5…" at bounding box center [616, 333] width 1232 height 533
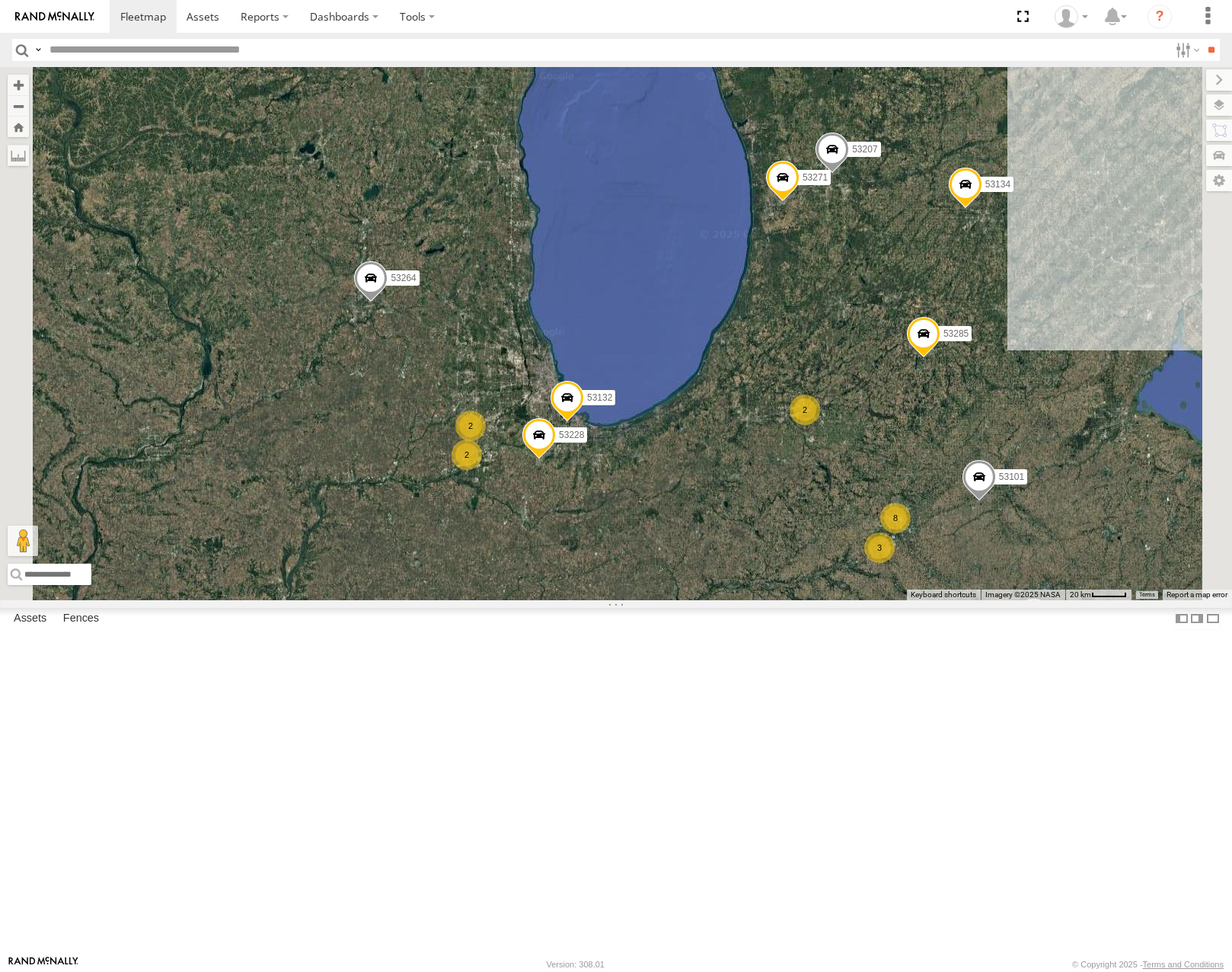
drag, startPoint x: 1134, startPoint y: 365, endPoint x: 979, endPoint y: 394, distance: 157.7
click at [980, 394] on div "53207 53271 53285 53132 53228 8 2 3 53149 2 3 53101 53133 53273 2 53245 2 53264…" at bounding box center [616, 333] width 1232 height 533
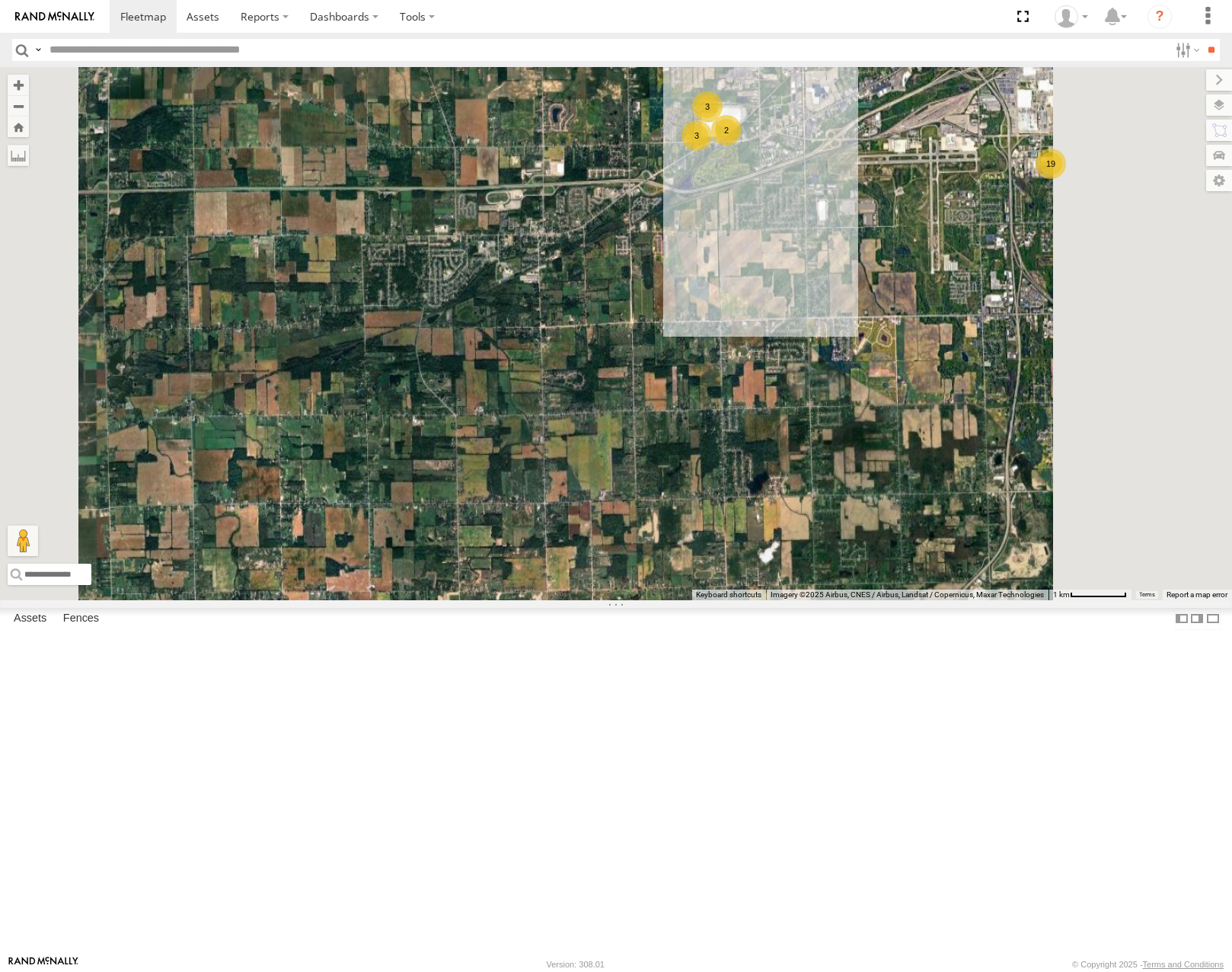
drag, startPoint x: 1075, startPoint y: 395, endPoint x: 814, endPoint y: 341, distance: 266.5
click at [814, 344] on div "53207 53271 53285 53132 53228 53149 53101 53133 53273 53245 53264 53134 53146 5…" at bounding box center [616, 333] width 1232 height 533
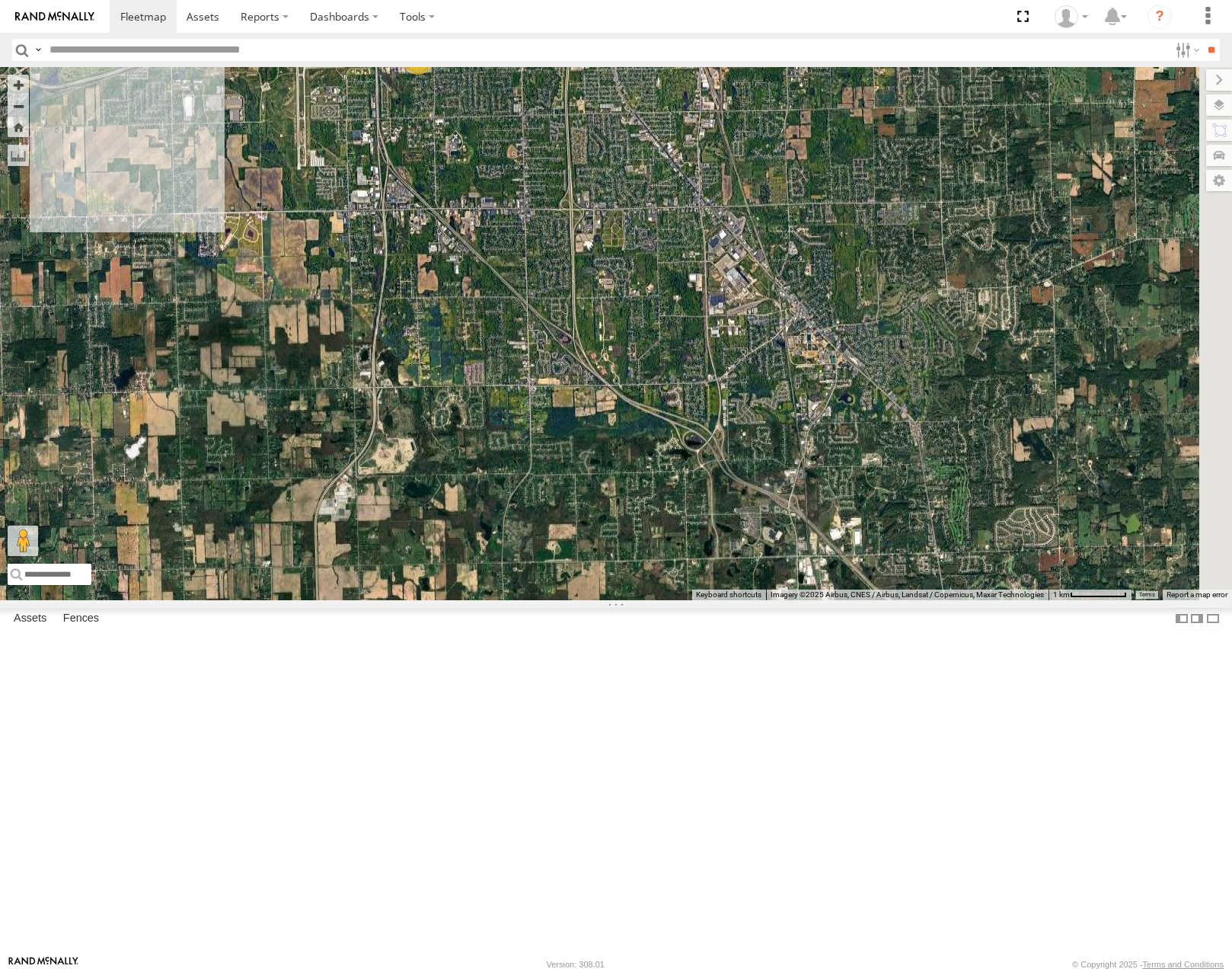
drag, startPoint x: 818, startPoint y: 313, endPoint x: 1020, endPoint y: 436, distance: 236.5
click at [1020, 436] on div "53207 53271 53285 53132 53228 53149 53101 53133 53273 53245 53264 53134 53146 5…" at bounding box center [616, 333] width 1232 height 533
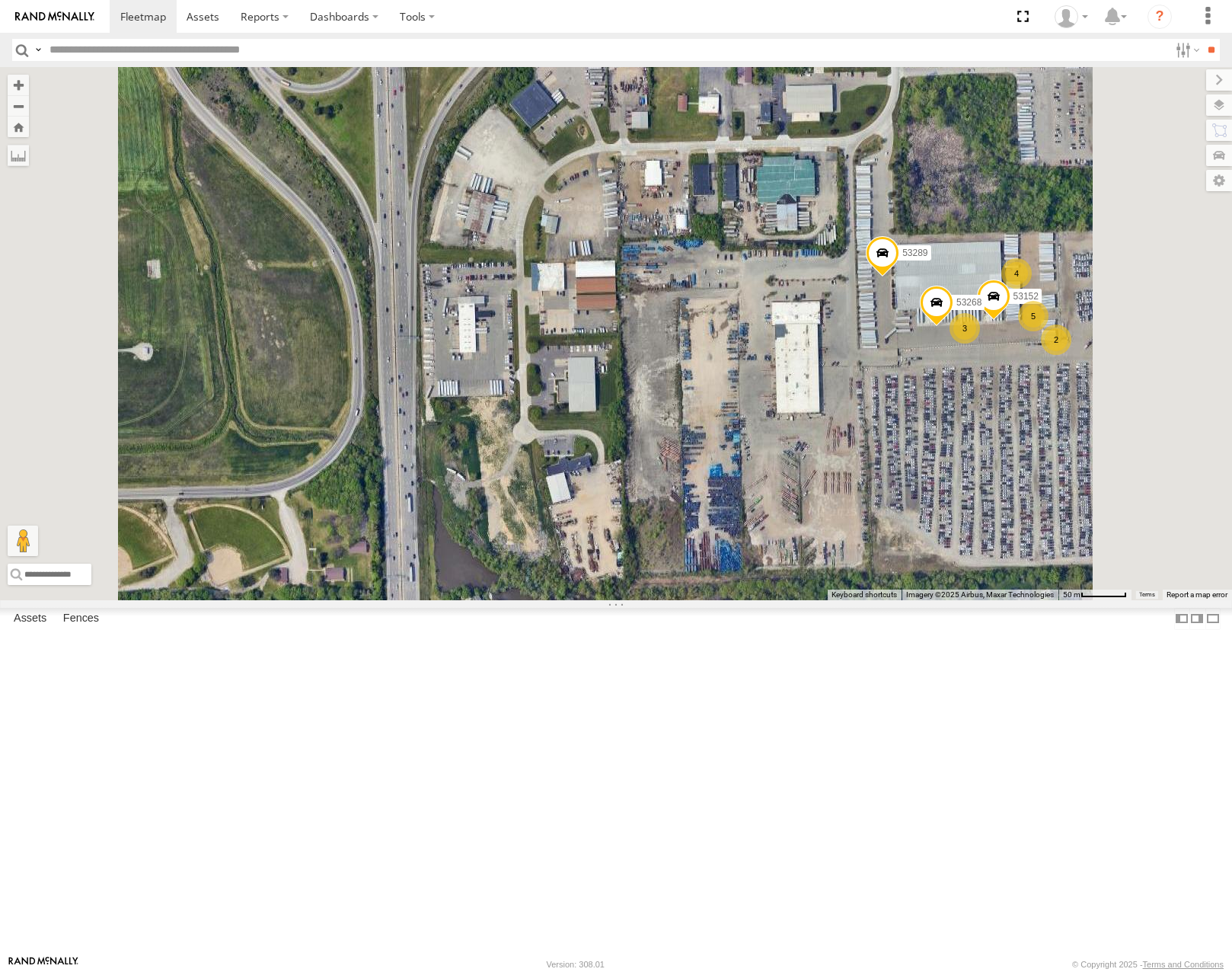
drag, startPoint x: 1129, startPoint y: 363, endPoint x: 1021, endPoint y: 374, distance: 108.6
click at [1021, 374] on div "53207 53271 53285 53132 53228 53149 53101 53133 53273 53245 53264 53134 53146 5…" at bounding box center [616, 333] width 1232 height 533
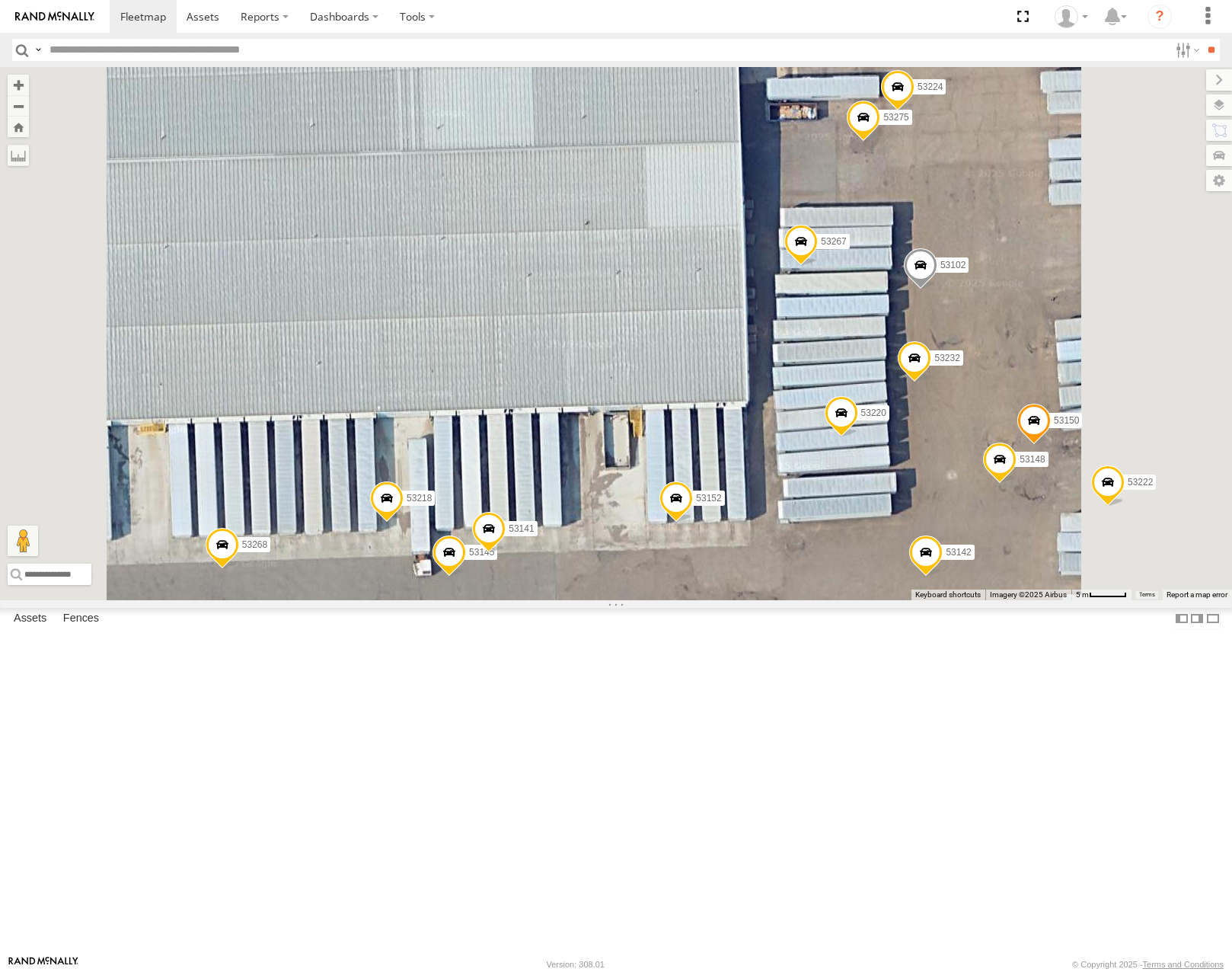
drag, startPoint x: 1127, startPoint y: 355, endPoint x: 1061, endPoint y: 343, distance: 67.1
click at [1061, 343] on div "53207 53271 53285 53132 53228 53149 53101 53133 53273 53245 53264 53134 53146 5…" at bounding box center [616, 333] width 1232 height 533
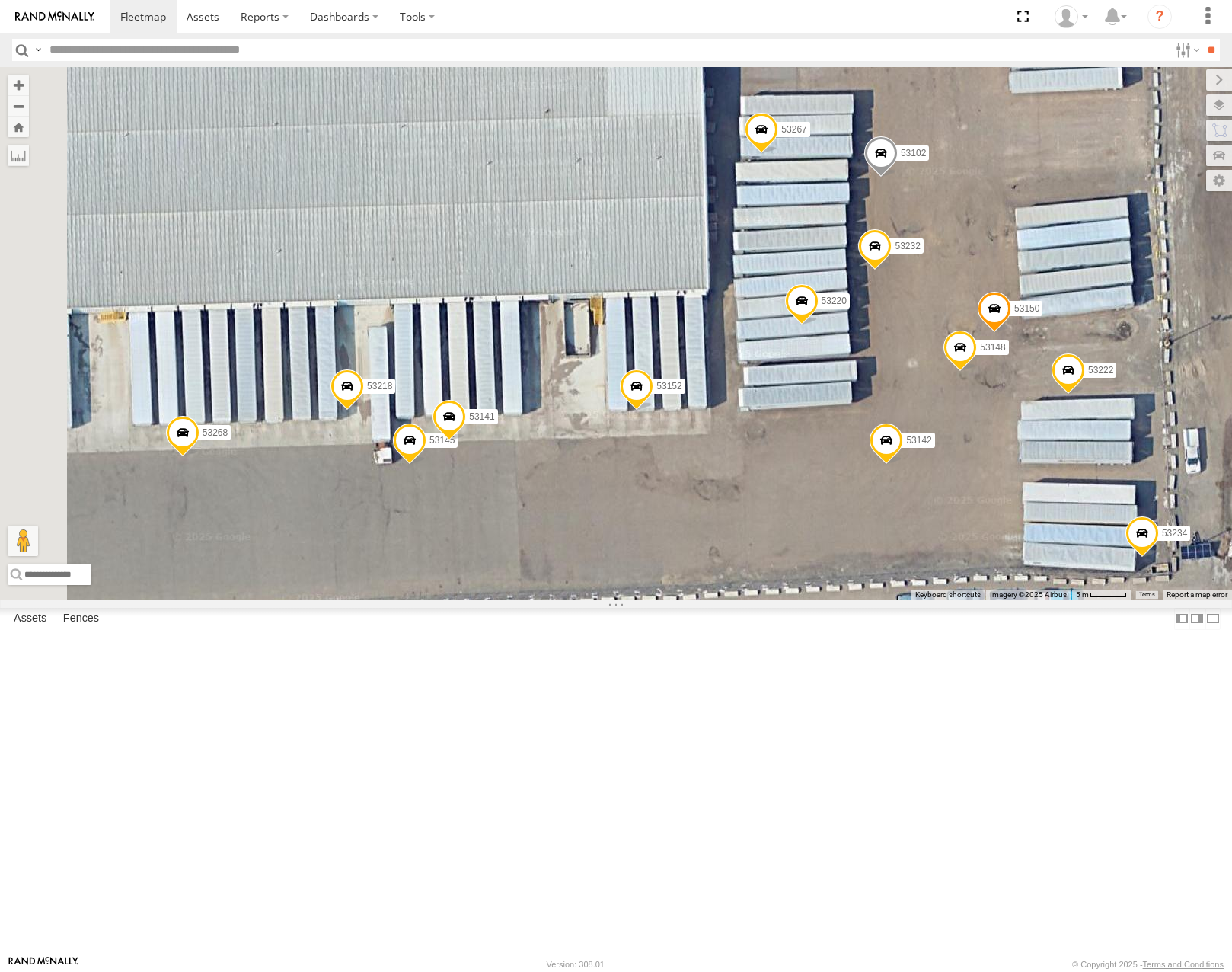
drag, startPoint x: 717, startPoint y: 576, endPoint x: 717, endPoint y: 539, distance: 37.0
click at [717, 539] on div "53207 53271 53285 53132 53228 53149 53101 53133 53273 53245 53264 53134 53146 5…" at bounding box center [616, 333] width 1232 height 533
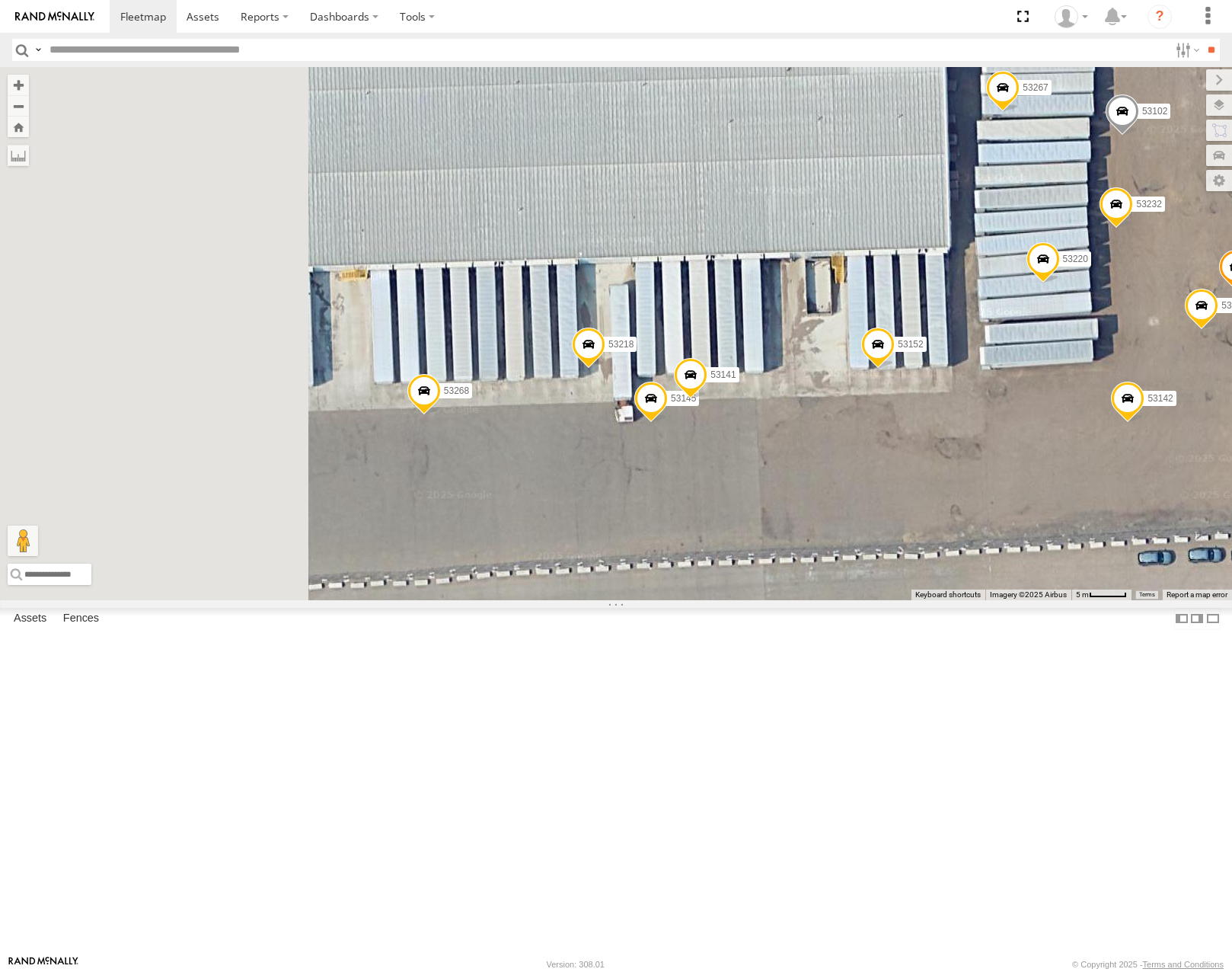
drag, startPoint x: 521, startPoint y: 617, endPoint x: 778, endPoint y: 613, distance: 257.0
click at [778, 600] on div "53207 53271 53285 53132 53228 53149 53101 53133 53273 53245 53264 53134 53146 5…" at bounding box center [616, 333] width 1232 height 533
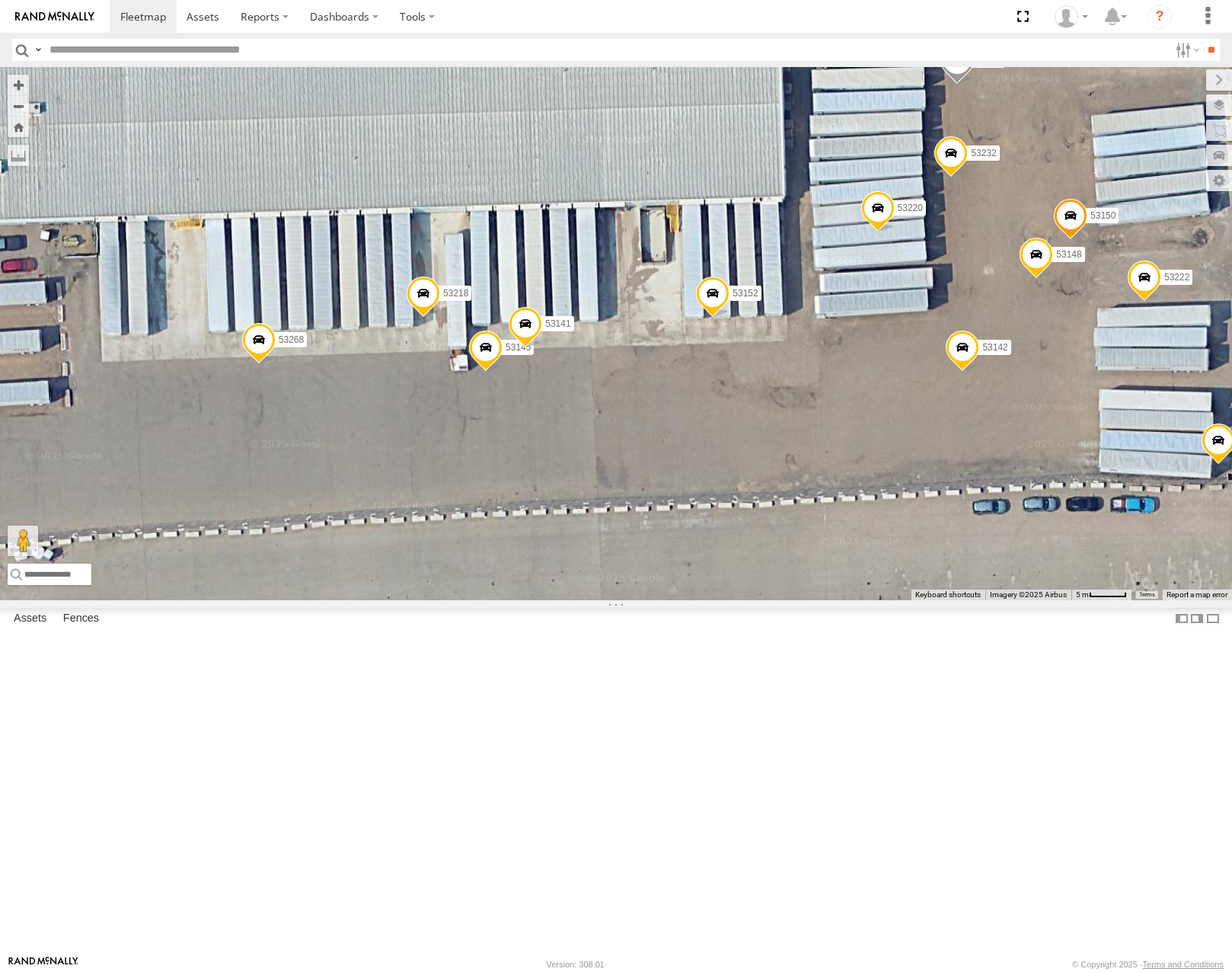
drag, startPoint x: 968, startPoint y: 684, endPoint x: 777, endPoint y: 630, distance: 198.5
click at [778, 600] on div "53207 53271 53285 53132 53228 53149 53101 53133 53273 53245 53264 53134 53146 5…" at bounding box center [616, 333] width 1232 height 533
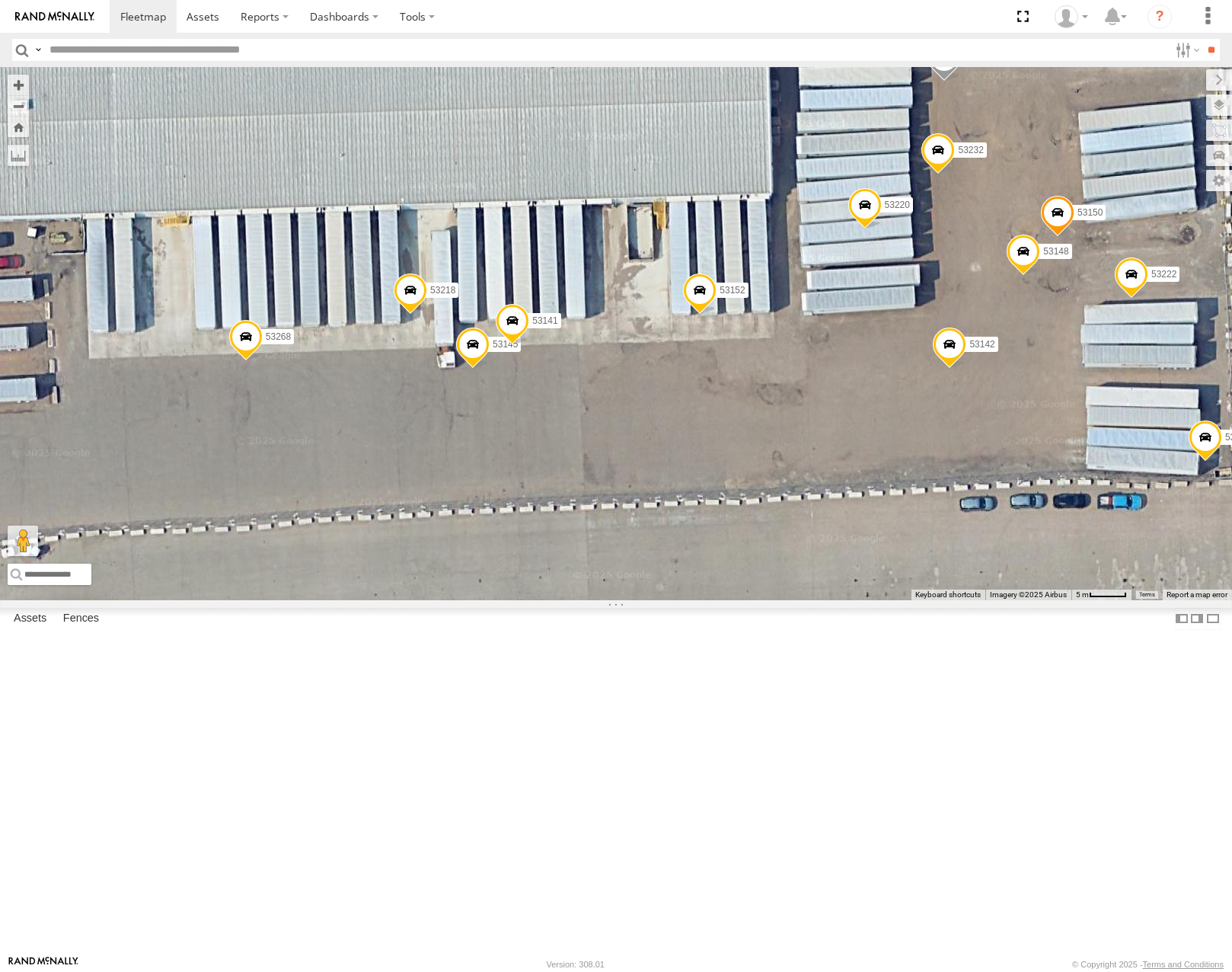
drag, startPoint x: 991, startPoint y: 608, endPoint x: 721, endPoint y: 637, distance: 271.6
click at [721, 600] on div "53207 53271 53285 53132 53228 53149 53101 53133 53273 53245 53264 53134 53146 5…" at bounding box center [616, 333] width 1232 height 533
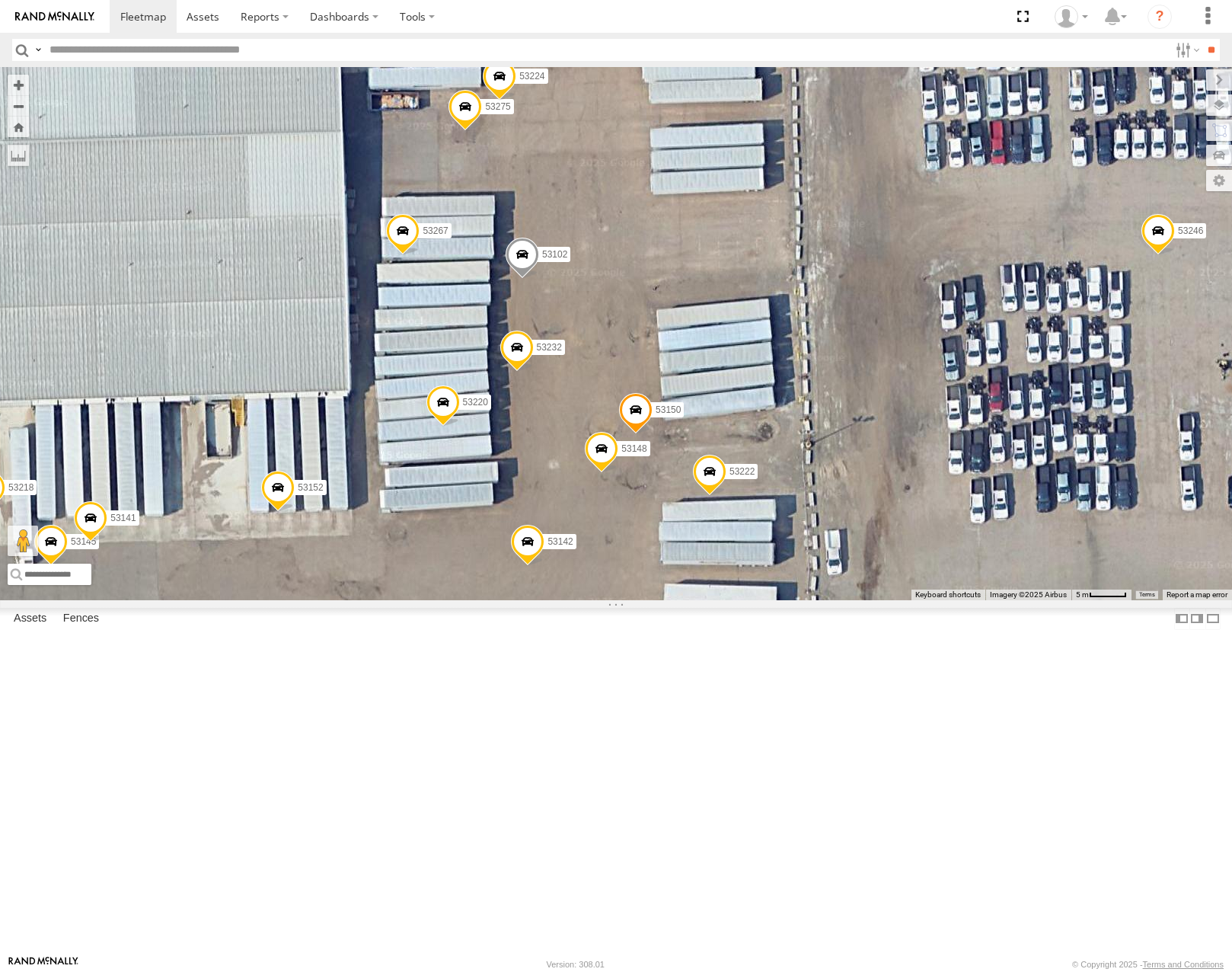
drag, startPoint x: 666, startPoint y: 432, endPoint x: 736, endPoint y: 594, distance: 176.5
click at [736, 594] on div "53207 53271 53285 53132 53228 53149 53101 53133 53273 53245 53264 53134 53146 5…" at bounding box center [616, 333] width 1232 height 533
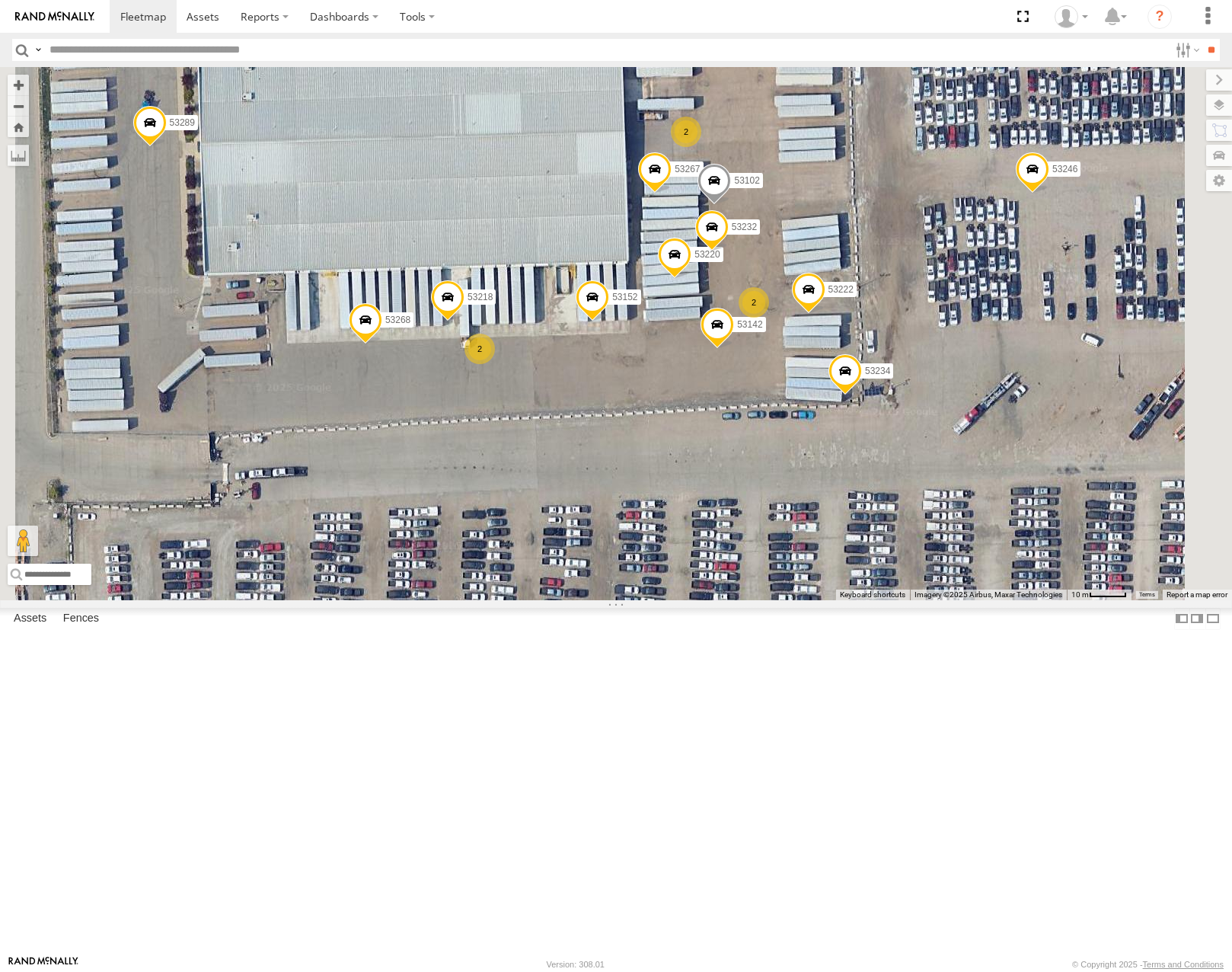
click at [237, 52] on input "text" at bounding box center [606, 50] width 1125 height 22
type input "*****"
click at [1202, 39] on input "**" at bounding box center [1211, 50] width 17 height 22
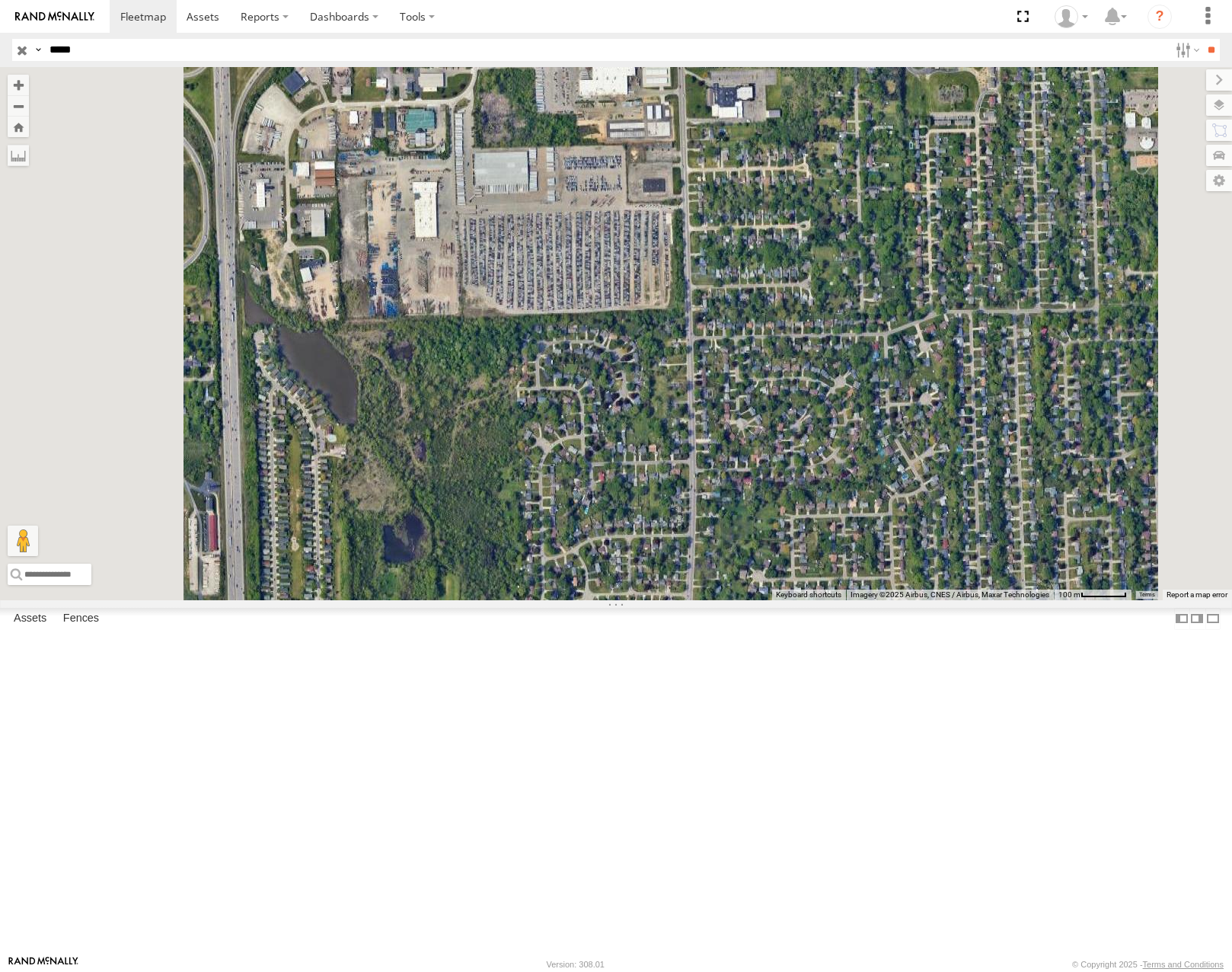
click at [0, 0] on div "53273" at bounding box center [0, 0] width 0 height 0
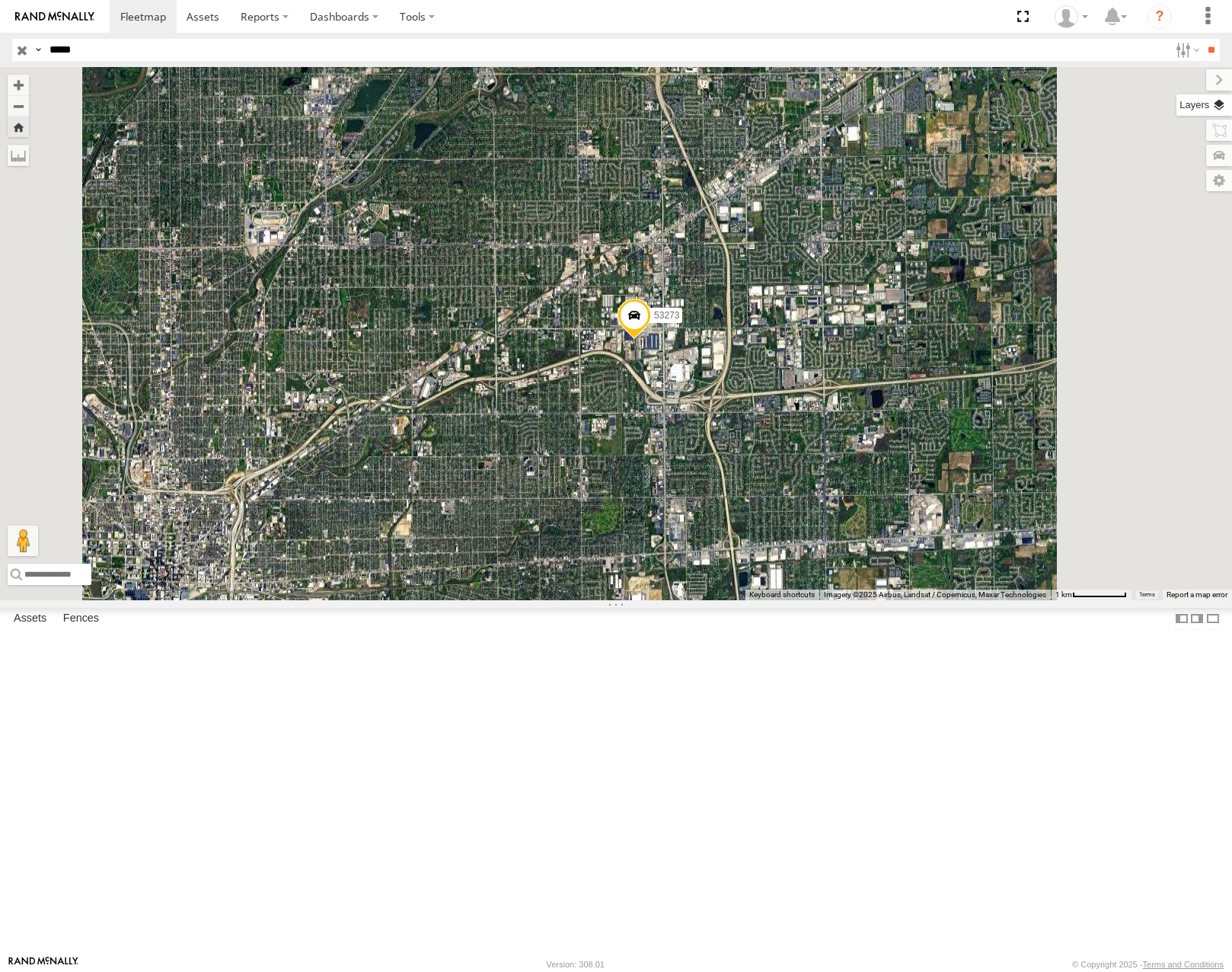
click at [1215, 104] on label at bounding box center [1204, 105] width 56 height 22
click at [0, 0] on span "Basemaps" at bounding box center [0, 0] width 0 height 0
click at [0, 0] on div "Terrain" at bounding box center [0, 0] width 0 height 0
click at [0, 0] on span "Roadmap" at bounding box center [0, 0] width 0 height 0
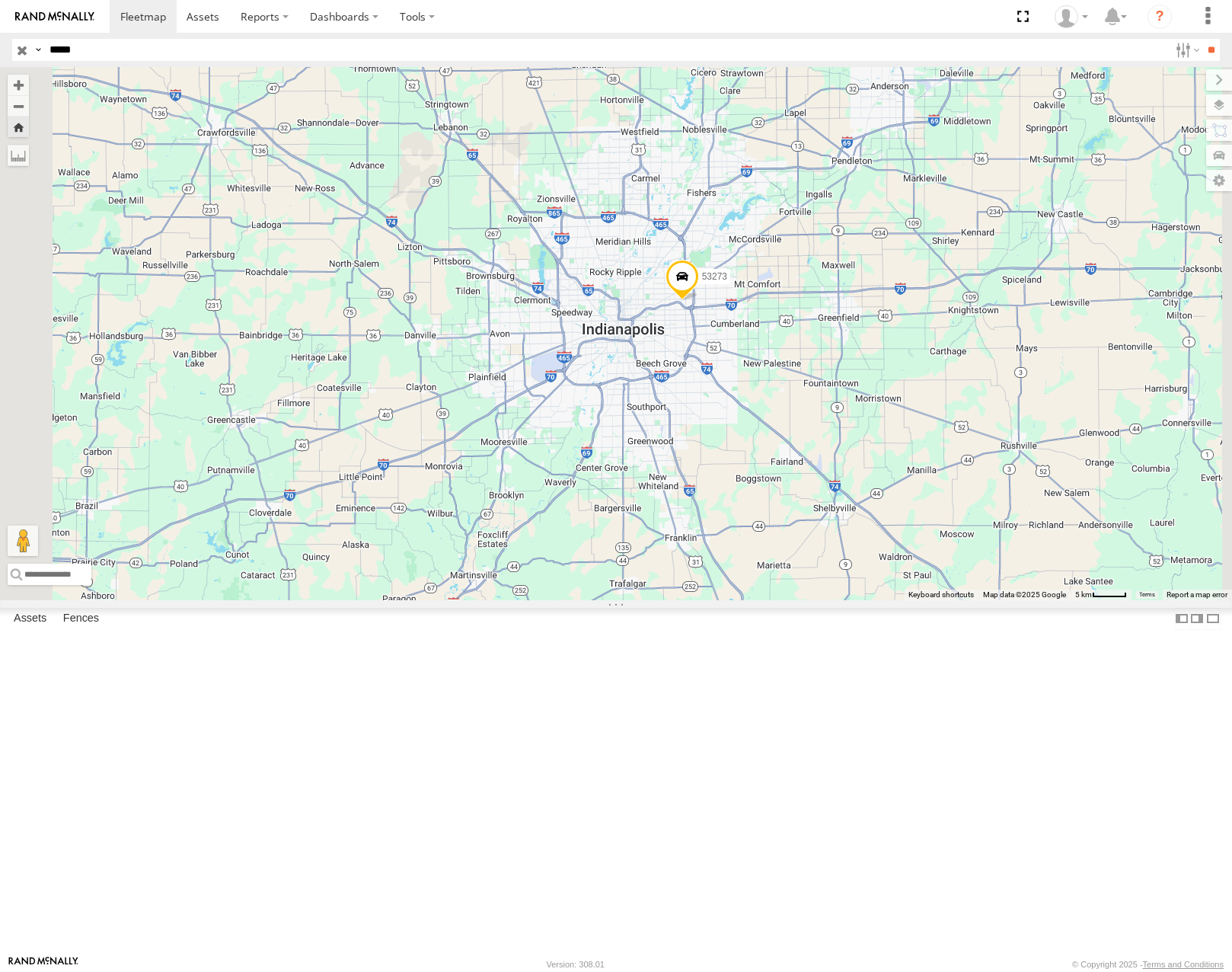
click at [23, 46] on input "button" at bounding box center [22, 50] width 20 height 22
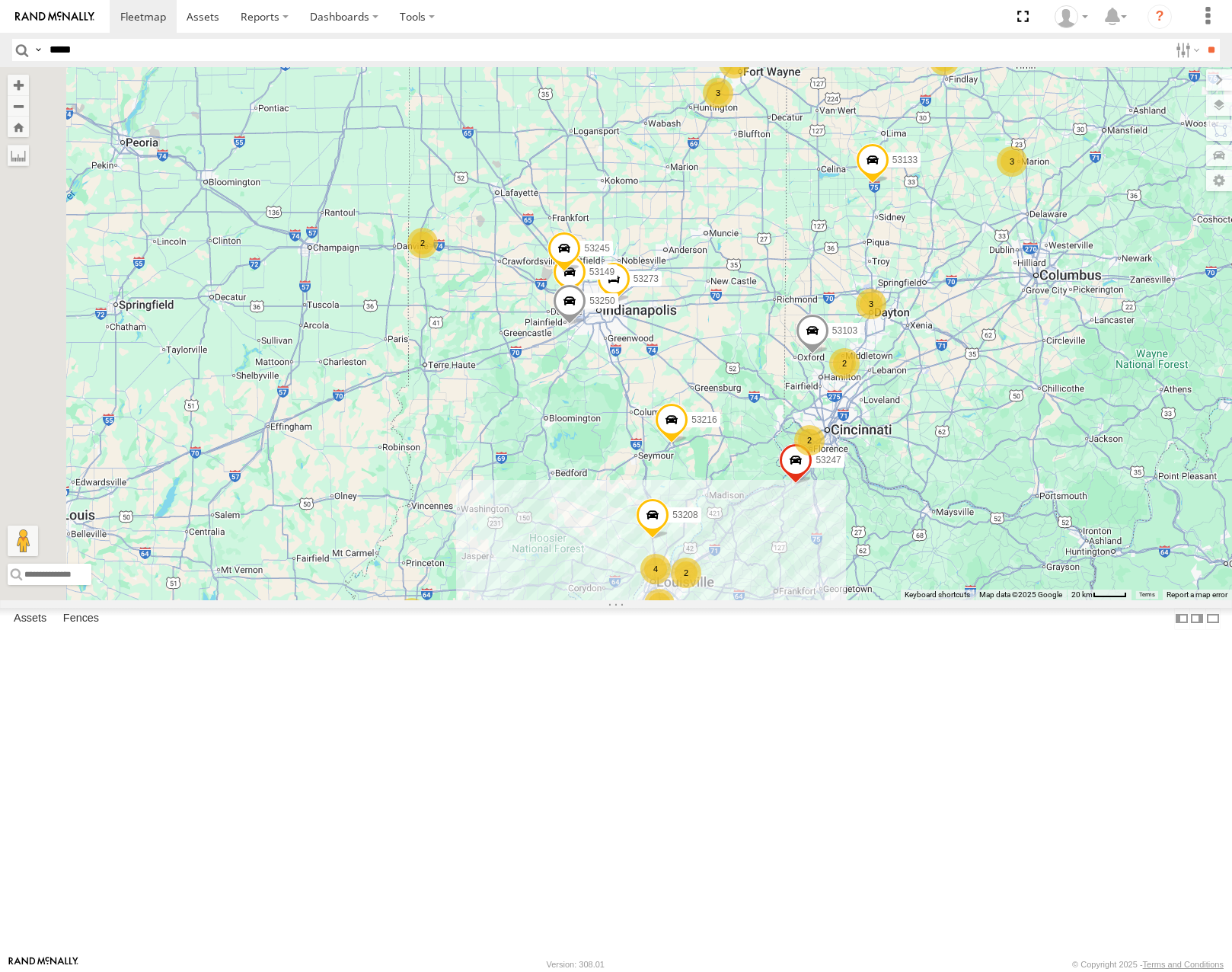
drag, startPoint x: 858, startPoint y: 258, endPoint x: 564, endPoint y: 448, distance: 350.1
click at [564, 448] on div "53273 53149 53250 53245 53216 53247 53103 53208 4 9 2 2 2 3 2 3 3 53285 4 2 2 5…" at bounding box center [616, 333] width 1232 height 533
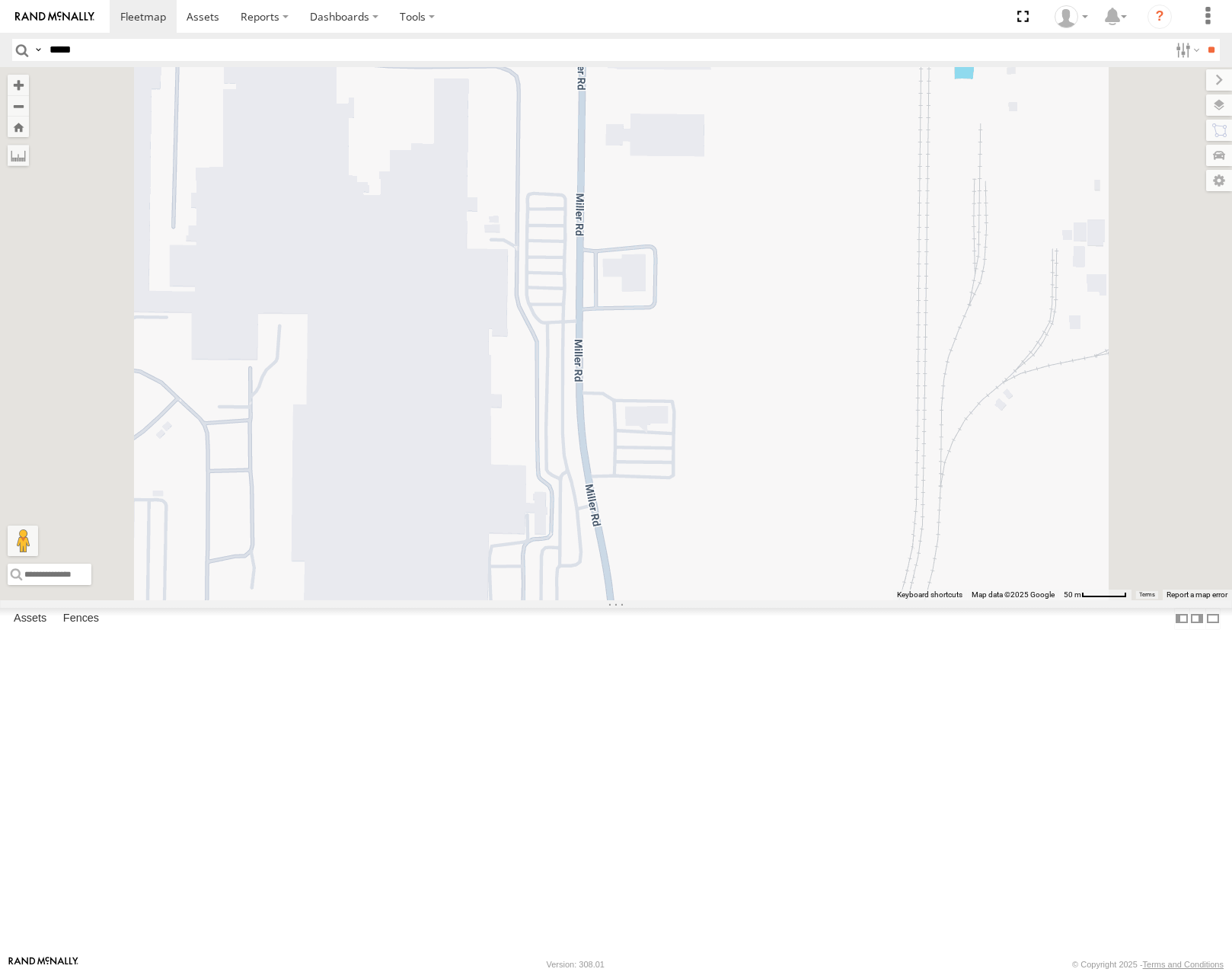
drag, startPoint x: 766, startPoint y: 544, endPoint x: 804, endPoint y: 358, distance: 189.8
click at [804, 360] on div "53273 53149 53250 53245 53216 53247 53103 53208 53285 53258 53133 53132 53214 5…" at bounding box center [616, 333] width 1232 height 533
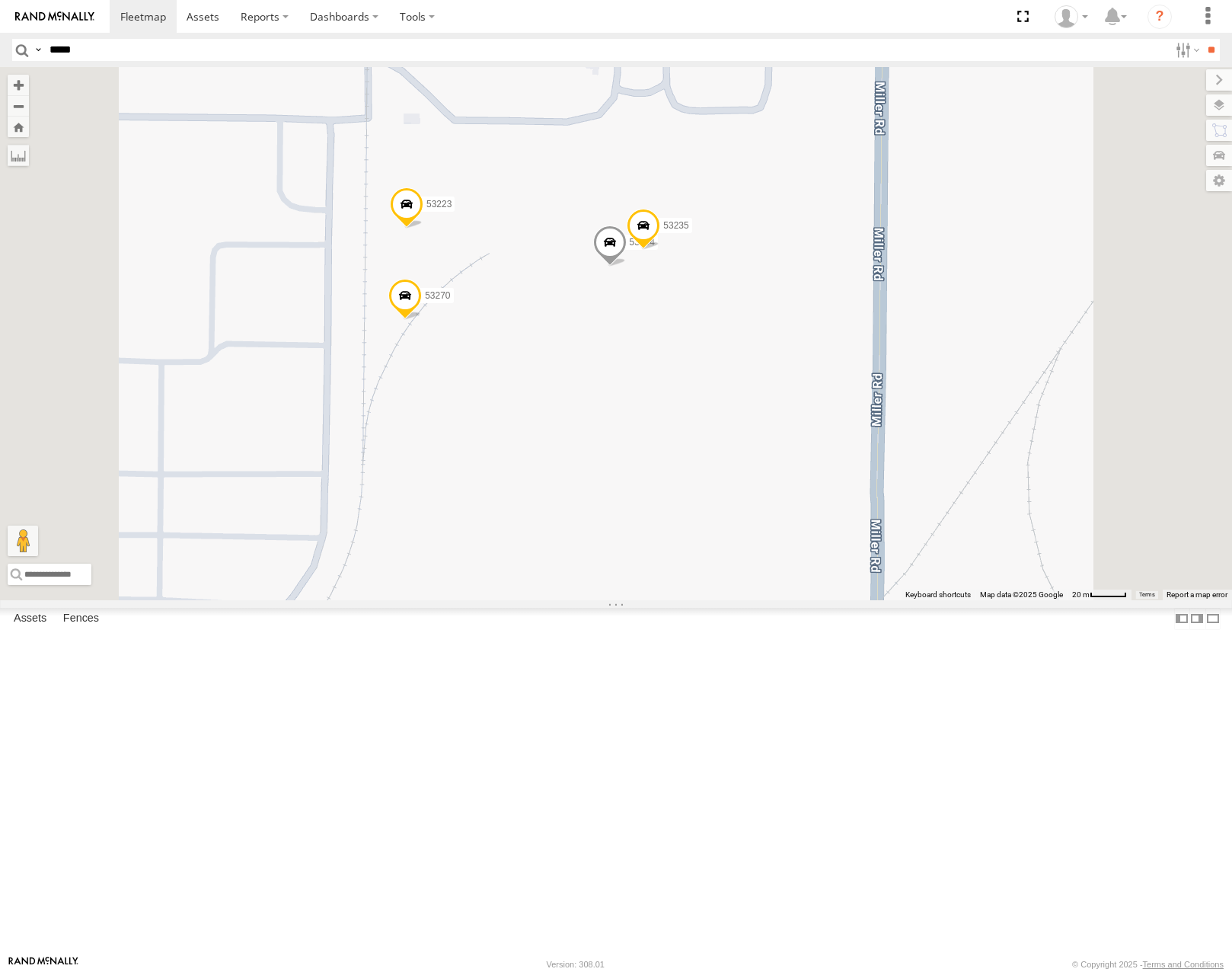
click at [660, 250] on span at bounding box center [643, 229] width 34 height 41
click at [664, 232] on label at bounding box center [649, 227] width 30 height 10
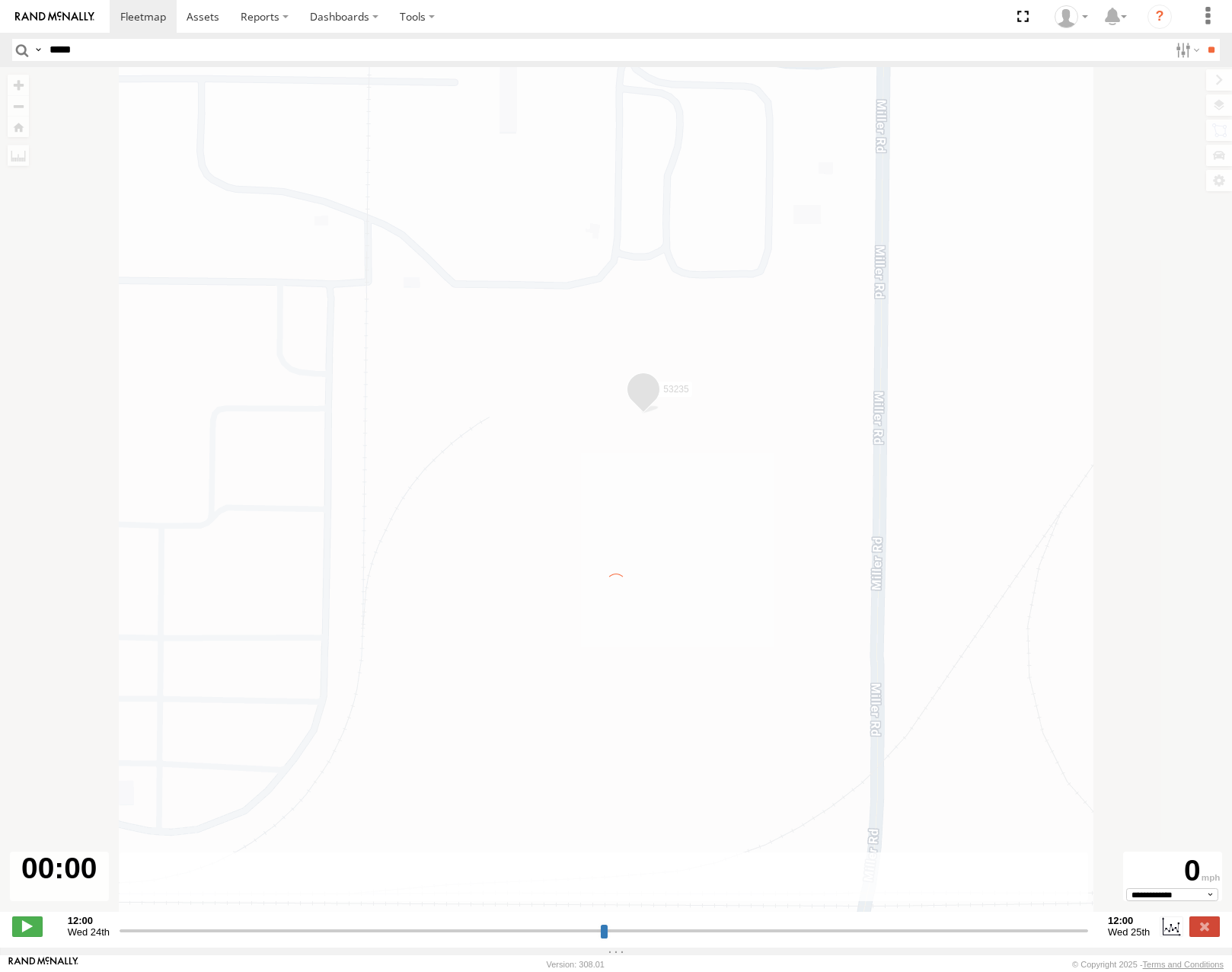
type input "**********"
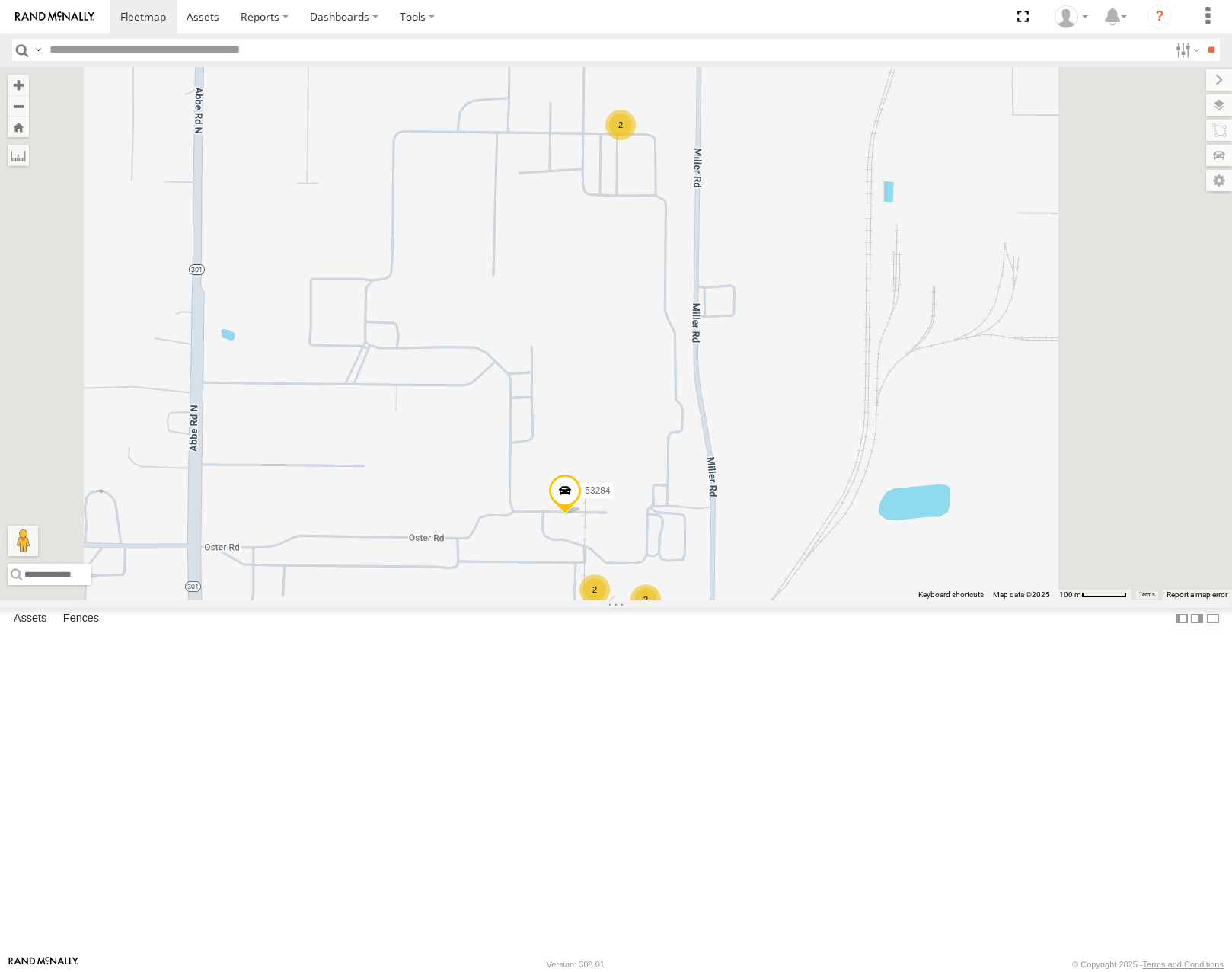
drag, startPoint x: 839, startPoint y: 554, endPoint x: 930, endPoint y: 459, distance: 131.6
click at [929, 460] on div "53215 53216 53285 53221 53133 53249 53264 53134 53146 53271 53207 53149 53251 5…" at bounding box center [616, 333] width 1232 height 533
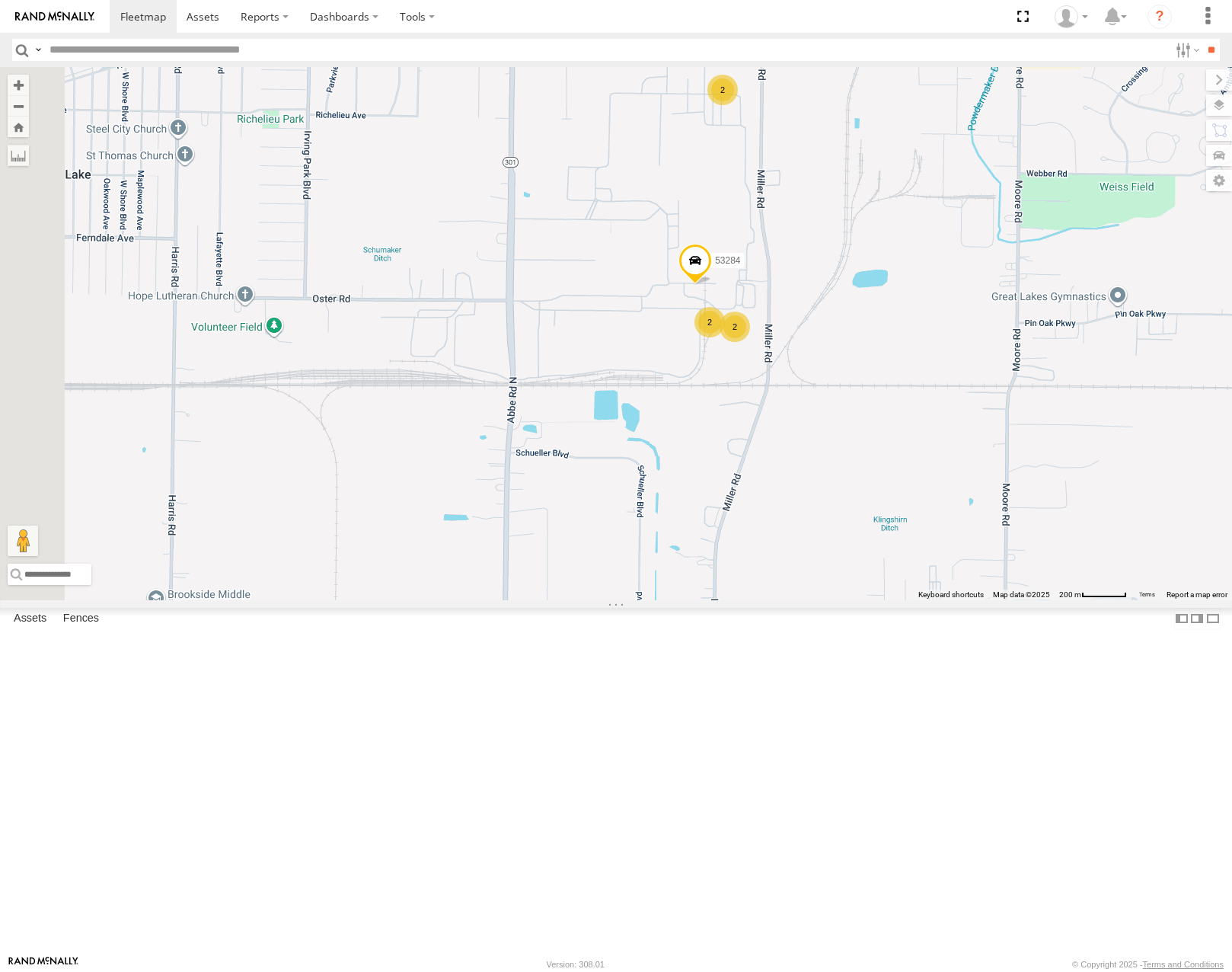
drag, startPoint x: 881, startPoint y: 628, endPoint x: 883, endPoint y: 618, distance: 10.2
click at [882, 600] on div "53215 53216 53285 53221 53133 53249 53264 53134 53146 53271 53207 53149 53251 5…" at bounding box center [616, 333] width 1232 height 533
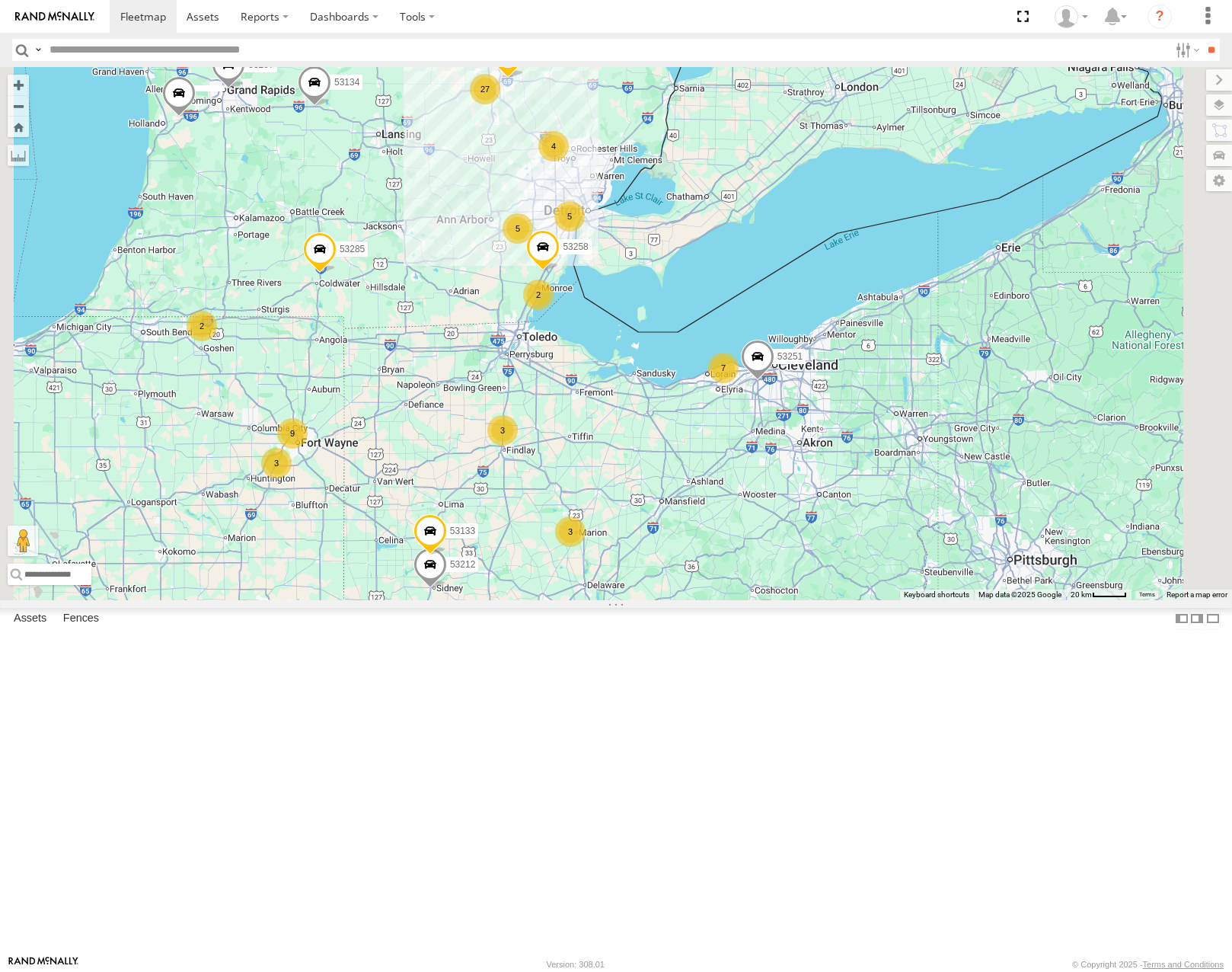
drag, startPoint x: 706, startPoint y: 403, endPoint x: 714, endPoint y: 412, distance: 12.0
click at [714, 412] on div "53251 53258 27 9 2 5 7 3 3 3 53285 5 53103 53207 2 4 53212 53257 53133 2 2 53134" at bounding box center [616, 333] width 1232 height 533
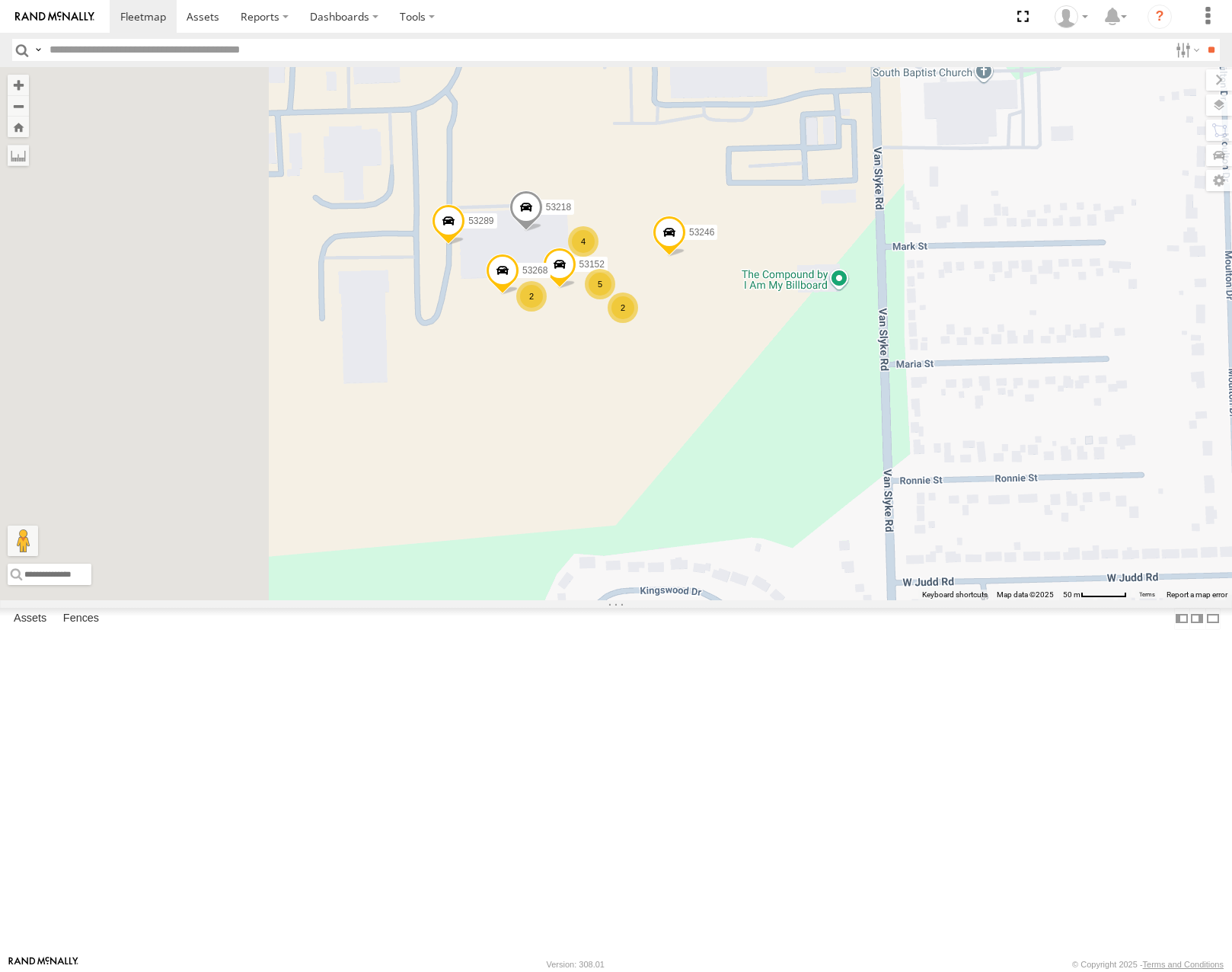
drag, startPoint x: 730, startPoint y: 323, endPoint x: 843, endPoint y: 357, distance: 118.0
click at [843, 357] on div "53251 53258 53271 53285 53103 53207 53212 53257 53133 53134 53146 53214 53269 5…" at bounding box center [616, 333] width 1232 height 533
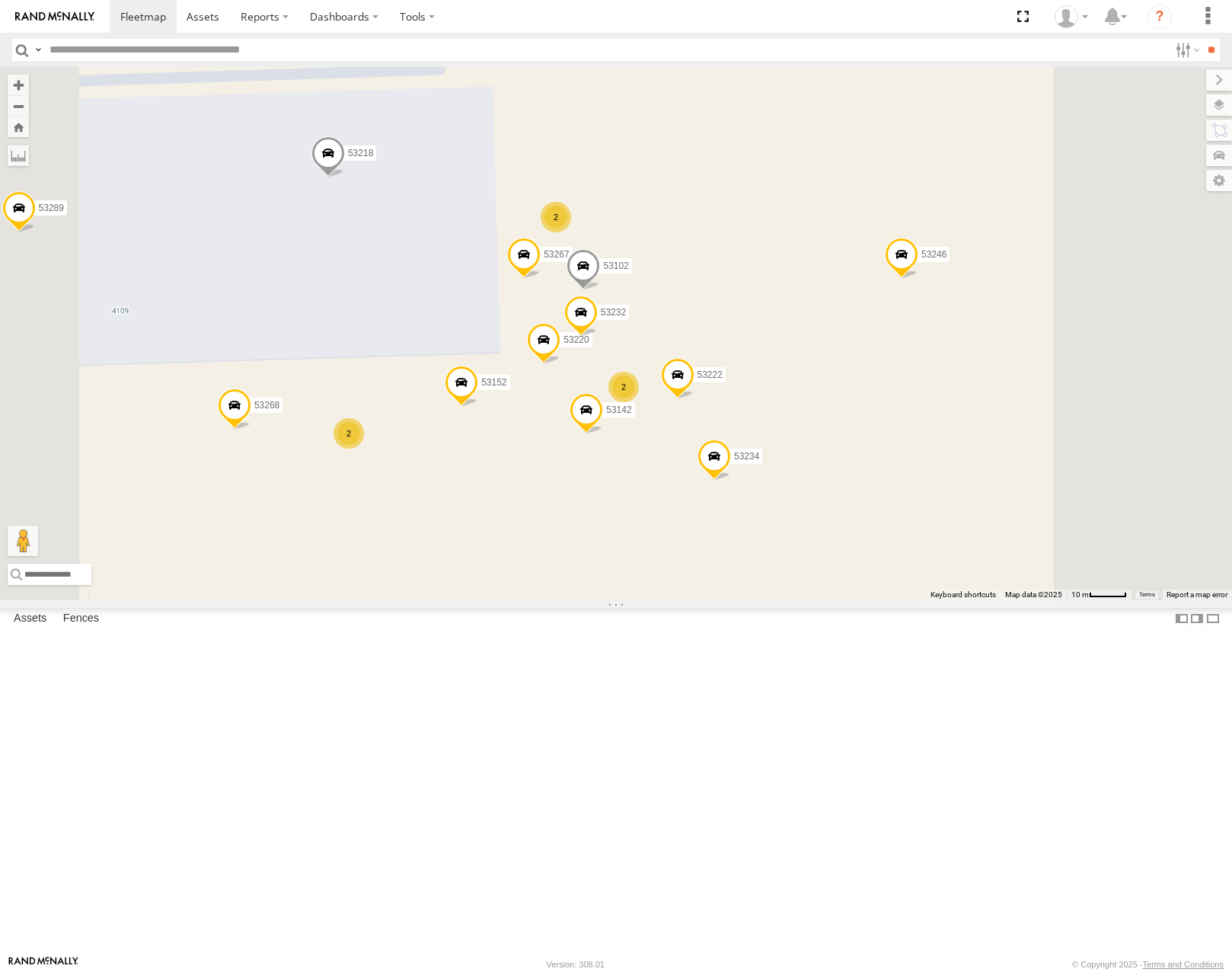
drag, startPoint x: 937, startPoint y: 448, endPoint x: 993, endPoint y: 383, distance: 85.8
click at [993, 383] on div "53251 53258 53271 53285 53103 53207 53212 53257 53133 53134 53146 53214 53269 5…" at bounding box center [616, 333] width 1232 height 533
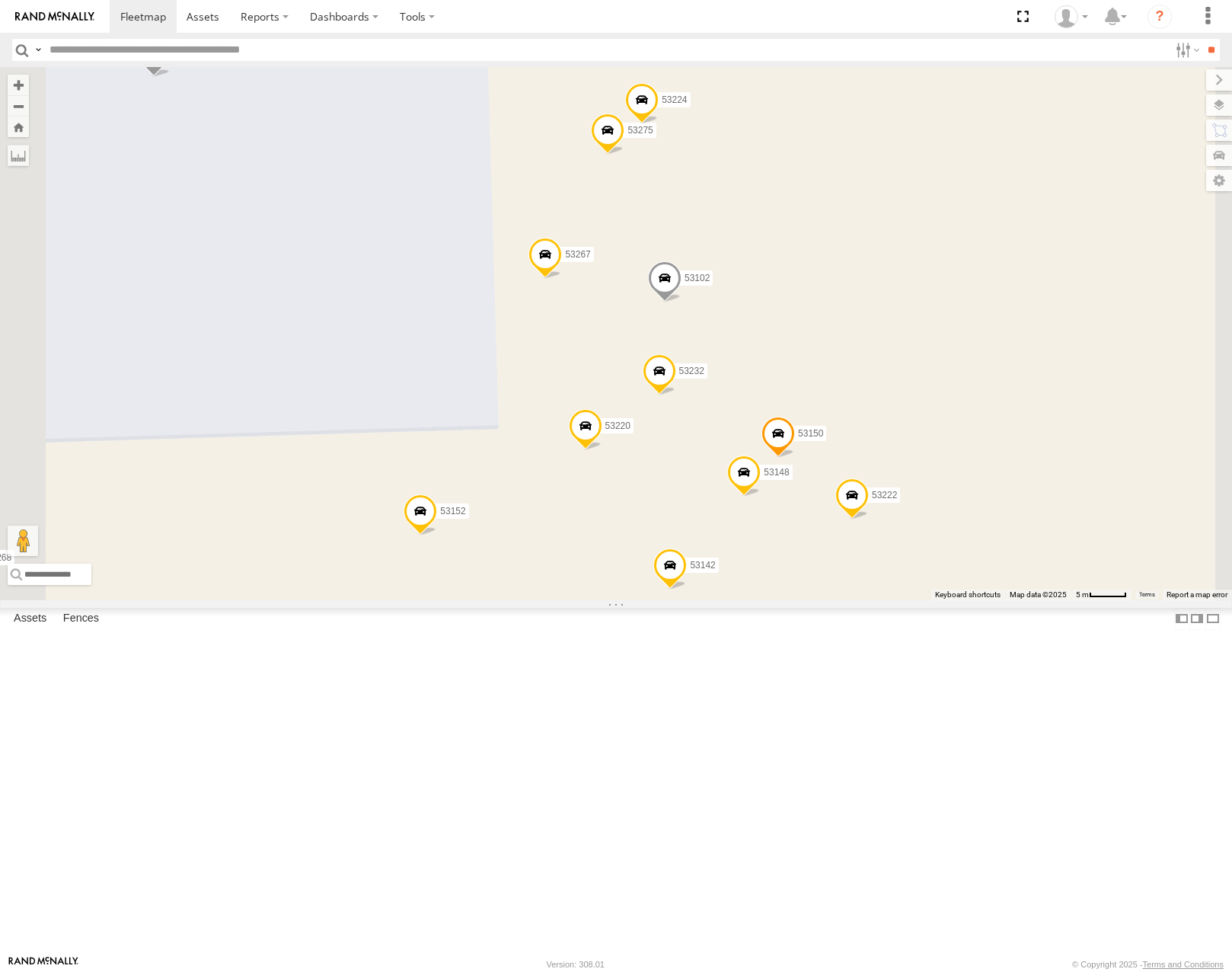
drag, startPoint x: 906, startPoint y: 321, endPoint x: 957, endPoint y: 366, distance: 68.0
click at [956, 366] on div "53251 53258 53271 53285 53103 53207 53212 53257 53133 53134 53146 53214 53269 5…" at bounding box center [616, 333] width 1232 height 533
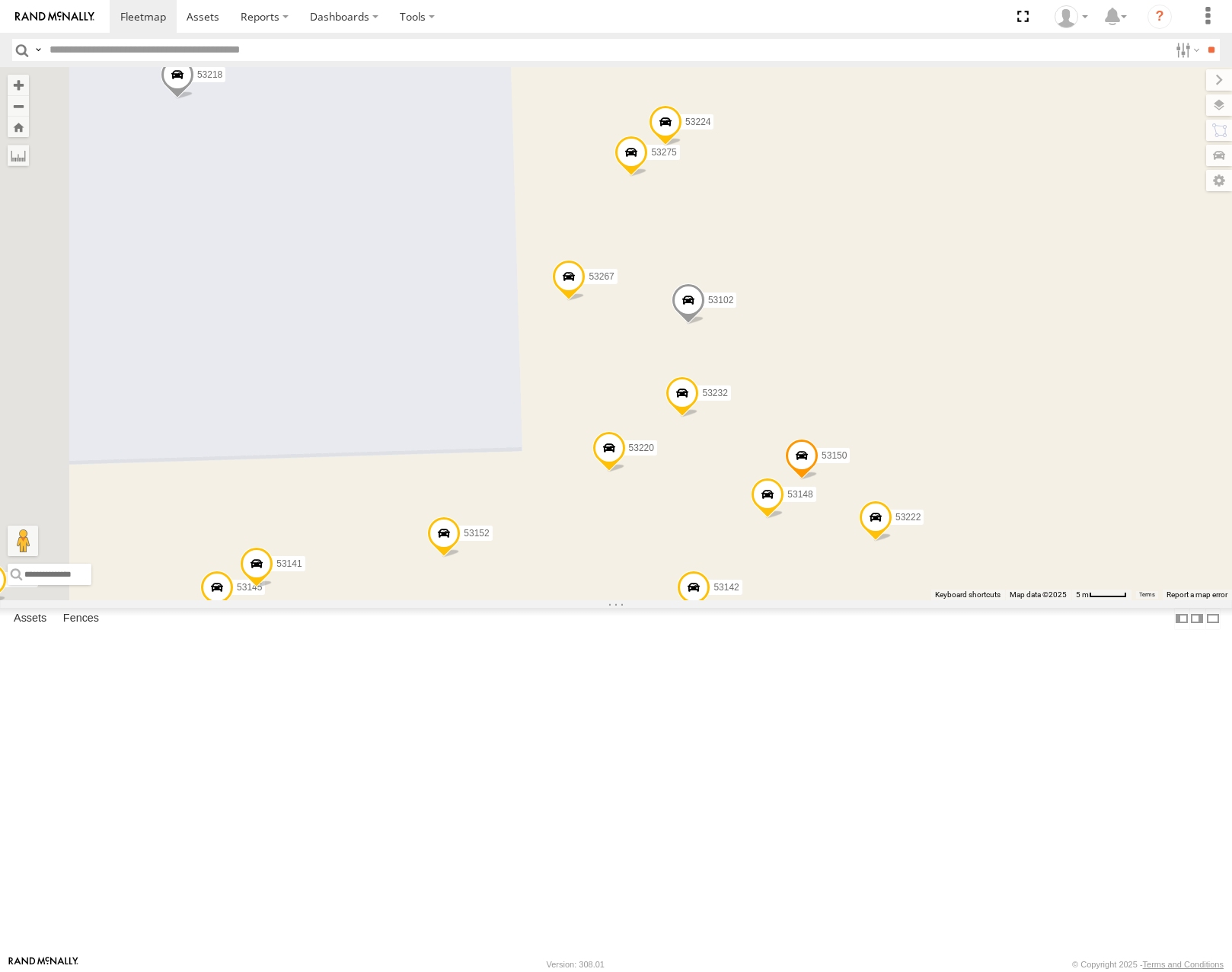
drag, startPoint x: 968, startPoint y: 363, endPoint x: 1041, endPoint y: 356, distance: 73.3
click at [1041, 356] on div "53251 53258 53271 53285 53103 53207 53212 53257 53133 53134 53146 53214 53269 5…" at bounding box center [616, 333] width 1232 height 533
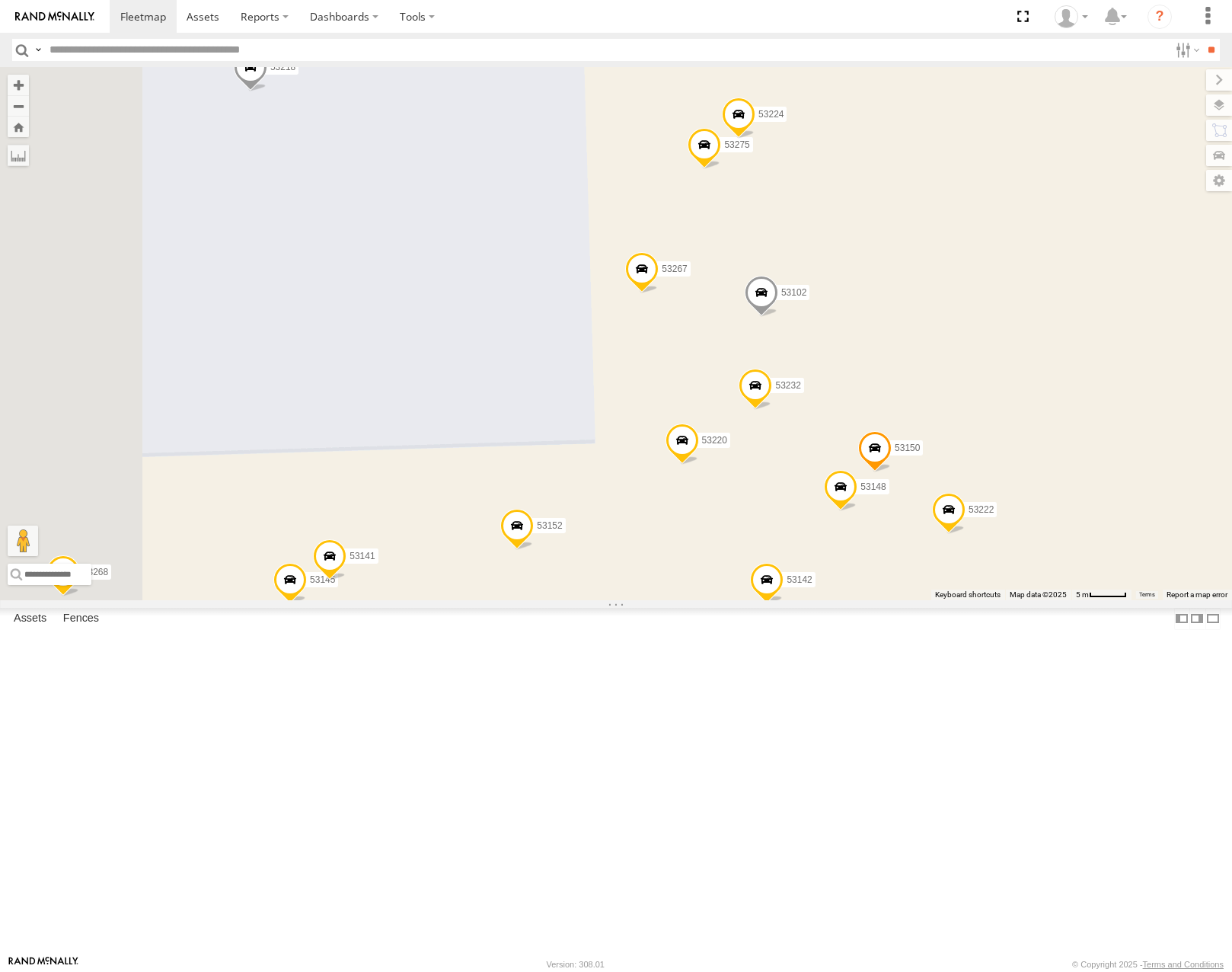
click at [755, 138] on span at bounding box center [739, 117] width 34 height 41
click at [760, 121] on label at bounding box center [744, 116] width 30 height 10
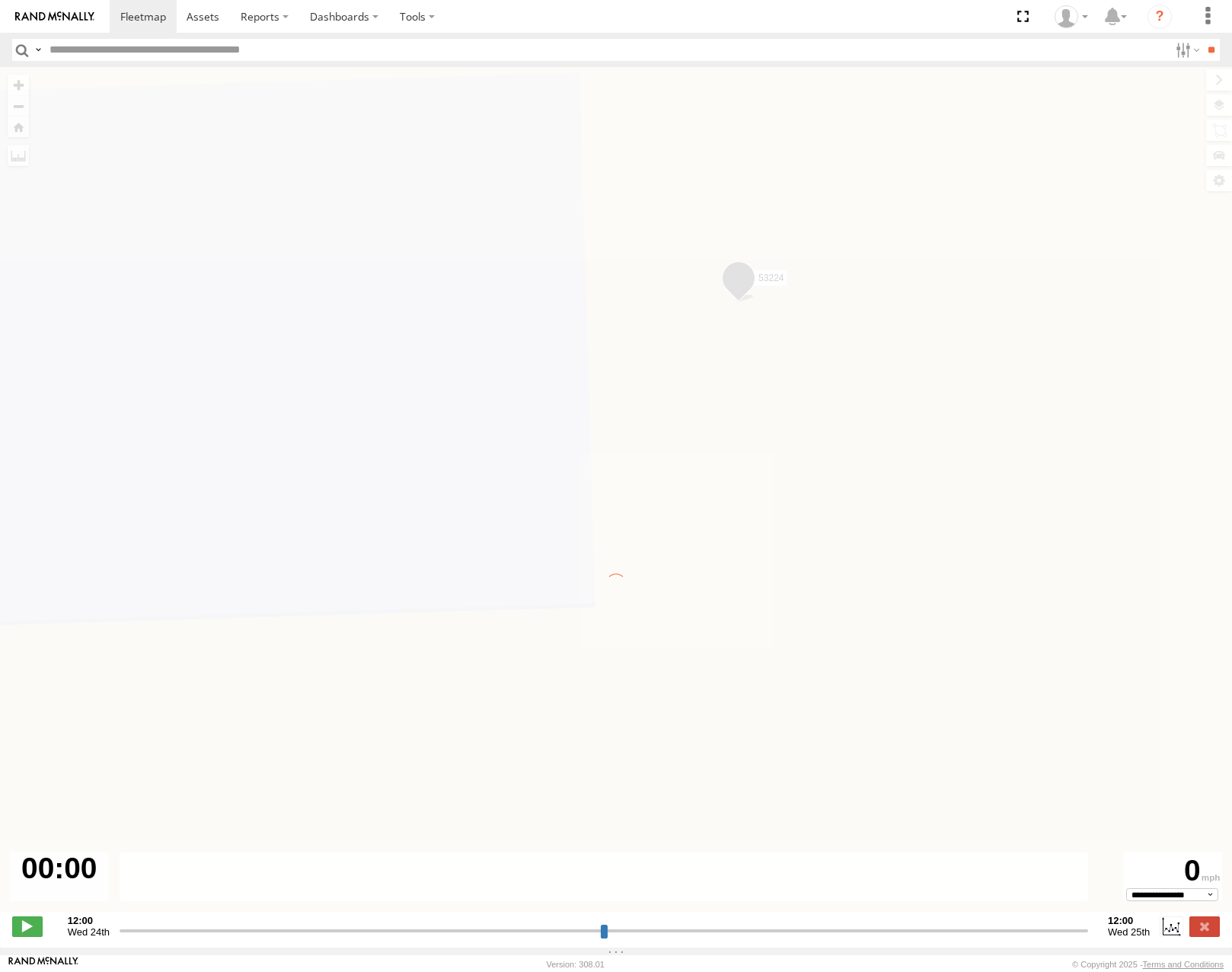
type input "**********"
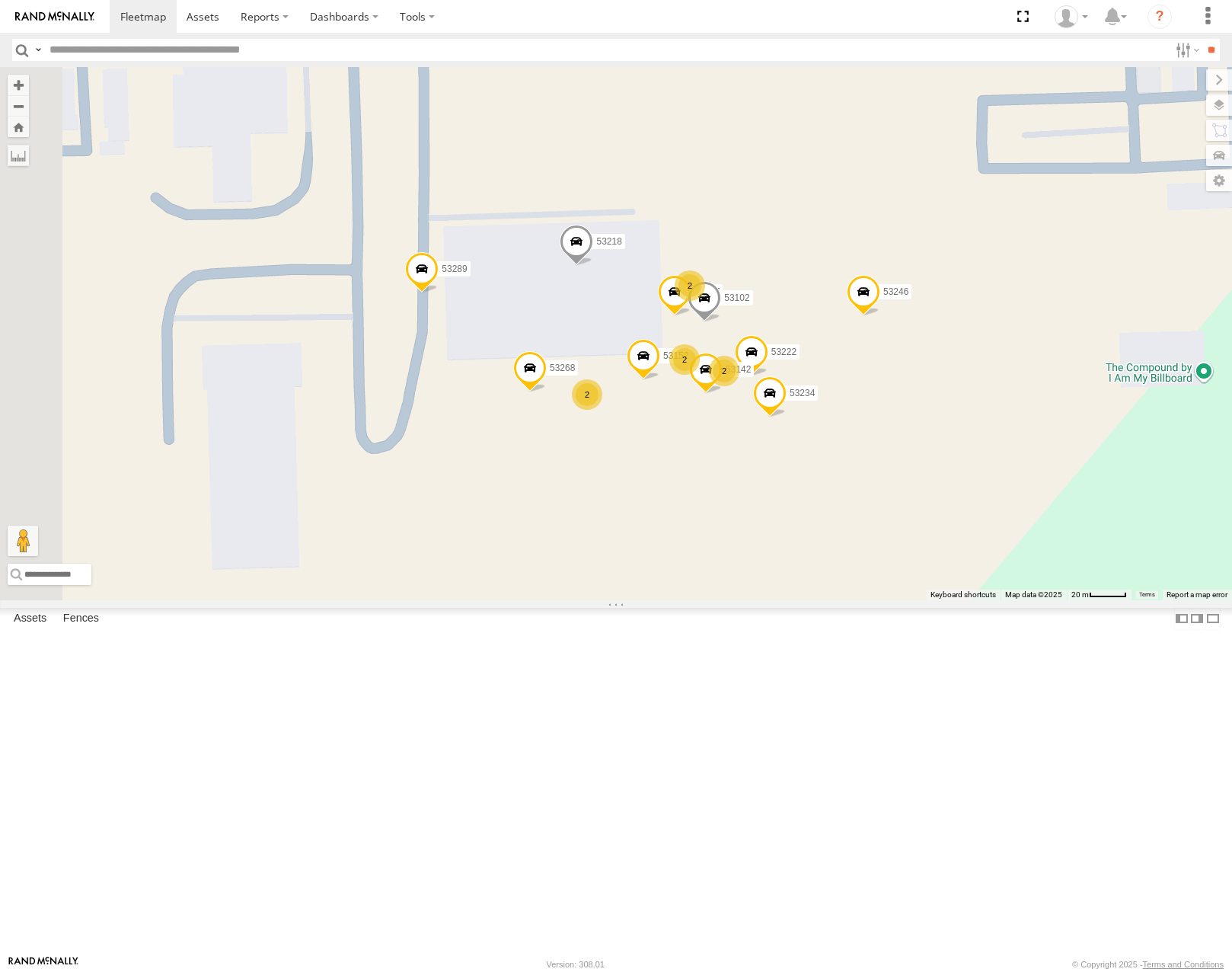
drag, startPoint x: 922, startPoint y: 322, endPoint x: 914, endPoint y: 345, distance: 24.4
click at [914, 345] on div "53215 53216 53285 53221 53249 53264 53134 53146 53271 53207 53276 53258 53212 5…" at bounding box center [616, 333] width 1232 height 533
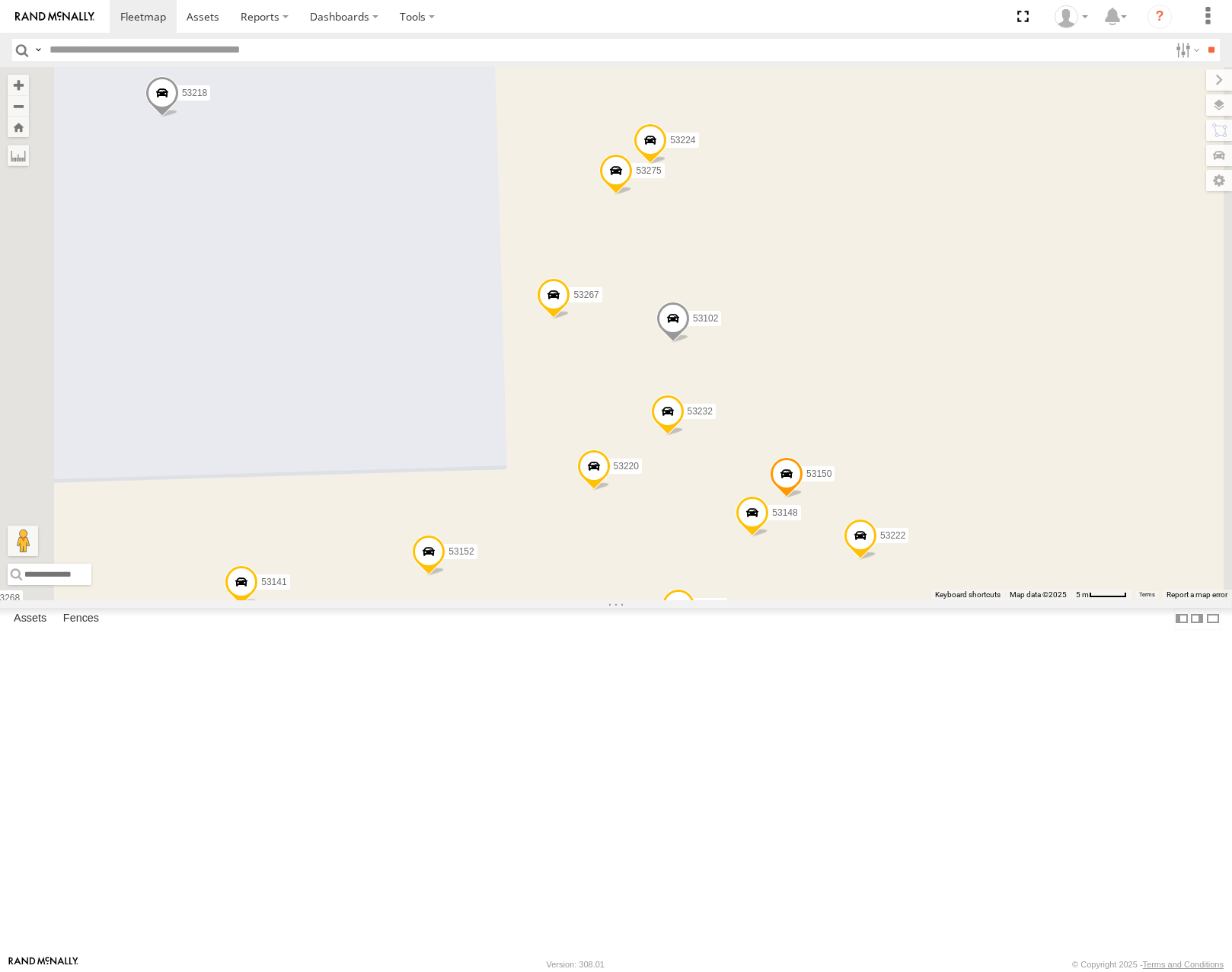
click at [989, 519] on div "53215 53216 53285 53221 53249 53264 53134 53146 53271 53207 53276 53258 53212 5…" at bounding box center [616, 333] width 1232 height 533
click at [1005, 521] on div "53215 53216 53285 53221 53249 53264 53134 53146 53271 53207 53276 53258 53212 5…" at bounding box center [616, 333] width 1232 height 533
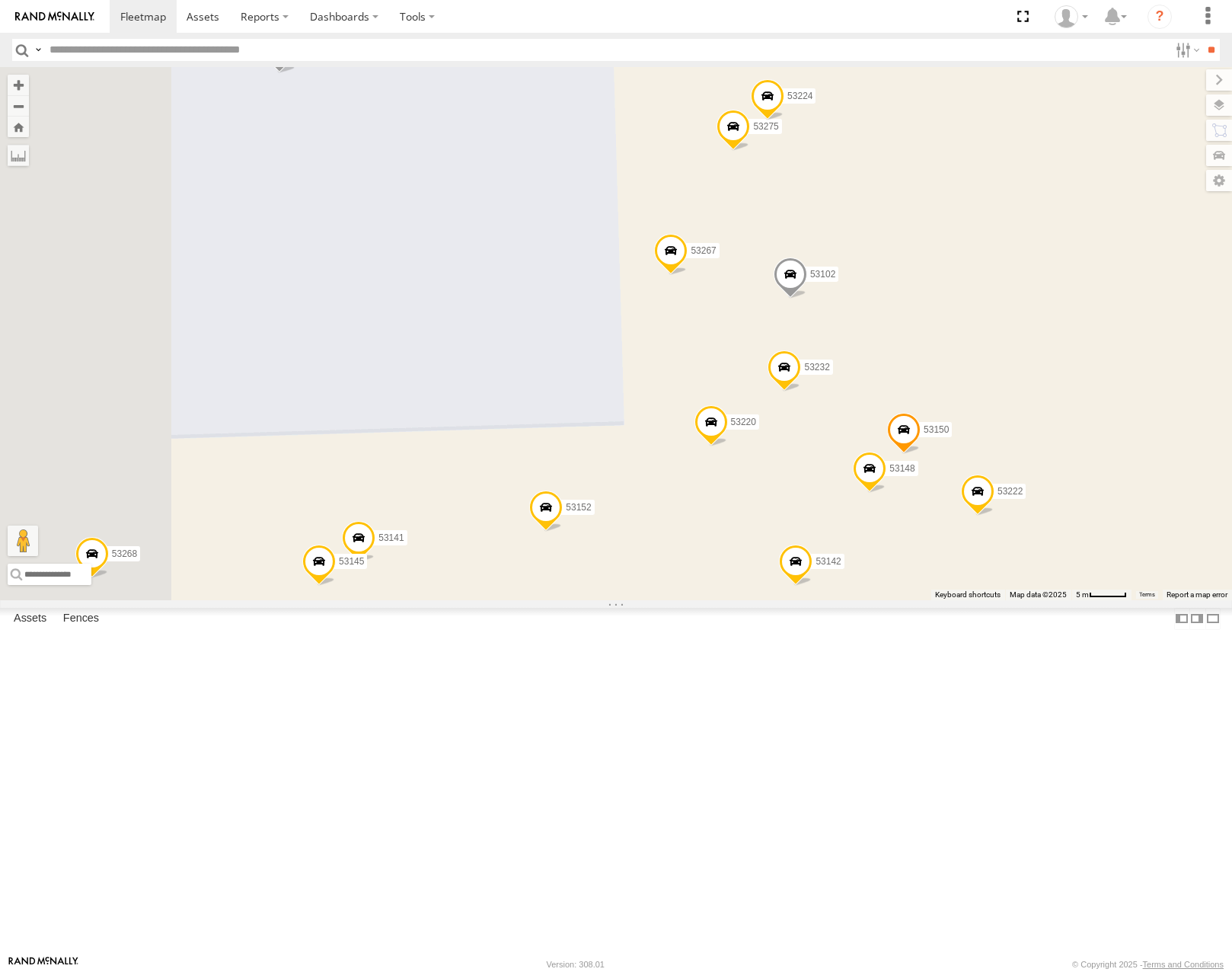
drag, startPoint x: 1008, startPoint y: 517, endPoint x: 1082, endPoint y: 490, distance: 78.8
click at [1088, 493] on div "53215 53216 53285 53221 53249 53264 53134 53146 53271 53207 53276 53258 53212 5…" at bounding box center [616, 333] width 1232 height 533
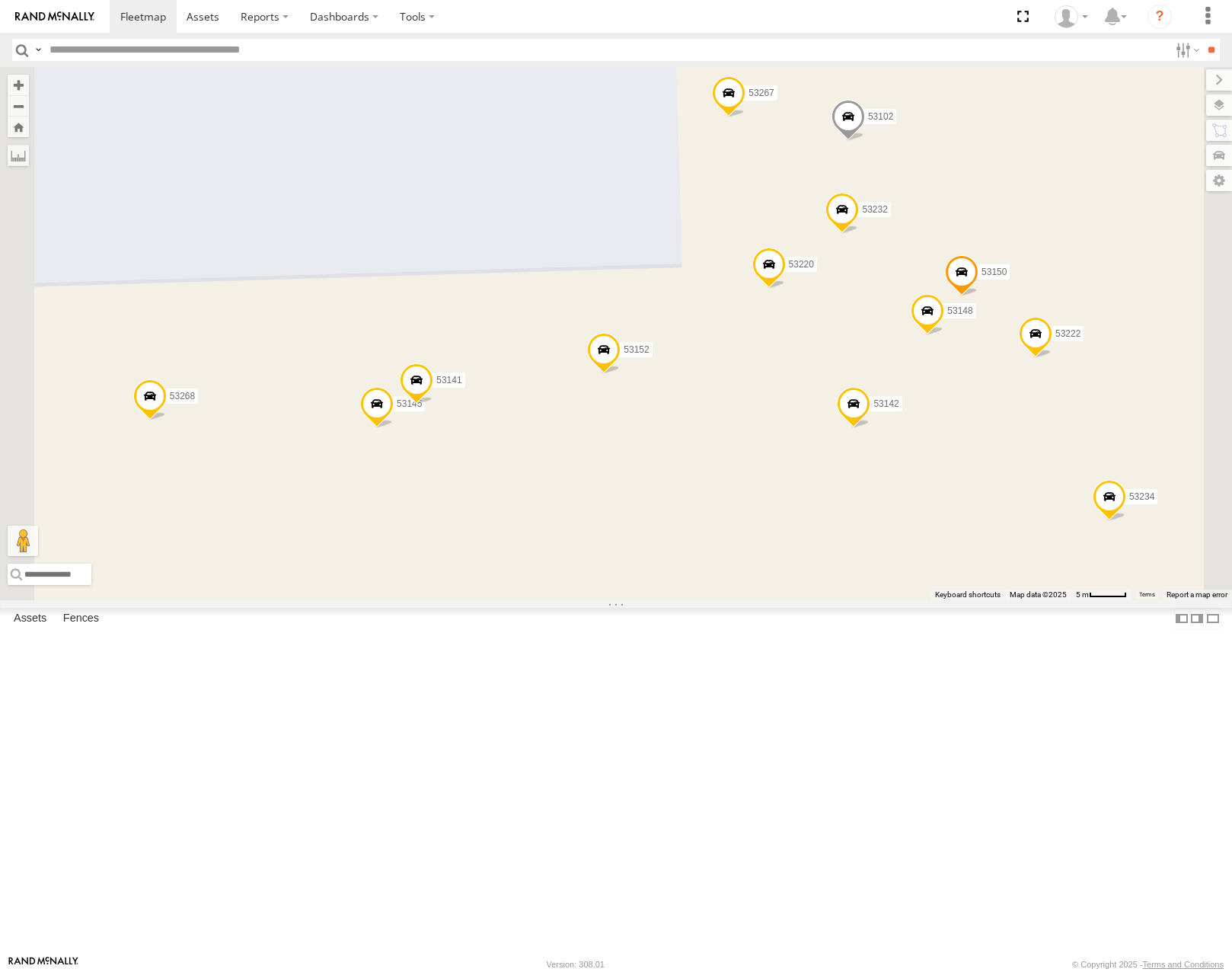
drag, startPoint x: 762, startPoint y: 459, endPoint x: 730, endPoint y: 476, distance: 36.2
click at [730, 476] on div "53215 53216 53285 53221 53249 53264 53134 53146 53271 53207 53276 53258 53212 5…" at bounding box center [616, 333] width 1232 height 533
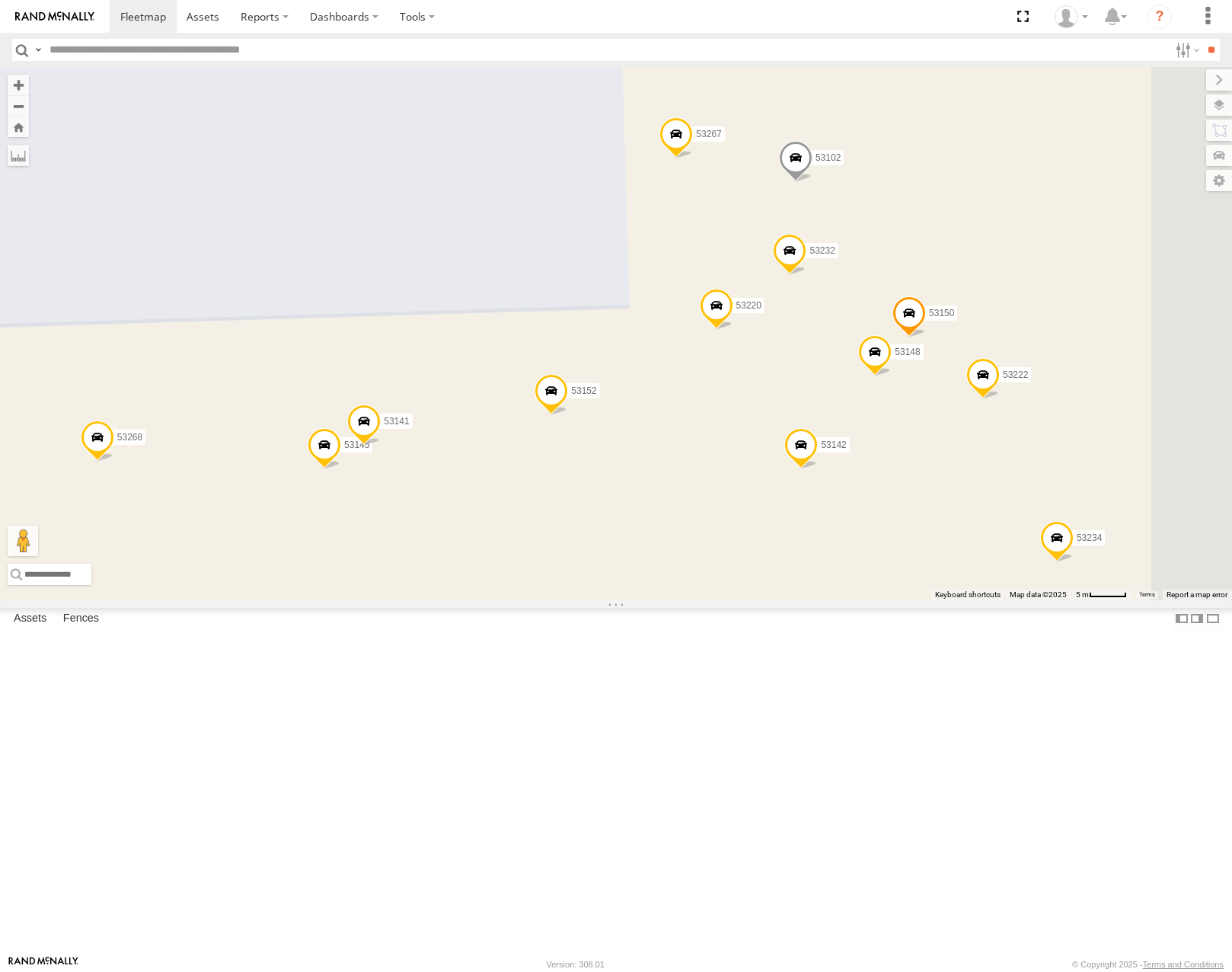
drag, startPoint x: 877, startPoint y: 466, endPoint x: 795, endPoint y: 586, distance: 145.3
click at [795, 586] on div "53215 53216 53285 53221 53249 53264 53134 53146 53271 53207 53276 53258 53212 5…" at bounding box center [616, 333] width 1232 height 533
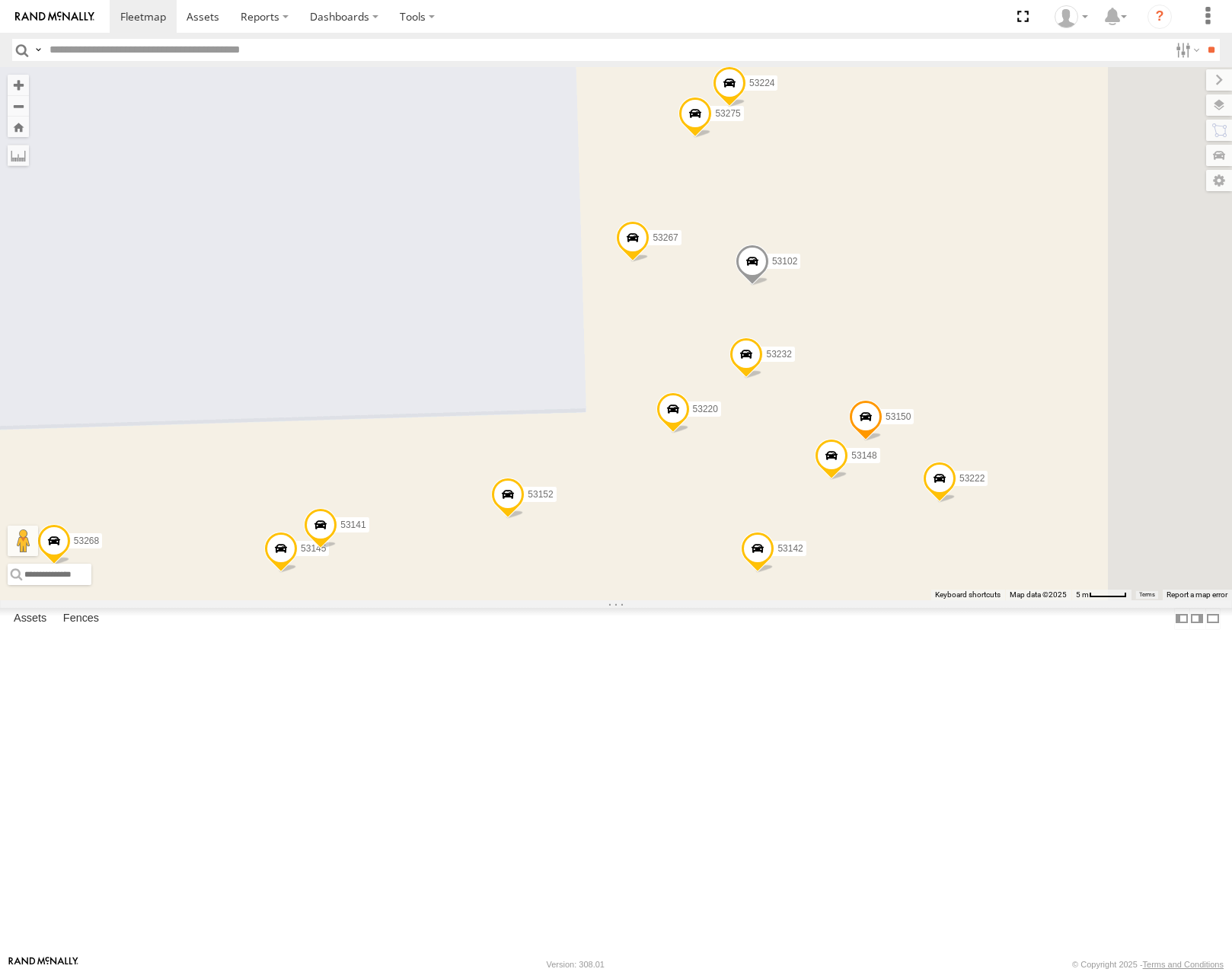
drag, startPoint x: 770, startPoint y: 607, endPoint x: 787, endPoint y: 599, distance: 18.8
click at [787, 599] on div "53215 53216 53285 53221 53249 53264 53134 53146 53271 53207 53276 53258 53212 5…" at bounding box center [616, 333] width 1232 height 533
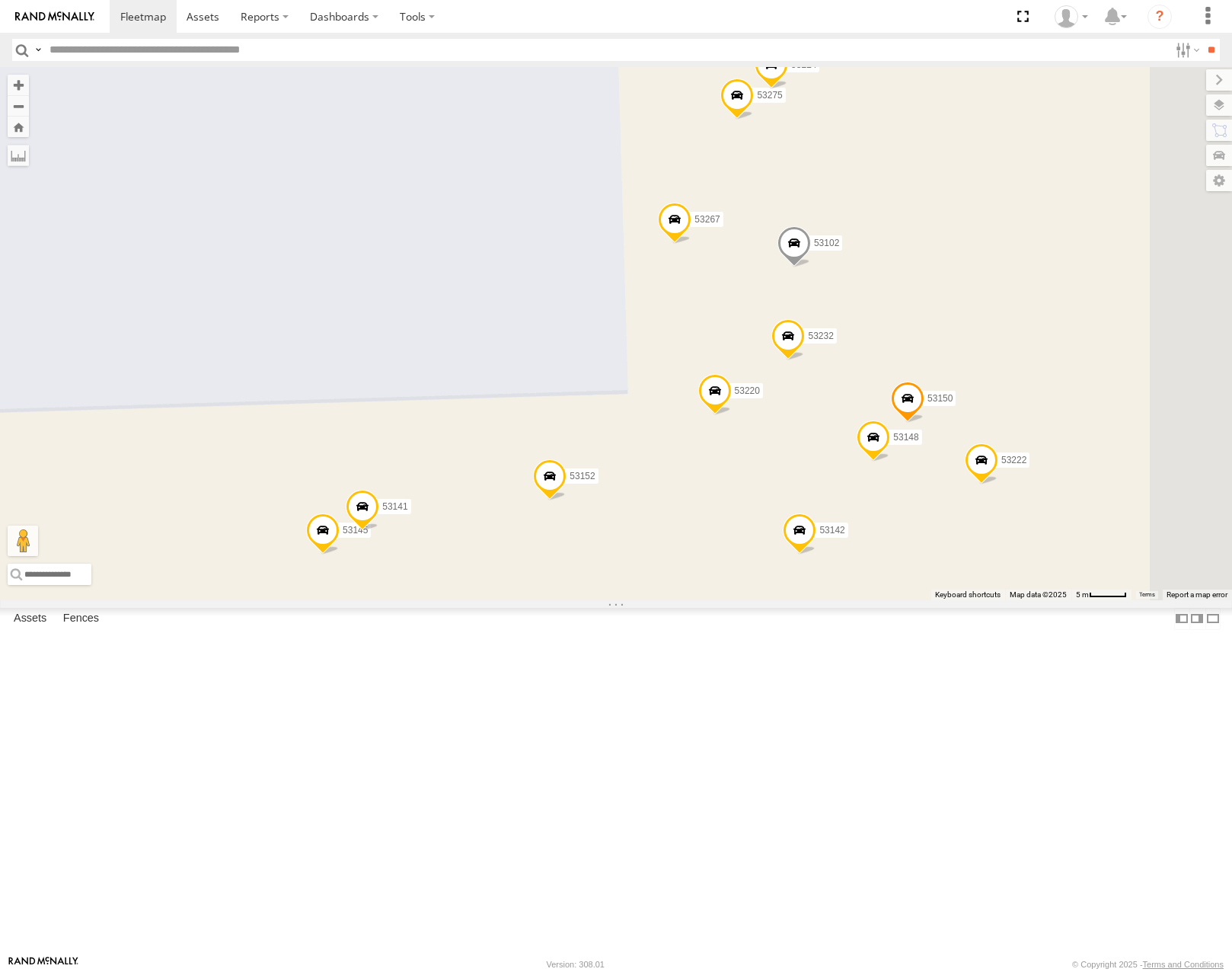
drag, startPoint x: 840, startPoint y: 521, endPoint x: 985, endPoint y: 479, distance: 151.0
click at [985, 479] on div "53234 53275 53267 53222 53145 53102 53152 53148 53150 53142 53224 53218 53220 5…" at bounding box center [616, 333] width 1232 height 533
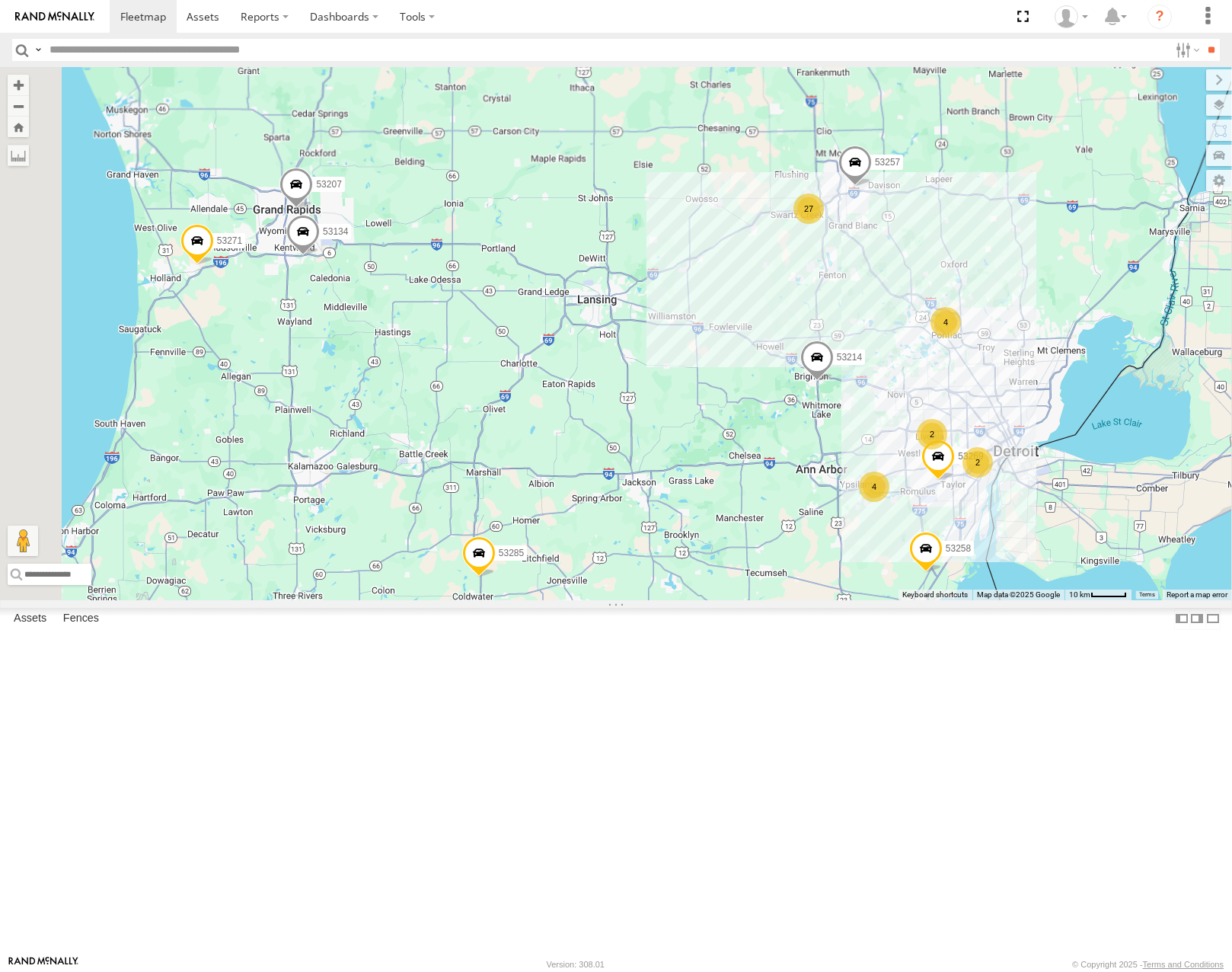
drag, startPoint x: 1083, startPoint y: 254, endPoint x: 1023, endPoint y: 373, distance: 133.3
click at [1023, 379] on div "27 53271 2 2 53285 4 53258 53207 4 53257 53214 53269 2 2 53134" at bounding box center [616, 333] width 1232 height 533
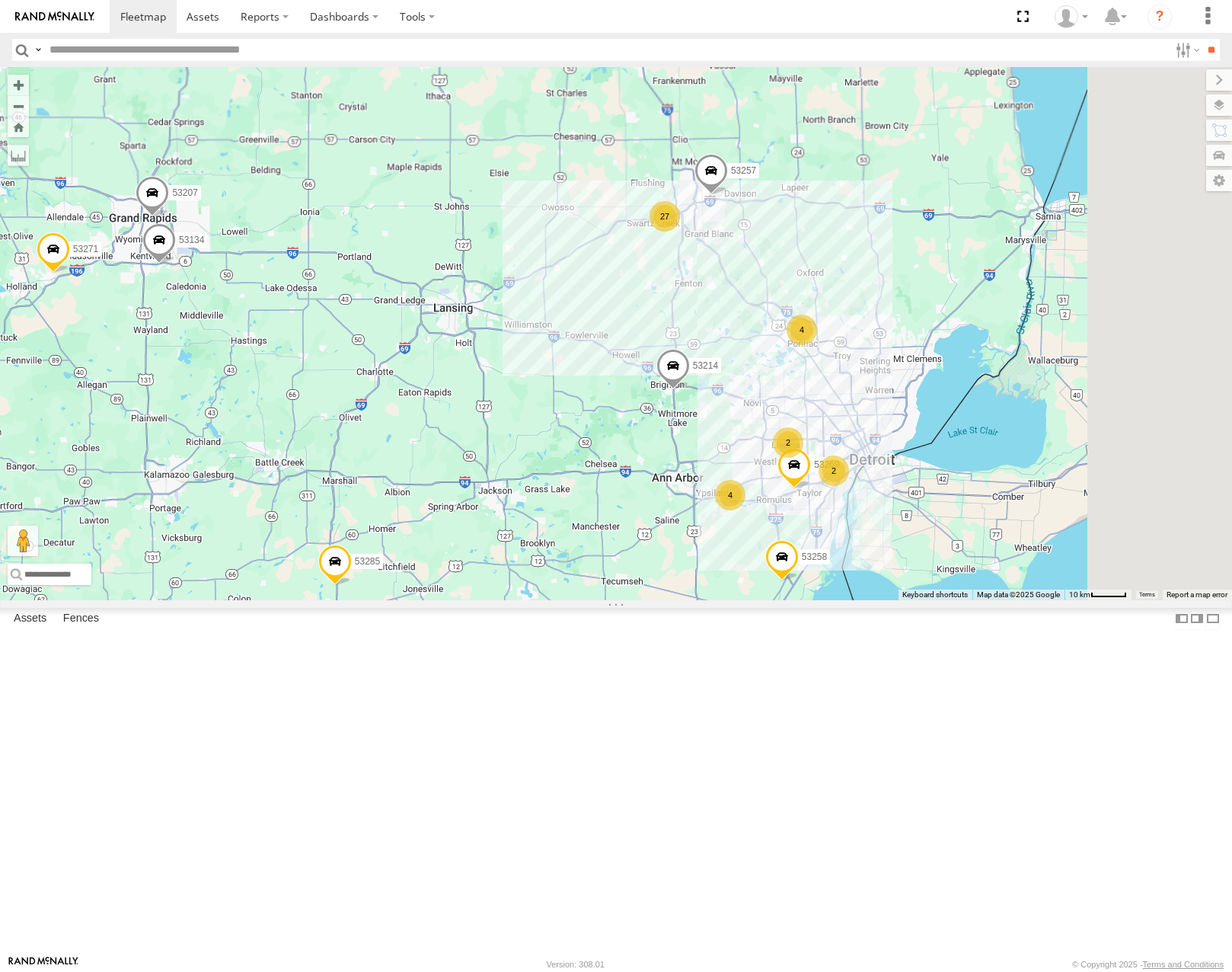
drag, startPoint x: 1021, startPoint y: 473, endPoint x: 1008, endPoint y: 436, distance: 39.2
click at [1011, 440] on div "27 53271 2 2 53285 4 53258 53207 4 53257 53214 53269 2 2 53134 53146" at bounding box center [616, 333] width 1232 height 533
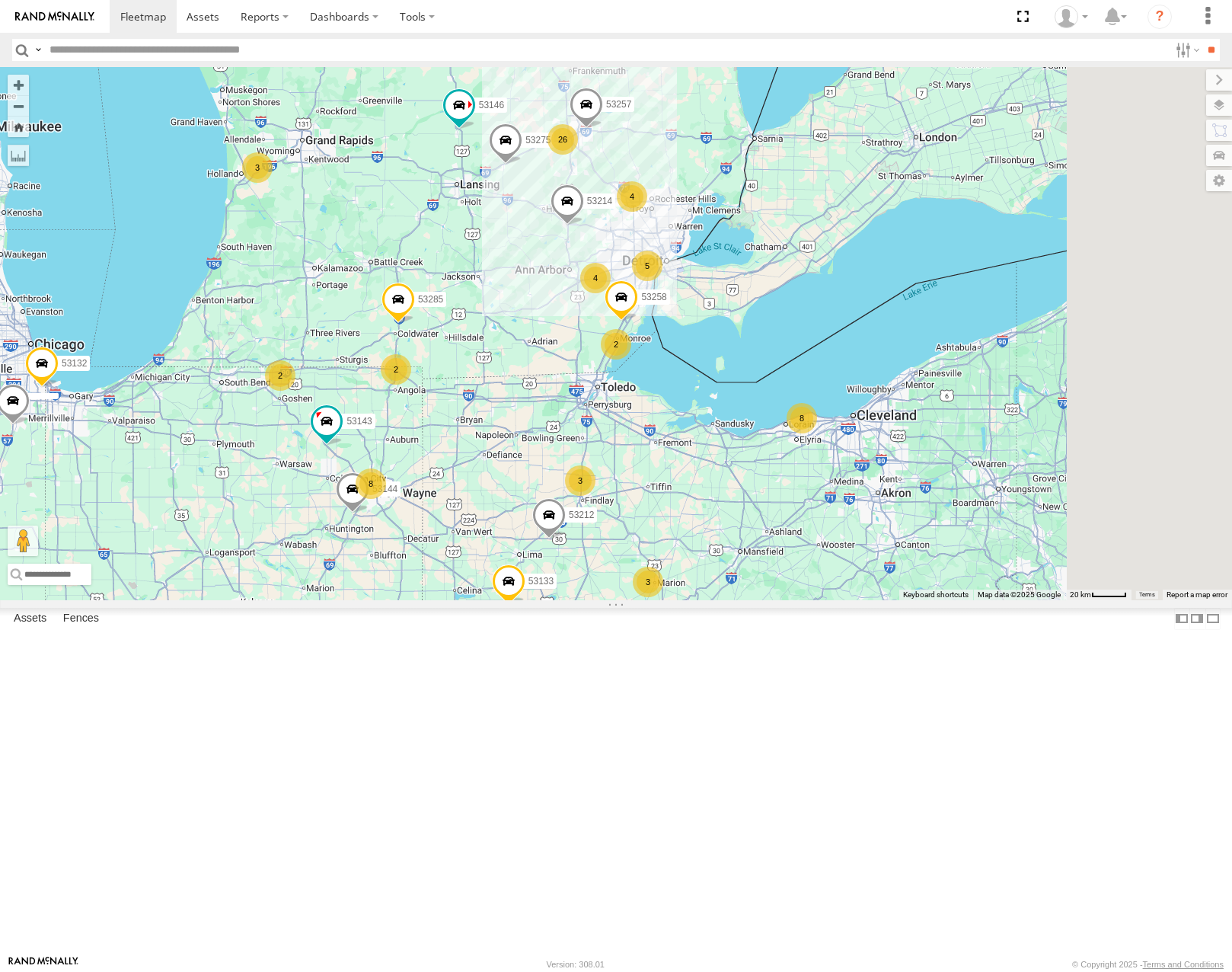
drag, startPoint x: 1081, startPoint y: 611, endPoint x: 914, endPoint y: 510, distance: 195.2
click at [914, 510] on div "26 8 3 2 5 8 2 3 53275 3 53285 4 2 53258 53143 4 53212 53257 53133 53132 53214 …" at bounding box center [616, 333] width 1232 height 533
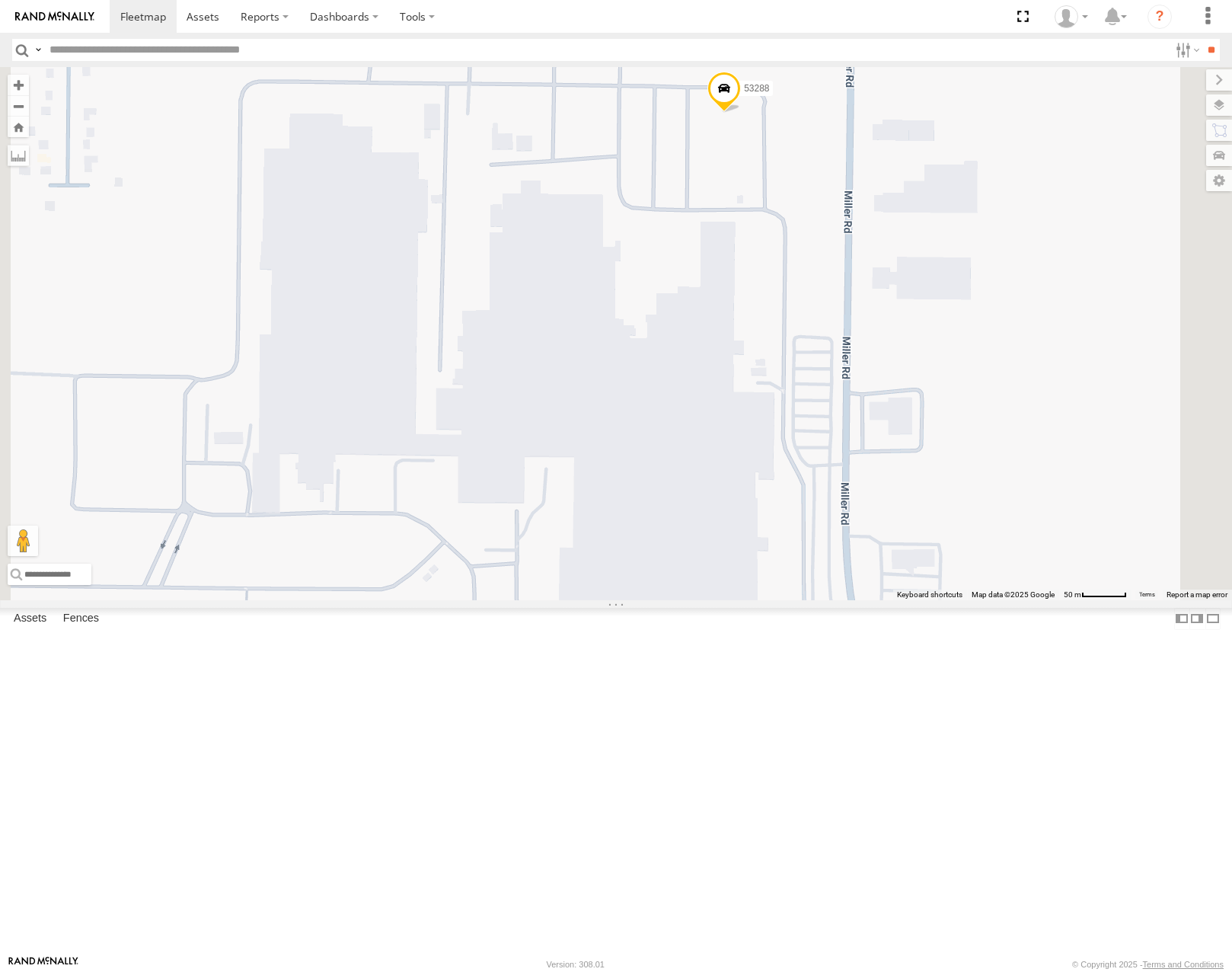
drag, startPoint x: 979, startPoint y: 488, endPoint x: 994, endPoint y: 398, distance: 91.2
click at [994, 398] on div "53275 53285 53258 53143 53212 53257 53133 53132 53214 53273 53245 53146 53144 5…" at bounding box center [616, 333] width 1232 height 533
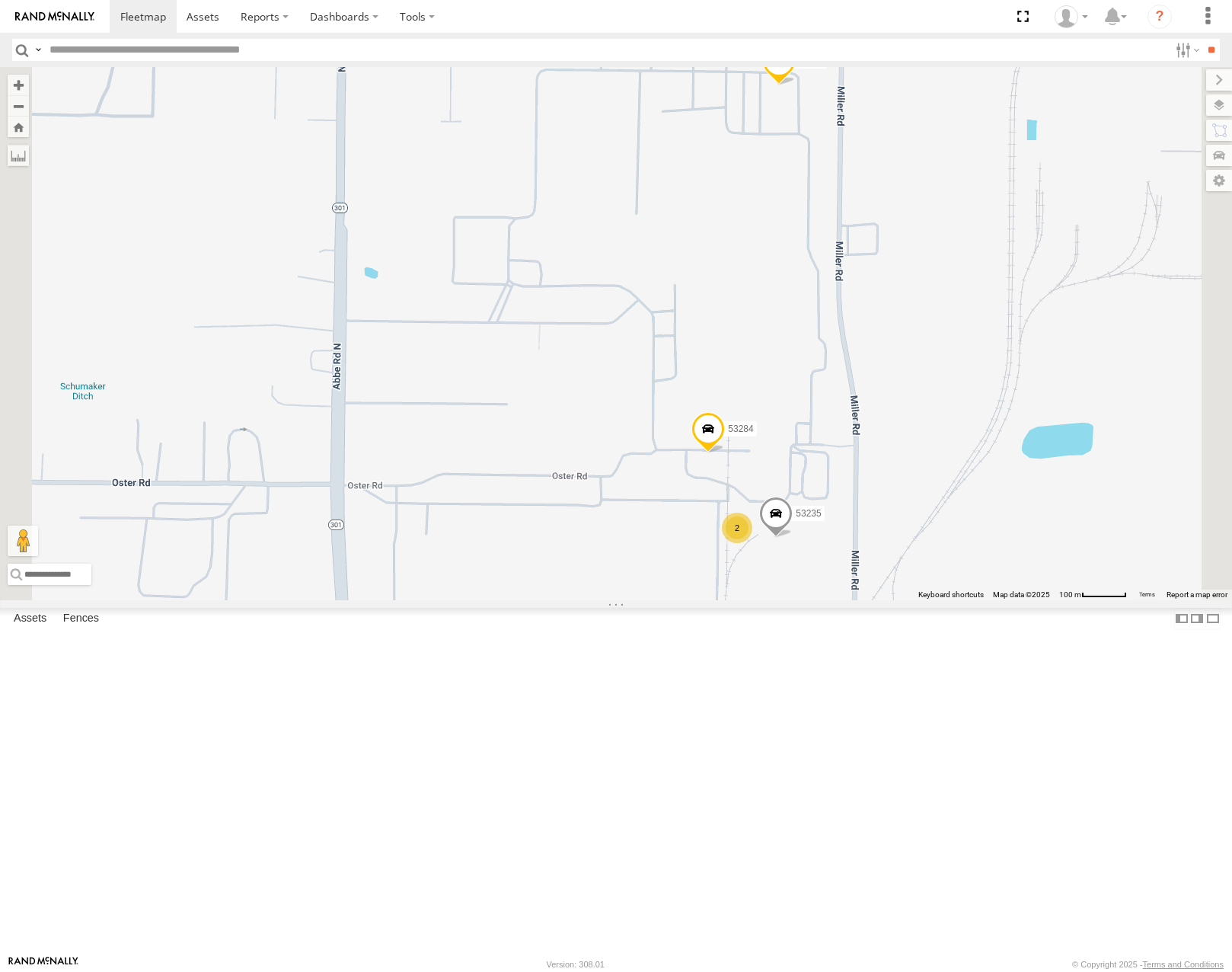
drag, startPoint x: 1020, startPoint y: 506, endPoint x: 1034, endPoint y: 478, distance: 31.3
click at [1034, 479] on div "53275 53285 53258 53143 53212 53257 53133 53132 53214 53273 53245 53146 53144 5…" at bounding box center [616, 333] width 1232 height 533
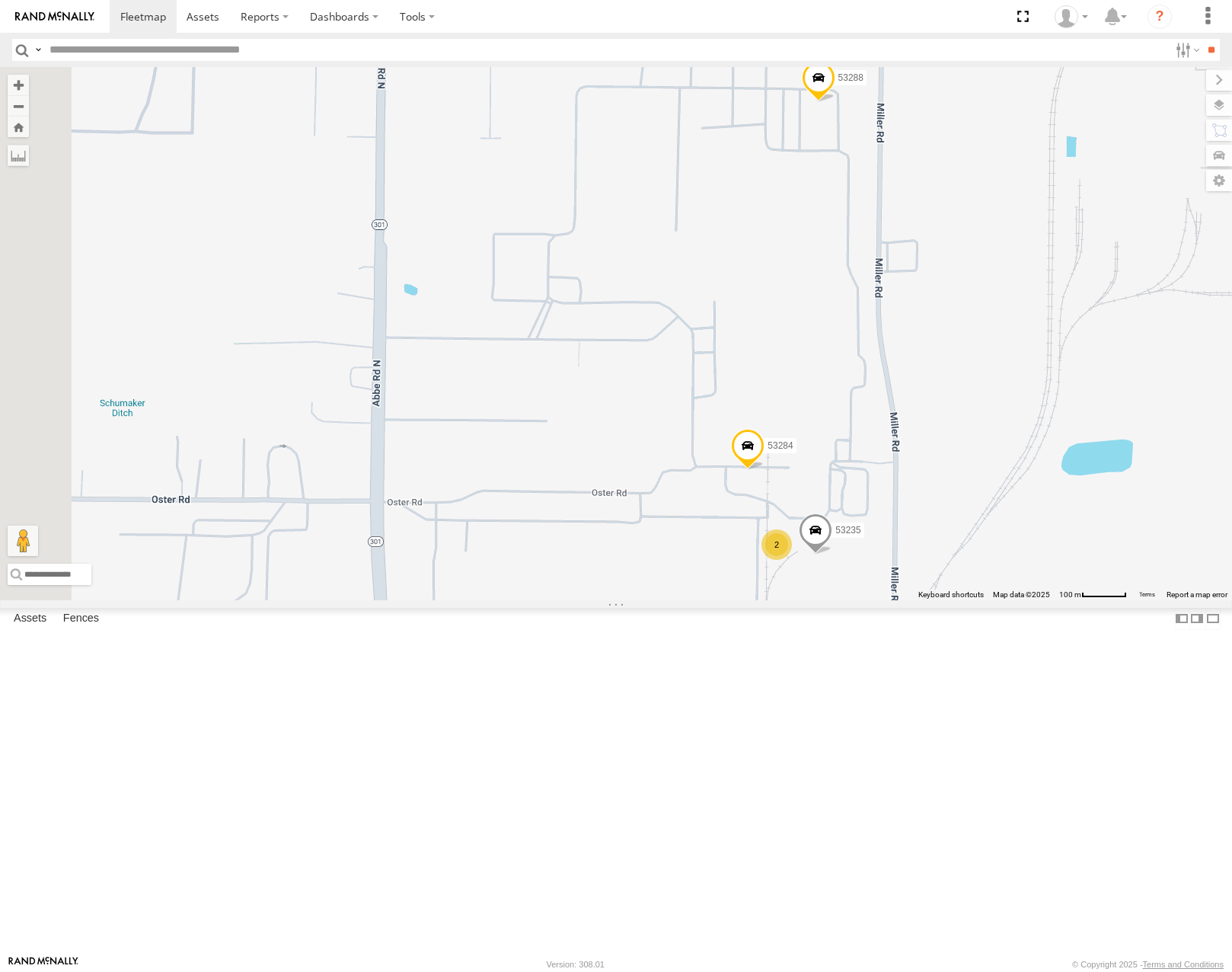
drag, startPoint x: 1058, startPoint y: 443, endPoint x: 1063, endPoint y: 479, distance: 36.3
click at [1063, 479] on div "53262 53235 53284 53288 2" at bounding box center [616, 333] width 1232 height 533
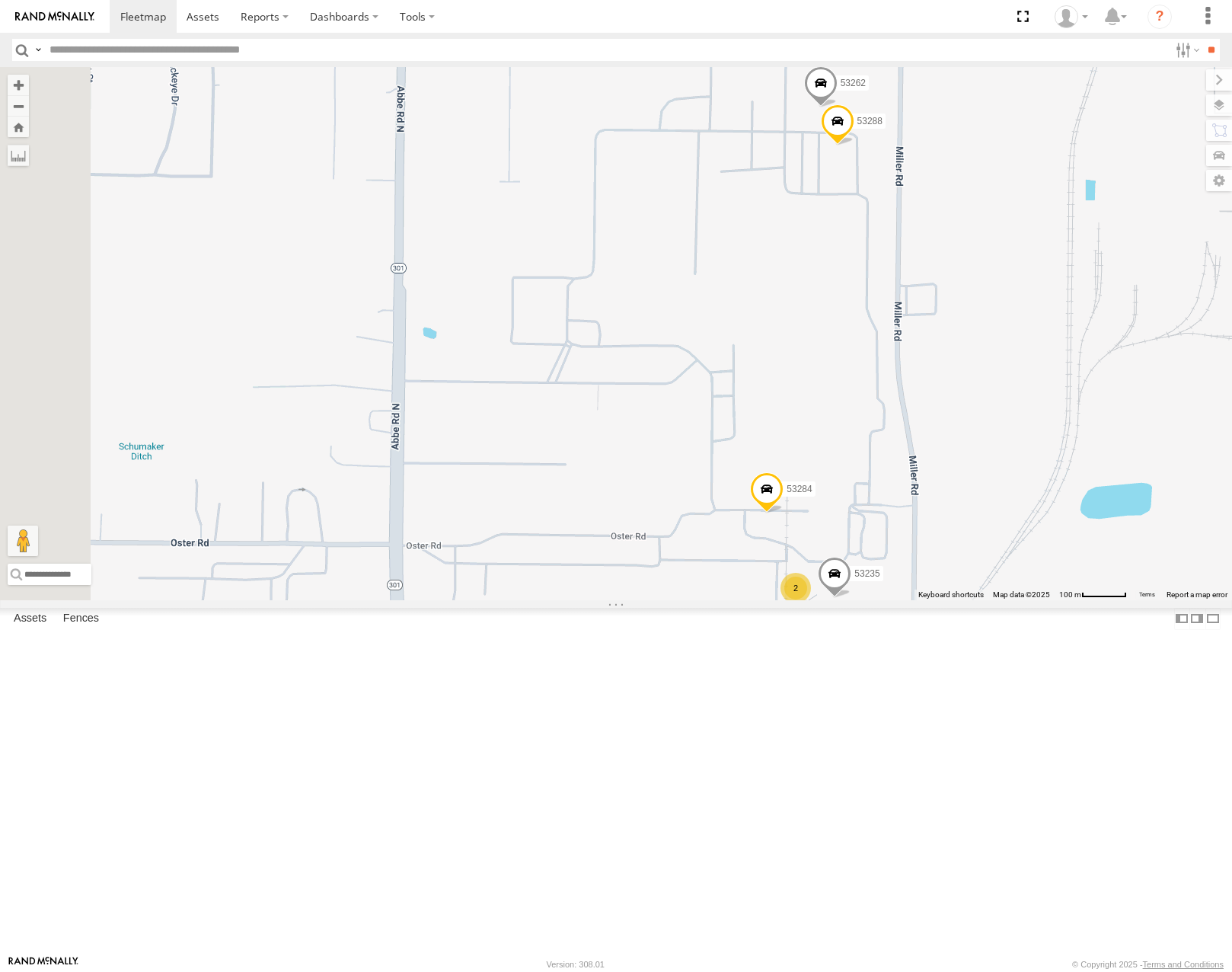
drag, startPoint x: 1045, startPoint y: 509, endPoint x: 1062, endPoint y: 434, distance: 76.9
click at [1062, 436] on div "53262 53235 53284 53288 2" at bounding box center [616, 333] width 1232 height 533
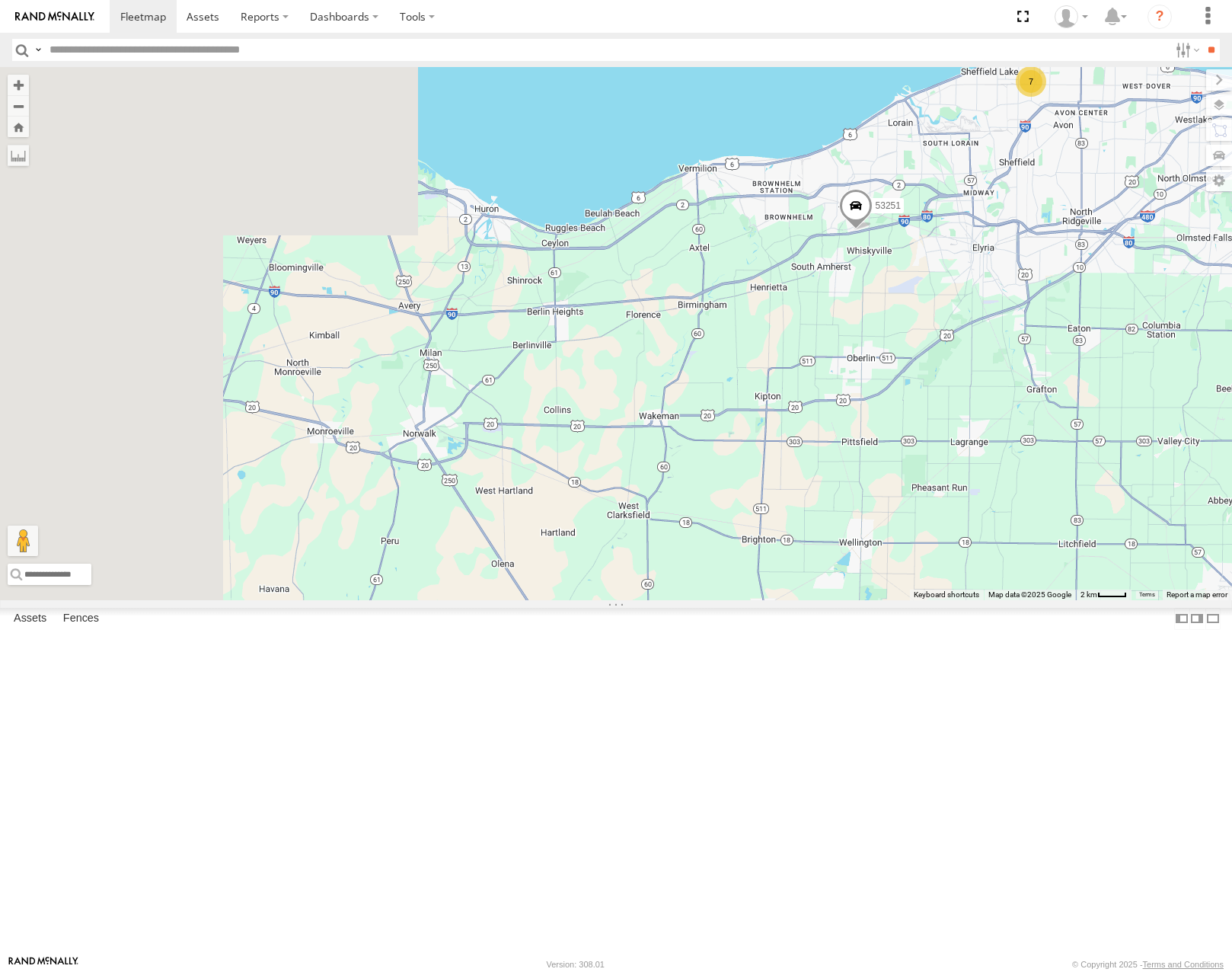
drag, startPoint x: 893, startPoint y: 503, endPoint x: 954, endPoint y: 482, distance: 64.5
click at [957, 483] on div "7 53251" at bounding box center [616, 333] width 1232 height 533
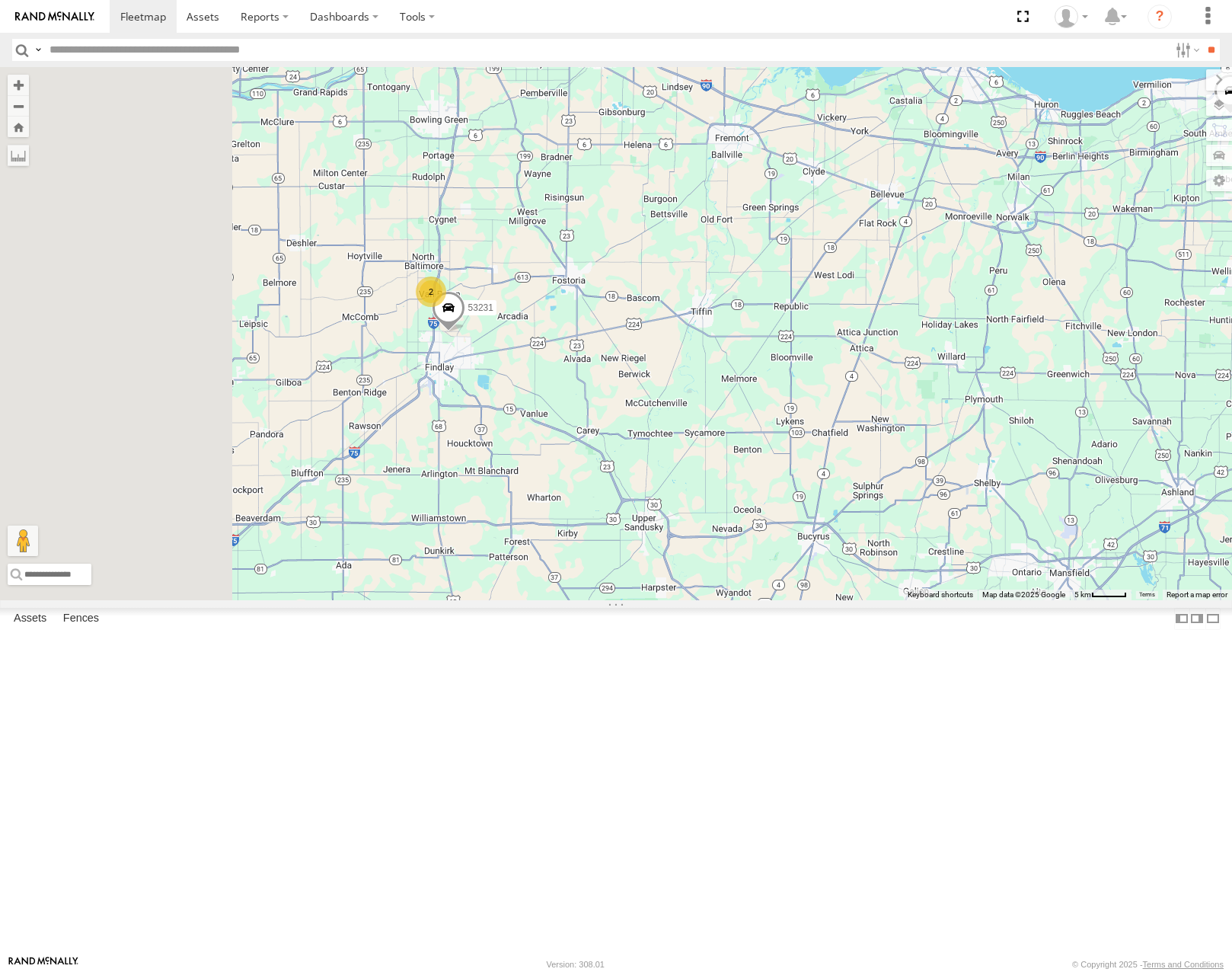
drag, startPoint x: 881, startPoint y: 494, endPoint x: 926, endPoint y: 490, distance: 45.2
click at [926, 490] on div "53251 2 3 53231" at bounding box center [616, 333] width 1232 height 533
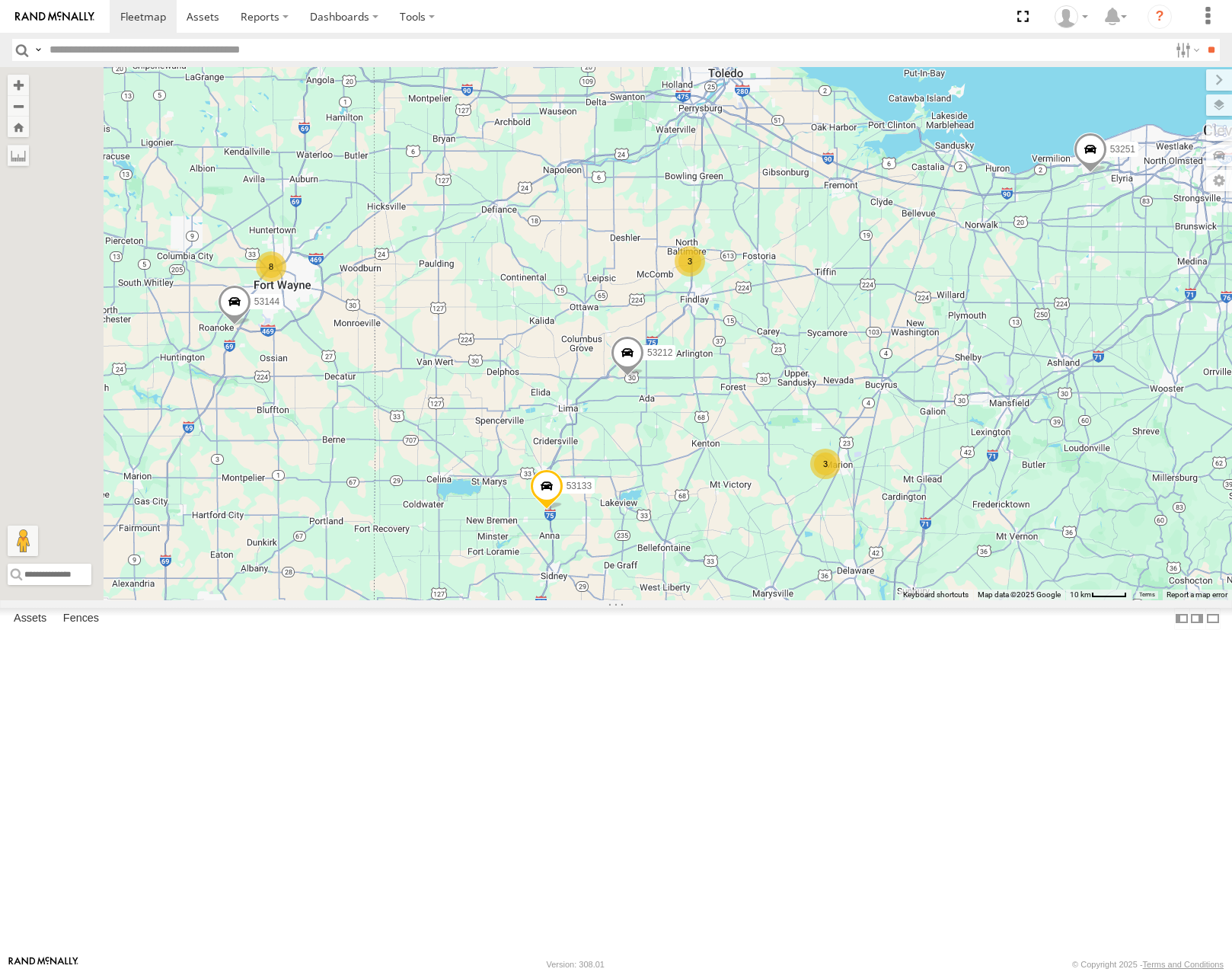
drag, startPoint x: 814, startPoint y: 690, endPoint x: 897, endPoint y: 450, distance: 253.9
click at [897, 450] on div "53251 53212 53133 8 2 2 2 3 3 53285 4 53258 53269 2 53144" at bounding box center [616, 333] width 1232 height 533
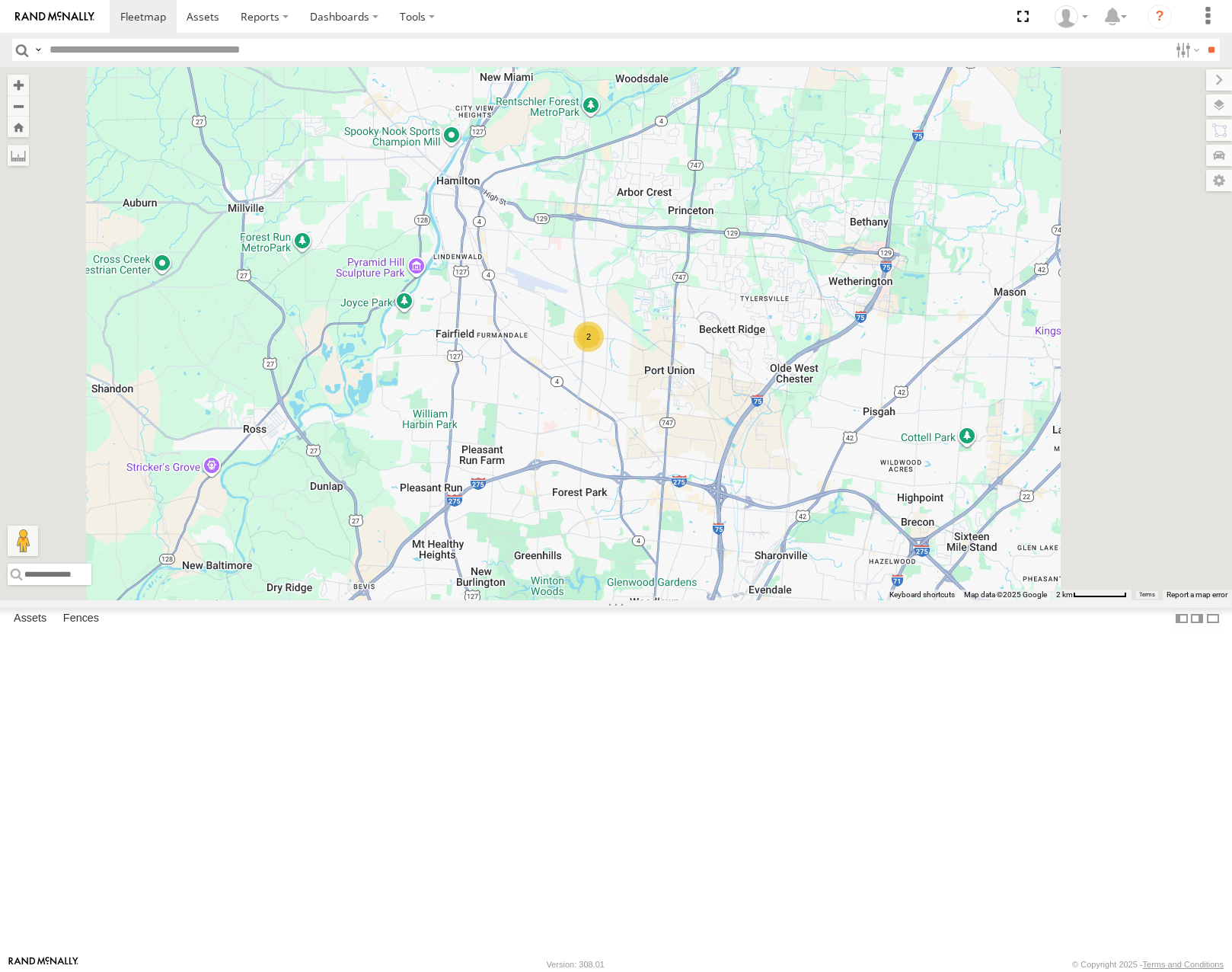
drag, startPoint x: 872, startPoint y: 401, endPoint x: 852, endPoint y: 557, distance: 157.3
click at [852, 557] on div "53251 53212 53133 53285 53258 53269 53144 53106 53247 53239 53276 2" at bounding box center [616, 333] width 1232 height 533
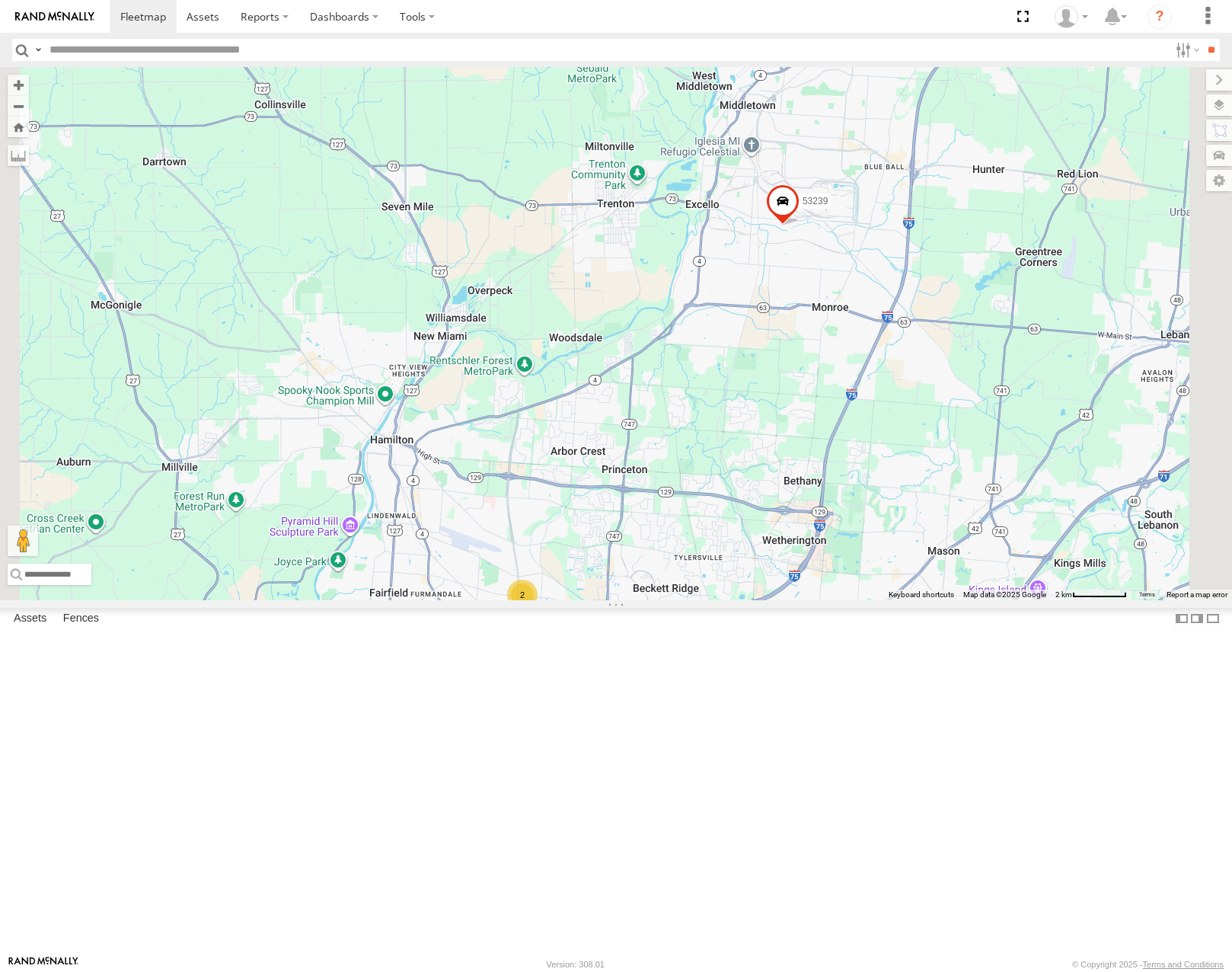
drag, startPoint x: 930, startPoint y: 462, endPoint x: 867, endPoint y: 553, distance: 110.7
click at [874, 553] on div "53251 53212 53133 53285 53258 53269 53144 53106 53247 53239 53276 2" at bounding box center [616, 333] width 1232 height 533
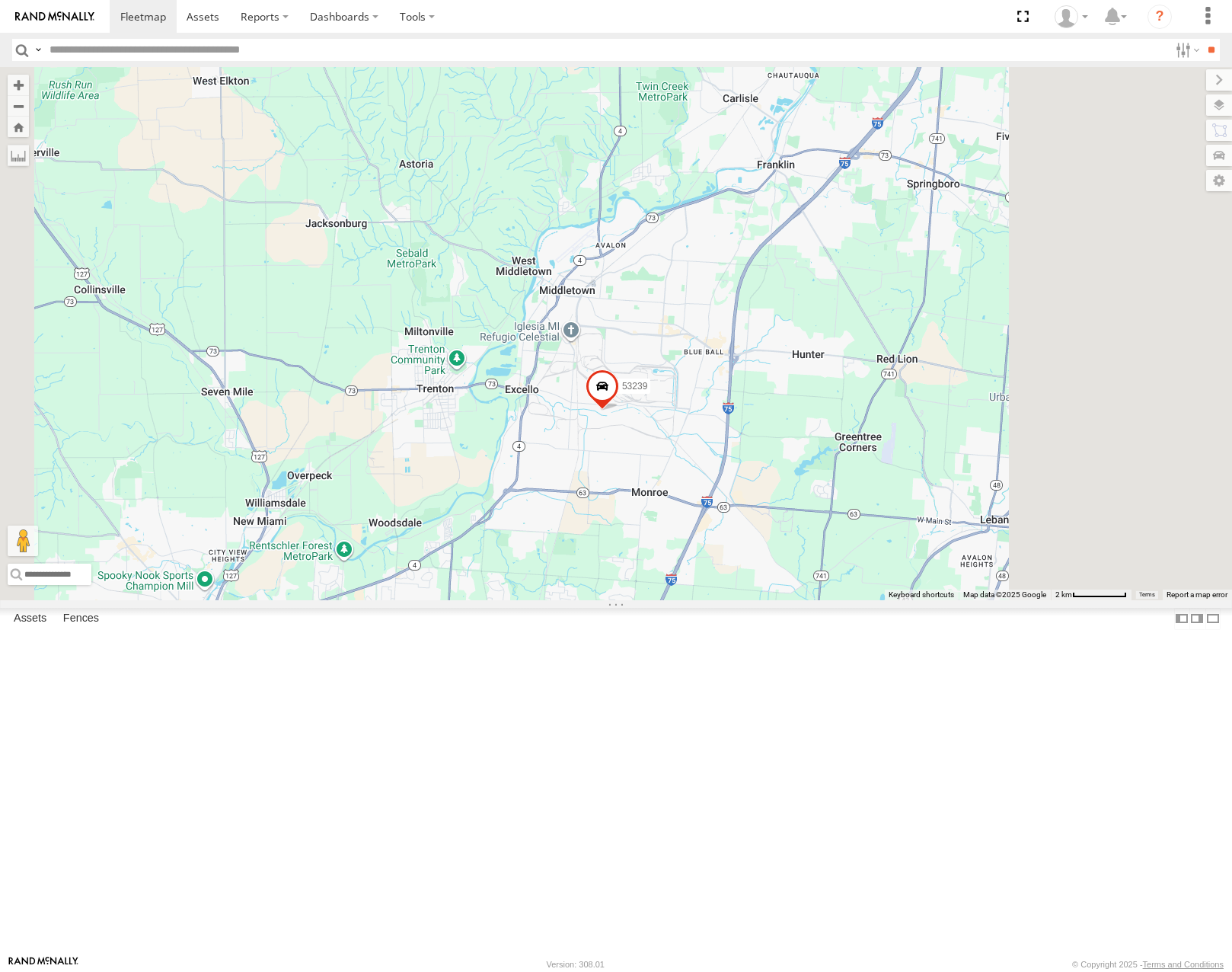
drag, startPoint x: 1020, startPoint y: 314, endPoint x: 880, endPoint y: 480, distance: 217.2
click at [881, 480] on div "53251 53212 53133 53285 53258 53269 53144 53106 53247 53239 53276 2" at bounding box center [616, 333] width 1232 height 533
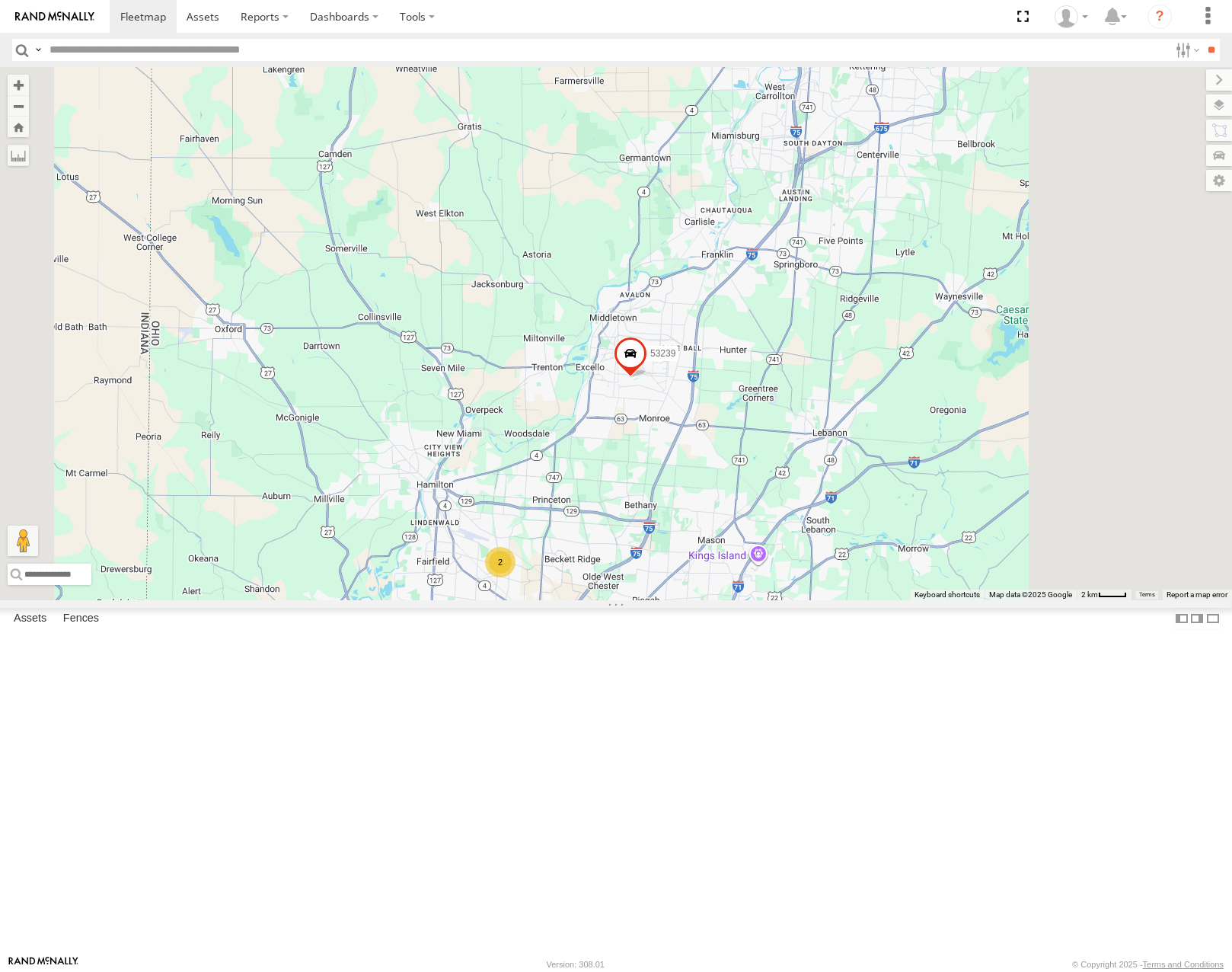
drag, startPoint x: 974, startPoint y: 352, endPoint x: 858, endPoint y: 565, distance: 242.5
click at [858, 565] on div "53251 53212 53133 53285 53258 53269 53144 53106 53247 53239 53276 2" at bounding box center [616, 333] width 1232 height 533
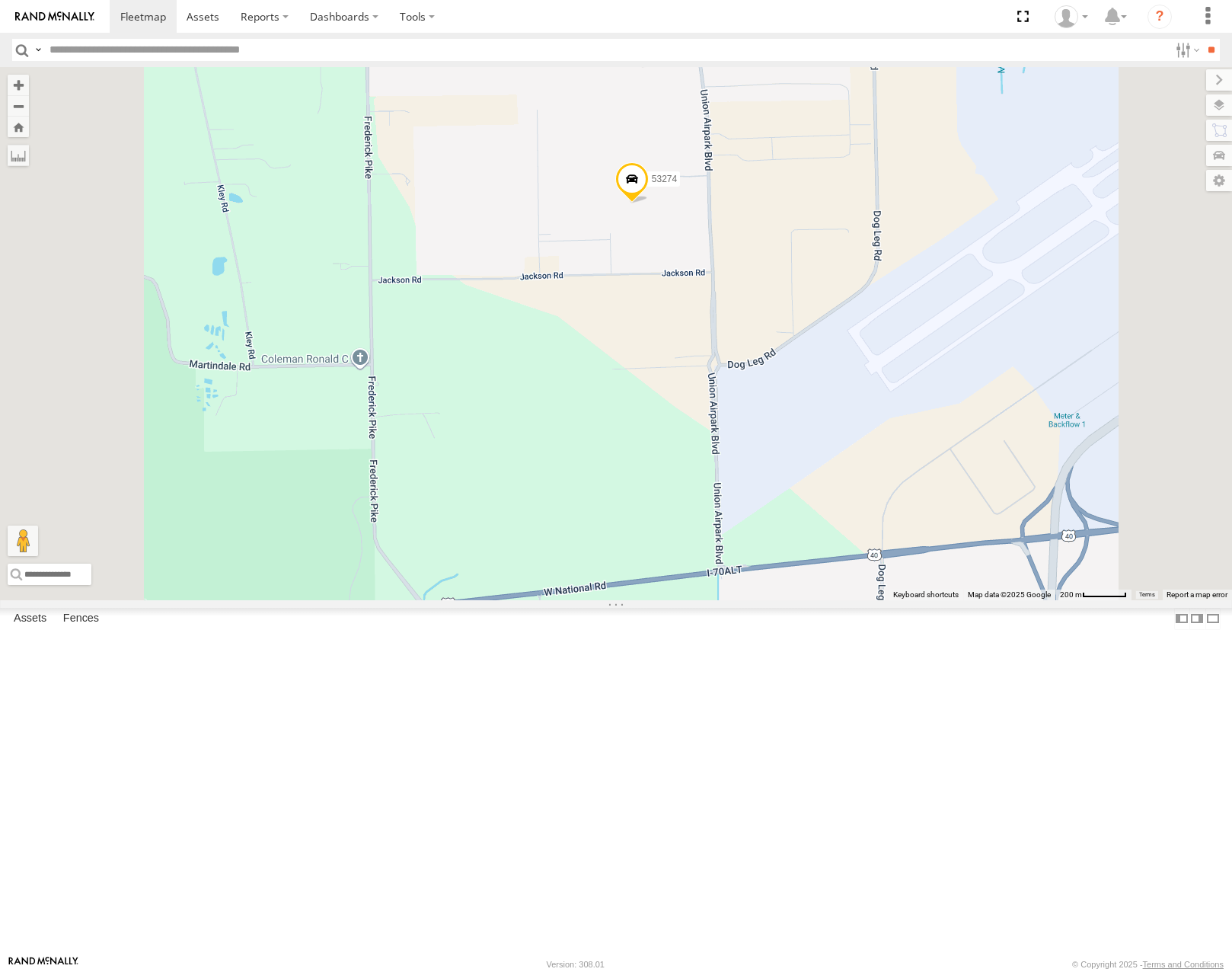
drag, startPoint x: 863, startPoint y: 269, endPoint x: 897, endPoint y: 289, distance: 39.4
click at [888, 290] on div "53251 53212 53133 53285 53258 53269 53144 53106 53247 53239 53276 53274 53140" at bounding box center [616, 333] width 1232 height 533
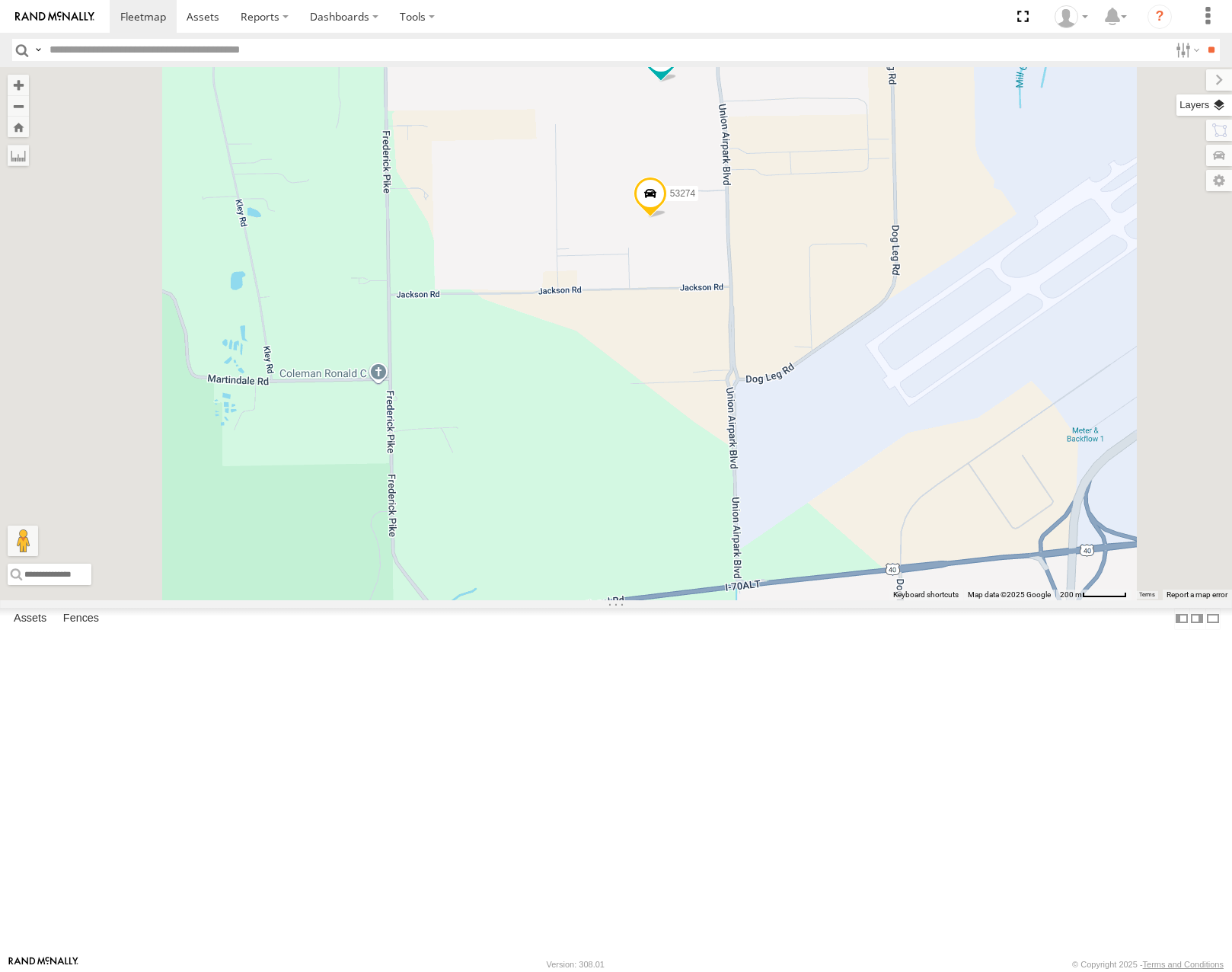
click at [1216, 104] on label at bounding box center [1204, 105] width 56 height 22
click at [0, 0] on span "Basemaps" at bounding box center [0, 0] width 0 height 0
click at [0, 0] on span "Satellite" at bounding box center [0, 0] width 0 height 0
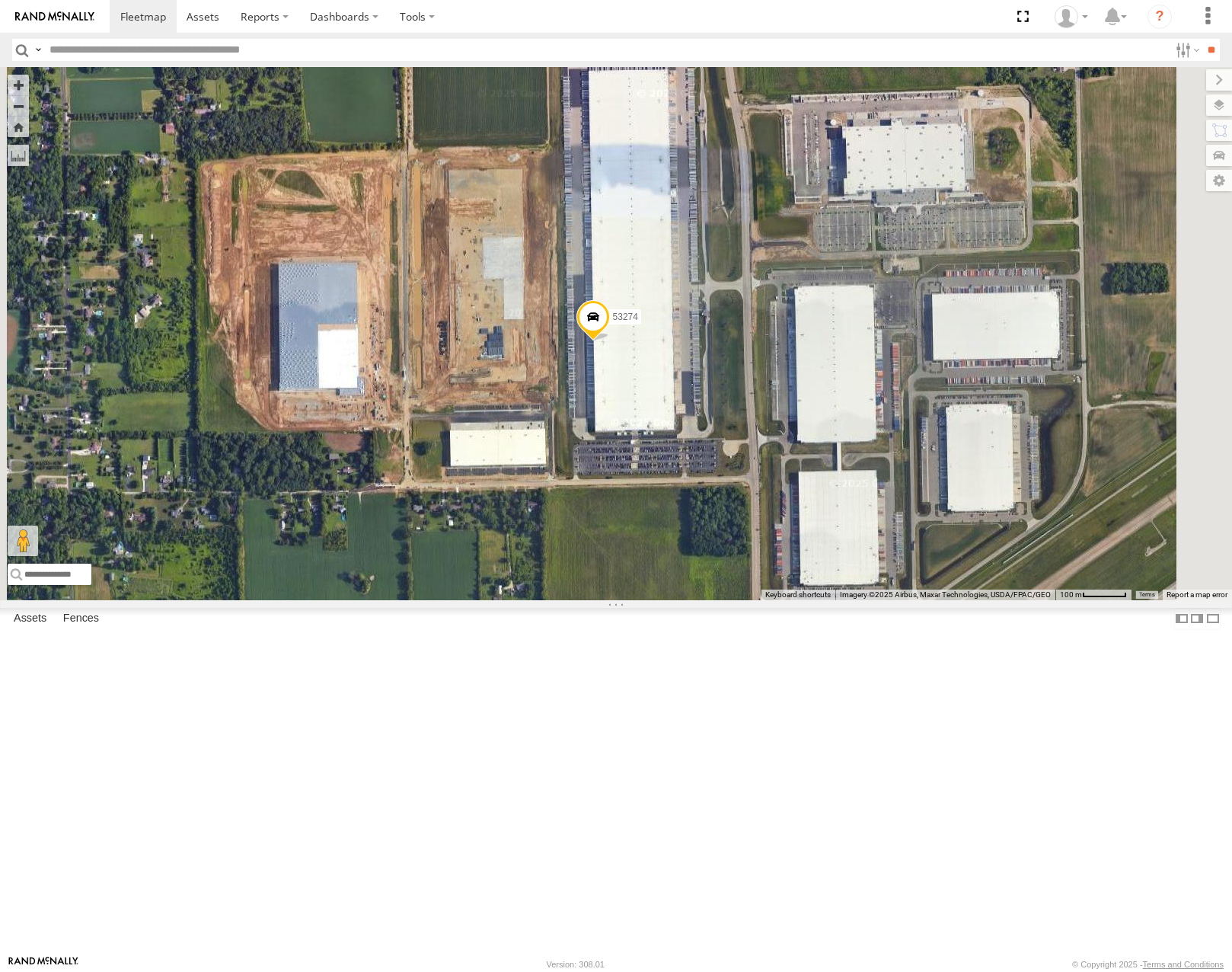
drag, startPoint x: 859, startPoint y: 326, endPoint x: 859, endPoint y: 334, distance: 8.0
click at [859, 334] on div "53251 53212 53133 53285 53258 53269 53144 53106 53247 53239 53276 53274 53140" at bounding box center [616, 333] width 1232 height 533
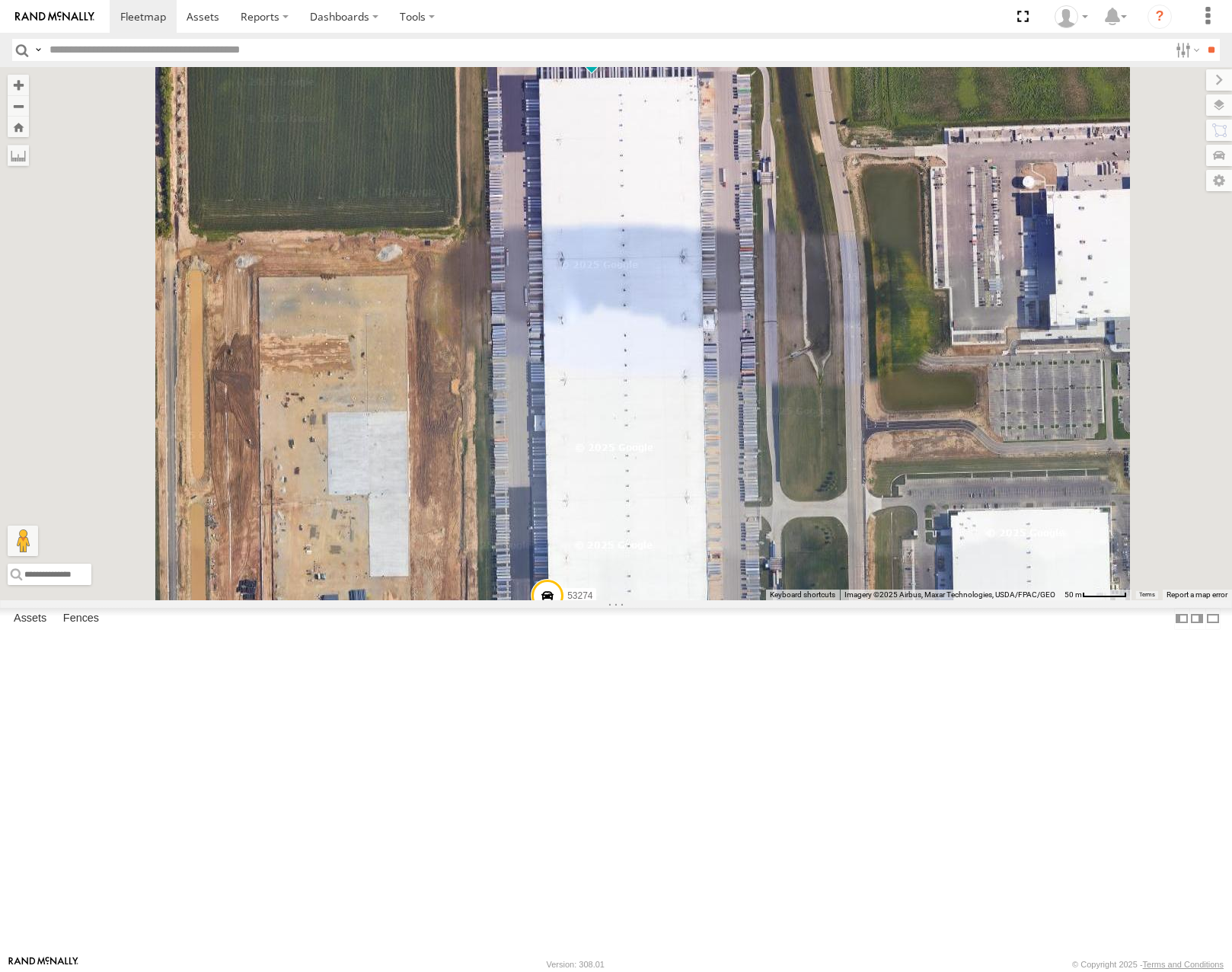
click at [606, 64] on span at bounding box center [592, 50] width 28 height 28
click at [613, 57] on label at bounding box center [597, 51] width 30 height 10
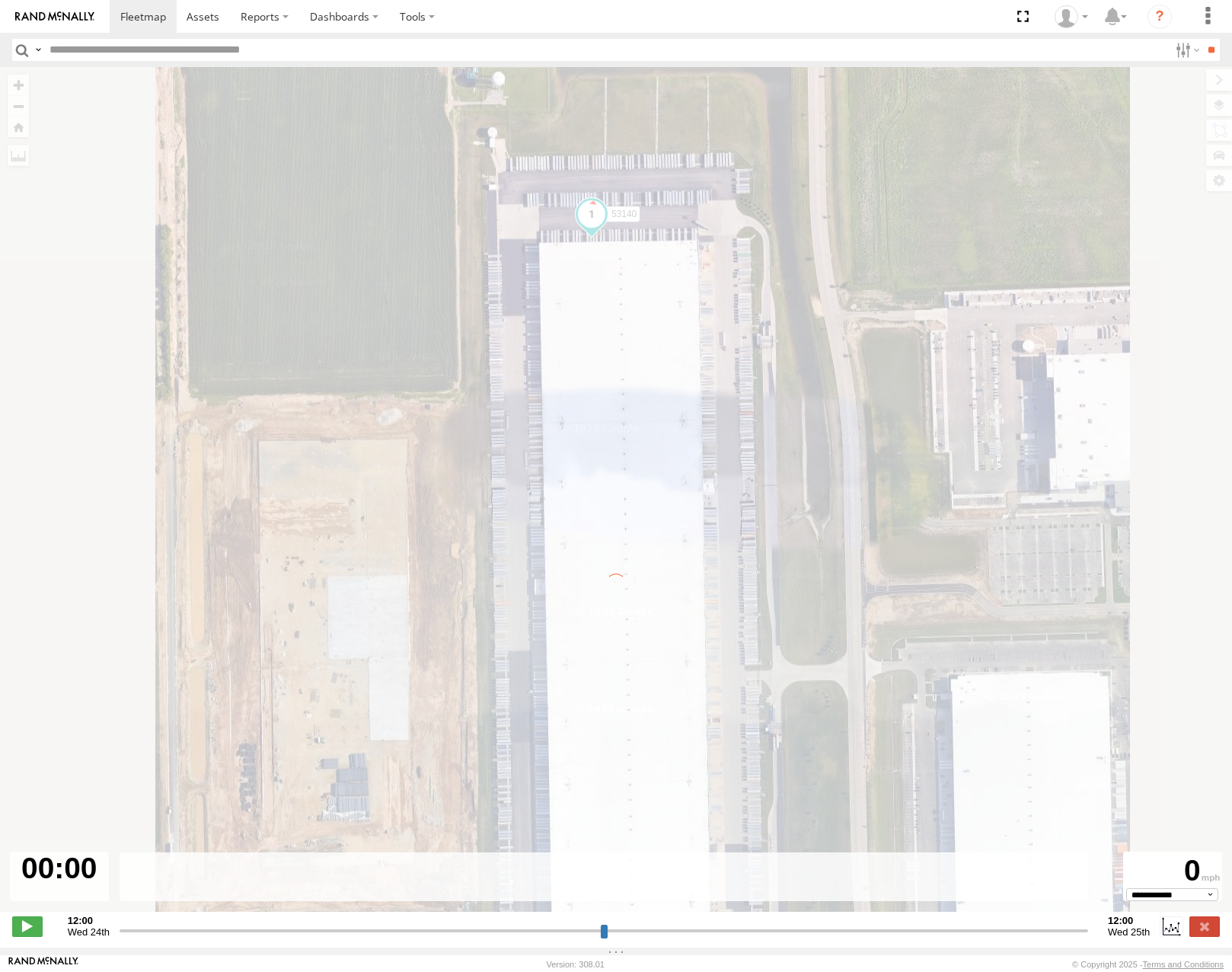
type input "**********"
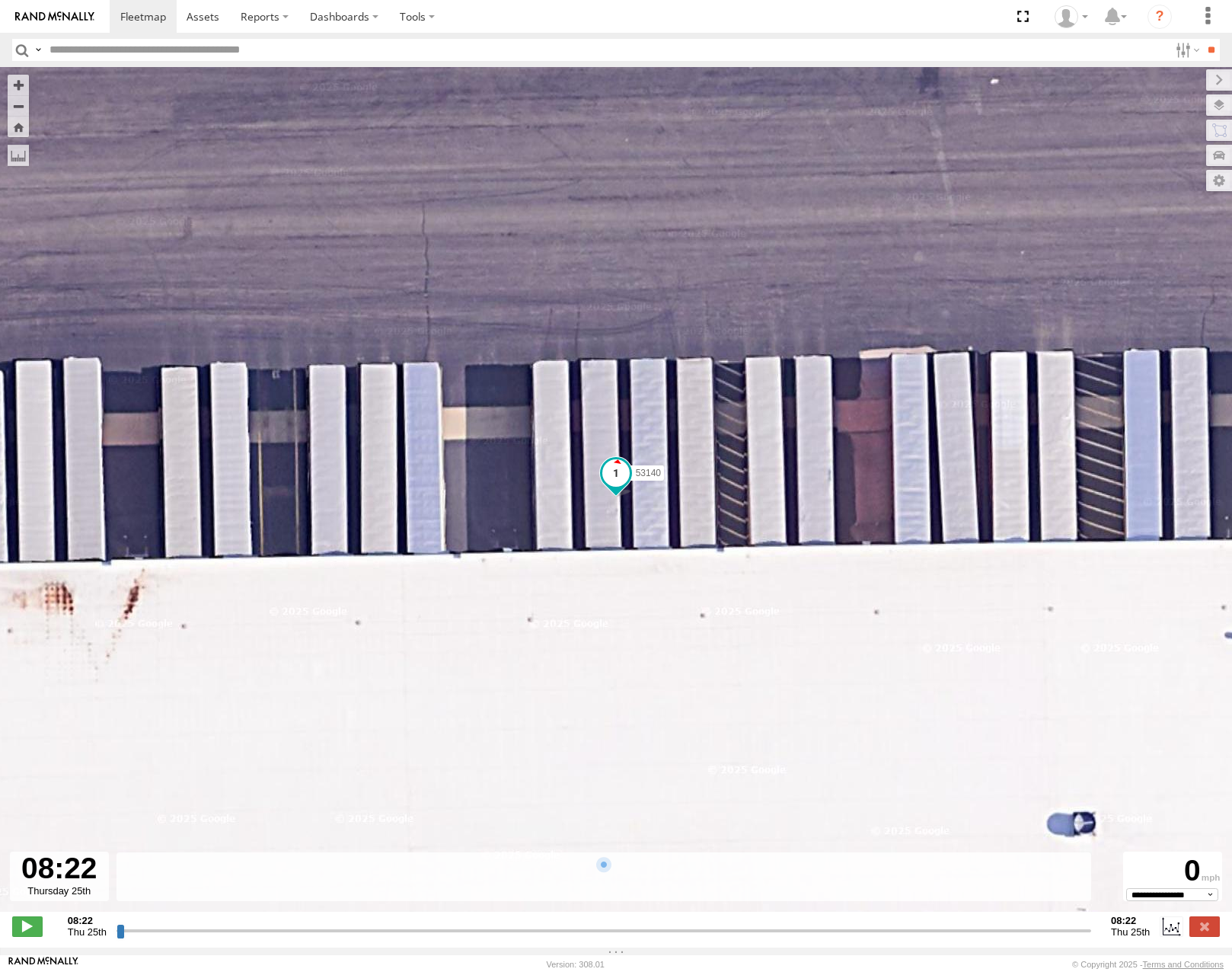
drag, startPoint x: 119, startPoint y: 941, endPoint x: 557, endPoint y: 776, distance: 468.0
click at [539, 925] on input "range" at bounding box center [604, 930] width 974 height 15
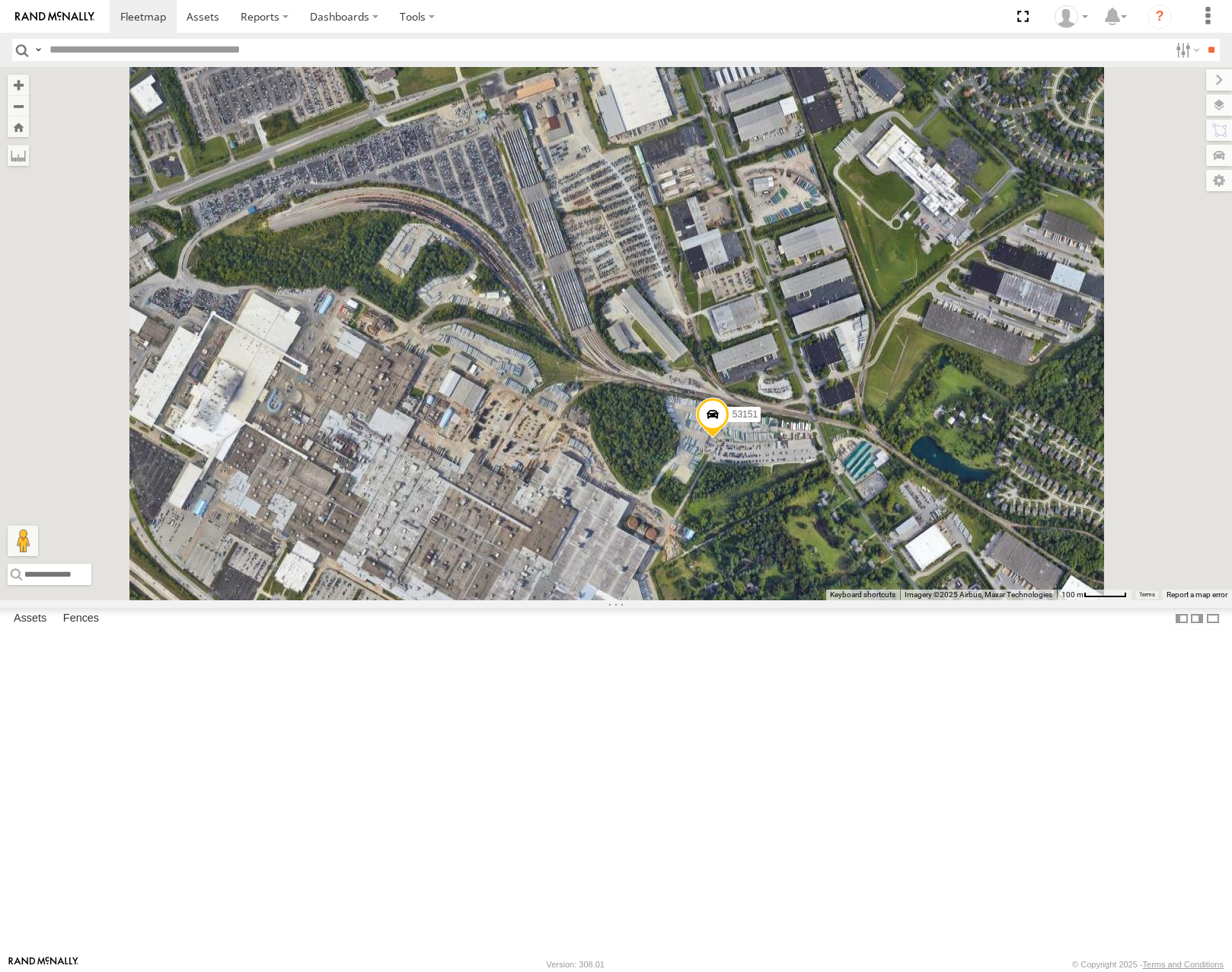
drag, startPoint x: 954, startPoint y: 674, endPoint x: 991, endPoint y: 594, distance: 88.1
click at [990, 598] on div "53221 53215 53133 53249 53146 53275 53285 53212 53214 53273 53106 53149 53247 5…" at bounding box center [616, 333] width 1232 height 533
